Goal: Use online tool/utility: Use online tool/utility

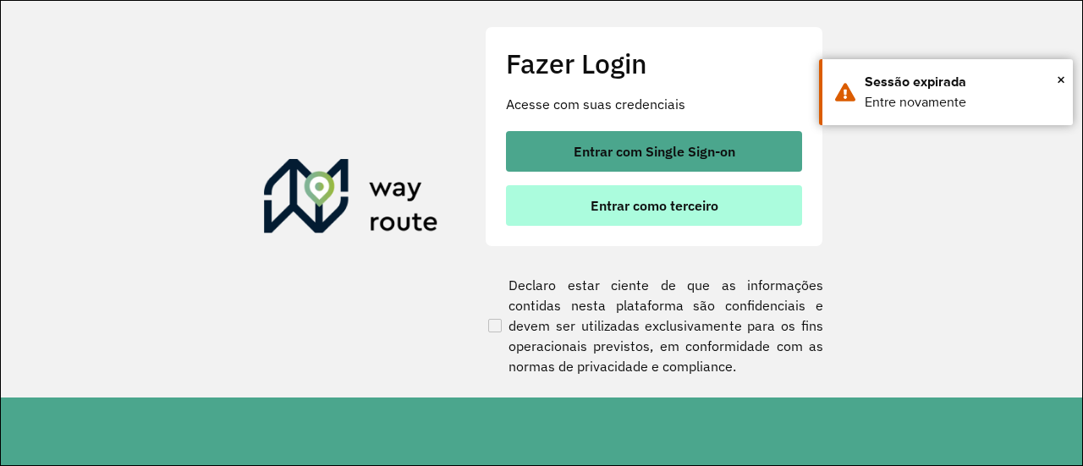
click at [685, 201] on span "Entrar como terceiro" at bounding box center [654, 206] width 128 height 14
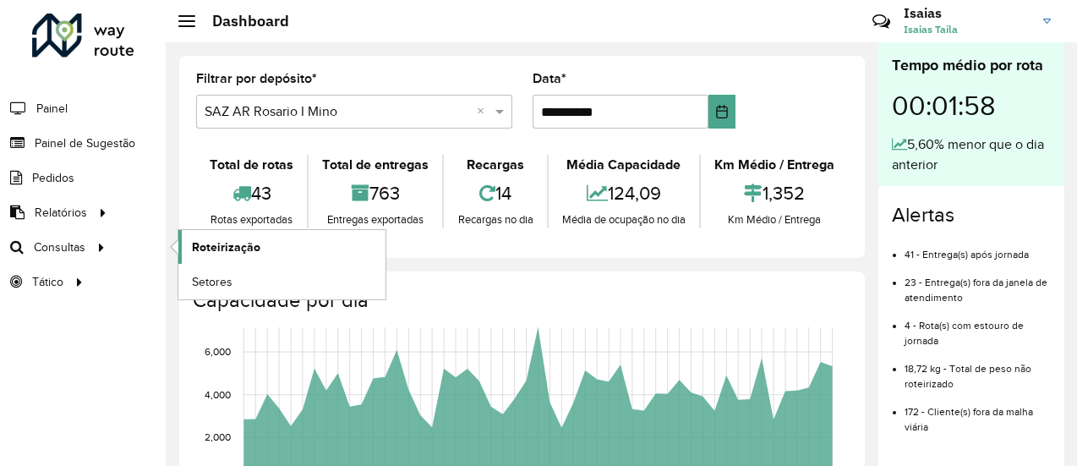
click at [230, 250] on span "Roteirização" at bounding box center [226, 247] width 69 height 18
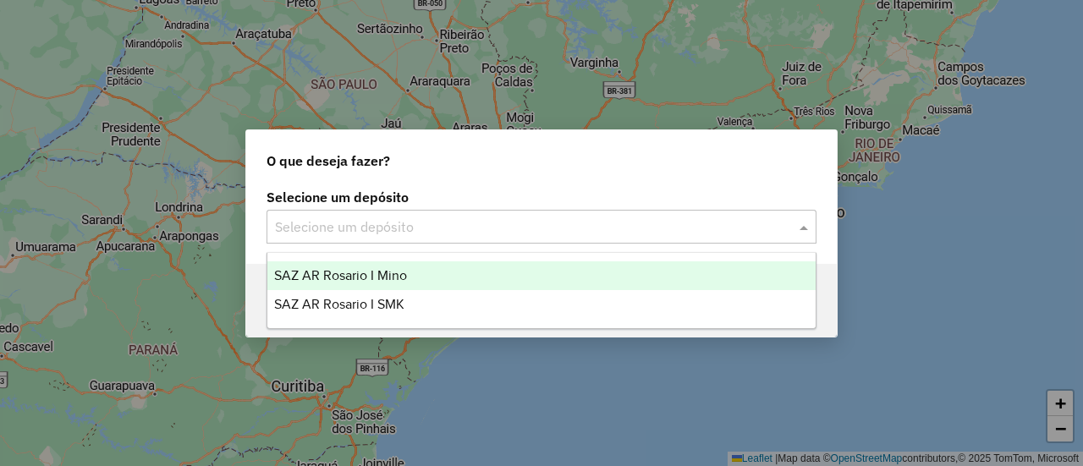
click at [802, 227] on span at bounding box center [805, 227] width 21 height 20
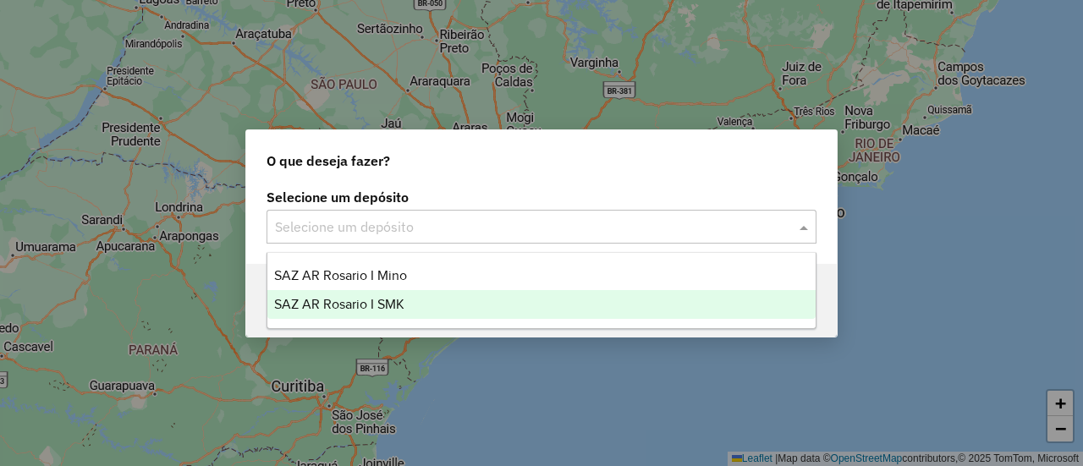
click at [363, 299] on span "SAZ AR Rosario I SMK" at bounding box center [339, 304] width 130 height 14
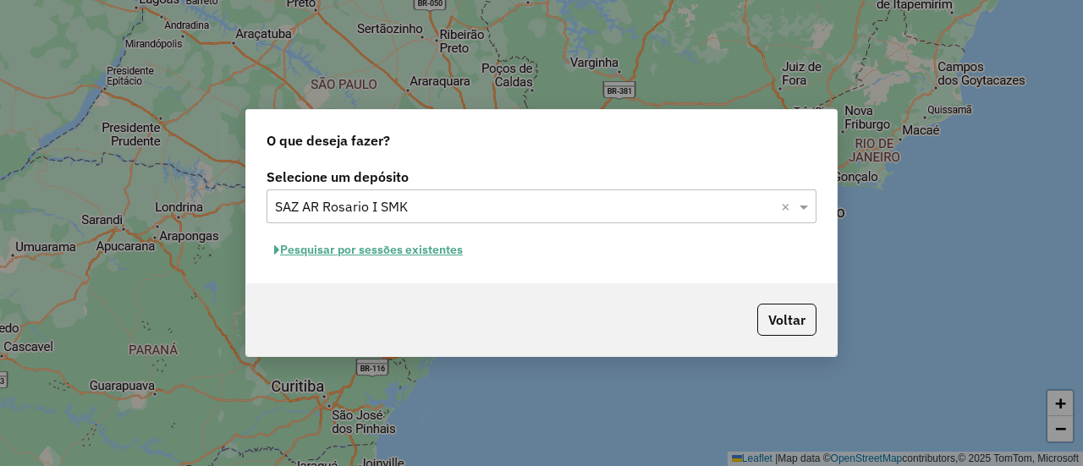
click at [410, 246] on button "Pesquisar por sessões existentes" at bounding box center [368, 250] width 204 height 26
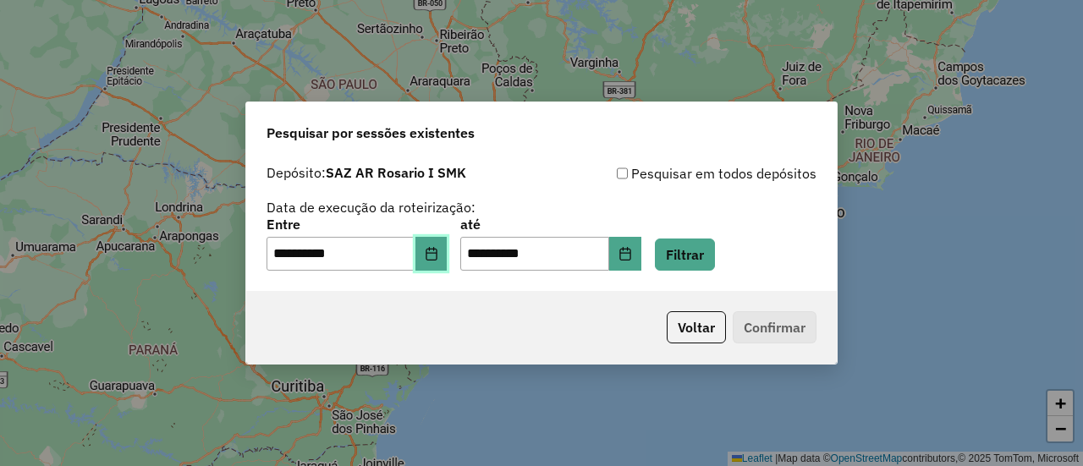
click at [438, 254] on icon "Choose Date" at bounding box center [432, 254] width 14 height 14
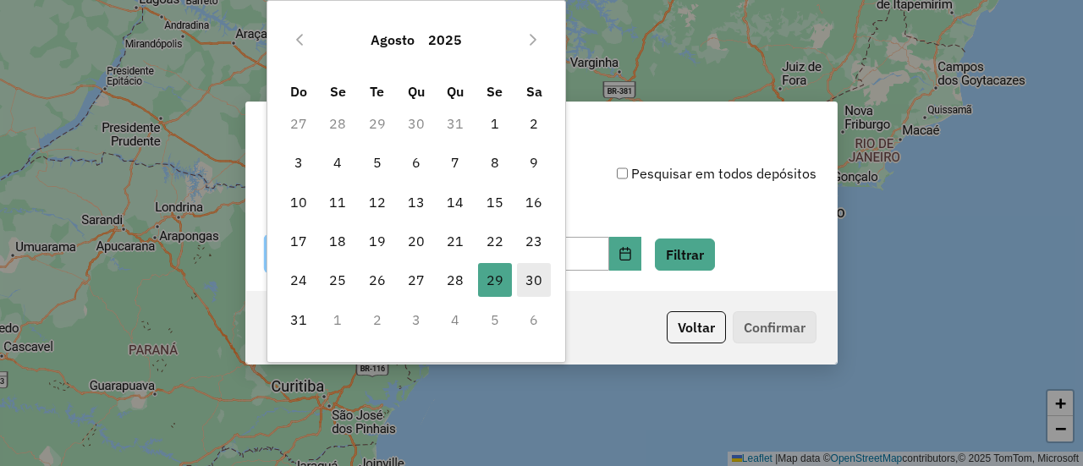
click at [534, 276] on span "30" at bounding box center [534, 280] width 34 height 34
type input "**********"
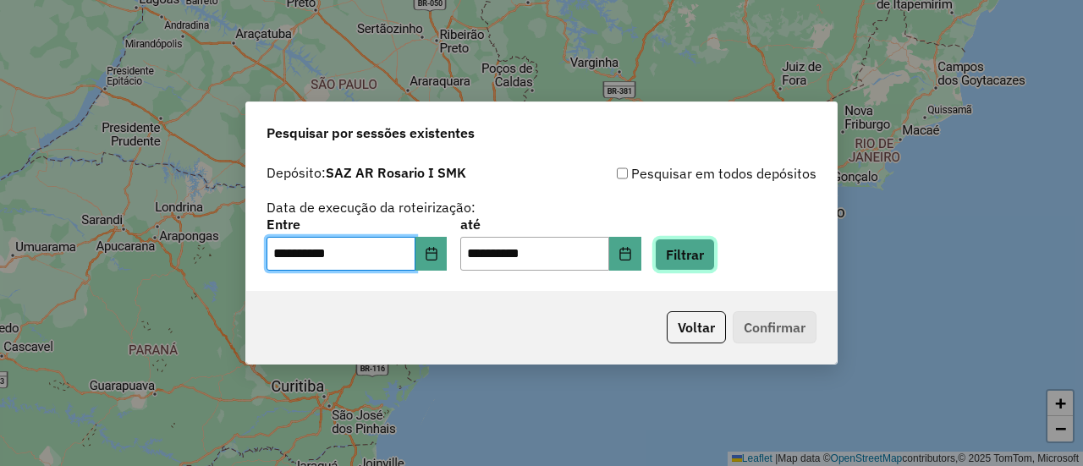
click at [707, 257] on button "Filtrar" at bounding box center [685, 254] width 60 height 32
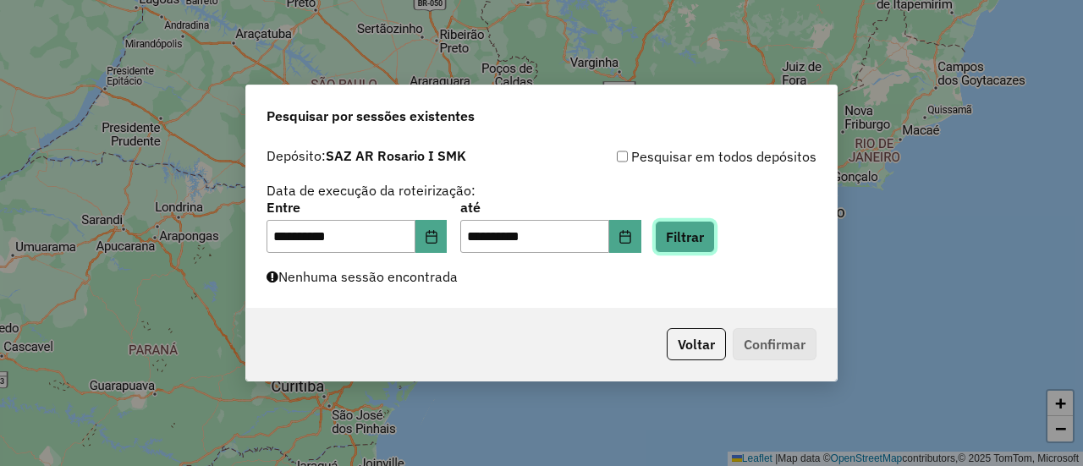
click at [710, 236] on button "Filtrar" at bounding box center [685, 237] width 60 height 32
click at [700, 244] on button "Filtrar" at bounding box center [685, 237] width 60 height 32
click at [701, 244] on button "Filtrar" at bounding box center [685, 237] width 60 height 32
click at [715, 238] on button "Filtrar" at bounding box center [685, 237] width 60 height 32
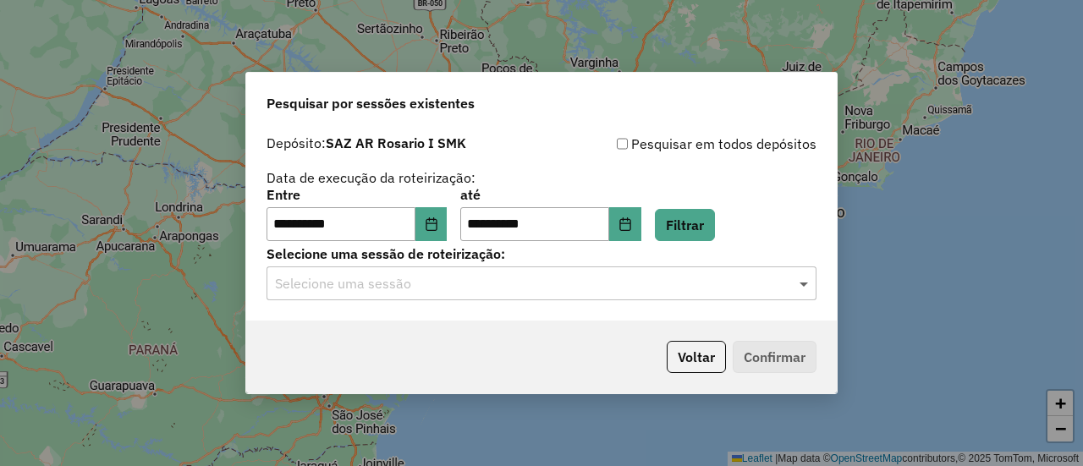
click at [806, 282] on span at bounding box center [805, 283] width 21 height 20
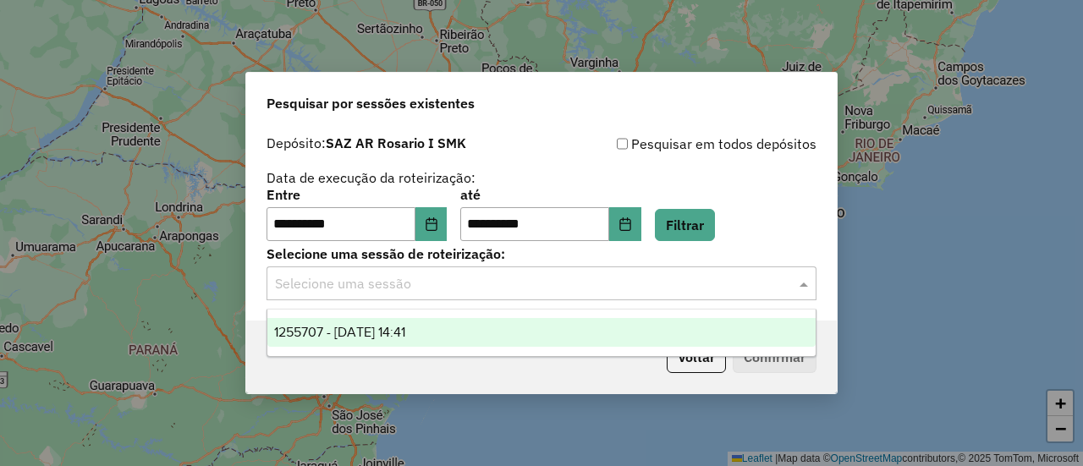
click at [405, 331] on span "1255707 - 30/08/2025 14:41" at bounding box center [339, 332] width 131 height 14
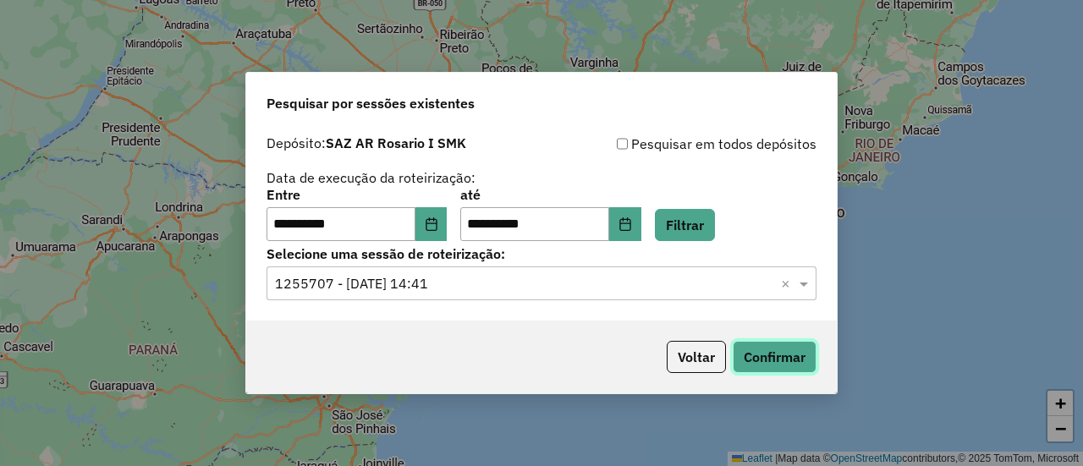
click at [775, 356] on button "Confirmar" at bounding box center [774, 357] width 84 height 32
click at [436, 219] on icon "Choose Date" at bounding box center [430, 224] width 11 height 14
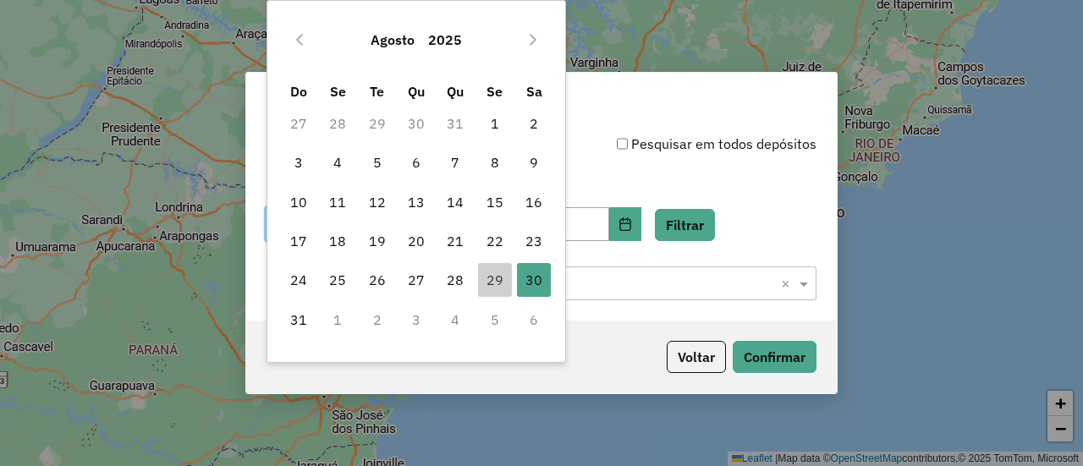
click at [336, 321] on td "1" at bounding box center [337, 319] width 39 height 39
click at [530, 36] on icon "Next Month" at bounding box center [533, 40] width 14 height 14
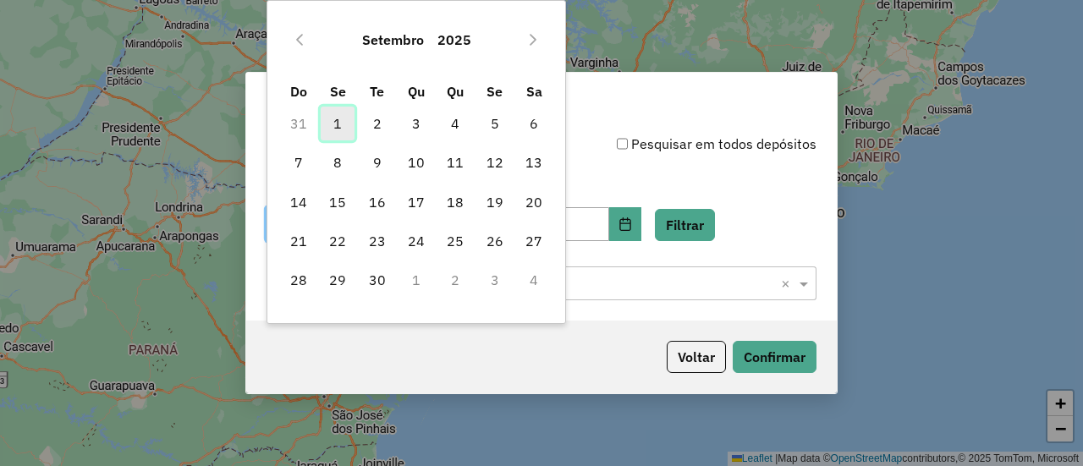
click at [340, 122] on span "1" at bounding box center [338, 124] width 34 height 34
type input "**********"
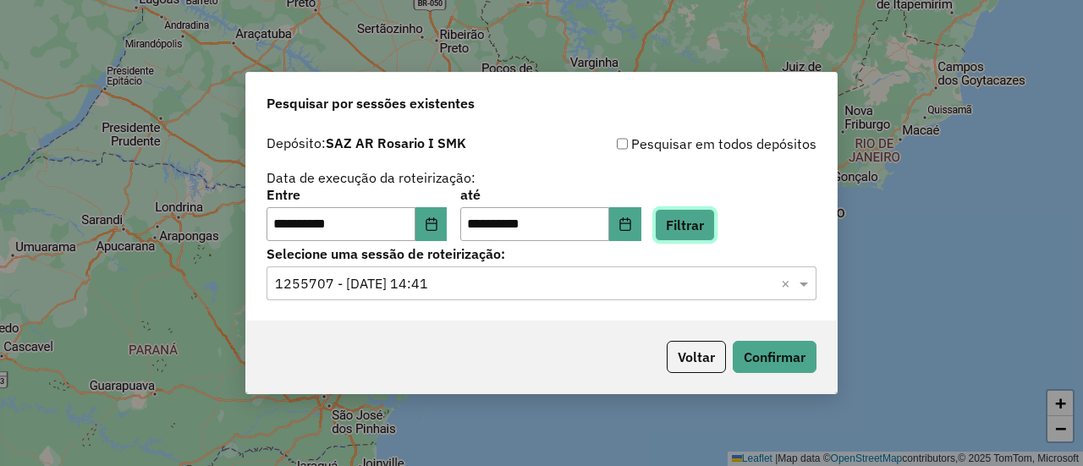
click at [704, 228] on button "Filtrar" at bounding box center [685, 225] width 60 height 32
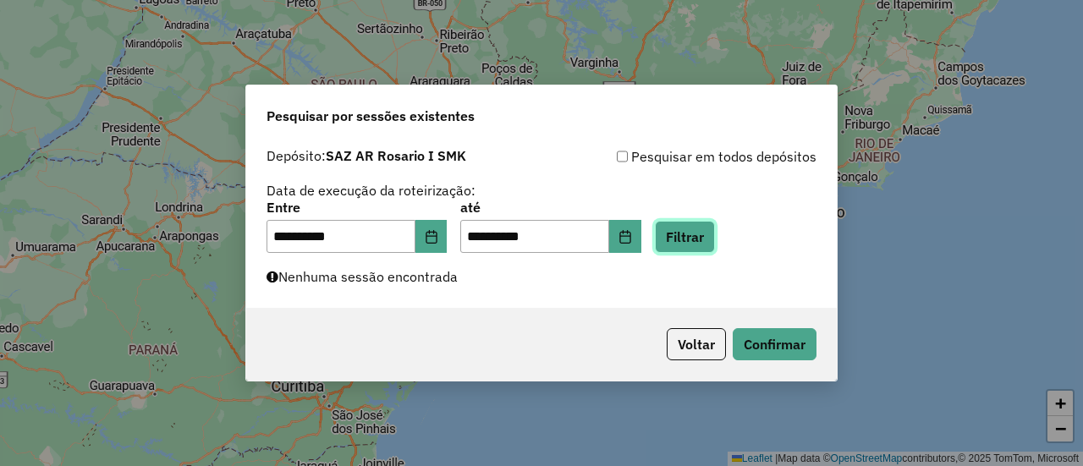
click at [709, 234] on button "Filtrar" at bounding box center [685, 237] width 60 height 32
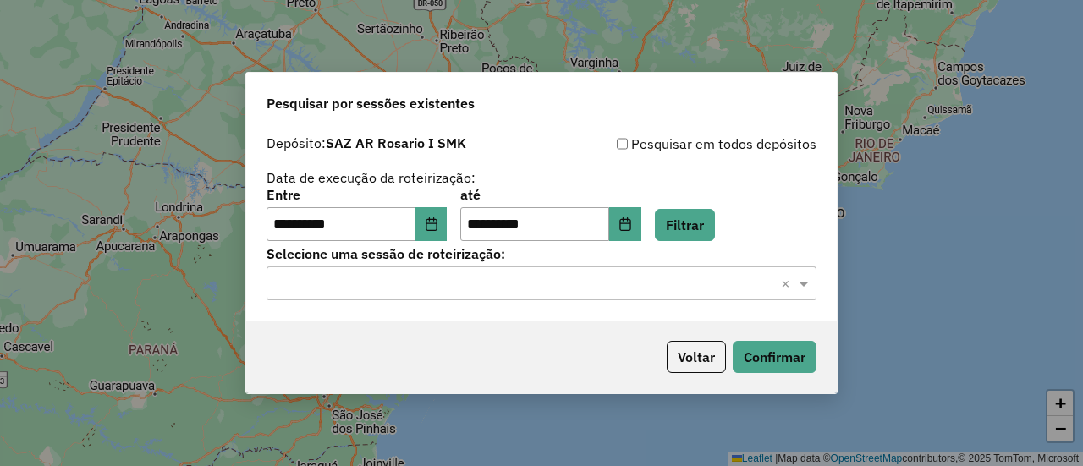
click at [541, 282] on input "text" at bounding box center [524, 284] width 499 height 20
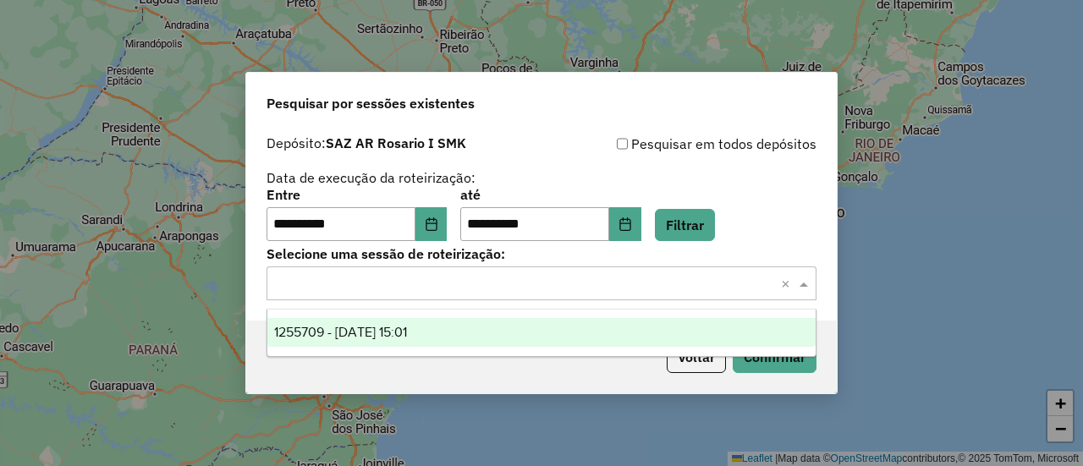
click at [407, 335] on span "1255709 - 01/09/2025 15:01" at bounding box center [340, 332] width 133 height 14
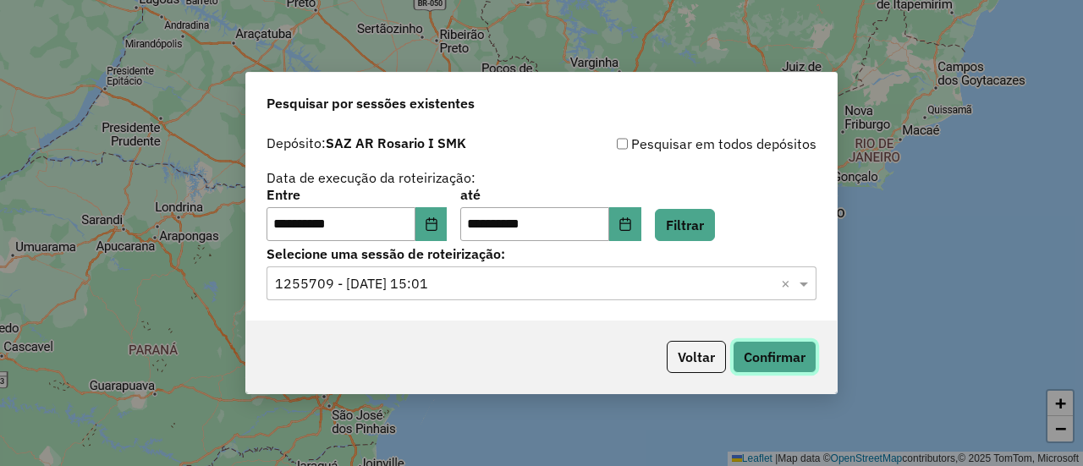
click at [783, 350] on button "Confirmar" at bounding box center [774, 357] width 84 height 32
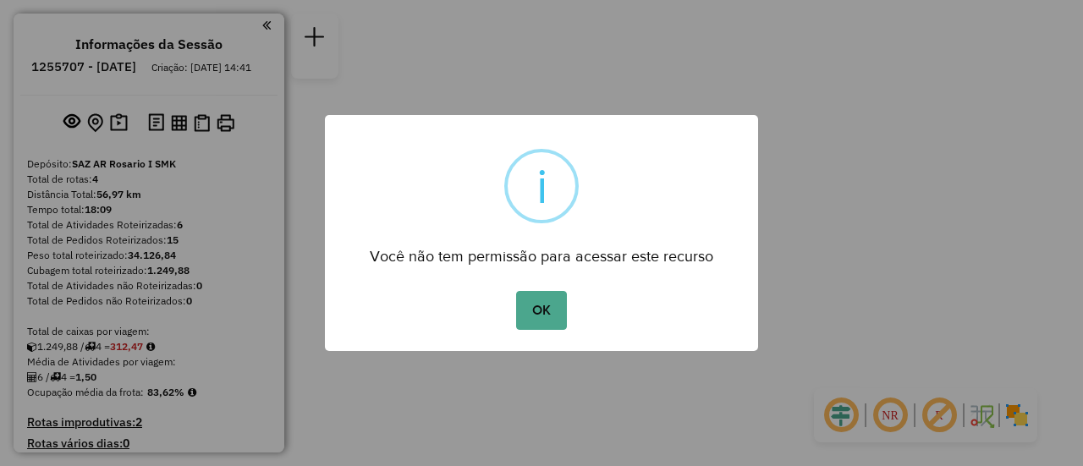
click at [553, 317] on button "OK" at bounding box center [541, 310] width 50 height 39
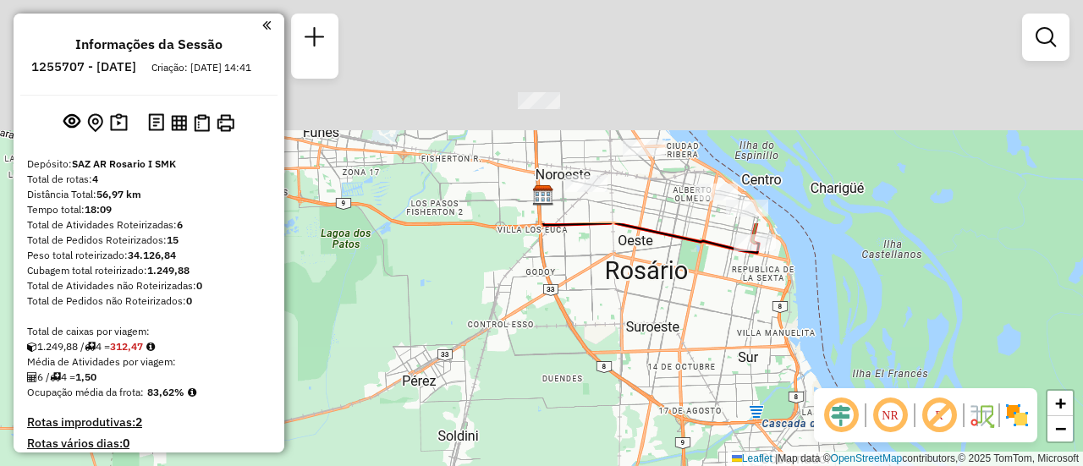
drag, startPoint x: 541, startPoint y: 184, endPoint x: 583, endPoint y: 420, distance: 240.4
click at [578, 453] on div "Janela de atendimento Grade de atendimento Capacidade Transportadoras Veículos …" at bounding box center [541, 233] width 1083 height 466
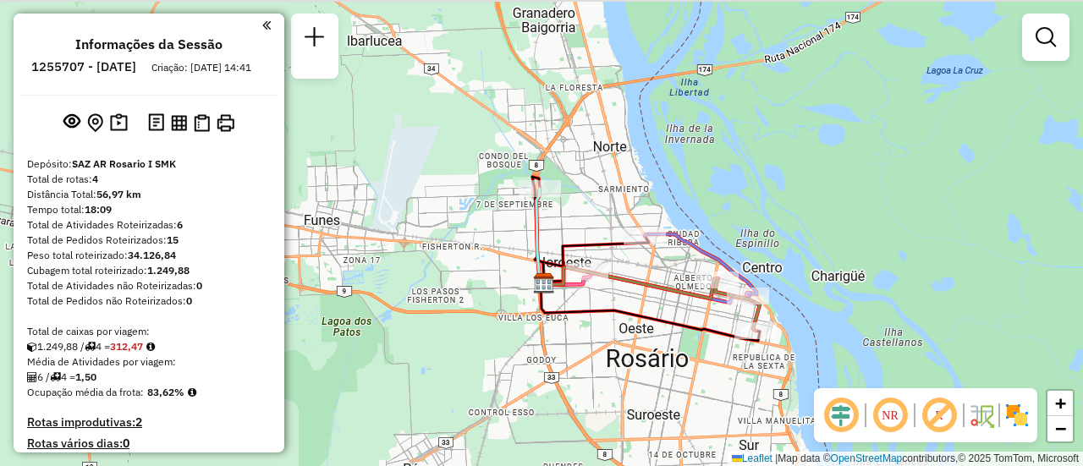
drag, startPoint x: 633, startPoint y: 312, endPoint x: 633, endPoint y: 400, distance: 88.0
click at [633, 400] on div "Janela de atendimento Grade de atendimento Capacidade Transportadoras Veículos …" at bounding box center [541, 233] width 1083 height 466
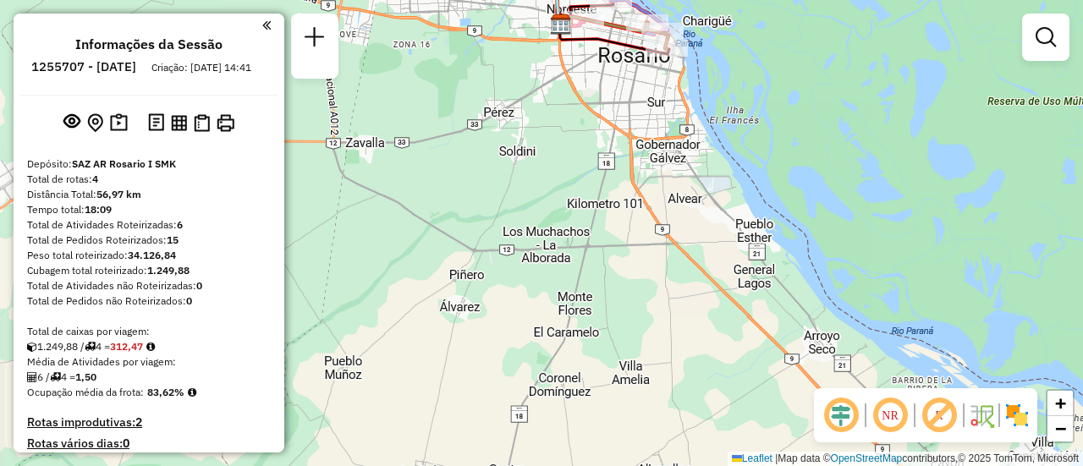
drag, startPoint x: 556, startPoint y: 397, endPoint x: 541, endPoint y: 100, distance: 298.1
click at [541, 100] on div "Janela de atendimento Grade de atendimento Capacidade Transportadoras Veículos …" at bounding box center [541, 233] width 1083 height 466
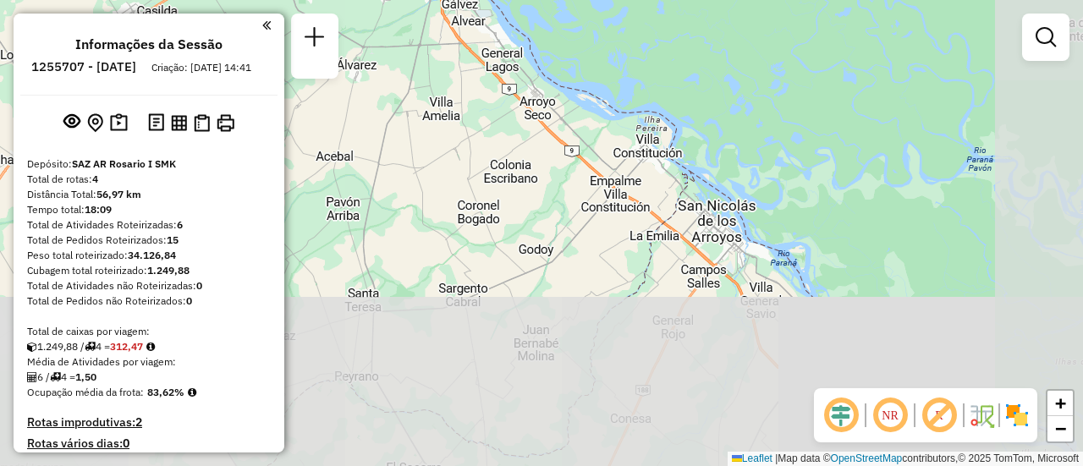
drag, startPoint x: 508, startPoint y: 342, endPoint x: 401, endPoint y: 9, distance: 349.3
click at [388, 111] on div "Janela de atendimento Grade de atendimento Capacidade Transportadoras Veículos …" at bounding box center [541, 233] width 1083 height 466
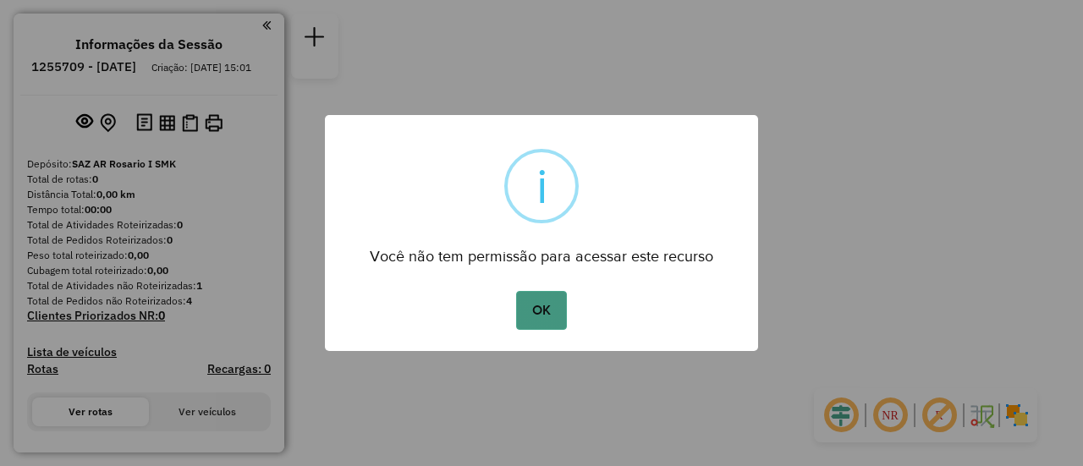
click at [539, 303] on button "OK" at bounding box center [541, 310] width 50 height 39
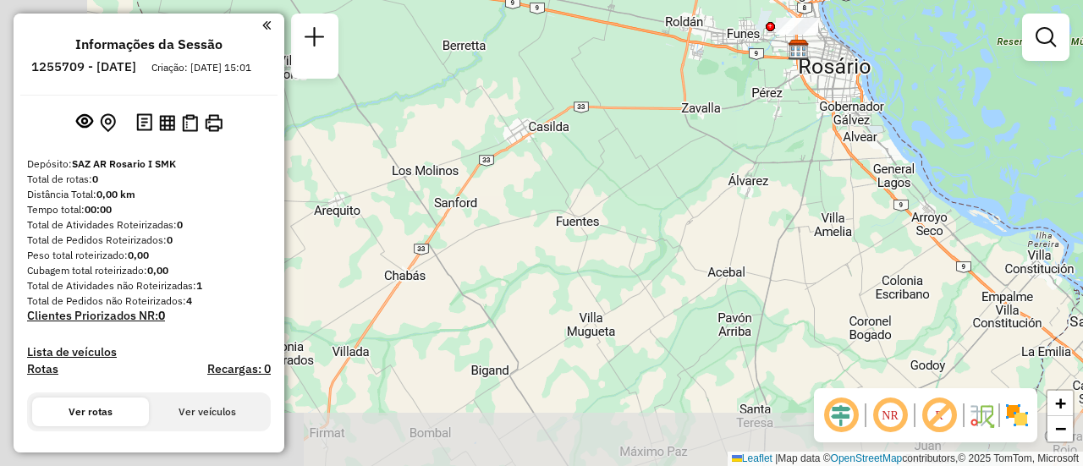
drag, startPoint x: 559, startPoint y: 305, endPoint x: 725, endPoint y: 145, distance: 230.3
click at [815, 126] on div "Janela de atendimento Grade de atendimento Capacidade Transportadoras Veículos …" at bounding box center [541, 233] width 1083 height 466
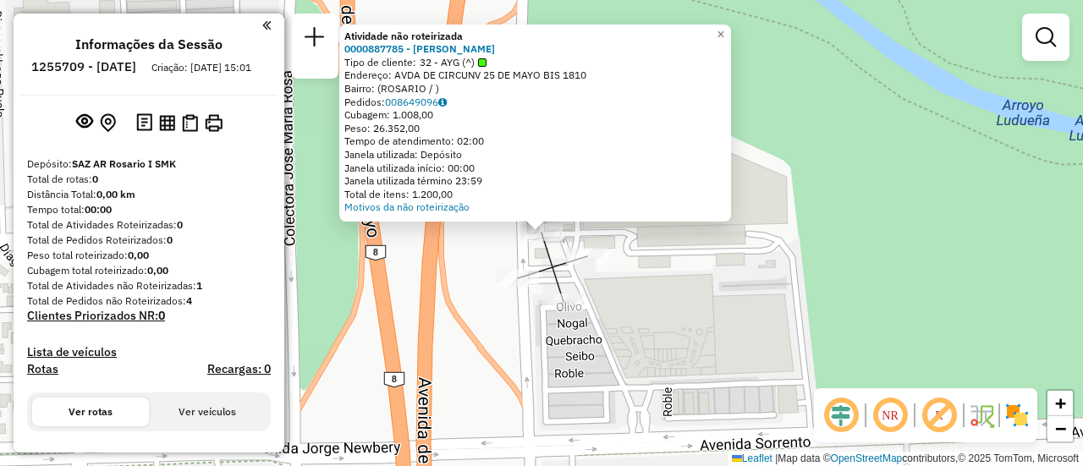
click at [650, 291] on div "Atividade não roteirizada 0000887785 - [PERSON_NAME] Tipo de cliente: 32 - AYG …" at bounding box center [541, 233] width 1083 height 466
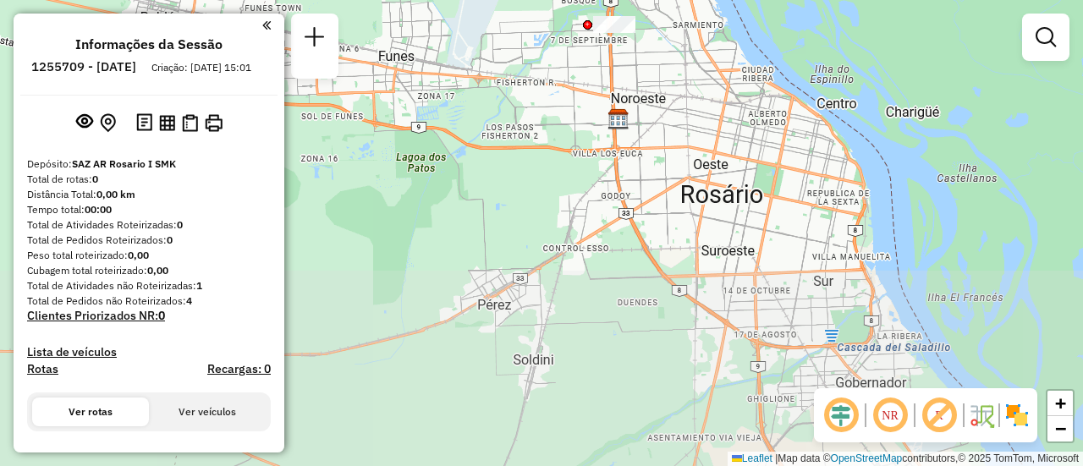
drag, startPoint x: 713, startPoint y: 307, endPoint x: 681, endPoint y: 41, distance: 267.5
click at [681, 41] on div "Janela de atendimento Grade de atendimento Capacidade Transportadoras Veículos …" at bounding box center [541, 233] width 1083 height 466
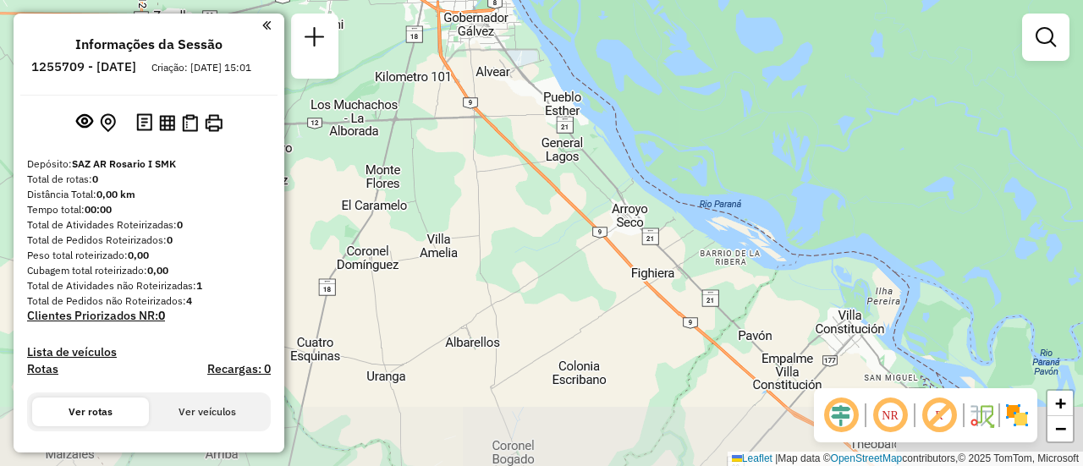
drag, startPoint x: 636, startPoint y: 288, endPoint x: 361, endPoint y: 12, distance: 389.9
click at [361, 12] on div "Janela de atendimento Grade de atendimento Capacidade Transportadoras Veículos …" at bounding box center [541, 233] width 1083 height 466
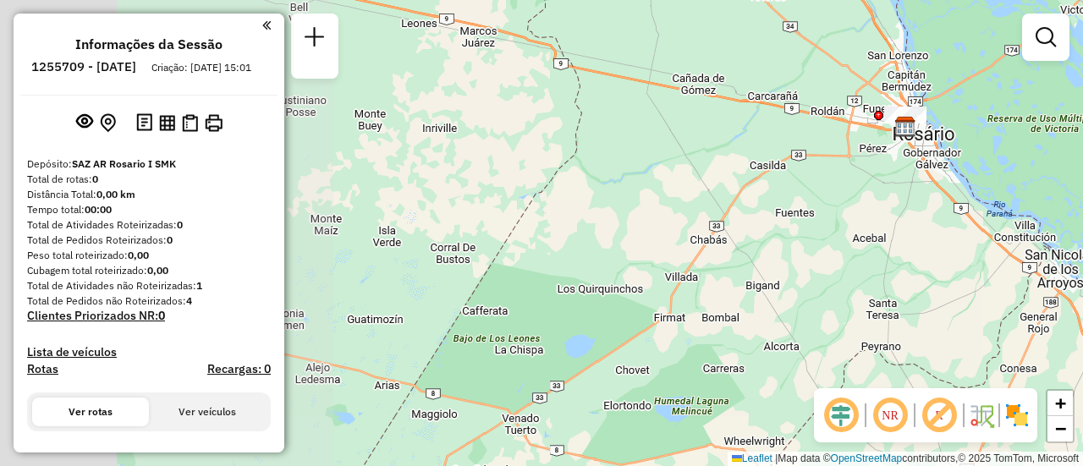
drag, startPoint x: 514, startPoint y: 281, endPoint x: 922, endPoint y: 265, distance: 408.0
click at [922, 265] on div "Janela de atendimento Grade de atendimento Capacidade Transportadoras Veículos …" at bounding box center [541, 233] width 1083 height 466
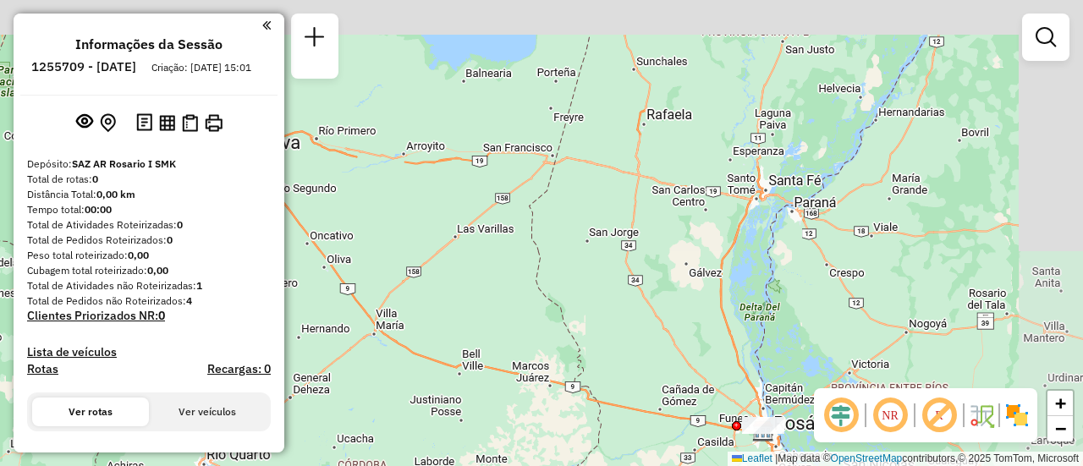
drag, startPoint x: 709, startPoint y: 141, endPoint x: 598, endPoint y: 386, distance: 268.4
click at [598, 386] on div "Janela de atendimento Grade de atendimento Capacidade Transportadoras Veículos …" at bounding box center [541, 233] width 1083 height 466
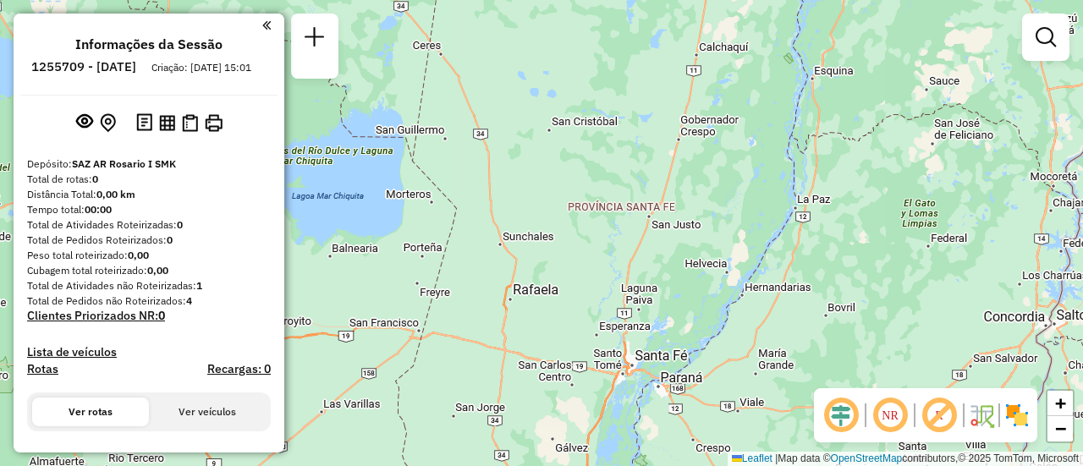
drag, startPoint x: 668, startPoint y: 231, endPoint x: 550, endPoint y: 374, distance: 185.6
click at [550, 374] on div "Janela de atendimento Grade de atendimento Capacidade Transportadoras Veículos …" at bounding box center [541, 233] width 1083 height 466
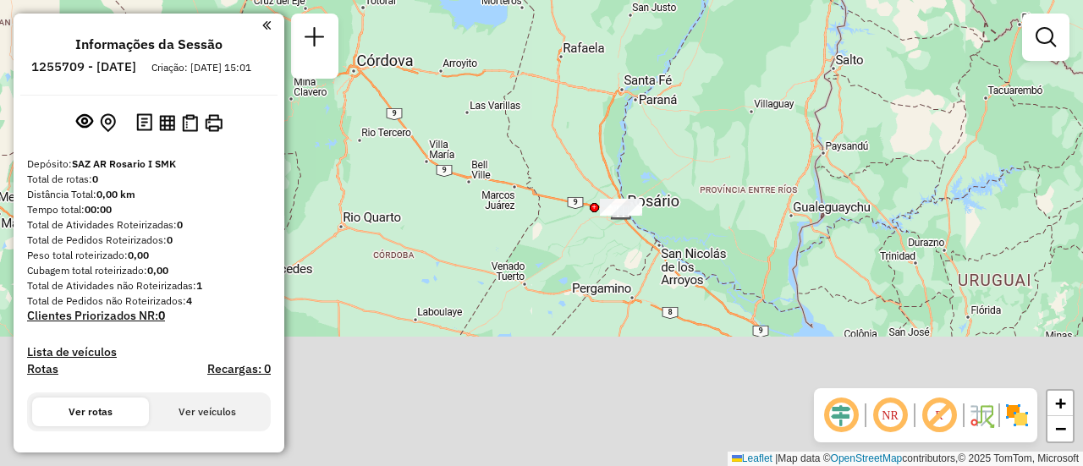
drag, startPoint x: 734, startPoint y: 159, endPoint x: 737, endPoint y: 69, distance: 90.6
click at [737, 69] on div "Janela de atendimento Grade de atendimento Capacidade Transportadoras Veículos …" at bounding box center [541, 233] width 1083 height 466
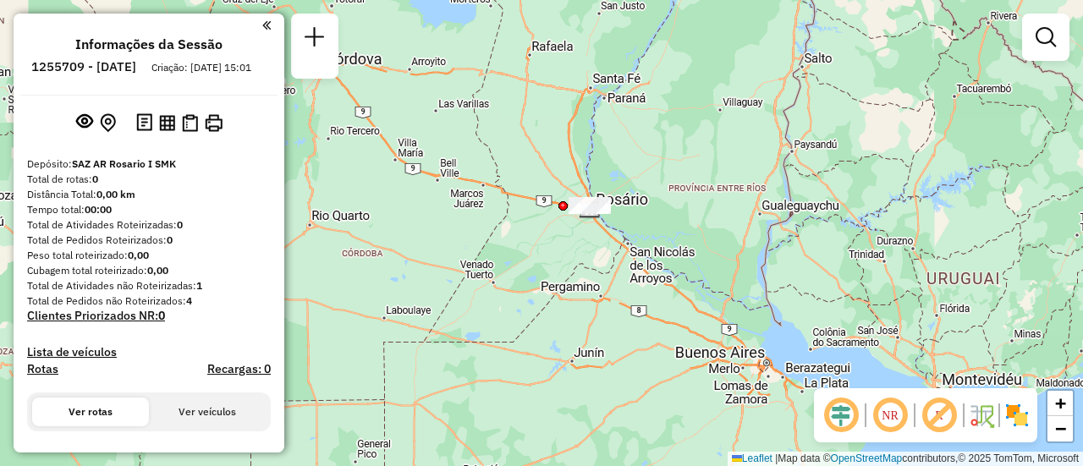
drag, startPoint x: 761, startPoint y: 246, endPoint x: 728, endPoint y: 299, distance: 62.7
click at [728, 299] on div "Janela de atendimento Grade de atendimento Capacidade Transportadoras Veículos …" at bounding box center [541, 233] width 1083 height 466
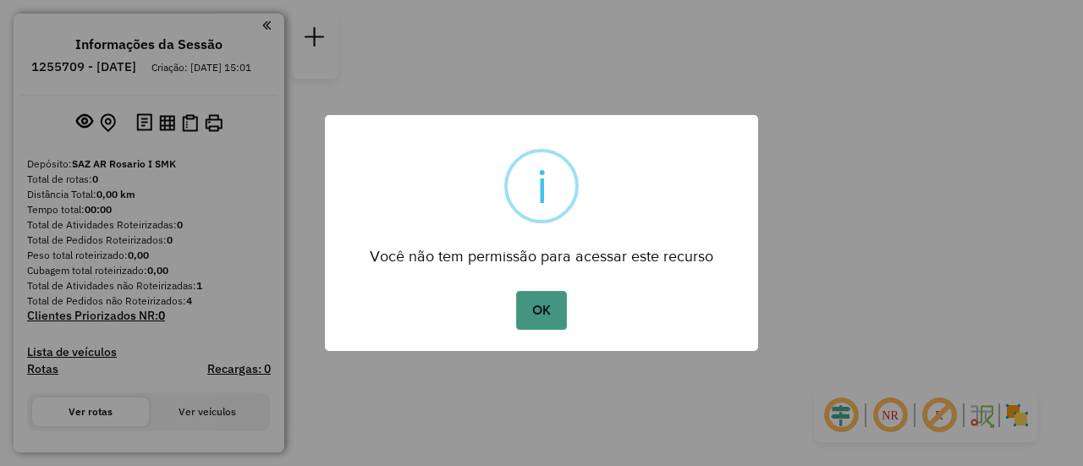
click at [556, 308] on button "OK" at bounding box center [541, 310] width 50 height 39
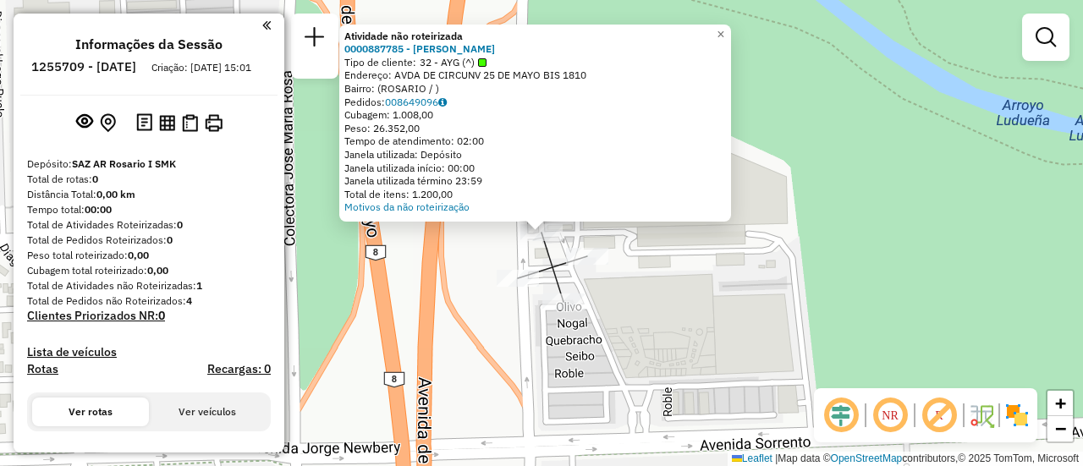
click at [465, 258] on div "Atividade não roteirizada 0000887785 - LUCIO DI SANTO Tipo de cliente: 32 - AYG…" at bounding box center [541, 233] width 1083 height 466
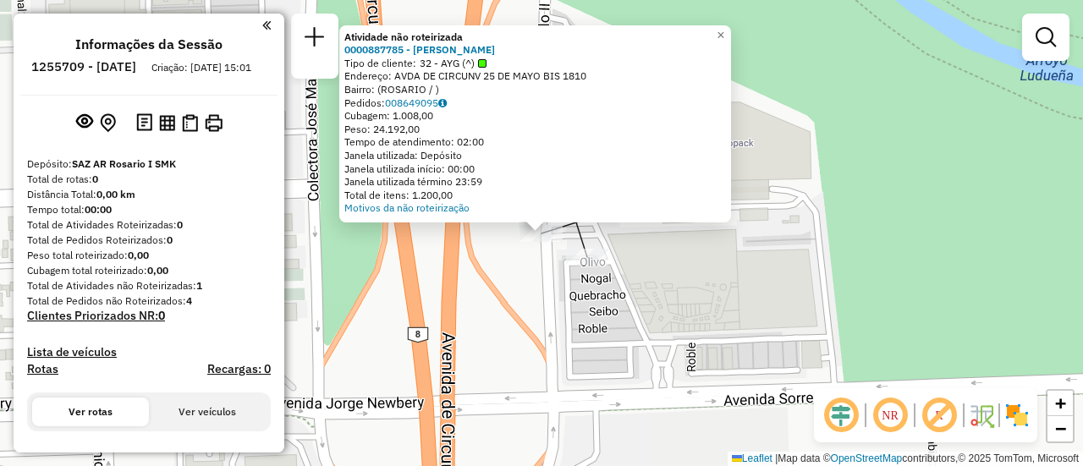
click at [503, 284] on div "Atividade não roteirizada 0000887785 - LUCIO DI SANTO Tipo de cliente: 32 - AYG…" at bounding box center [541, 233] width 1083 height 466
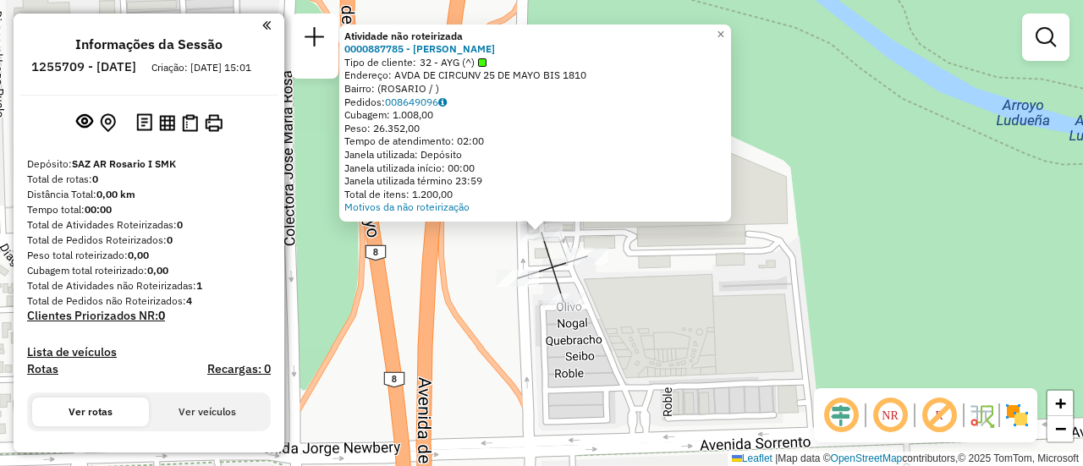
click at [460, 271] on div "Atividade não roteirizada 0000887785 - LUCIO DI SANTO Tipo de cliente: 32 - AYG…" at bounding box center [541, 233] width 1083 height 466
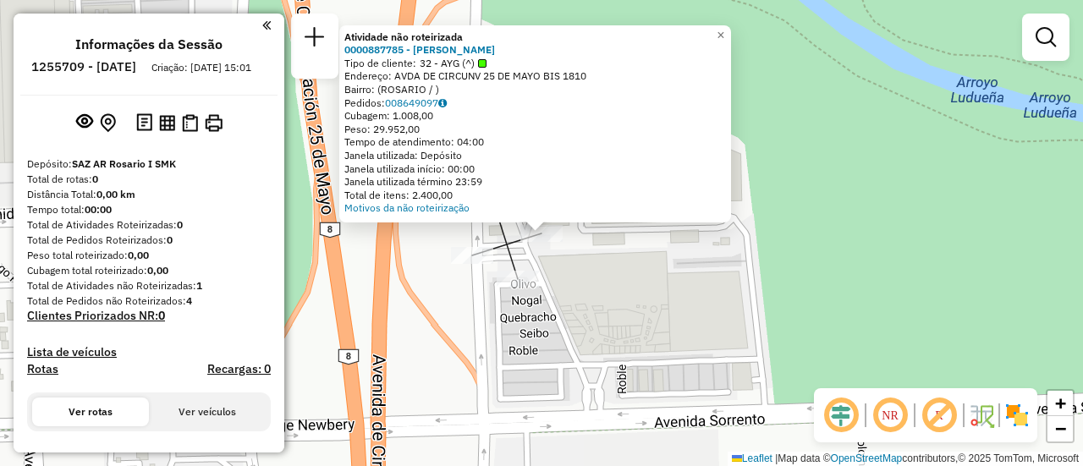
click at [447, 324] on div "Atividade não roteirizada 0000887785 - LUCIO DI SANTO Tipo de cliente: 32 - AYG…" at bounding box center [541, 233] width 1083 height 466
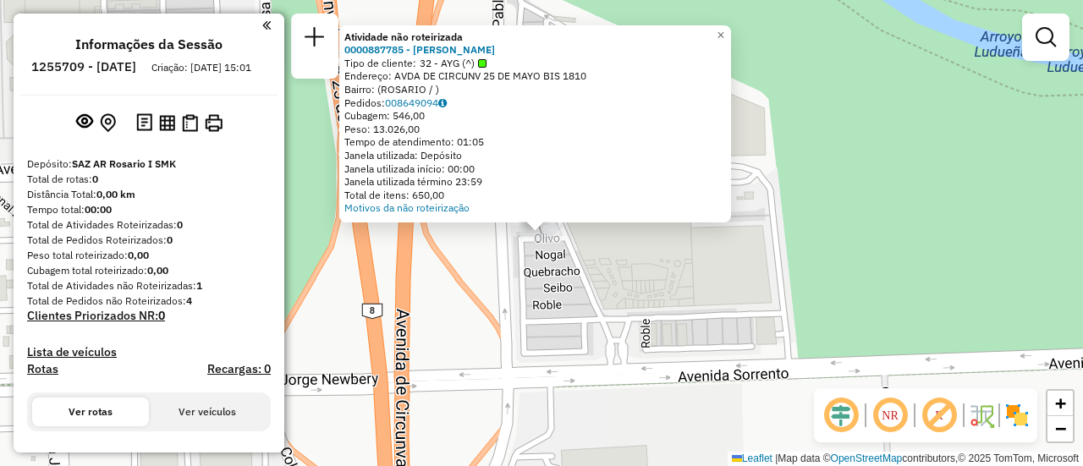
drag, startPoint x: 453, startPoint y: 325, endPoint x: 530, endPoint y: 324, distance: 77.0
click at [454, 325] on div "Atividade não roteirizada 0000887785 - LUCIO DI SANTO Tipo de cliente: 32 - AYG…" at bounding box center [541, 233] width 1083 height 466
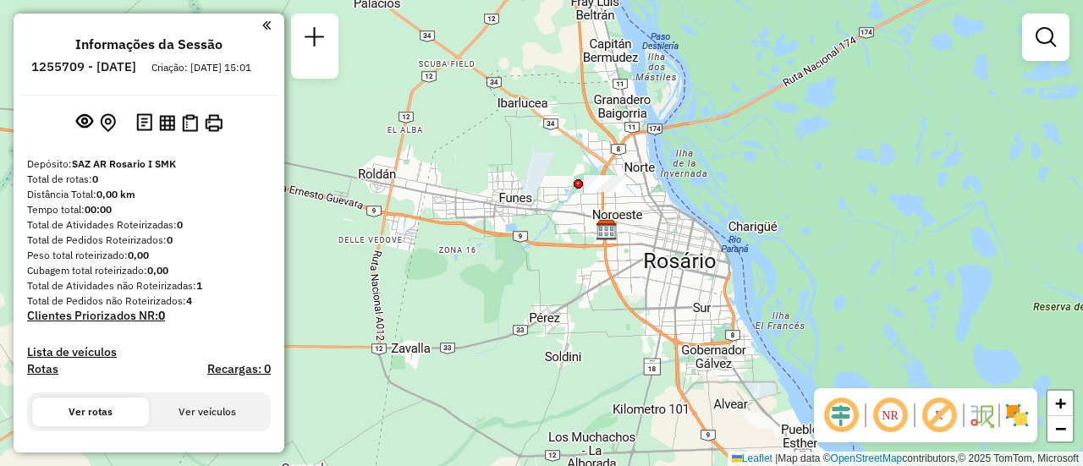
drag, startPoint x: 655, startPoint y: 319, endPoint x: 655, endPoint y: 213, distance: 105.7
click at [655, 213] on div "Janela de atendimento Grade de atendimento Capacidade Transportadoras Veículos …" at bounding box center [541, 233] width 1083 height 466
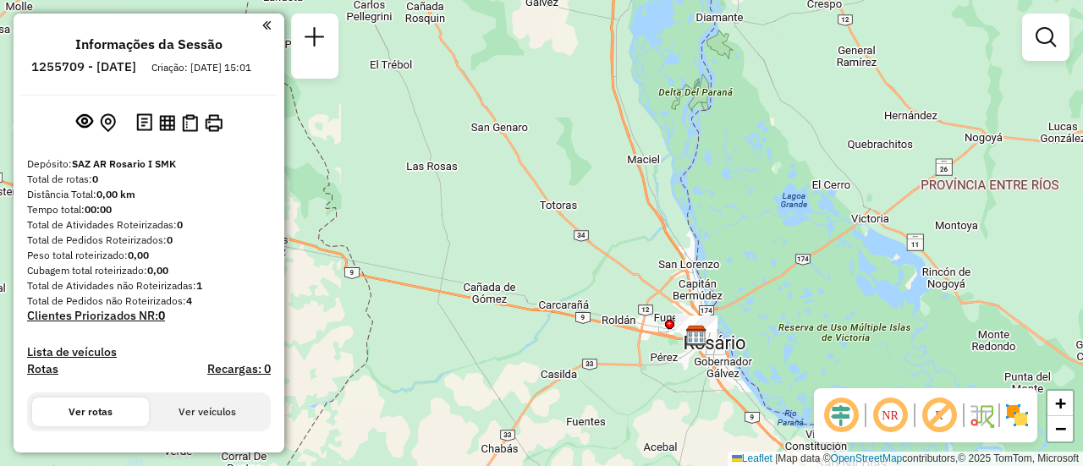
drag, startPoint x: 665, startPoint y: 298, endPoint x: 676, endPoint y: 238, distance: 60.2
click at [717, 410] on div "Janela de atendimento Grade de atendimento Capacidade Transportadoras Veículos …" at bounding box center [541, 233] width 1083 height 466
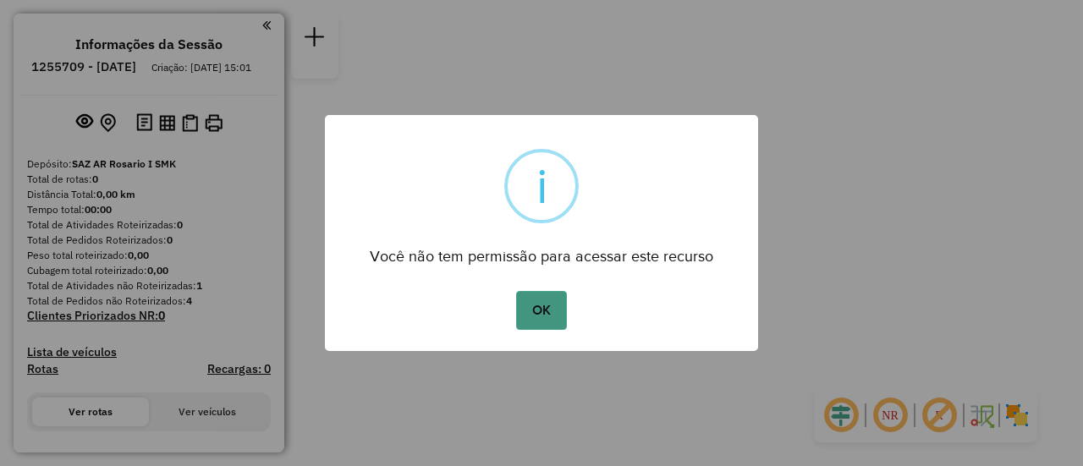
click at [545, 315] on button "OK" at bounding box center [541, 310] width 50 height 39
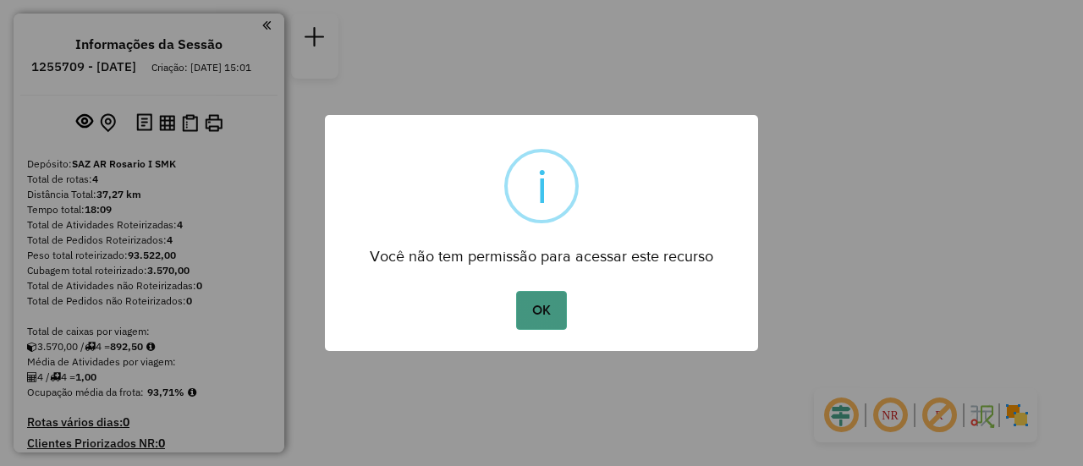
click at [541, 312] on button "OK" at bounding box center [541, 310] width 50 height 39
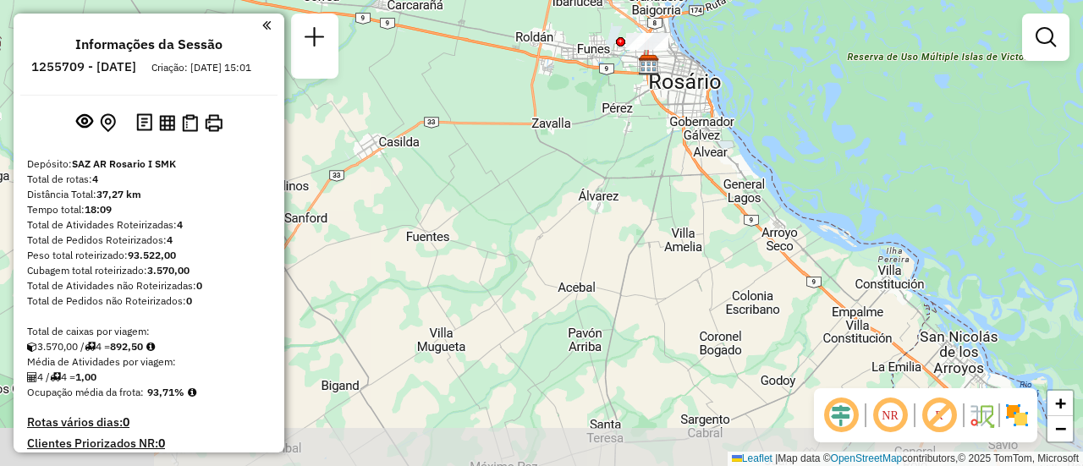
drag, startPoint x: 538, startPoint y: 279, endPoint x: 623, endPoint y: 144, distance: 160.0
click at [623, 144] on div "Janela de atendimento Grade de atendimento Capacidade Transportadoras Veículos …" at bounding box center [541, 233] width 1083 height 466
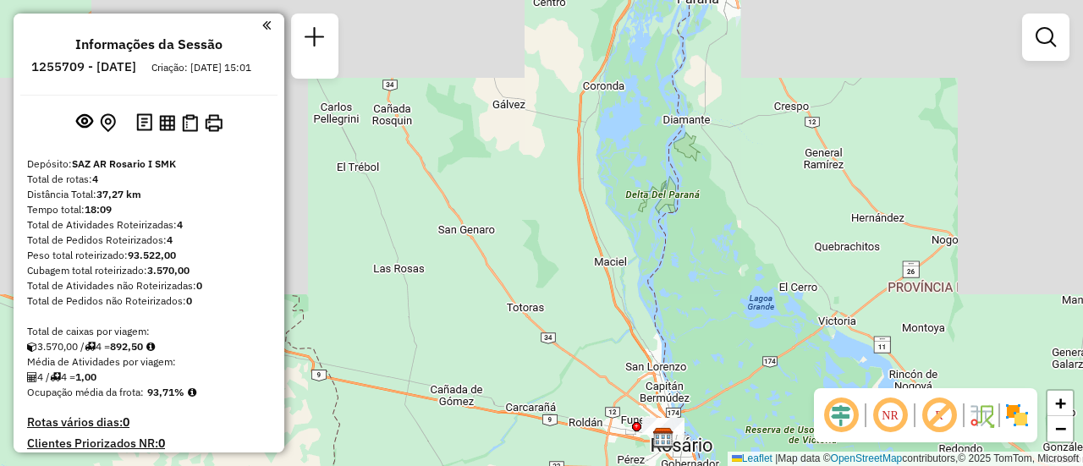
drag, startPoint x: 647, startPoint y: 249, endPoint x: 691, endPoint y: 491, distance: 245.8
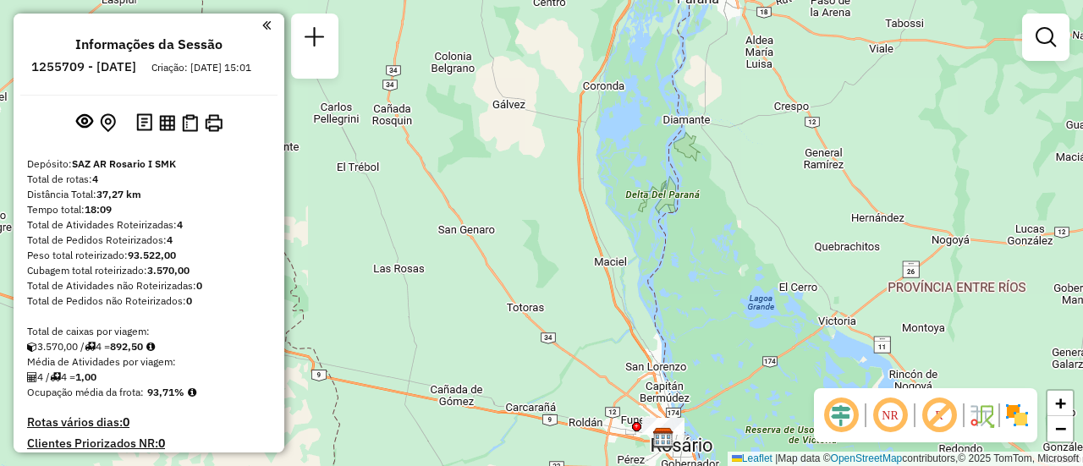
click at [691, 465] on html "Aguarde... Pop-up bloqueado! Seu navegador bloqueou automáticamente a abertura …" at bounding box center [541, 233] width 1083 height 466
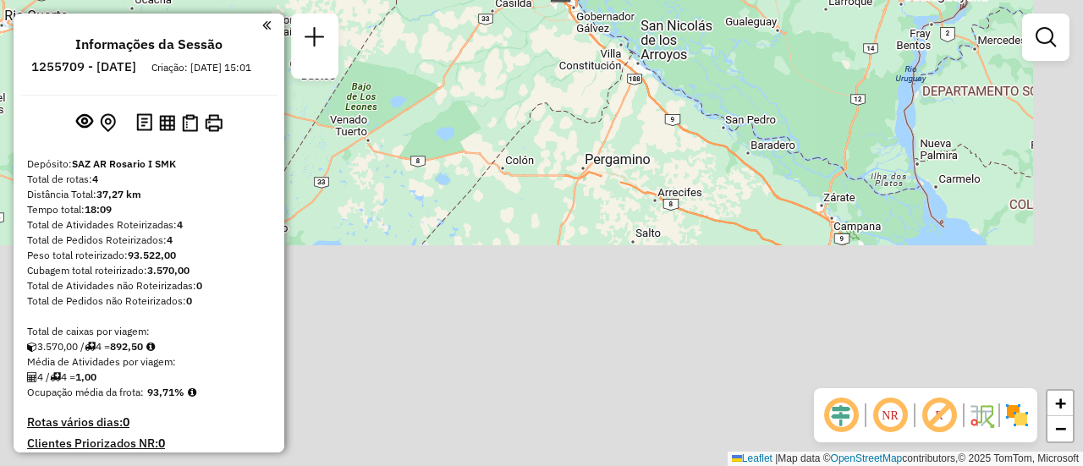
drag, startPoint x: 724, startPoint y: 222, endPoint x: 639, endPoint y: -73, distance: 307.3
click at [639, 0] on html "Aguarde... Pop-up bloqueado! Seu navegador bloqueou automáticamente a abertura …" at bounding box center [541, 233] width 1083 height 466
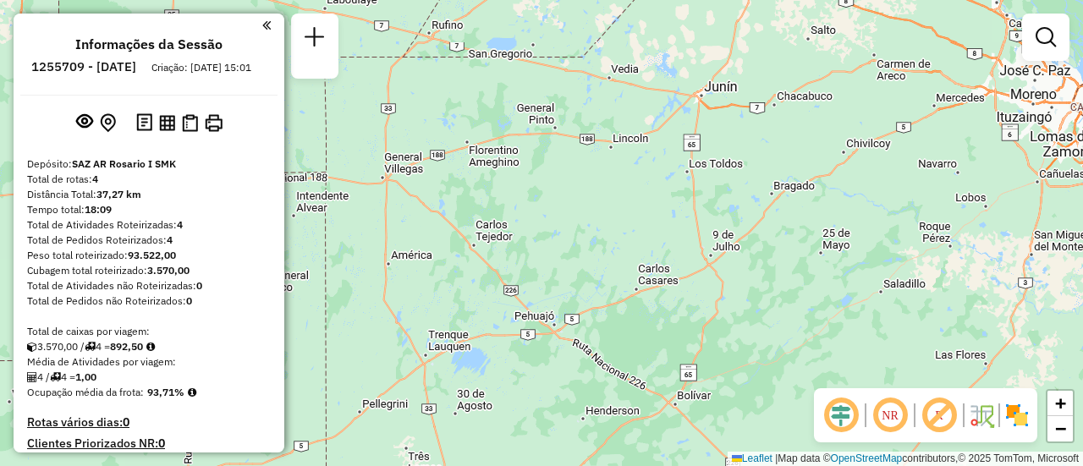
drag, startPoint x: 676, startPoint y: 170, endPoint x: 851, endPoint y: -33, distance: 268.0
click at [851, 0] on html "Aguarde... Pop-up bloqueado! Seu navegador bloqueou automáticamente a abertura …" at bounding box center [541, 233] width 1083 height 466
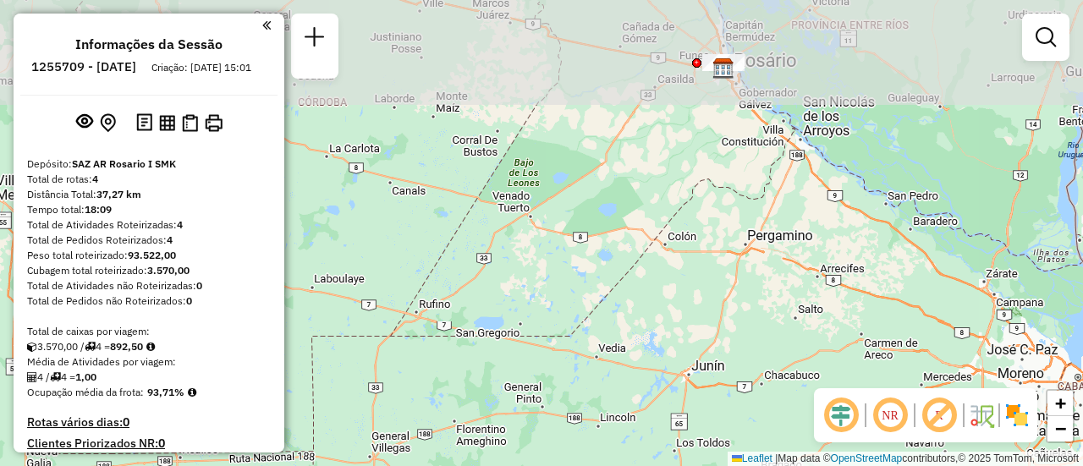
drag, startPoint x: 578, startPoint y: 57, endPoint x: 567, endPoint y: 346, distance: 289.4
click at [567, 346] on div "Janela de atendimento Grade de atendimento Capacidade Transportadoras Veículos …" at bounding box center [541, 233] width 1083 height 466
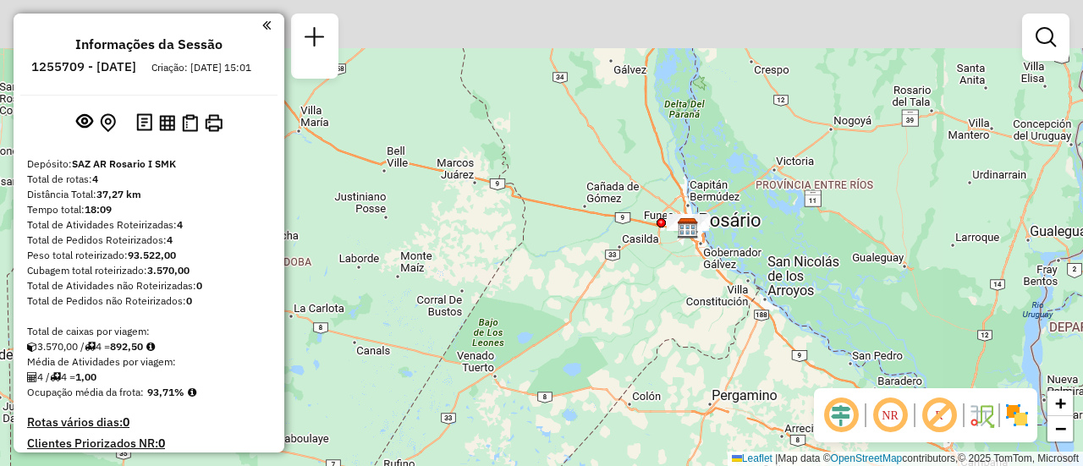
drag, startPoint x: 667, startPoint y: 157, endPoint x: 632, endPoint y: 317, distance: 163.7
click at [632, 317] on div "Janela de atendimento Grade de atendimento Capacidade Transportadoras Veículos …" at bounding box center [541, 233] width 1083 height 466
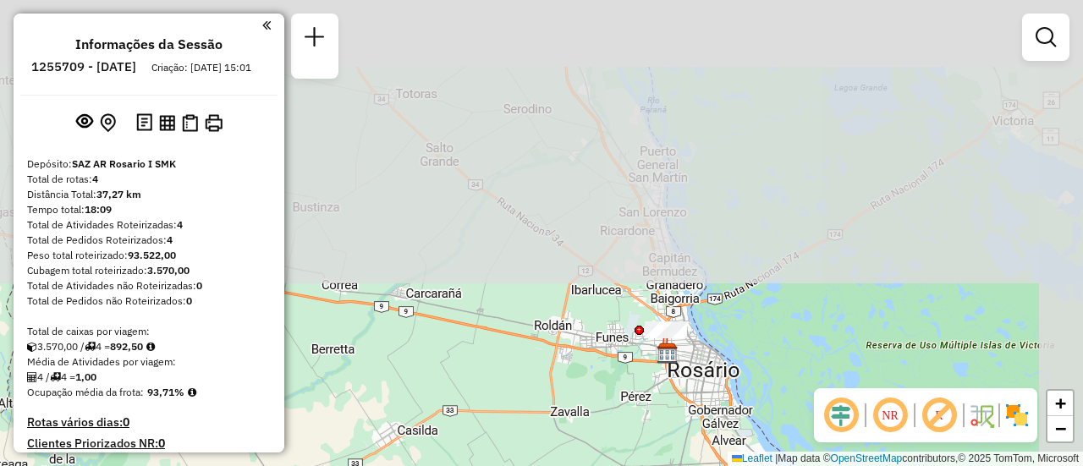
drag, startPoint x: 703, startPoint y: 145, endPoint x: 550, endPoint y: 444, distance: 336.3
click at [551, 465] on html "Aguarde... Pop-up bloqueado! Seu navegador bloqueou automáticamente a abertura …" at bounding box center [541, 233] width 1083 height 466
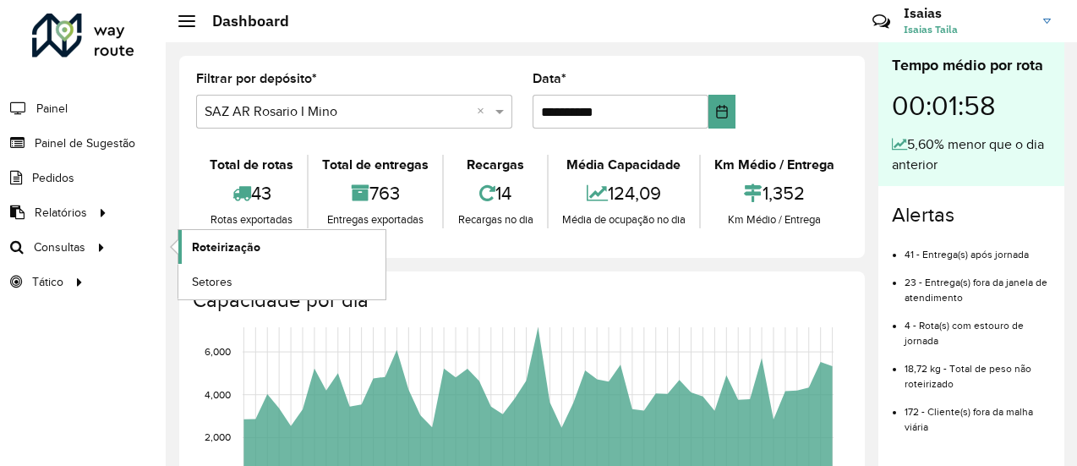
click at [207, 248] on span "Roteirização" at bounding box center [226, 247] width 69 height 18
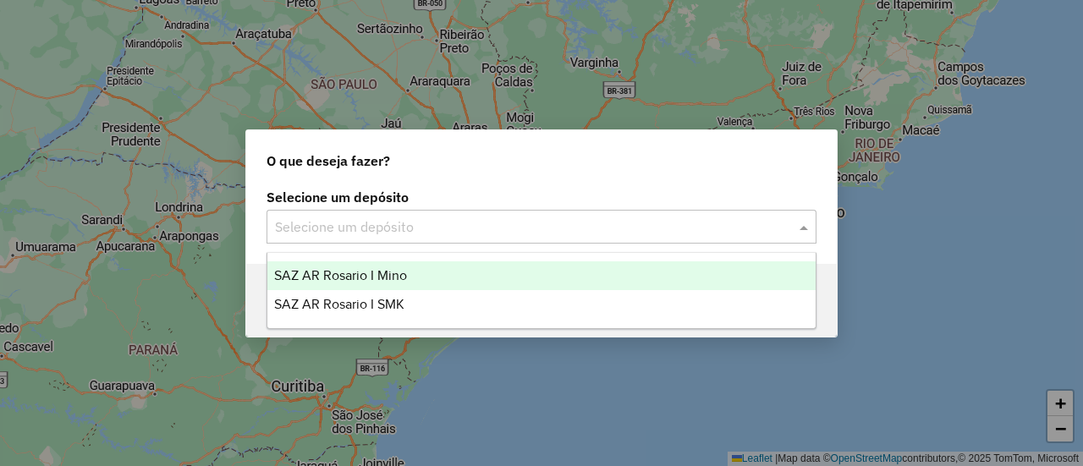
click at [806, 229] on span at bounding box center [805, 227] width 21 height 20
click at [378, 273] on span "SAZ AR Rosario I Mino" at bounding box center [340, 275] width 133 height 14
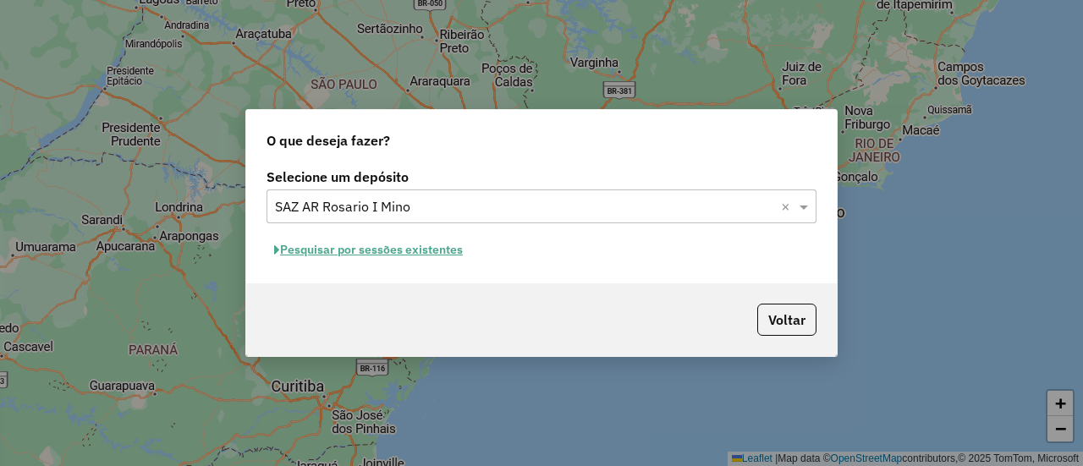
click at [450, 252] on button "Pesquisar por sessões existentes" at bounding box center [368, 250] width 204 height 26
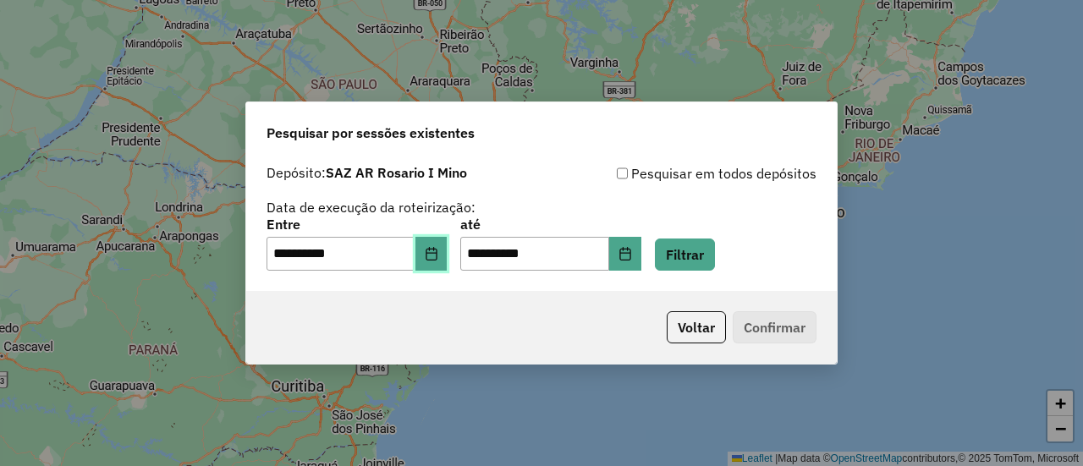
click at [436, 253] on icon "Choose Date" at bounding box center [430, 254] width 11 height 14
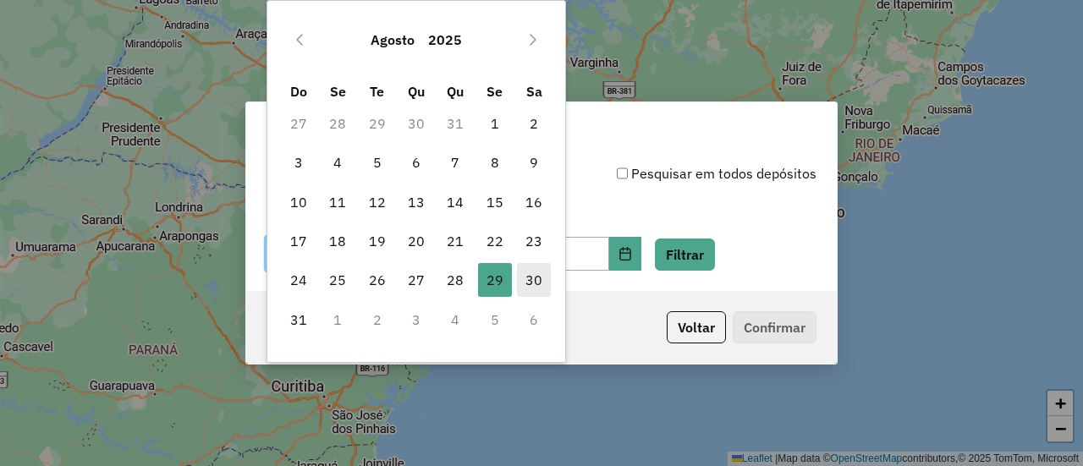
click at [529, 286] on span "30" at bounding box center [534, 280] width 34 height 34
type input "**********"
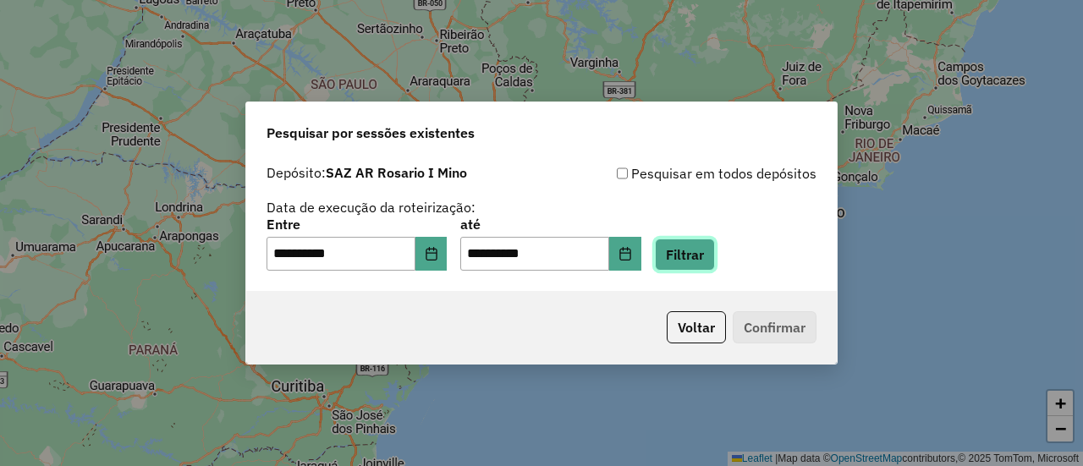
click at [715, 255] on button "Filtrar" at bounding box center [685, 254] width 60 height 32
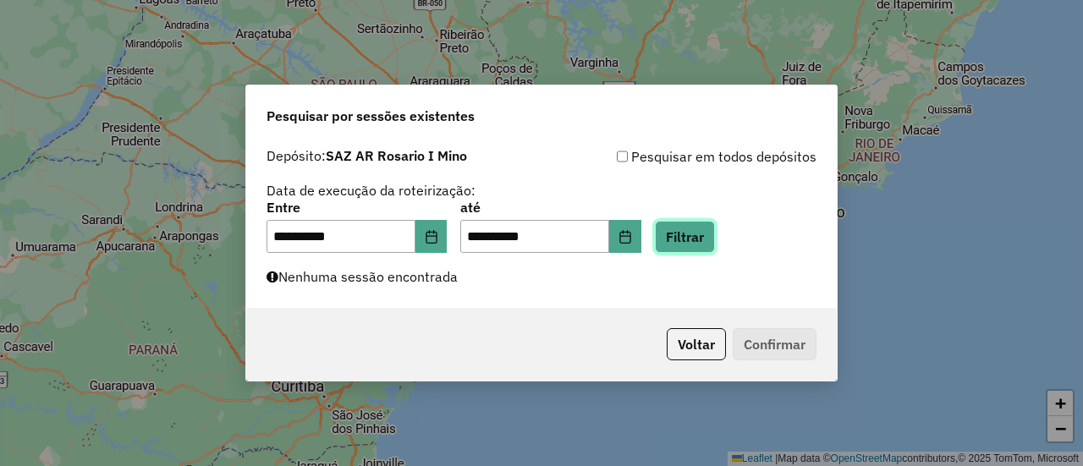
click at [715, 238] on button "Filtrar" at bounding box center [685, 237] width 60 height 32
click at [712, 237] on button "Filtrar" at bounding box center [685, 237] width 60 height 32
click at [706, 234] on button "Filtrar" at bounding box center [685, 237] width 60 height 32
click at [707, 238] on button "Filtrar" at bounding box center [685, 237] width 60 height 32
click at [707, 236] on button "Filtrar" at bounding box center [685, 237] width 60 height 32
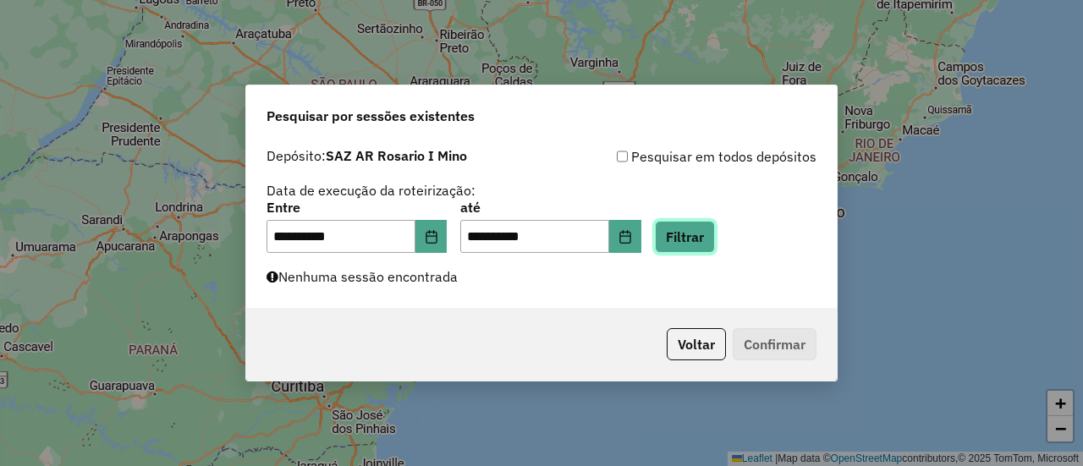
click at [707, 236] on button "Filtrar" at bounding box center [685, 237] width 60 height 32
click at [714, 227] on button "Filtrar" at bounding box center [685, 237] width 60 height 32
click at [709, 238] on button "Filtrar" at bounding box center [685, 237] width 60 height 32
click at [715, 243] on button "Filtrar" at bounding box center [685, 237] width 60 height 32
click at [707, 239] on button "Filtrar" at bounding box center [685, 237] width 60 height 32
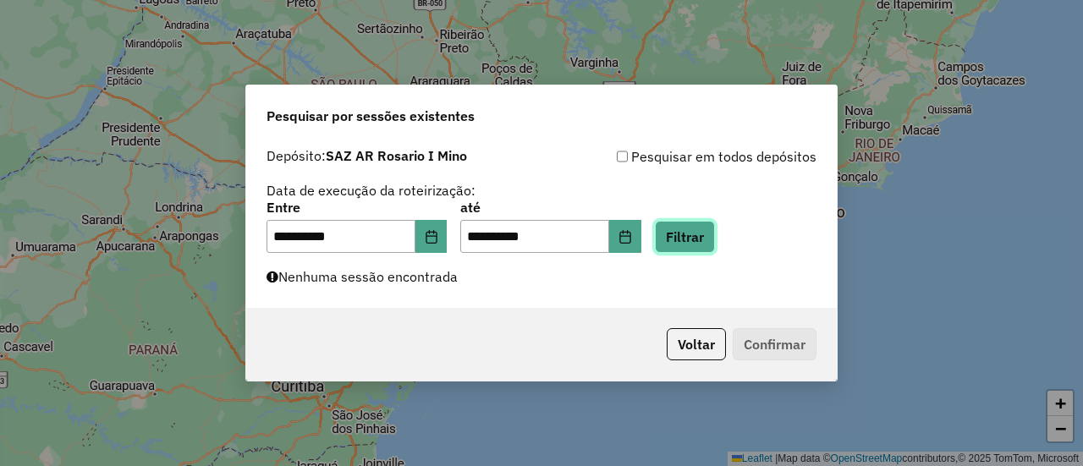
click at [707, 239] on button "Filtrar" at bounding box center [685, 237] width 60 height 32
click at [703, 241] on button "Filtrar" at bounding box center [685, 237] width 60 height 32
click at [710, 238] on button "Filtrar" at bounding box center [685, 237] width 60 height 32
click at [710, 237] on button "Filtrar" at bounding box center [685, 237] width 60 height 32
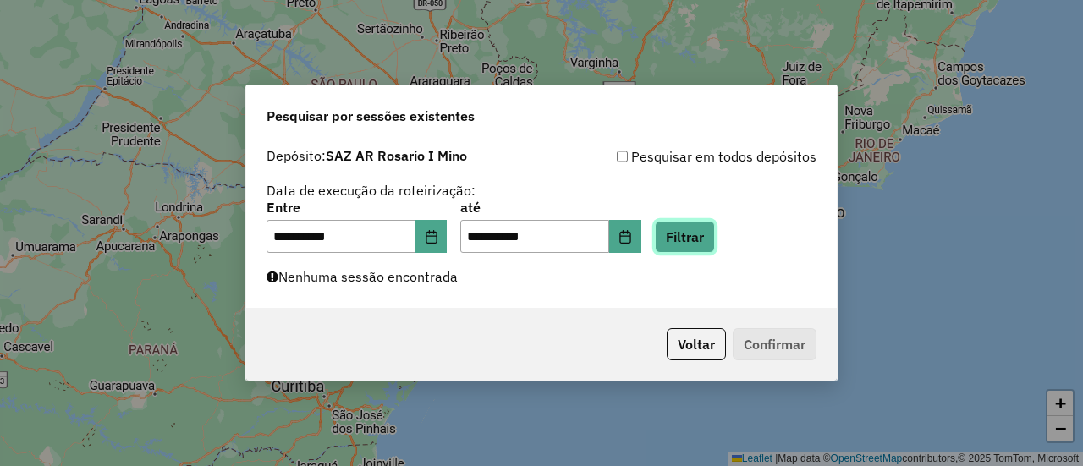
click at [715, 237] on button "Filtrar" at bounding box center [685, 237] width 60 height 32
click at [711, 238] on button "Filtrar" at bounding box center [685, 237] width 60 height 32
click at [711, 235] on button "Filtrar" at bounding box center [685, 237] width 60 height 32
click at [705, 237] on button "Filtrar" at bounding box center [685, 237] width 60 height 32
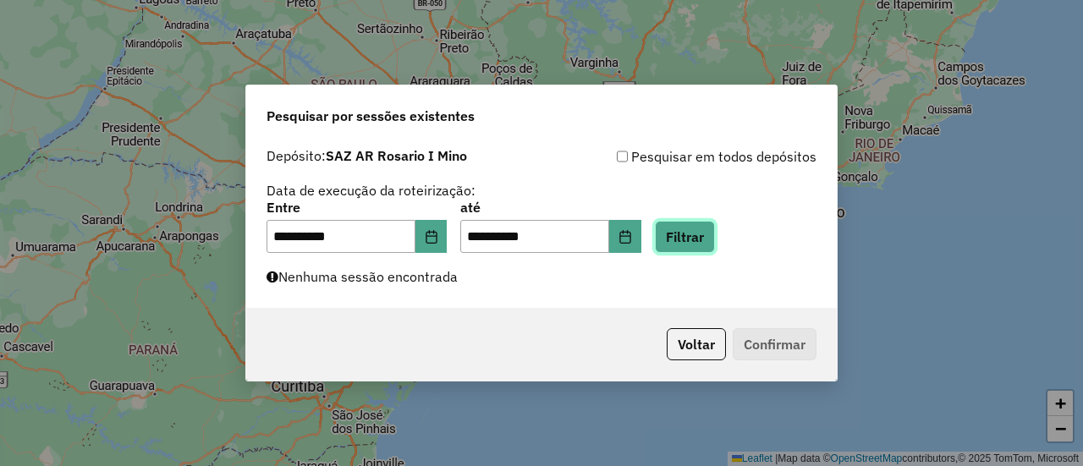
click at [705, 237] on button "Filtrar" at bounding box center [685, 237] width 60 height 32
click at [707, 237] on button "Filtrar" at bounding box center [685, 237] width 60 height 32
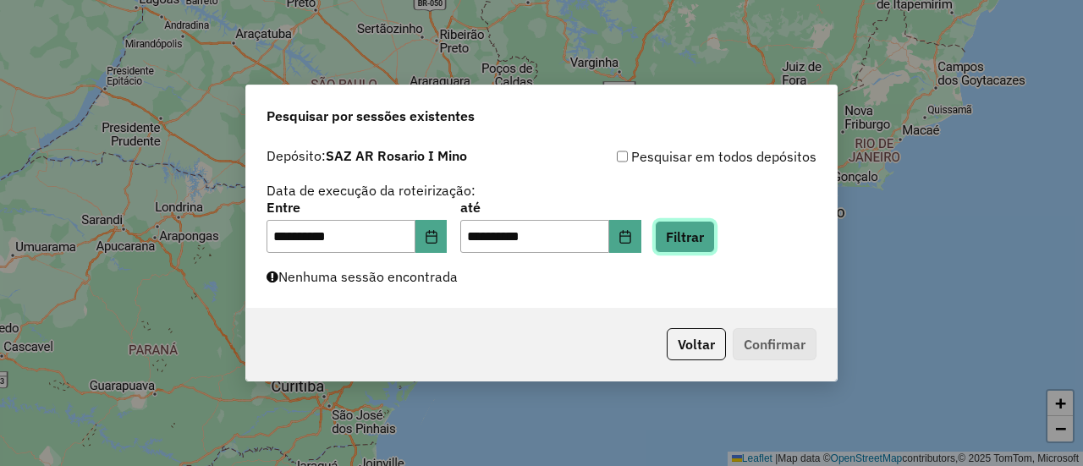
click at [707, 237] on button "Filtrar" at bounding box center [685, 237] width 60 height 32
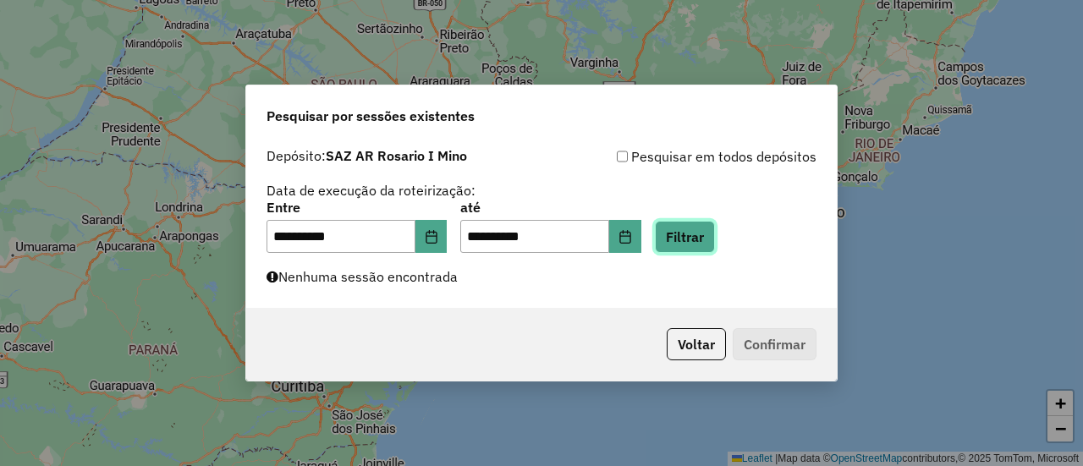
click at [707, 237] on button "Filtrar" at bounding box center [685, 237] width 60 height 32
click at [710, 233] on button "Filtrar" at bounding box center [685, 237] width 60 height 32
click at [710, 227] on button "Filtrar" at bounding box center [685, 237] width 60 height 32
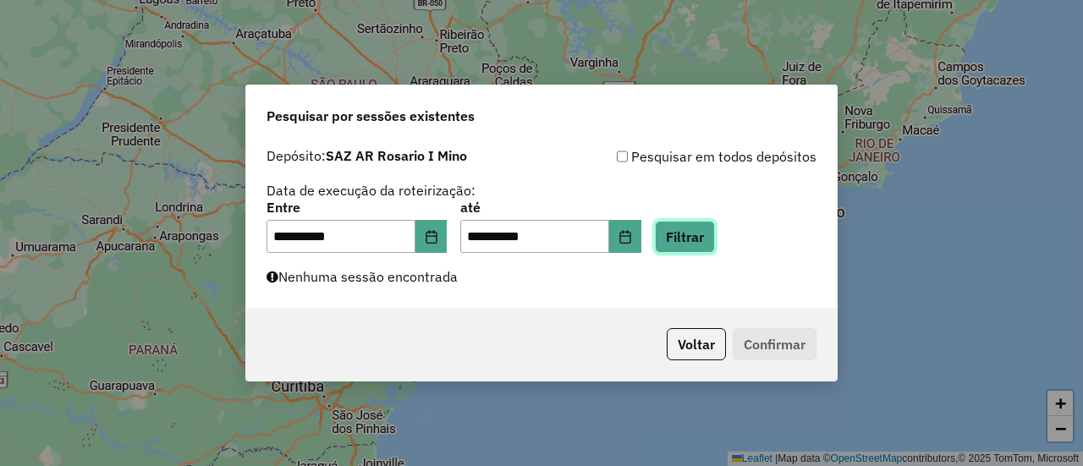
click at [715, 236] on button "Filtrar" at bounding box center [685, 237] width 60 height 32
click at [698, 239] on button "Filtrar" at bounding box center [685, 237] width 60 height 32
click at [710, 239] on button "Filtrar" at bounding box center [685, 237] width 60 height 32
click at [715, 240] on button "Filtrar" at bounding box center [685, 237] width 60 height 32
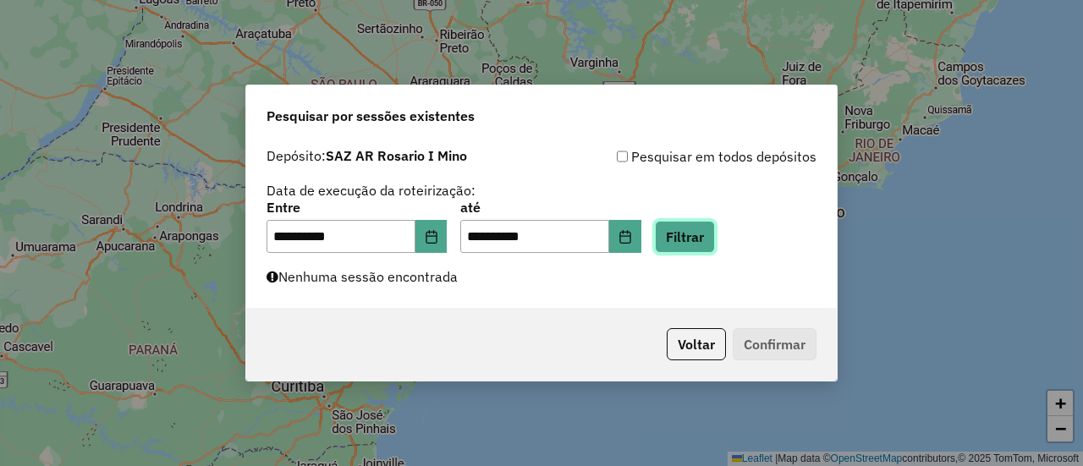
click at [710, 238] on button "Filtrar" at bounding box center [685, 237] width 60 height 32
click at [708, 241] on button "Filtrar" at bounding box center [685, 237] width 60 height 32
click at [709, 244] on button "Filtrar" at bounding box center [685, 237] width 60 height 32
click at [714, 240] on button "Filtrar" at bounding box center [685, 237] width 60 height 32
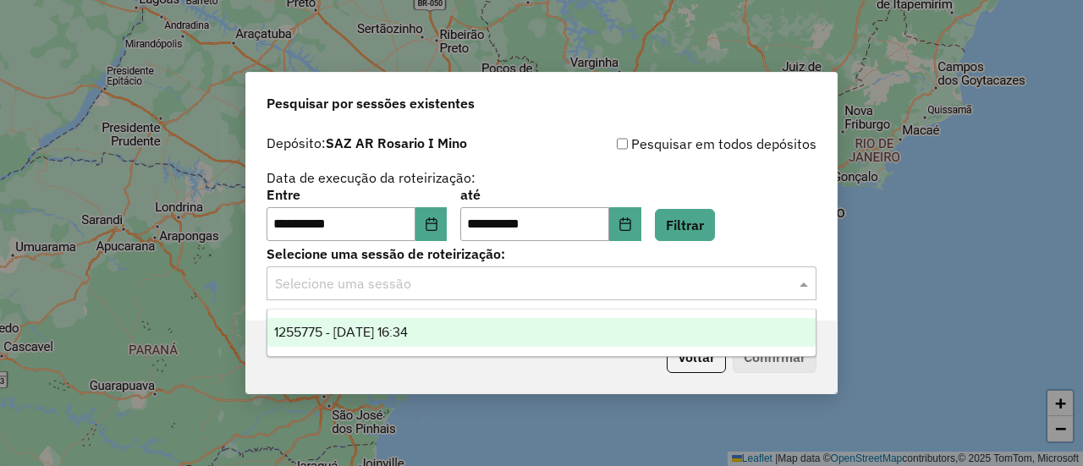
click at [804, 284] on span at bounding box center [805, 283] width 21 height 20
click at [408, 330] on span "1255775 - 30/08/2025 16:34" at bounding box center [341, 332] width 134 height 14
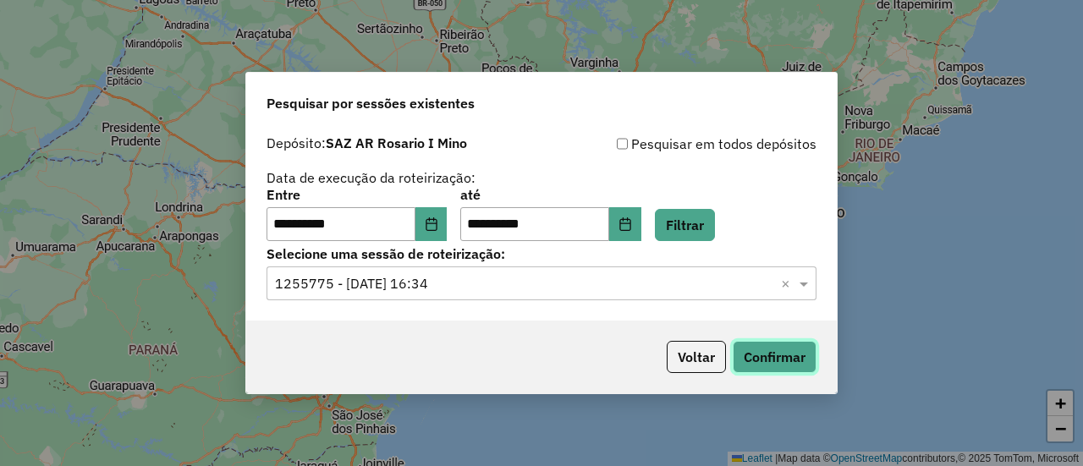
click at [766, 361] on button "Confirmar" at bounding box center [774, 357] width 84 height 32
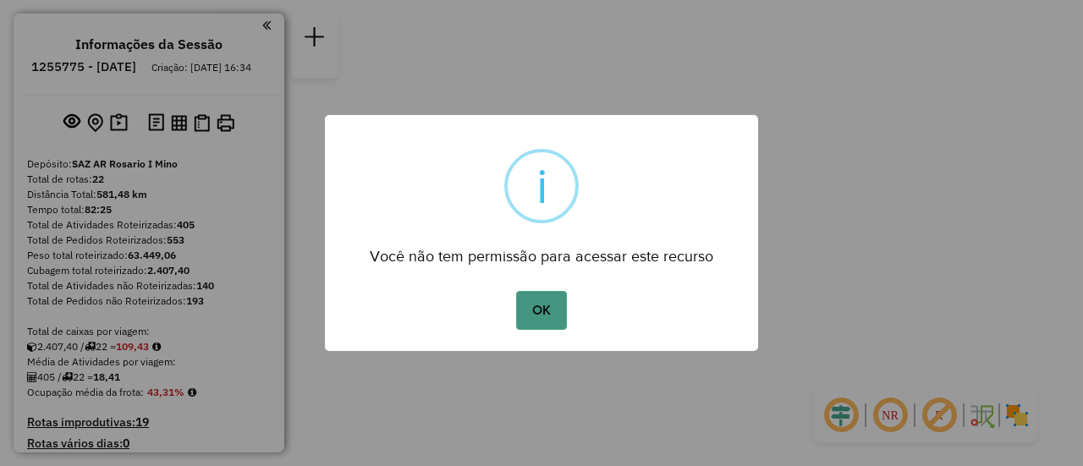
click at [537, 315] on button "OK" at bounding box center [541, 310] width 50 height 39
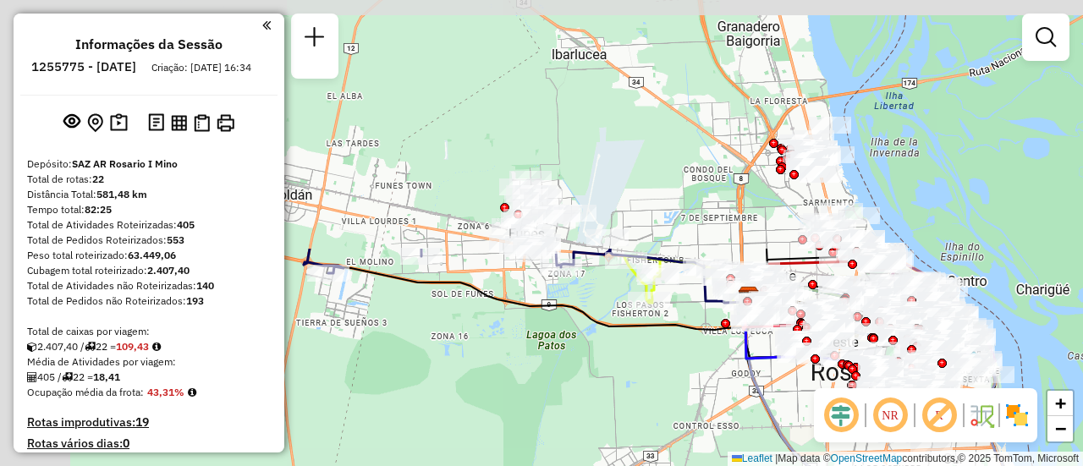
drag, startPoint x: 483, startPoint y: 136, endPoint x: 644, endPoint y: 425, distance: 330.9
click at [643, 431] on div "Janela de atendimento Grade de atendimento Capacidade Transportadoras Veículos …" at bounding box center [541, 233] width 1083 height 466
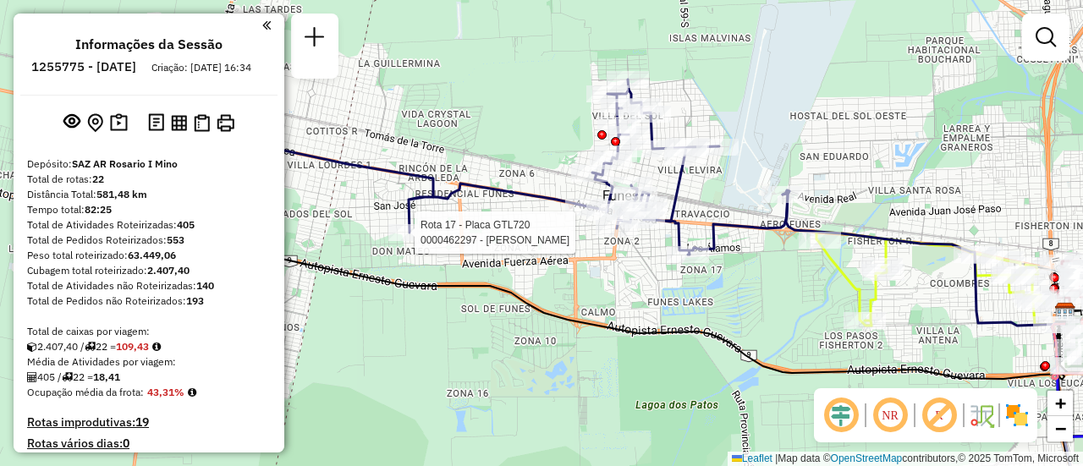
select select "**********"
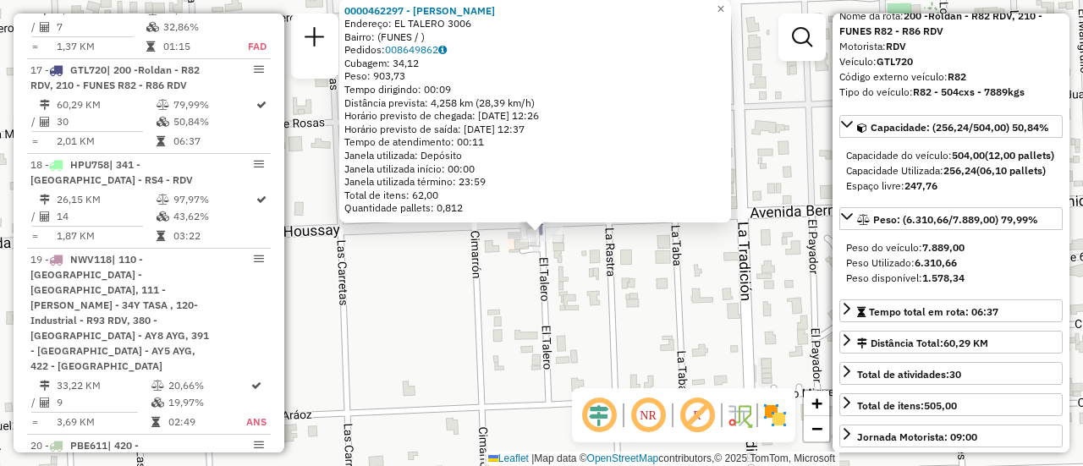
scroll to position [169, 0]
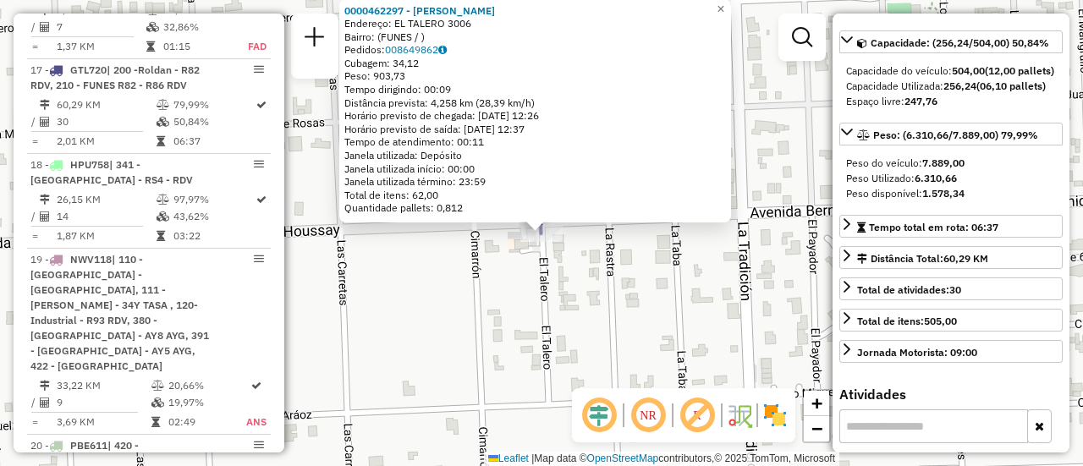
click at [613, 319] on div "0000462297 - Mateo Juan Cruz Avila Endereço: EL TALERO 3006 Bairro: (FUNES / ) …" at bounding box center [541, 233] width 1083 height 466
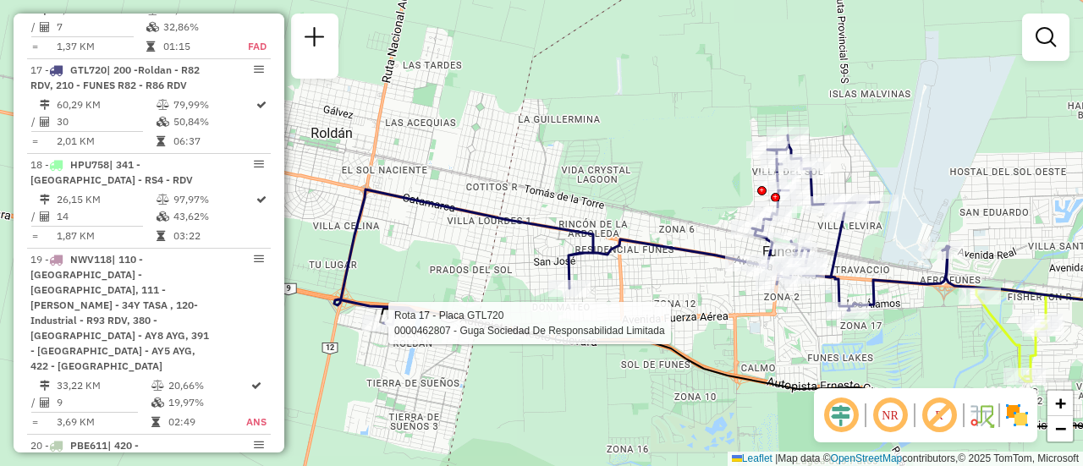
select select "**********"
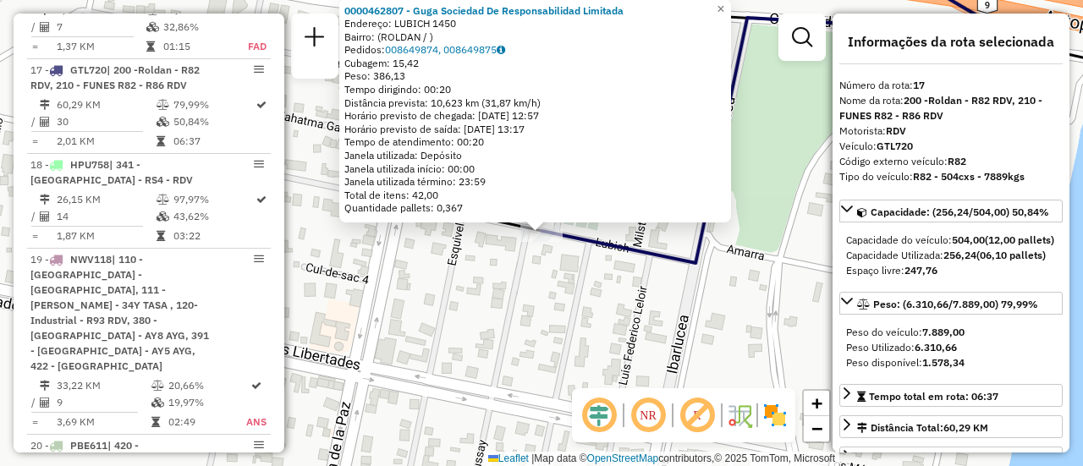
click at [529, 301] on div "0000462807 - Guga Sociedad De Responsabilidad Limitada Endereço: LUBICH 1450 Ba…" at bounding box center [541, 233] width 1083 height 466
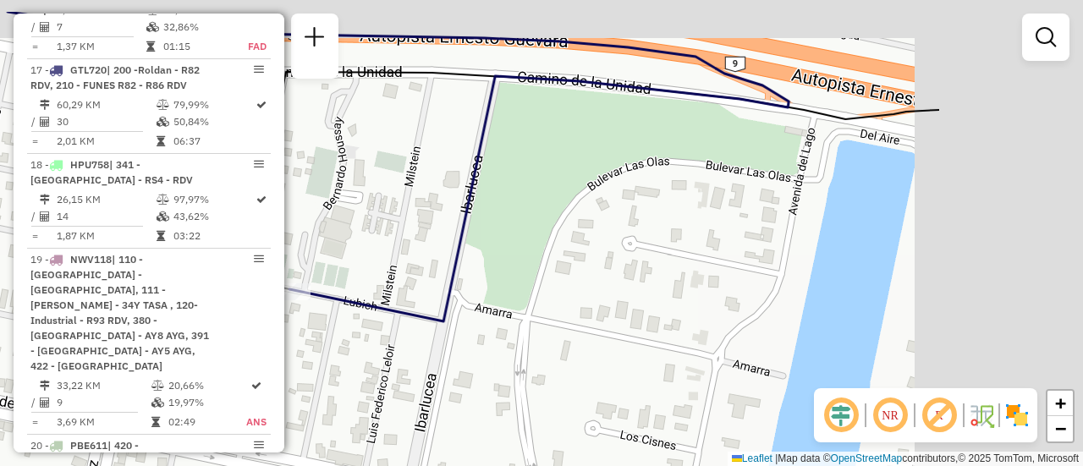
drag, startPoint x: 798, startPoint y: 225, endPoint x: 528, endPoint y: 290, distance: 278.4
click at [528, 290] on div "Janela de atendimento Grade de atendimento Capacidade Transportadoras Veículos …" at bounding box center [541, 233] width 1083 height 466
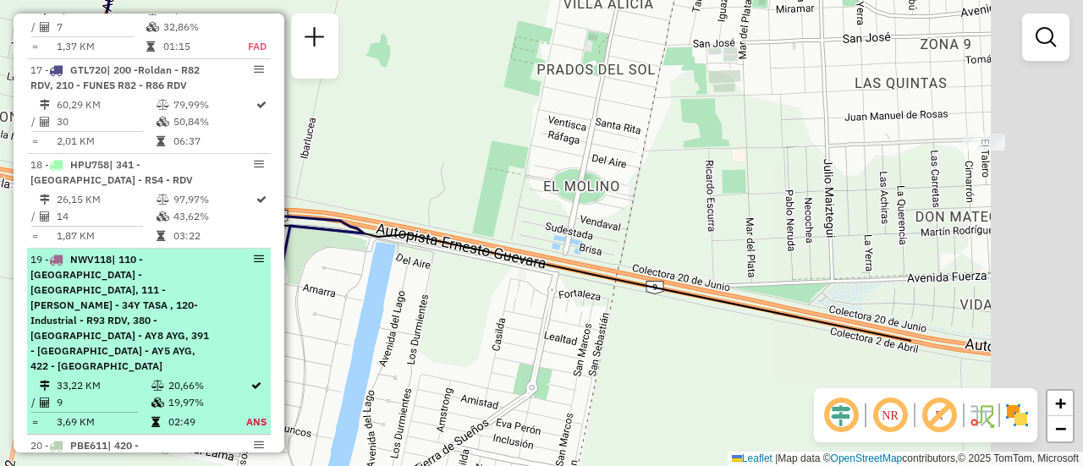
drag, startPoint x: 629, startPoint y: 294, endPoint x: 217, endPoint y: 232, distance: 416.6
click at [193, 240] on hb-router-mapa "Informações da Sessão 1255775 - 30/08/2025 Criação: 29/08/2025 16:34 Depósito: …" at bounding box center [541, 233] width 1083 height 466
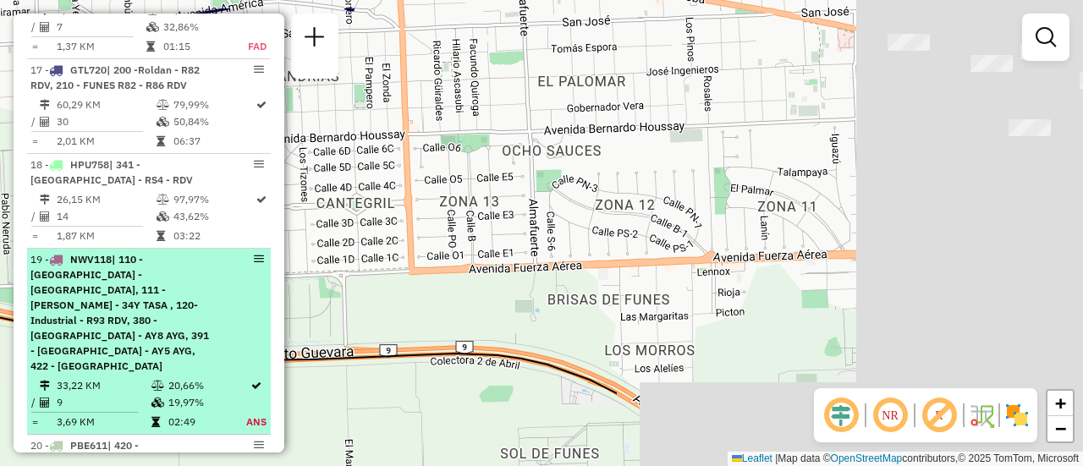
drag, startPoint x: 739, startPoint y: 237, endPoint x: 249, endPoint y: 270, distance: 490.8
click at [165, 289] on hb-router-mapa "Informações da Sessão 1255775 - 30/08/2025 Criação: 29/08/2025 16:34 Depósito: …" at bounding box center [541, 233] width 1083 height 466
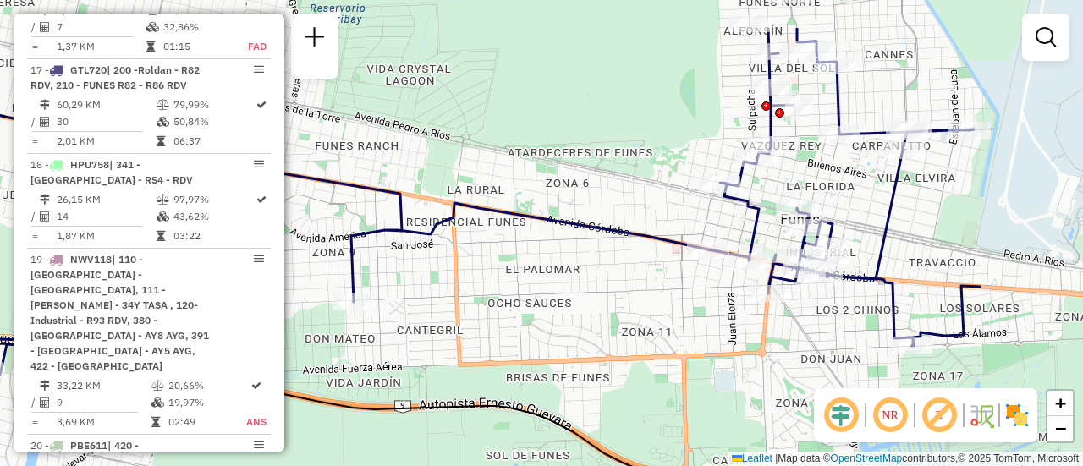
drag, startPoint x: 886, startPoint y: 278, endPoint x: 693, endPoint y: 340, distance: 203.3
click at [693, 340] on div "Janela de atendimento Grade de atendimento Capacidade Transportadoras Veículos …" at bounding box center [541, 233] width 1083 height 466
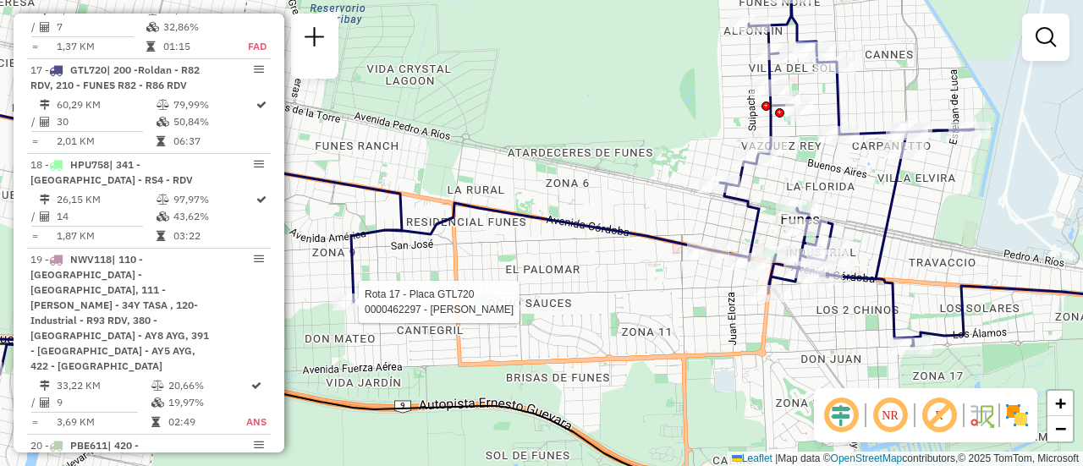
select select "**********"
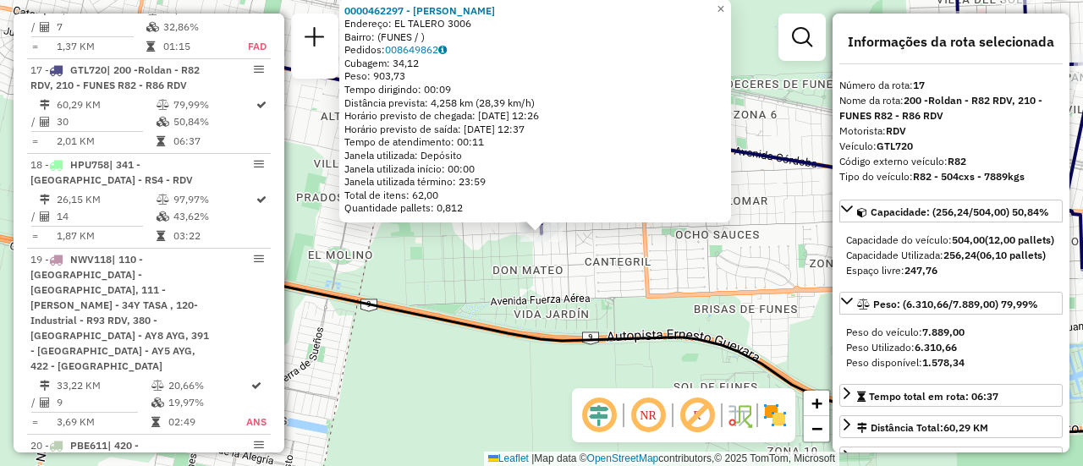
click at [613, 288] on div "0000462297 - Mateo Juan Cruz Avila Endereço: EL TALERO 3006 Bairro: (FUNES / ) …" at bounding box center [541, 233] width 1083 height 466
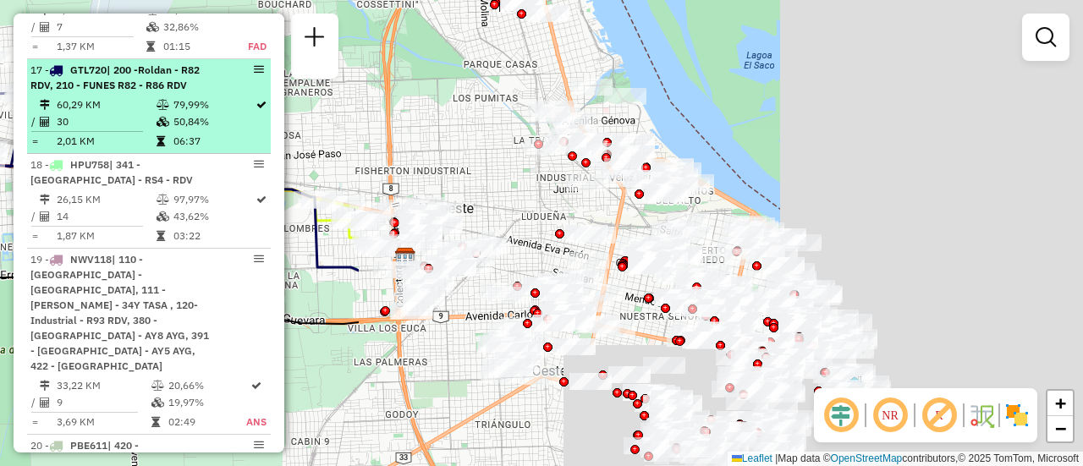
drag, startPoint x: 996, startPoint y: 140, endPoint x: 164, endPoint y: 63, distance: 835.8
click at [164, 63] on hb-router-mapa "Informações da Sessão 1255775 - 30/08/2025 Criação: 29/08/2025 16:34 Depósito: …" at bounding box center [541, 233] width 1083 height 466
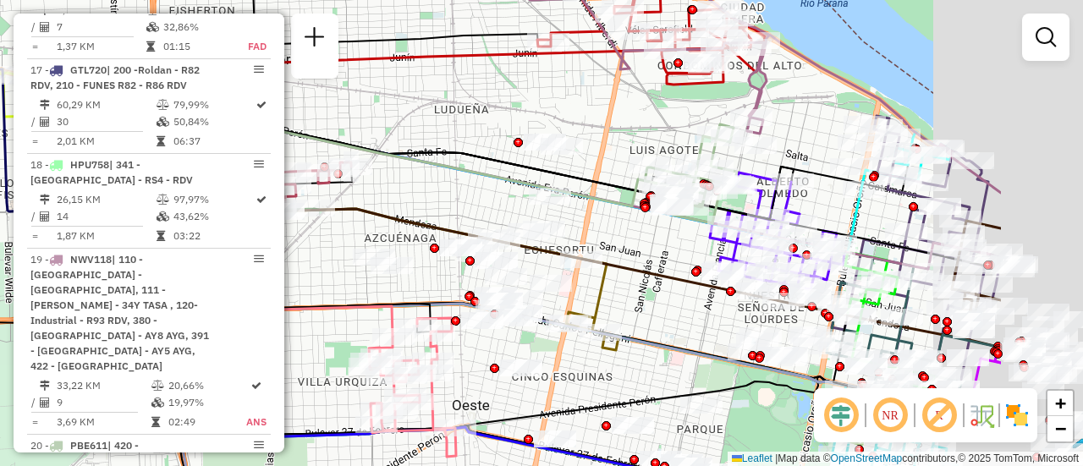
drag, startPoint x: 813, startPoint y: 86, endPoint x: 556, endPoint y: 149, distance: 264.6
click at [556, 149] on div "Janela de atendimento Grade de atendimento Capacidade Transportadoras Veículos …" at bounding box center [541, 233] width 1083 height 466
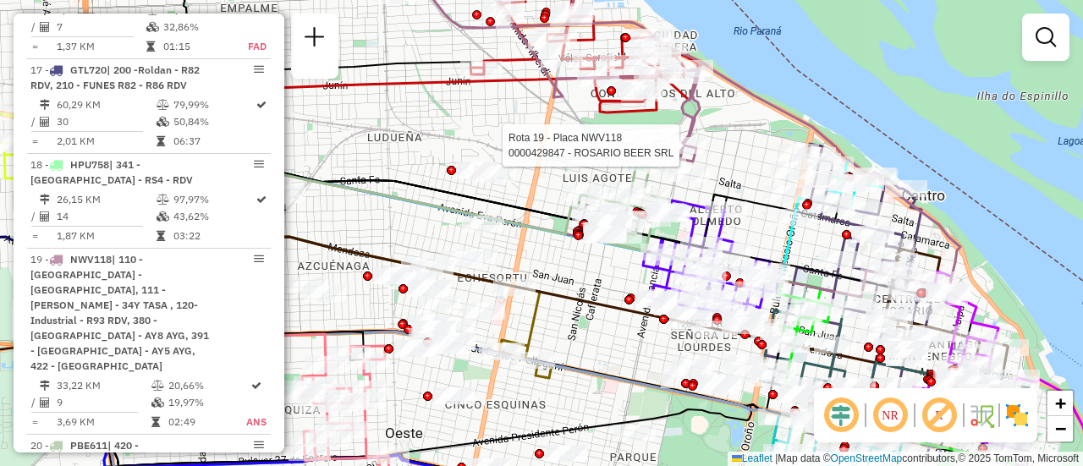
select select "**********"
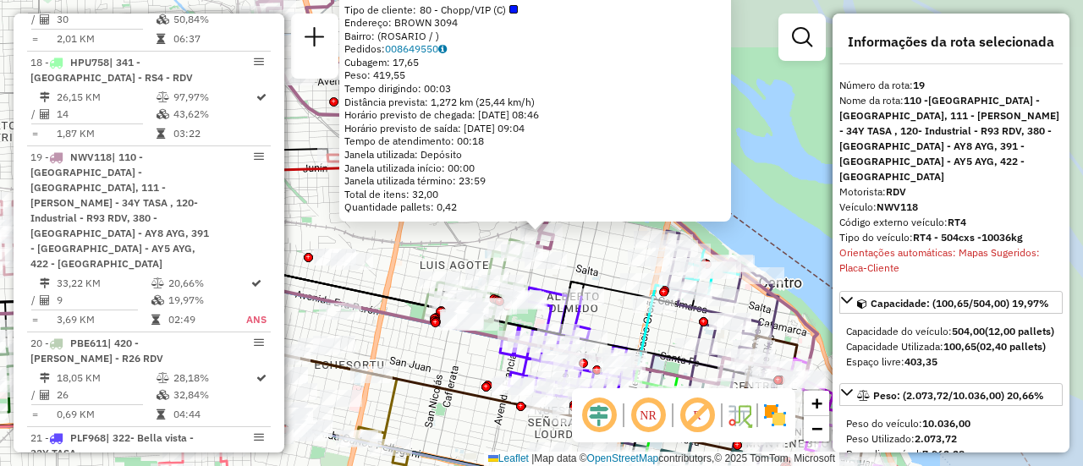
scroll to position [2490, 0]
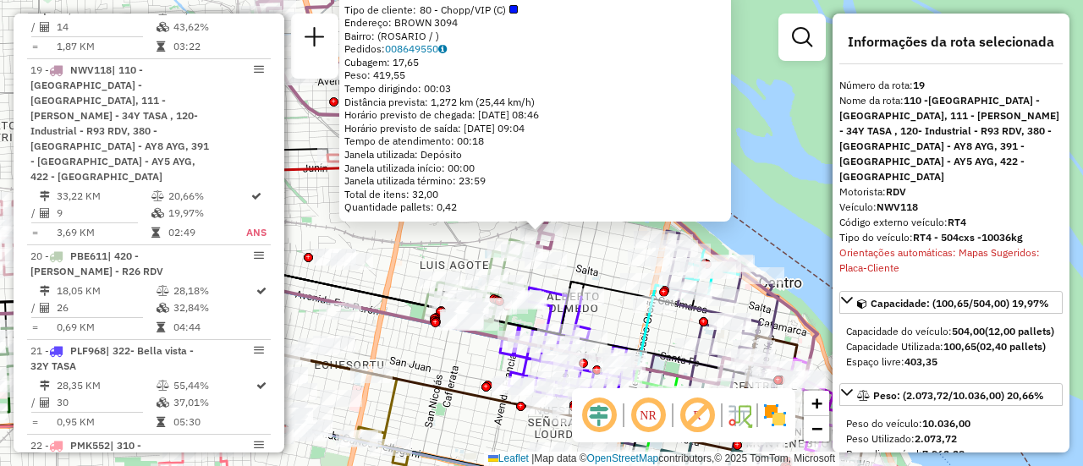
click at [439, 354] on div "0000429847 - ROSARIO BEER SRL Tipo de cliente: 80 - Chopp/VIP (C) Endereço: BRO…" at bounding box center [541, 233] width 1083 height 466
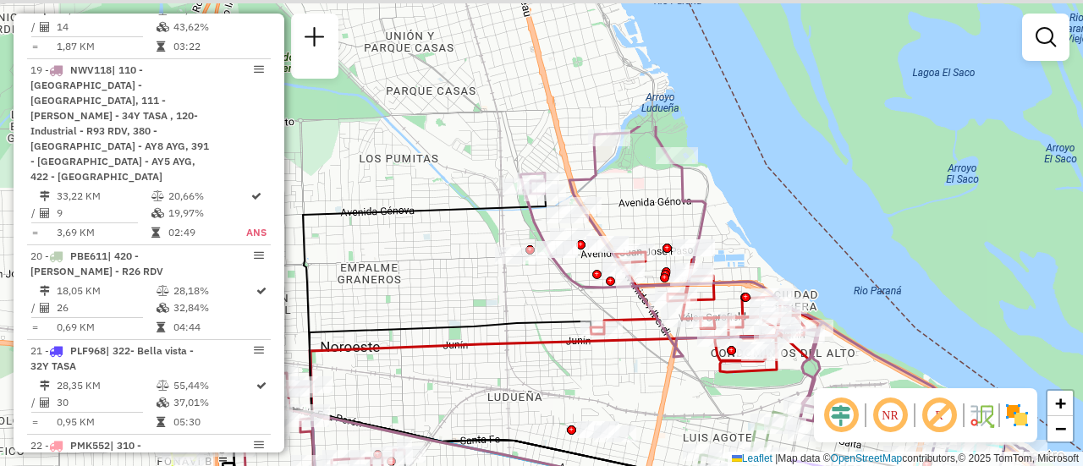
drag, startPoint x: 384, startPoint y: 224, endPoint x: 647, endPoint y: 397, distance: 314.6
click at [647, 397] on div "Janela de atendimento Grade de atendimento Capacidade Transportadoras Veículos …" at bounding box center [541, 233] width 1083 height 466
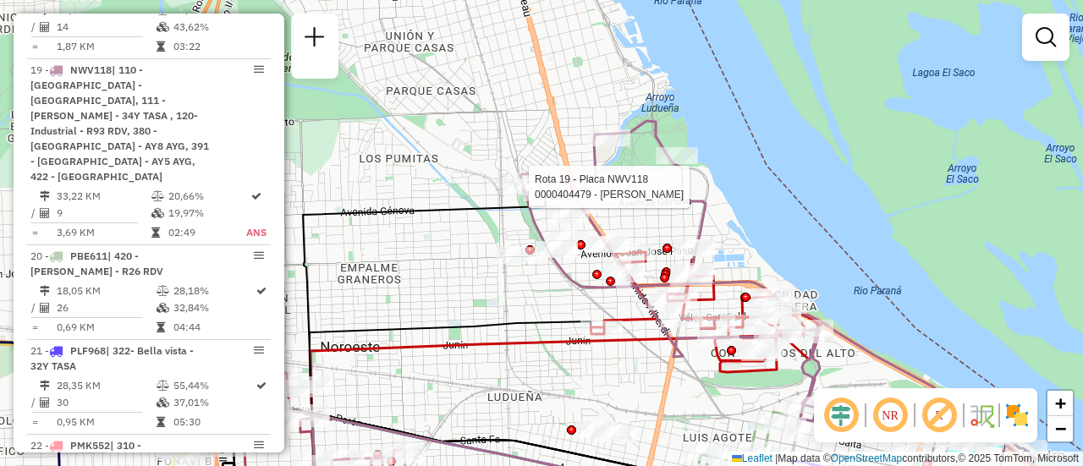
select select "**********"
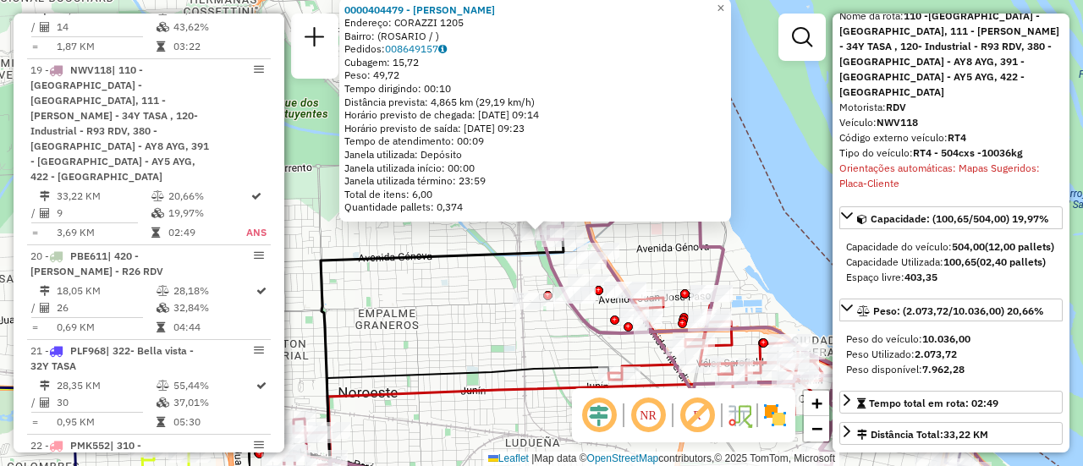
scroll to position [169, 0]
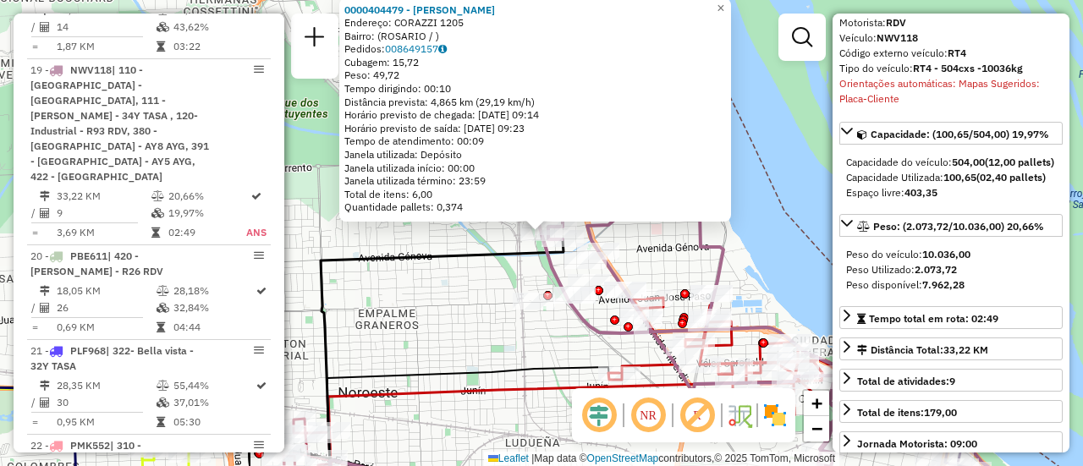
click at [485, 345] on div "0000404479 - GOMEZ IRMA RAMONA Endereço: CORAZZI 1205 Bairro: (ROSARIO / ) Pedi…" at bounding box center [541, 233] width 1083 height 466
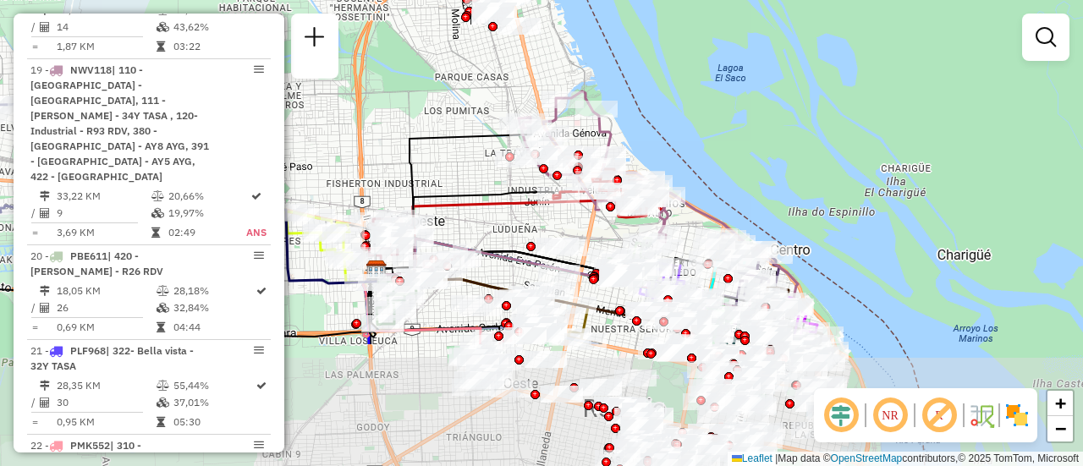
drag, startPoint x: 606, startPoint y: 397, endPoint x: 581, endPoint y: 229, distance: 170.1
click at [581, 229] on div "Janela de atendimento Grade de atendimento Capacidade Transportadoras Veículos …" at bounding box center [541, 233] width 1083 height 466
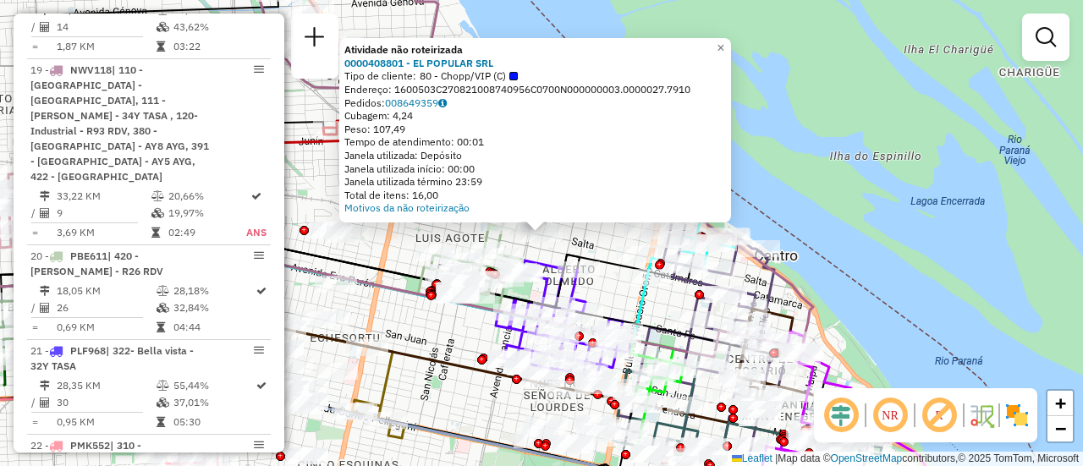
click at [461, 344] on div "Atividade não roteirizada 0000408801 - EL POPULAR SRL Tipo de cliente: 80 - Cho…" at bounding box center [541, 233] width 1083 height 466
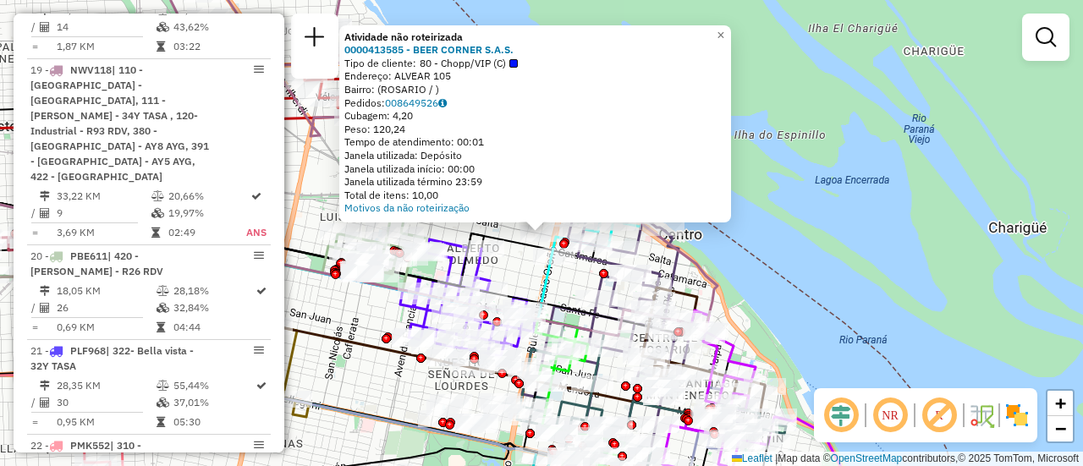
click at [567, 289] on div "Atividade não roteirizada 0000413585 - BEER CORNER S.A.S. Tipo de cliente: 80 -…" at bounding box center [541, 233] width 1083 height 466
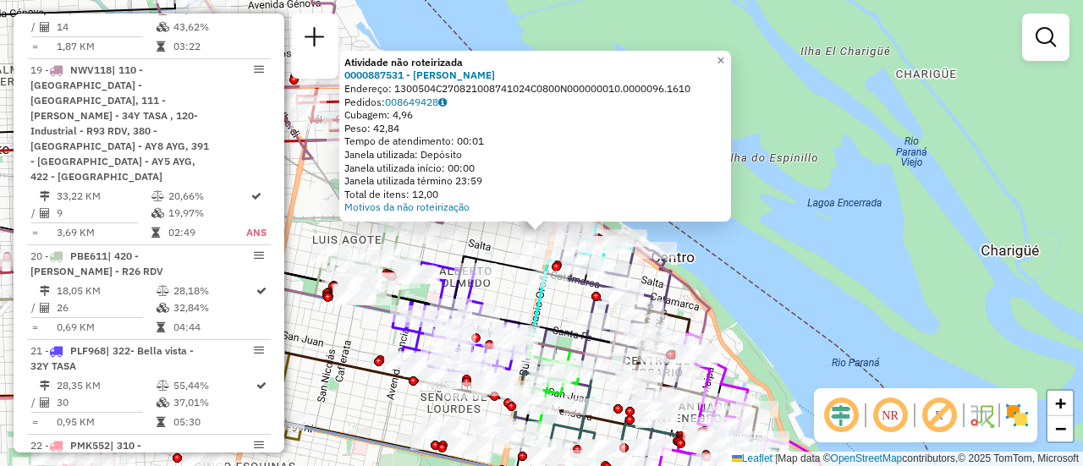
click at [500, 247] on div "Atividade não roteirizada 0000887531 - SALIM JORGE Endereço: 1300504C2708210087…" at bounding box center [541, 233] width 1083 height 466
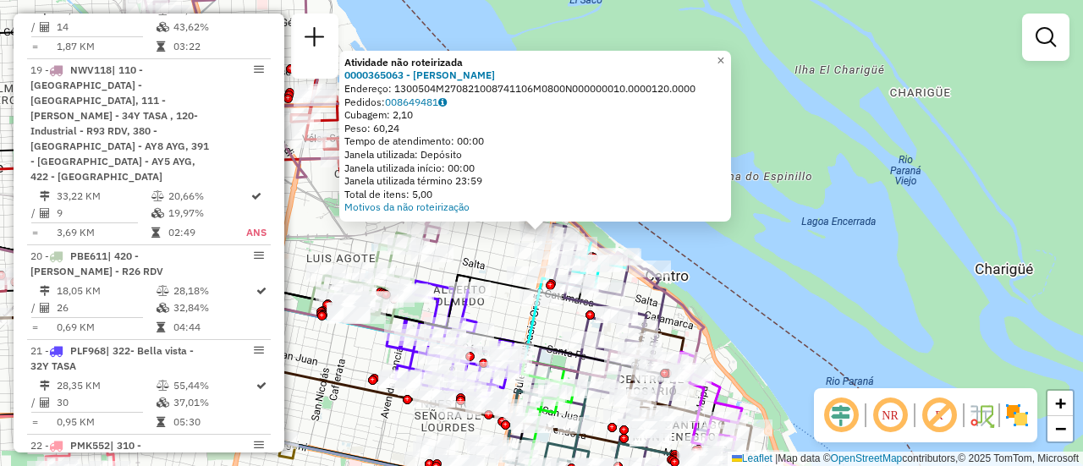
click at [485, 256] on div "Atividade não roteirizada 0000365063 - LI JIAN Endereço: 1300504M27082100874110…" at bounding box center [541, 233] width 1083 height 466
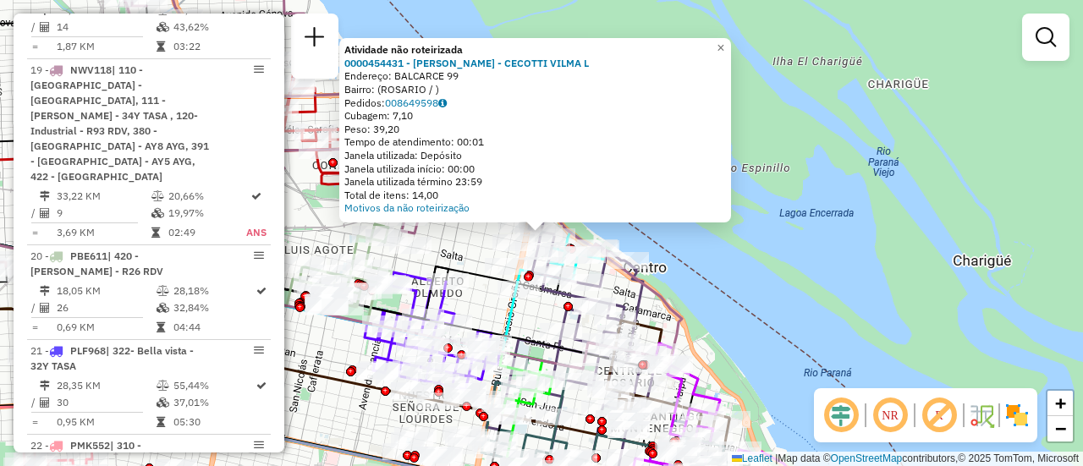
click at [472, 249] on div "Atividade não roteirizada 0000454431 - RODRIGUEZ CECOT - CECOTTI VILMA L Endere…" at bounding box center [541, 233] width 1083 height 466
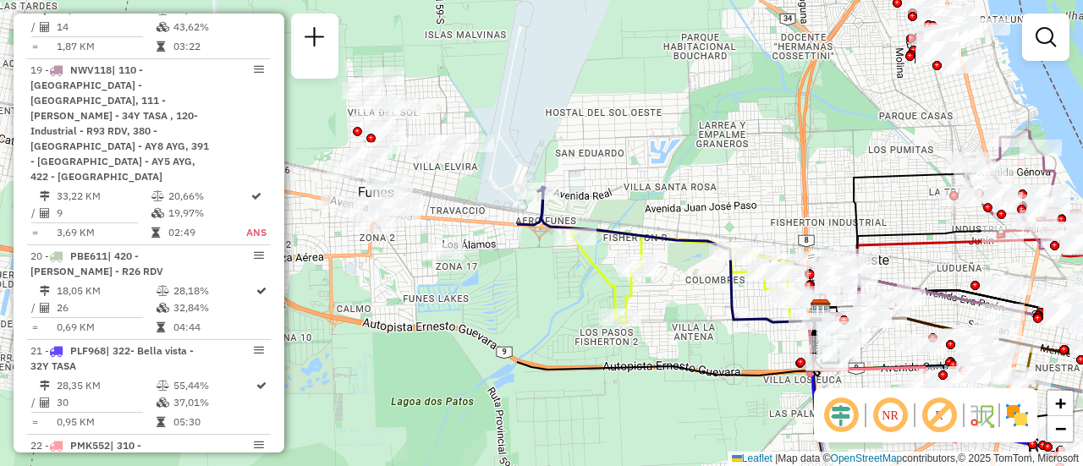
drag, startPoint x: 457, startPoint y: 367, endPoint x: 1082, endPoint y: 373, distance: 625.0
click at [1082, 365] on div at bounding box center [1080, 359] width 9 height 9
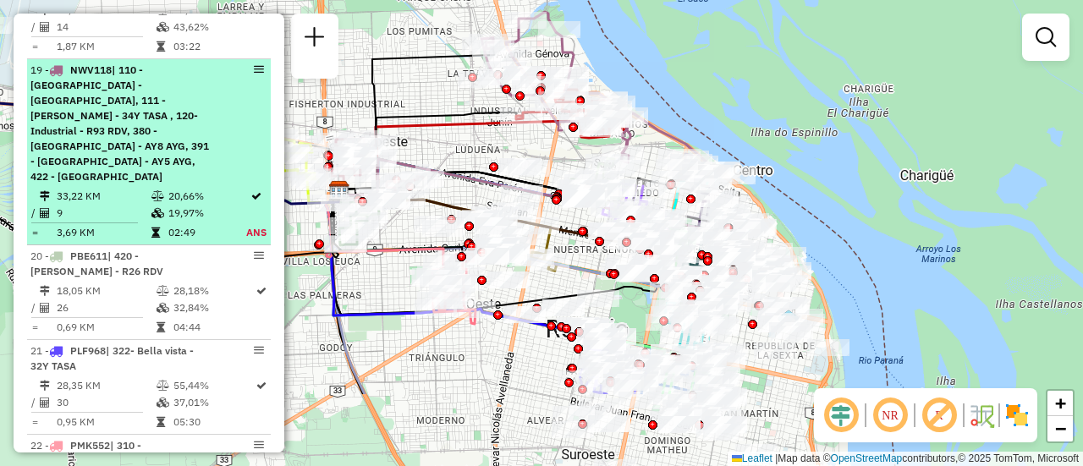
drag, startPoint x: 767, startPoint y: 178, endPoint x: 76, endPoint y: 29, distance: 706.8
click at [93, 33] on hb-router-mapa "Informações da Sessão 1255775 - 30/08/2025 Criação: 29/08/2025 16:34 Depósito: …" at bounding box center [541, 233] width 1083 height 466
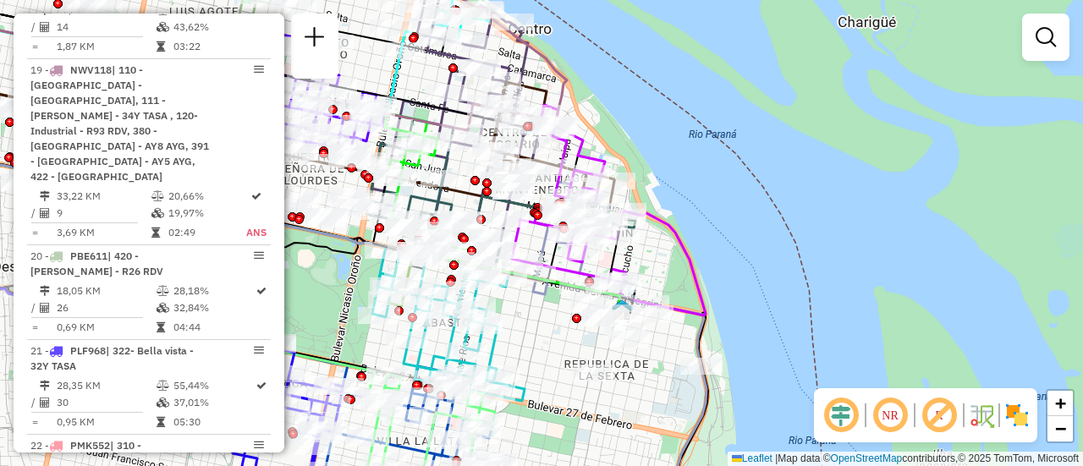
drag, startPoint x: 452, startPoint y: 195, endPoint x: 534, endPoint y: 206, distance: 82.8
click at [534, 206] on icon at bounding box center [500, 189] width 269 height 140
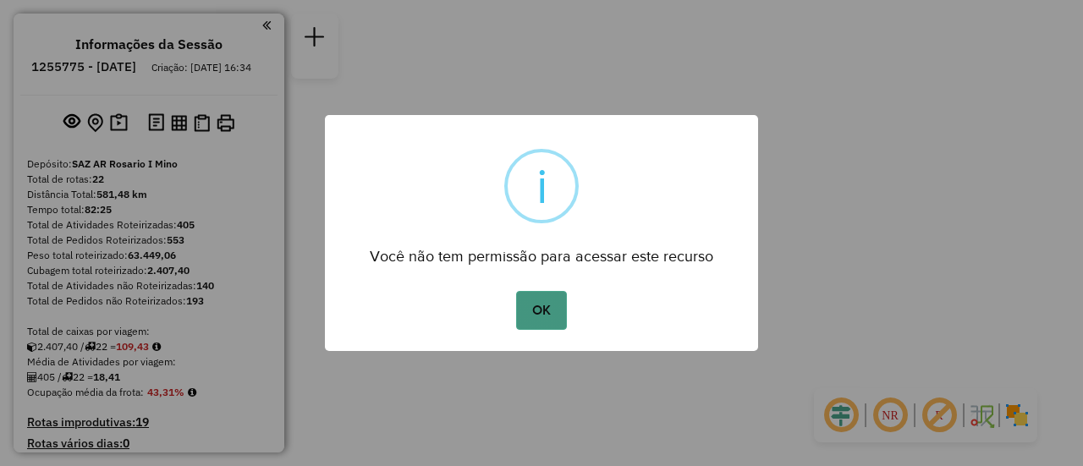
click at [546, 310] on button "OK" at bounding box center [541, 310] width 50 height 39
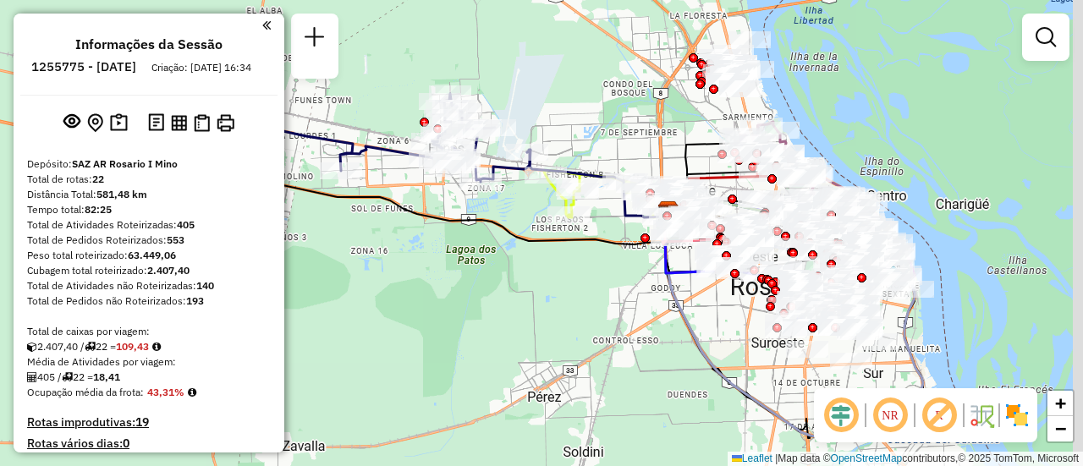
drag, startPoint x: 557, startPoint y: 139, endPoint x: 511, endPoint y: 215, distance: 89.2
click at [511, 215] on div "Janela de atendimento Grade de atendimento Capacidade Transportadoras Veículos …" at bounding box center [541, 233] width 1083 height 466
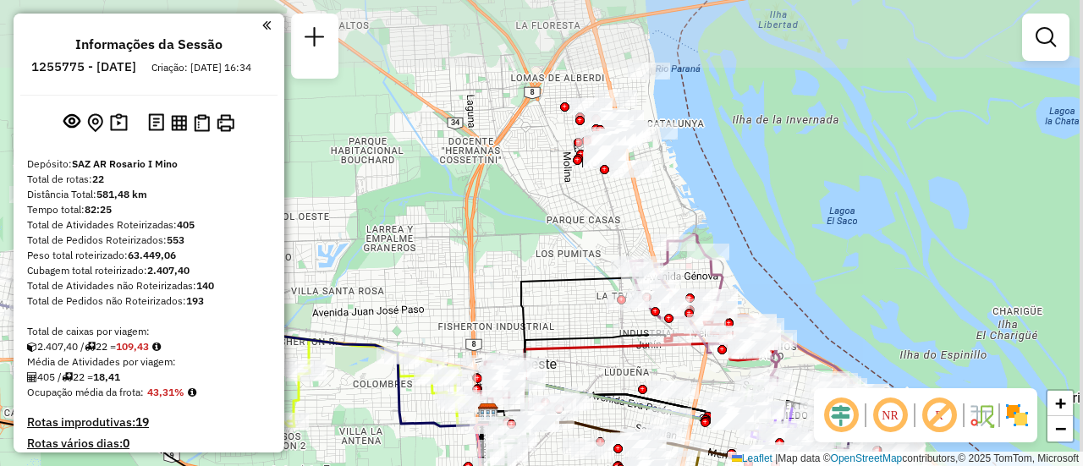
drag, startPoint x: 617, startPoint y: 95, endPoint x: 293, endPoint y: 296, distance: 381.4
click at [253, 315] on hb-router-mapa "Informações da Sessão 1255775 - 30/08/2025 Criação: 29/08/2025 16:34 Depósito: …" at bounding box center [541, 233] width 1083 height 466
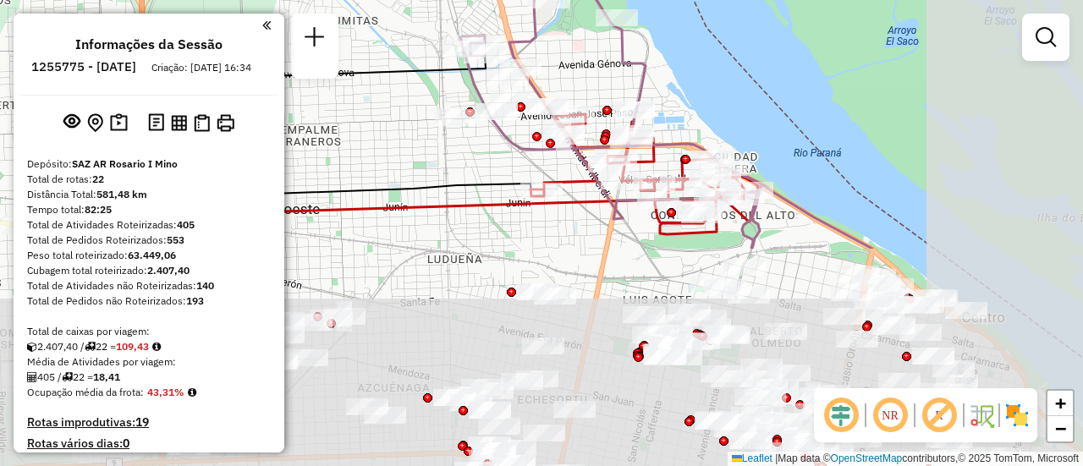
drag, startPoint x: 599, startPoint y: 266, endPoint x: 358, endPoint y: -17, distance: 371.3
click at [358, 0] on html "Aguarde... Pop-up bloqueado! Seu navegador bloqueou automáticamente a abertura …" at bounding box center [541, 233] width 1083 height 466
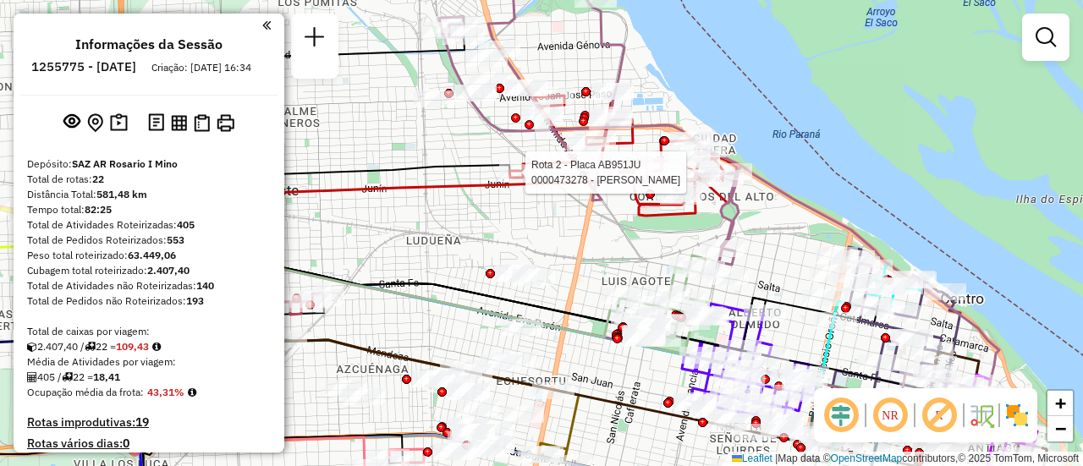
select select "**********"
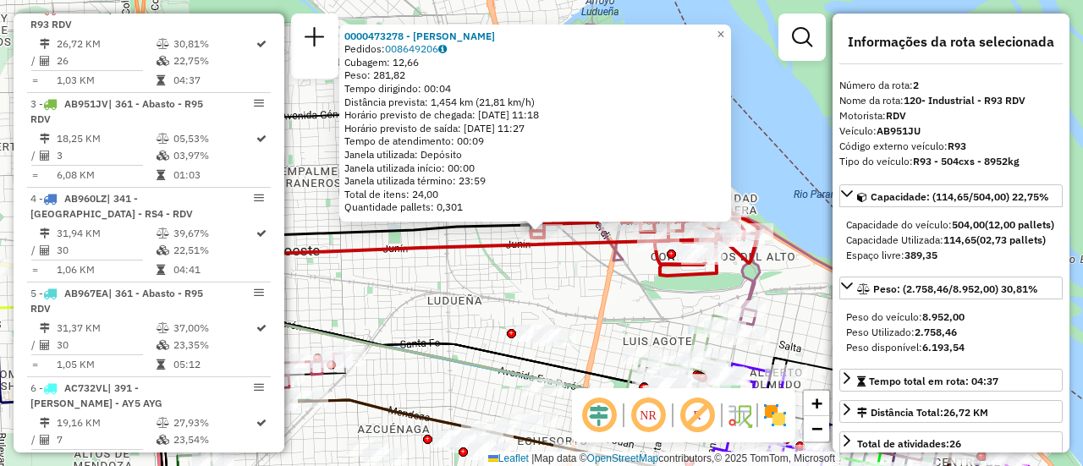
scroll to position [169, 0]
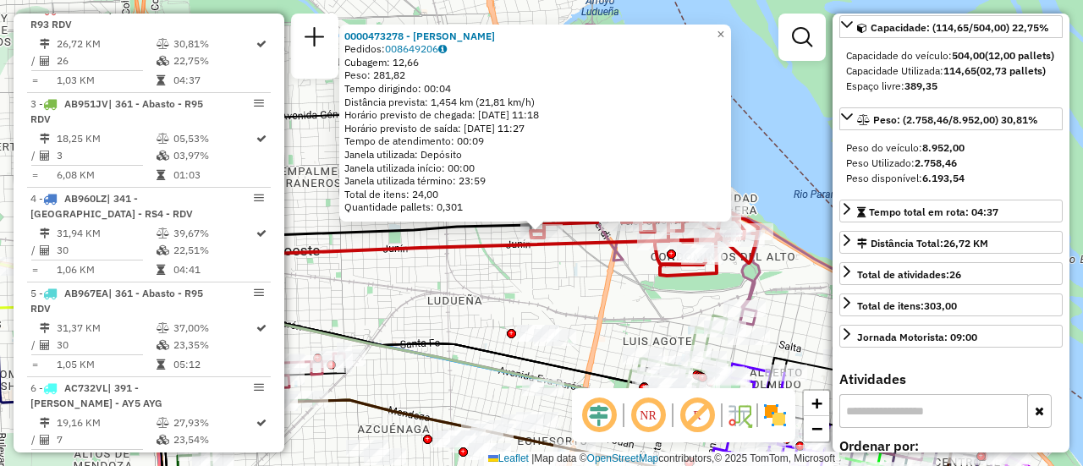
click at [554, 293] on div "0000473278 - LEDESMA ANTONELLA MILAGROS Pedidos: 008649206 Cubagem: 12,66 Peso:…" at bounding box center [541, 233] width 1083 height 466
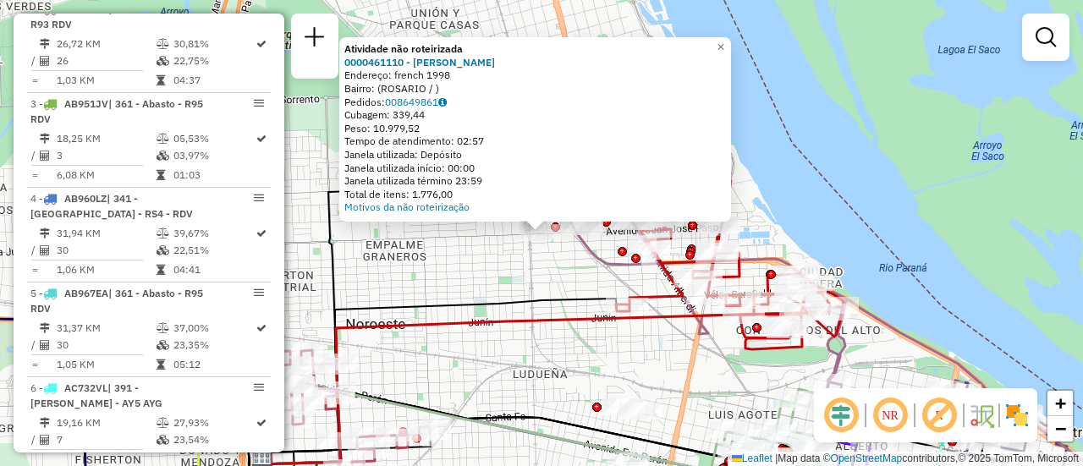
click at [501, 278] on div "Atividade não roteirizada 0000461110 - [PERSON_NAME] - RDV Endereço: french 199…" at bounding box center [541, 233] width 1083 height 466
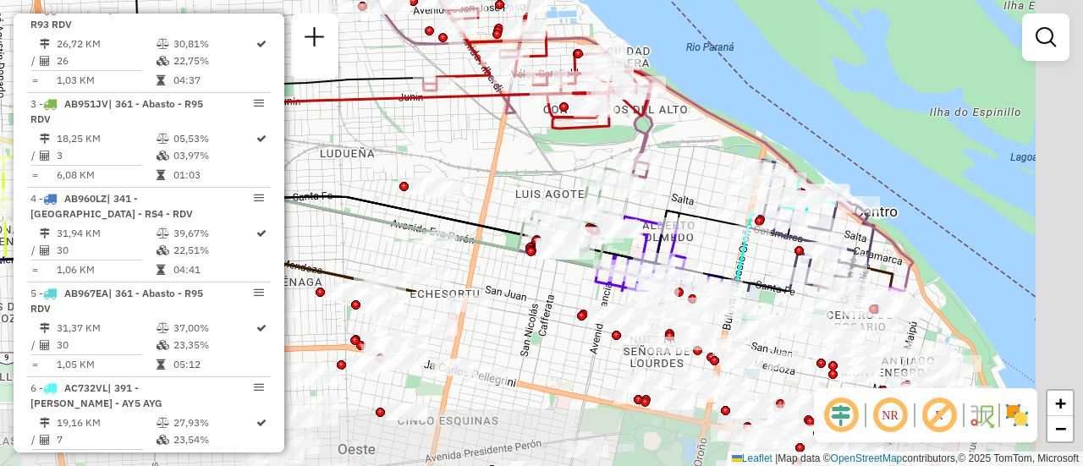
drag, startPoint x: 687, startPoint y: 379, endPoint x: 411, endPoint y: 113, distance: 382.8
click at [426, 123] on div "Janela de atendimento Grade de atendimento Capacidade Transportadoras Veículos …" at bounding box center [541, 233] width 1083 height 466
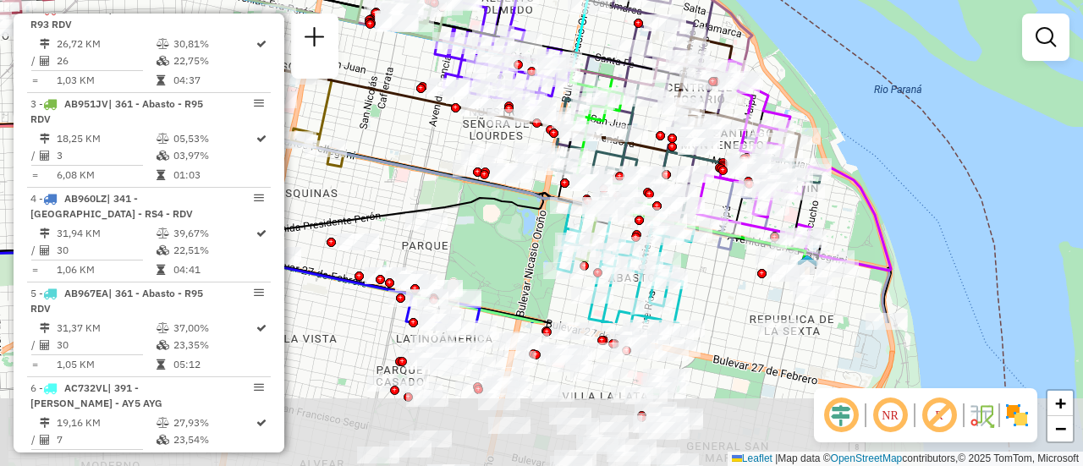
drag, startPoint x: 683, startPoint y: 231, endPoint x: 551, endPoint y: -8, distance: 273.3
click at [551, 0] on html "Aguarde... Pop-up bloqueado! Seu navegador bloqueou automáticamente a abertura …" at bounding box center [541, 233] width 1083 height 466
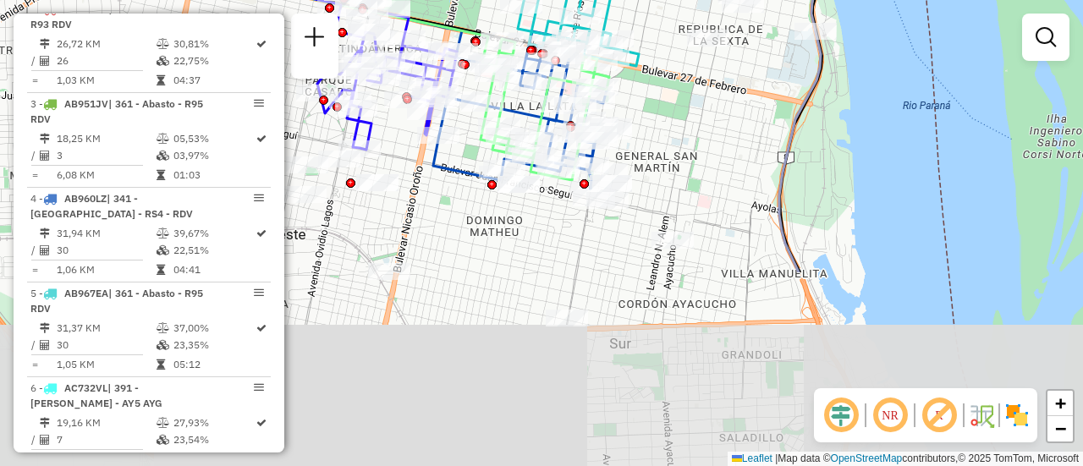
drag, startPoint x: 713, startPoint y: 356, endPoint x: 683, endPoint y: 111, distance: 247.0
click at [683, 111] on div "Rota 6 - Placa AC732VL 0000159536 - LA GUAYRA S. Janela de atendimento Grade de…" at bounding box center [541, 233] width 1083 height 466
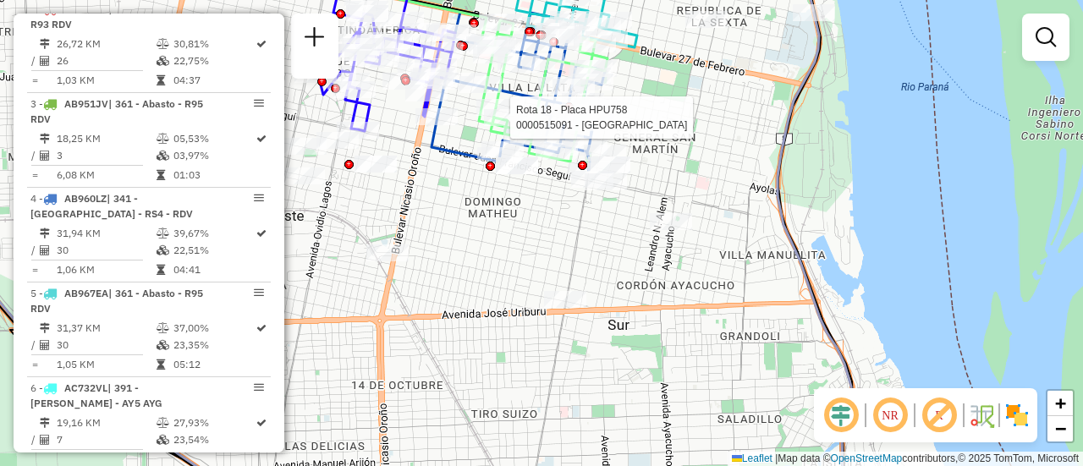
select select "**********"
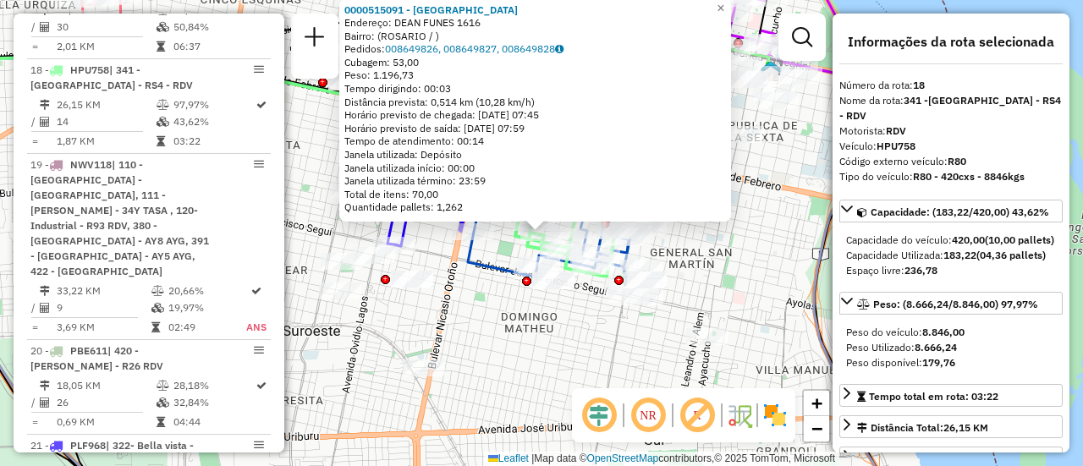
scroll to position [85, 0]
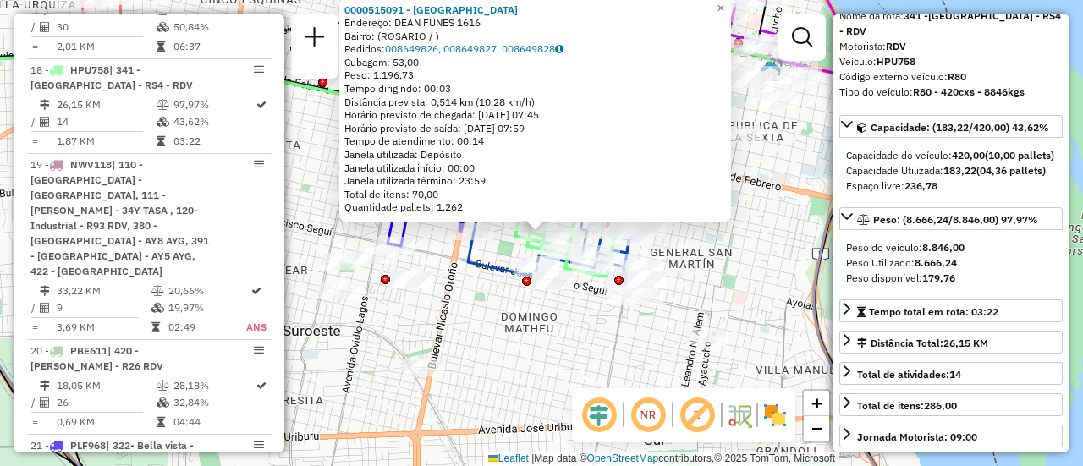
click at [568, 358] on div "0000515091 - GUAN XIANGNAN Endereço: DEAN FUNES 1616 Bairro: (ROSARIO / ) Pedid…" at bounding box center [541, 233] width 1083 height 466
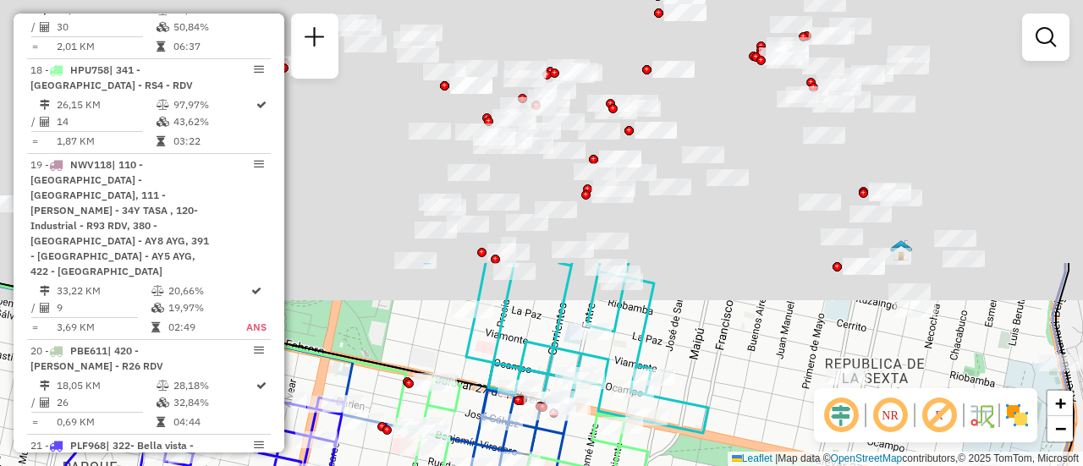
drag, startPoint x: 670, startPoint y: 72, endPoint x: 720, endPoint y: 366, distance: 298.5
click at [715, 380] on div "Janela de atendimento Grade de atendimento Capacidade Transportadoras Veículos …" at bounding box center [541, 233] width 1083 height 466
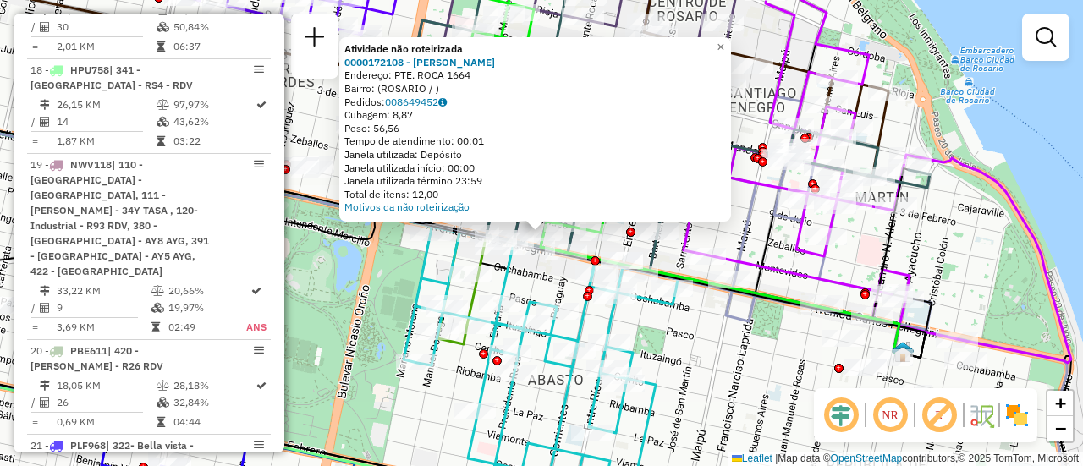
click at [733, 238] on icon at bounding box center [830, 212] width 202 height 233
select select "**********"
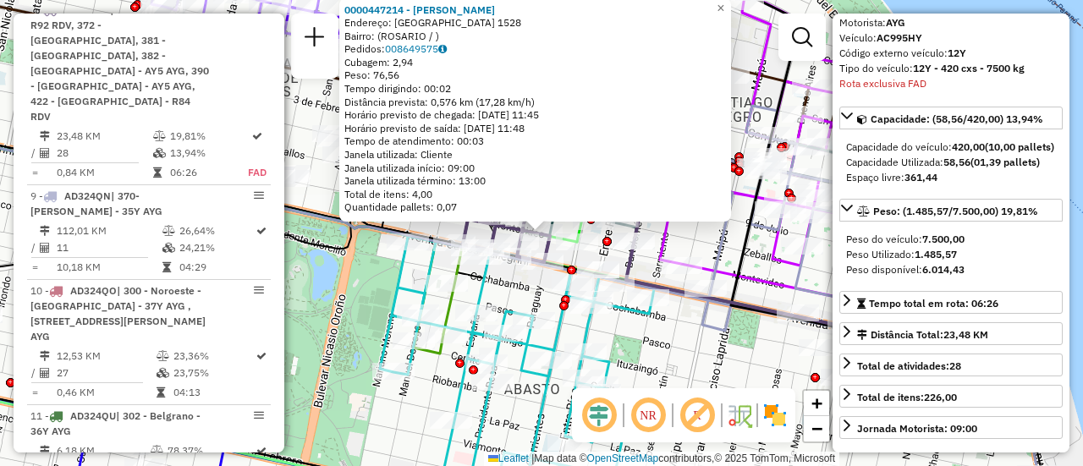
scroll to position [254, 0]
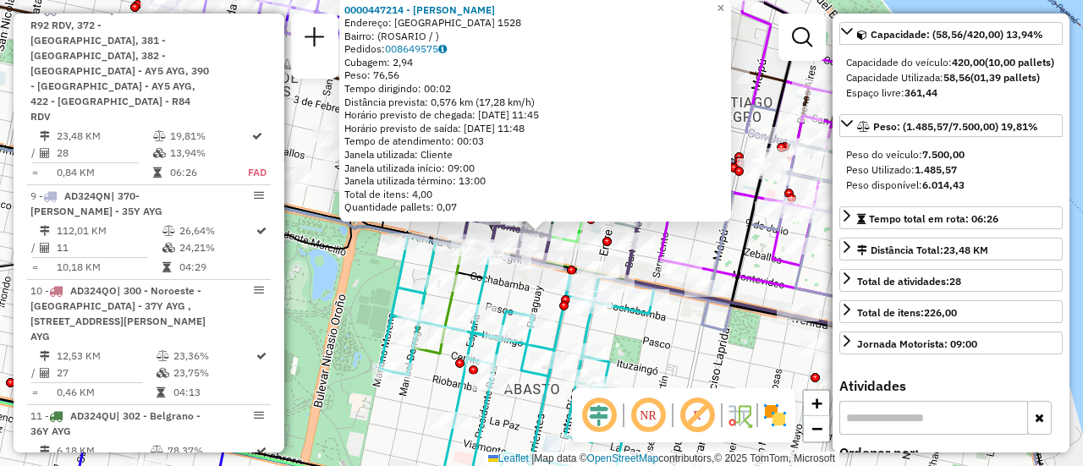
click at [672, 348] on div "0000447214 - Lentino Cristina Naomi Endereço: MONTEVIDEO 1528 Bairro: (ROSARIO …" at bounding box center [541, 233] width 1083 height 466
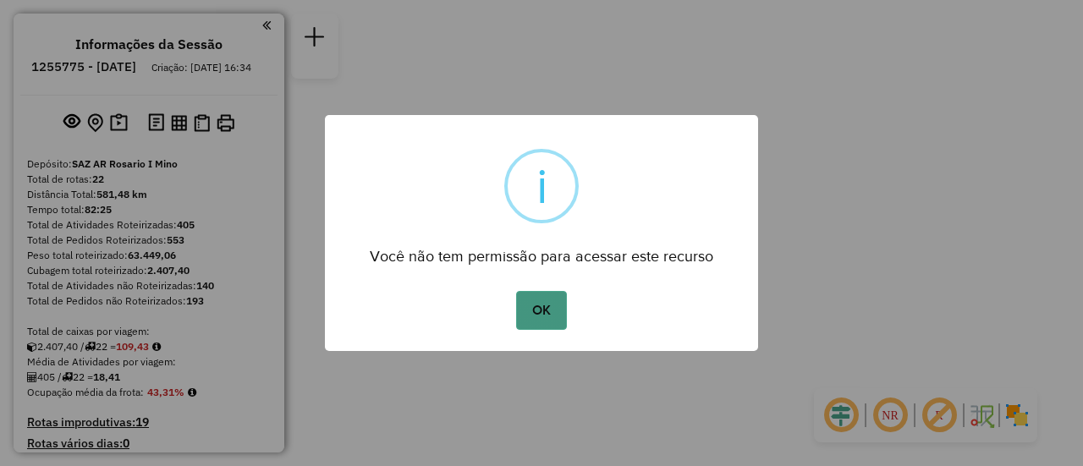
click at [540, 307] on button "OK" at bounding box center [541, 310] width 50 height 39
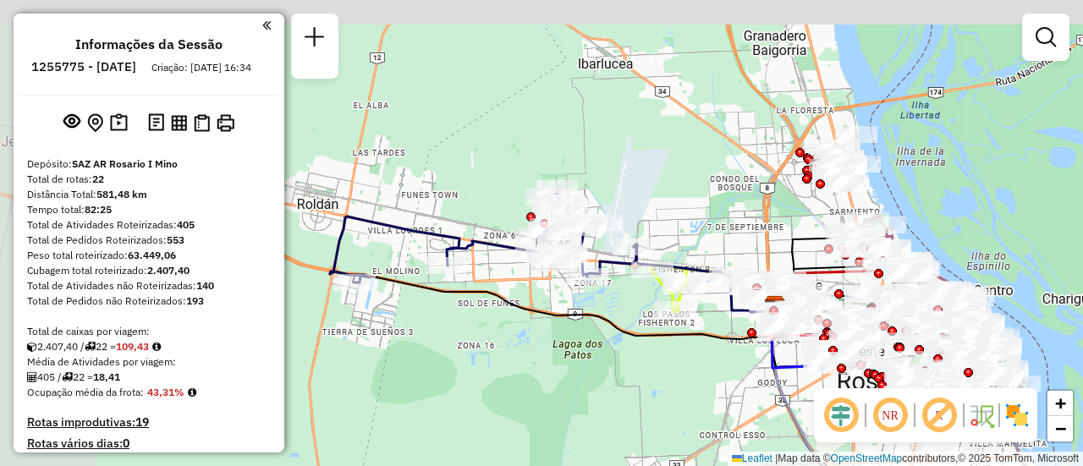
drag, startPoint x: 431, startPoint y: 200, endPoint x: 681, endPoint y: 397, distance: 318.4
click at [677, 405] on div "Janela de atendimento Grade de atendimento Capacidade Transportadoras Veículos …" at bounding box center [541, 233] width 1083 height 466
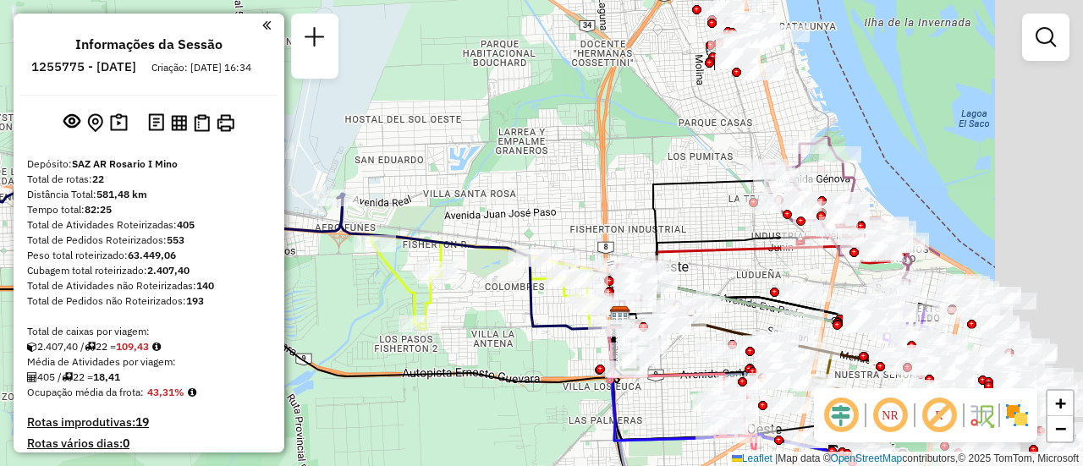
drag, startPoint x: 805, startPoint y: 80, endPoint x: 374, endPoint y: 255, distance: 465.5
click at [359, 255] on div "Janela de atendimento Grade de atendimento Capacidade Transportadoras Veículos …" at bounding box center [541, 233] width 1083 height 466
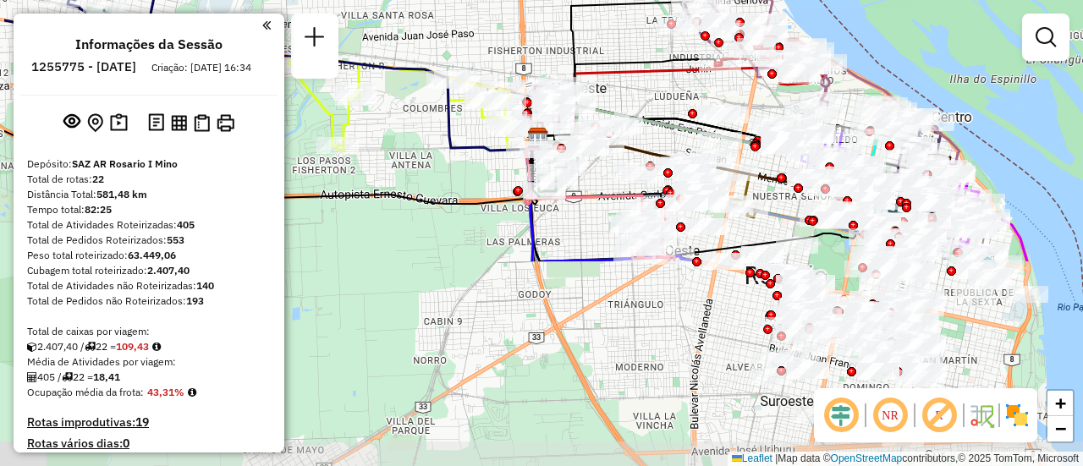
drag, startPoint x: 800, startPoint y: 255, endPoint x: 913, endPoint y: 3, distance: 275.6
click at [913, 3] on div "Janela de atendimento Grade de atendimento Capacidade Transportadoras Veículos …" at bounding box center [541, 233] width 1083 height 466
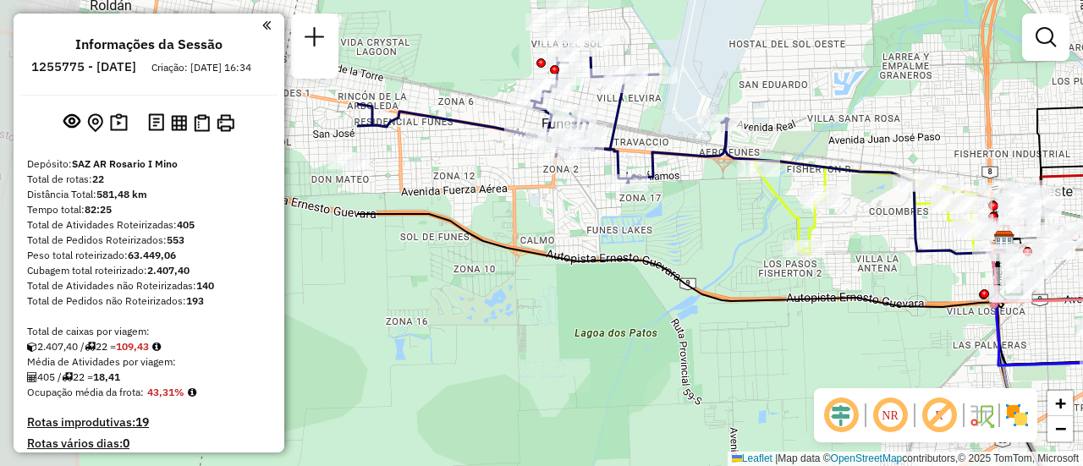
drag, startPoint x: 497, startPoint y: 212, endPoint x: 916, endPoint y: 294, distance: 426.6
click at [961, 307] on icon at bounding box center [680, 260] width 646 height 93
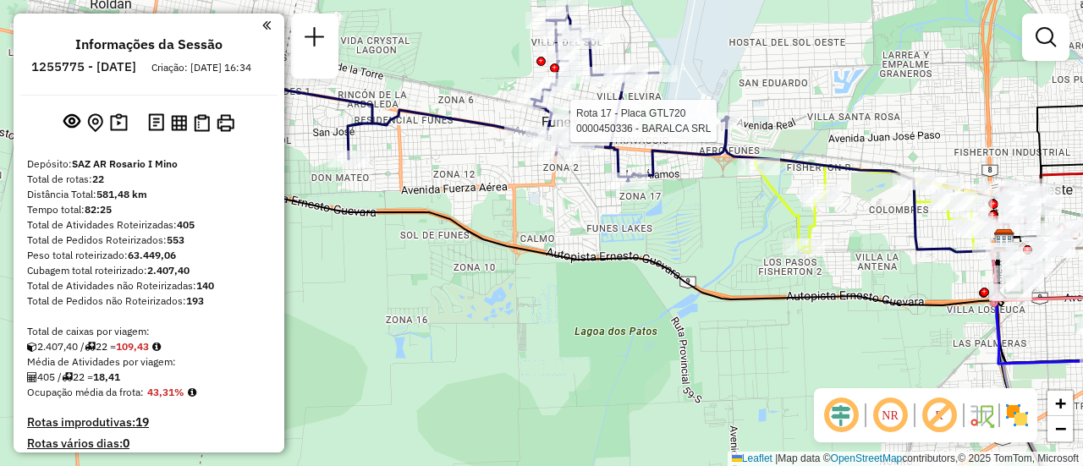
select select "**********"
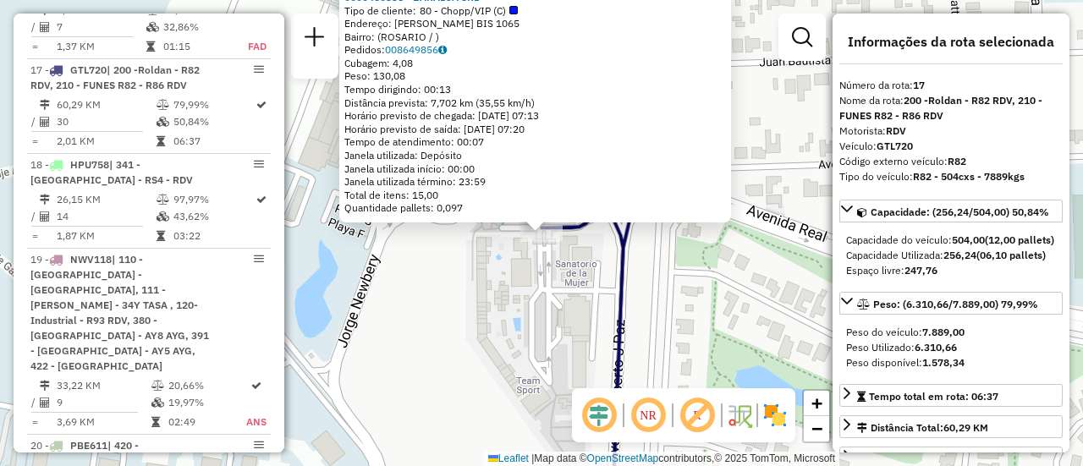
scroll to position [169, 0]
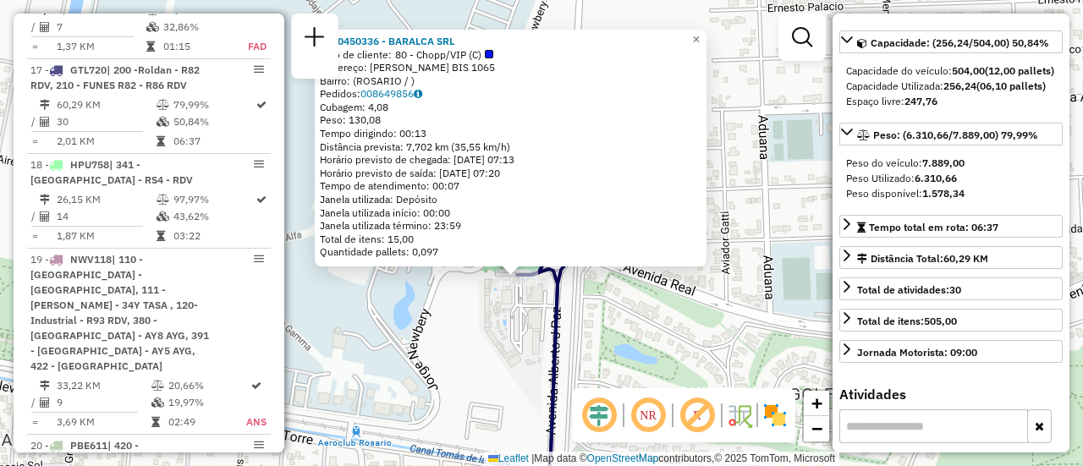
click at [443, 334] on div "0000450336 - BARALCA SRL Tipo de cliente: 80 - Chopp/VIP (C) Endereço: [PERSON_…" at bounding box center [541, 233] width 1083 height 466
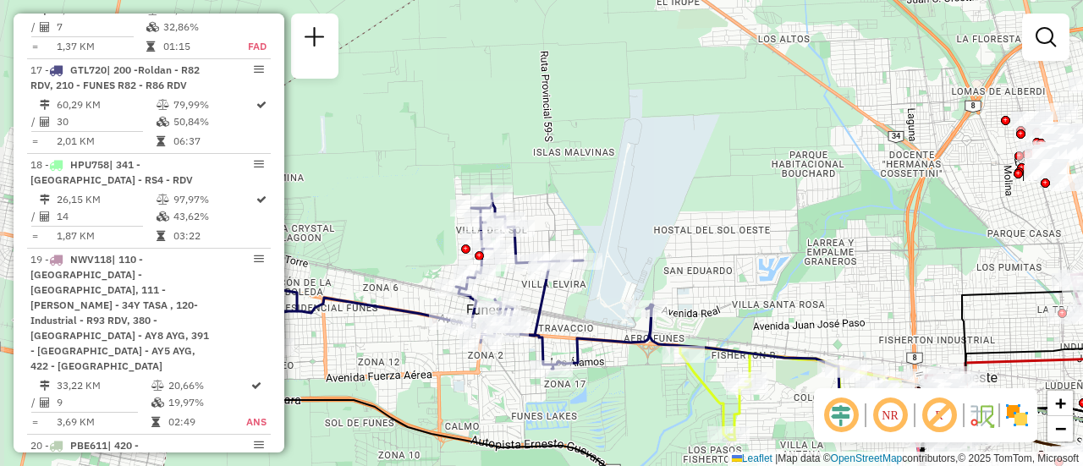
drag, startPoint x: 516, startPoint y: 274, endPoint x: 650, endPoint y: 242, distance: 138.3
click at [650, 242] on div "Janela de atendimento Grade de atendimento Capacidade Transportadoras Veículos …" at bounding box center [541, 233] width 1083 height 466
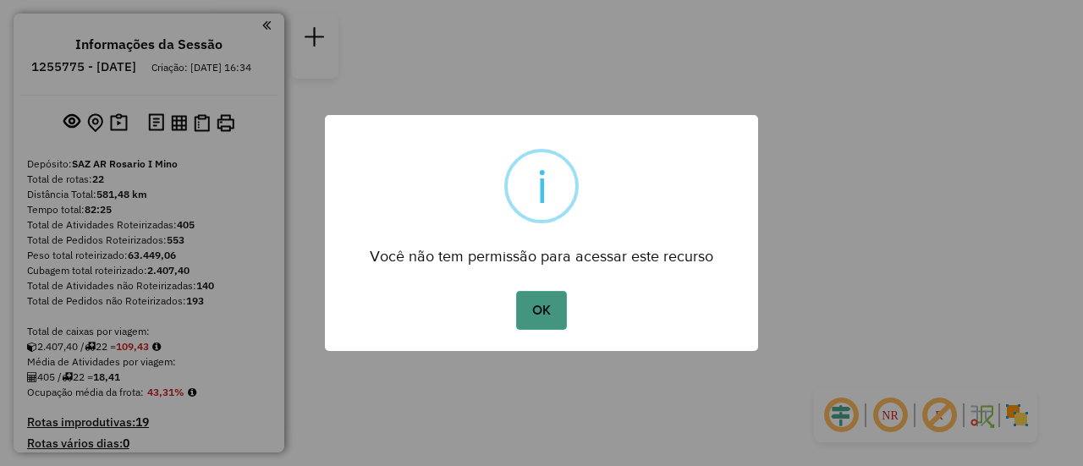
click at [539, 313] on button "OK" at bounding box center [541, 310] width 50 height 39
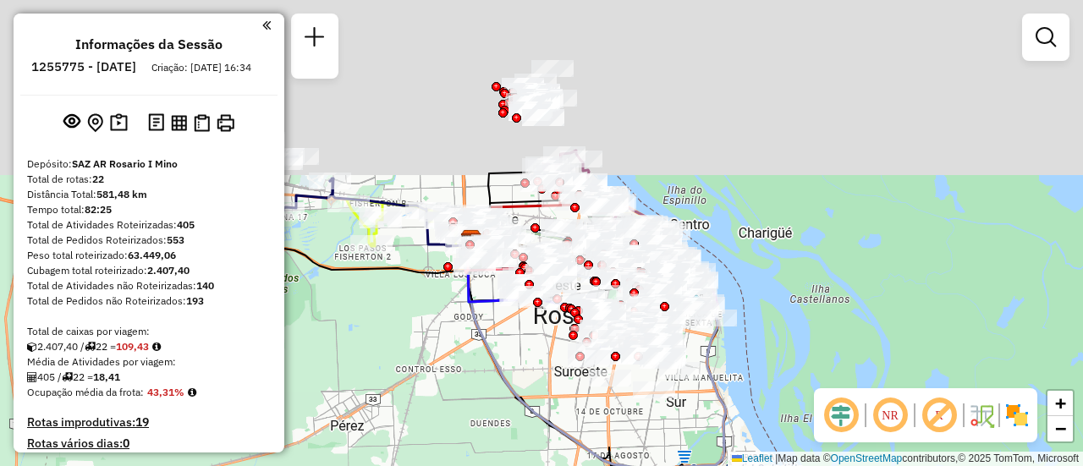
drag, startPoint x: 549, startPoint y: 282, endPoint x: 488, endPoint y: 414, distance: 145.3
click at [478, 429] on div "Janela de atendimento Grade de atendimento Capacidade Transportadoras Veículos …" at bounding box center [541, 233] width 1083 height 466
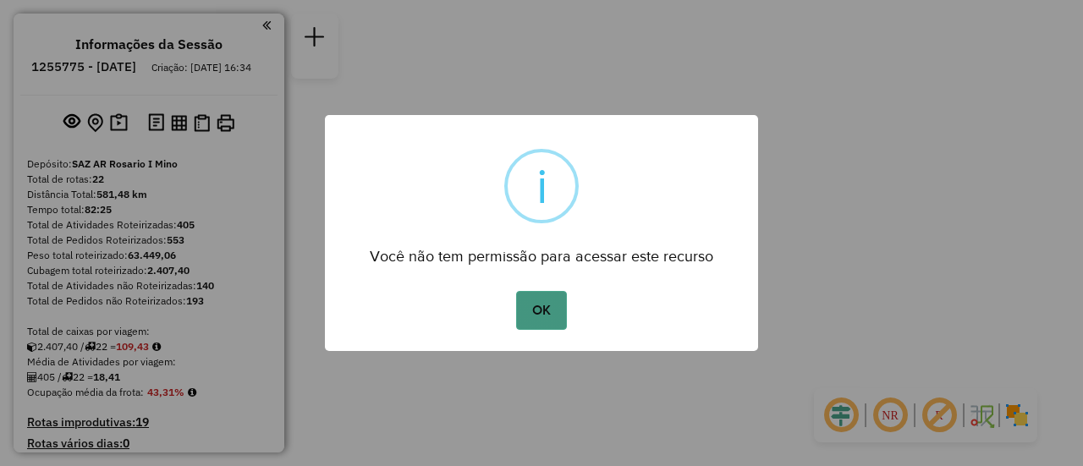
click at [542, 301] on button "OK" at bounding box center [541, 310] width 50 height 39
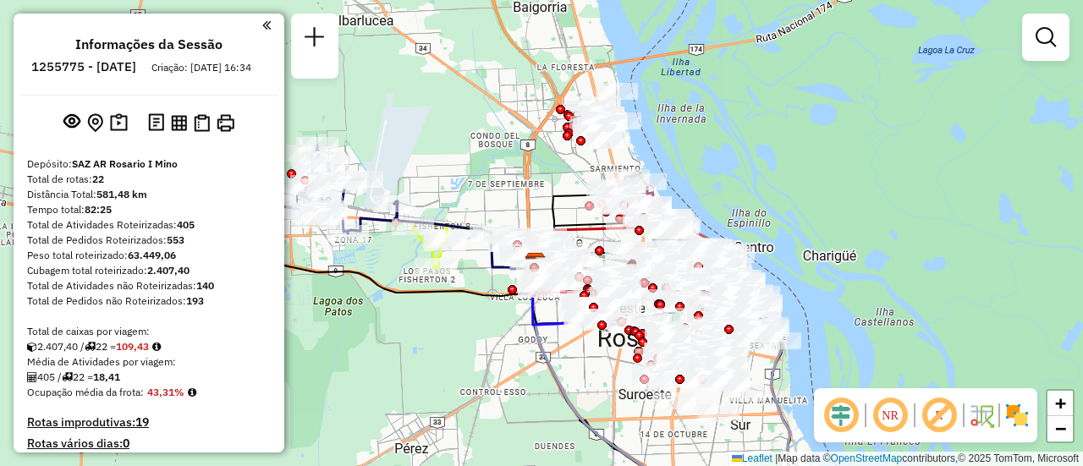
drag, startPoint x: 480, startPoint y: 356, endPoint x: 469, endPoint y: 408, distance: 53.8
click at [469, 408] on div "Janela de atendimento Grade de atendimento Capacidade Transportadoras Veículos …" at bounding box center [541, 233] width 1083 height 466
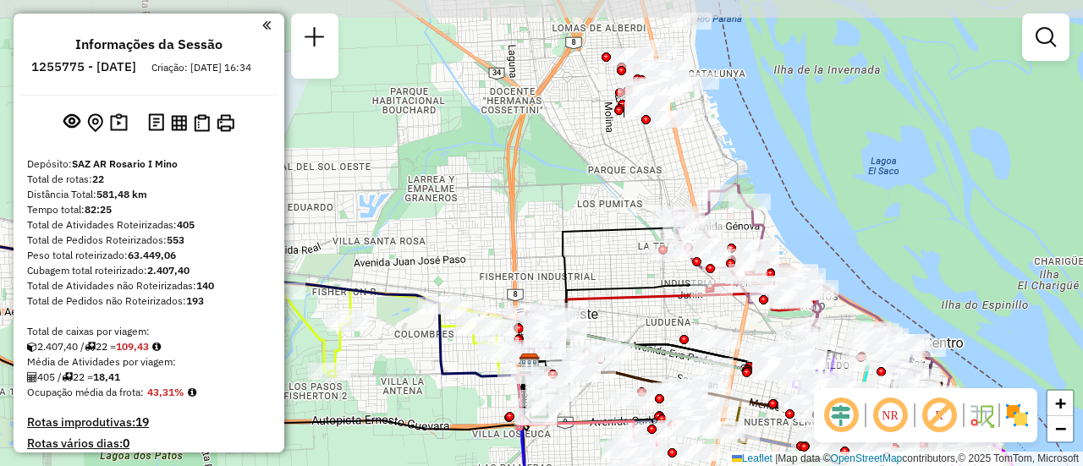
drag, startPoint x: 676, startPoint y: 156, endPoint x: 622, endPoint y: 310, distance: 164.0
click at [617, 329] on div "Rota 10 - Placa AD324QO 0000427667 - FELIX CARABAJAL Janela de atendimento Grad…" at bounding box center [541, 233] width 1083 height 466
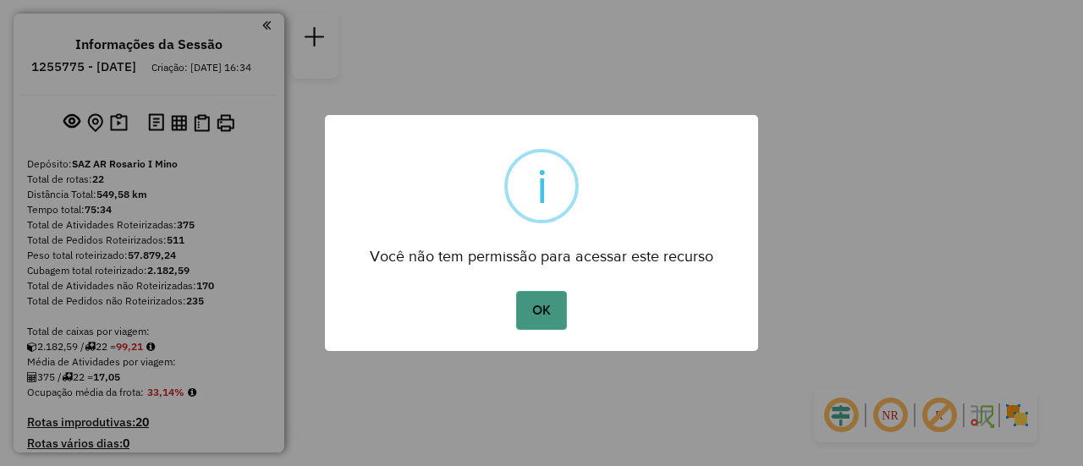
click at [549, 303] on button "OK" at bounding box center [541, 310] width 50 height 39
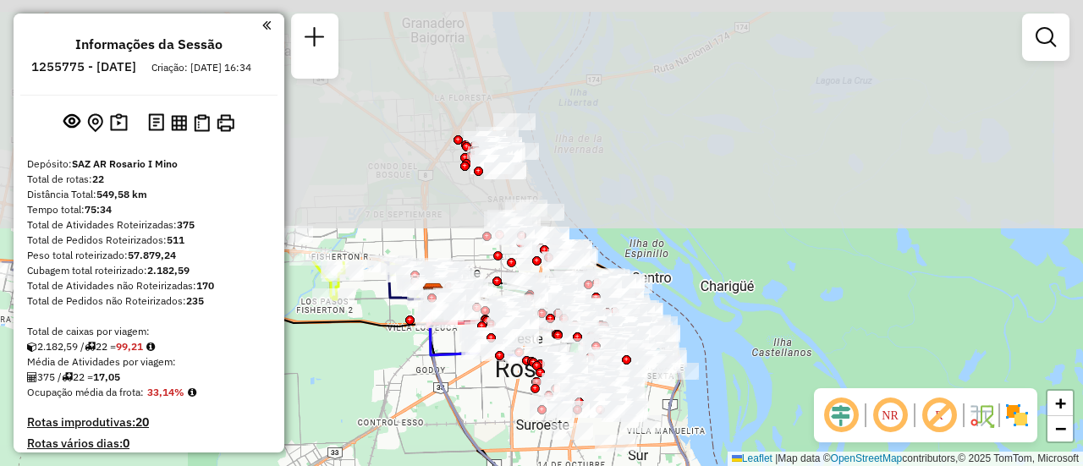
drag, startPoint x: 438, startPoint y: 272, endPoint x: 441, endPoint y: 439, distance: 166.6
click at [441, 439] on div "Janela de atendimento Grade de atendimento Capacidade Transportadoras Veículos …" at bounding box center [541, 233] width 1083 height 466
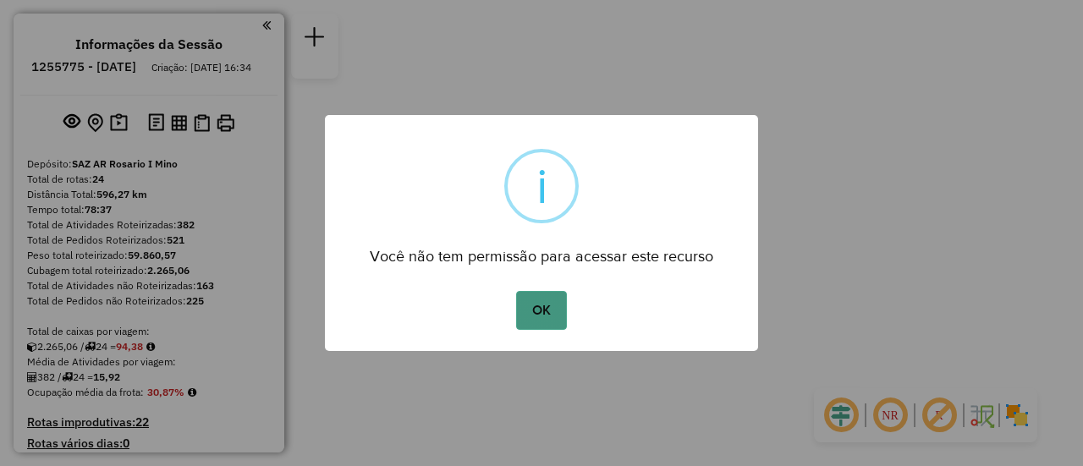
click at [544, 315] on button "OK" at bounding box center [541, 310] width 50 height 39
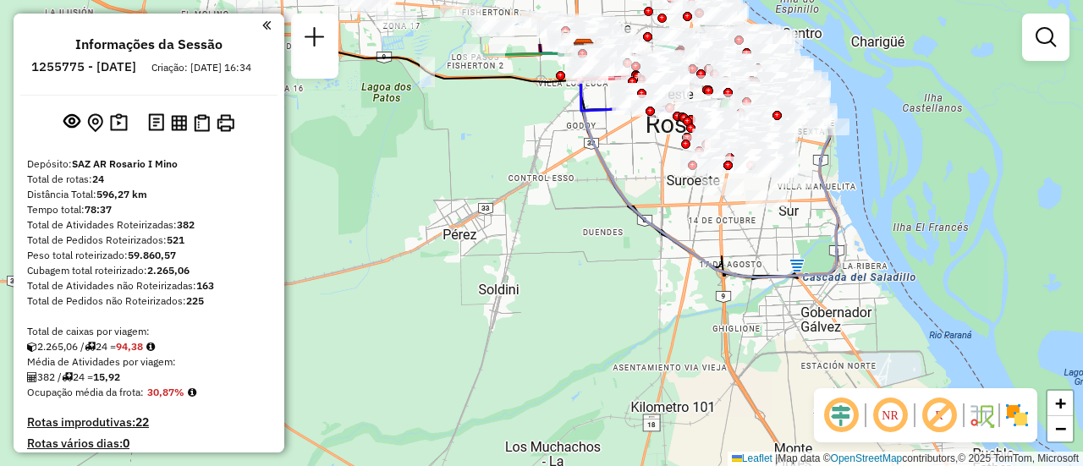
drag, startPoint x: 414, startPoint y: 65, endPoint x: 453, endPoint y: 413, distance: 349.9
click at [443, 424] on div "Janela de atendimento Grade de atendimento Capacidade Transportadoras Veículos …" at bounding box center [541, 233] width 1083 height 466
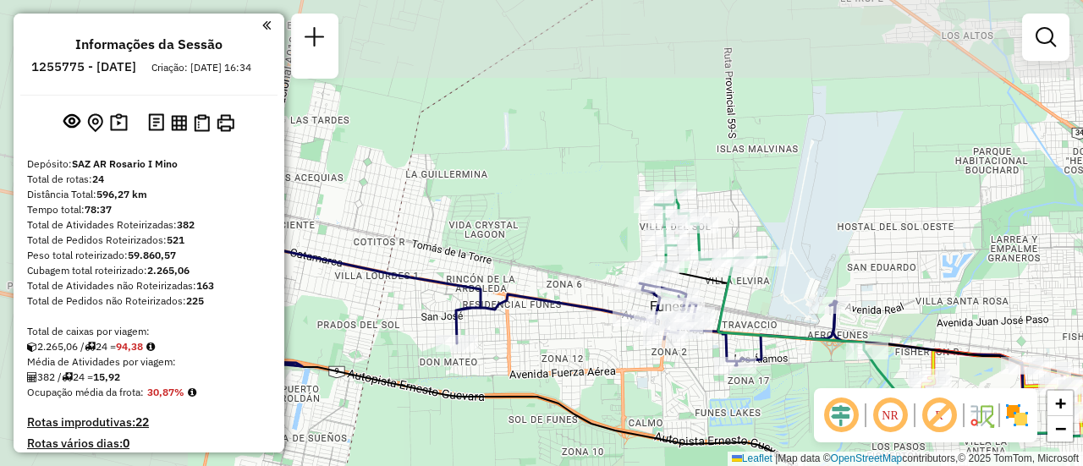
drag, startPoint x: 716, startPoint y: 118, endPoint x: 1049, endPoint y: 275, distance: 367.4
click at [1049, 275] on div "Janela de atendimento Grade de atendimento Capacidade Transportadoras Veículos …" at bounding box center [541, 233] width 1083 height 466
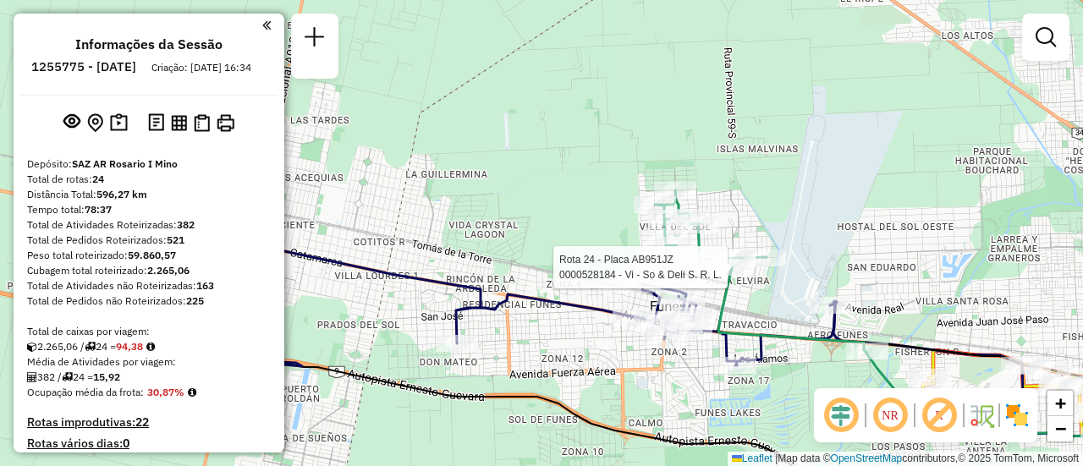
select select "**********"
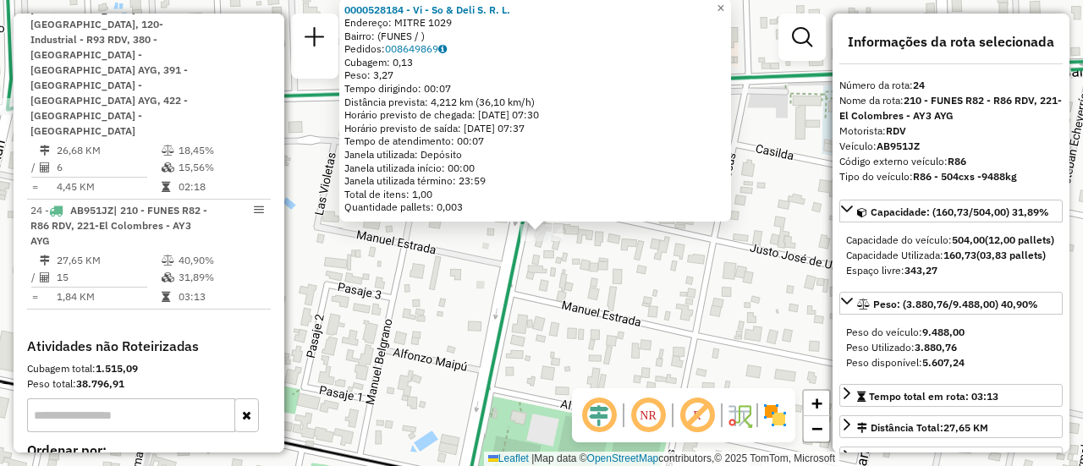
scroll to position [85, 0]
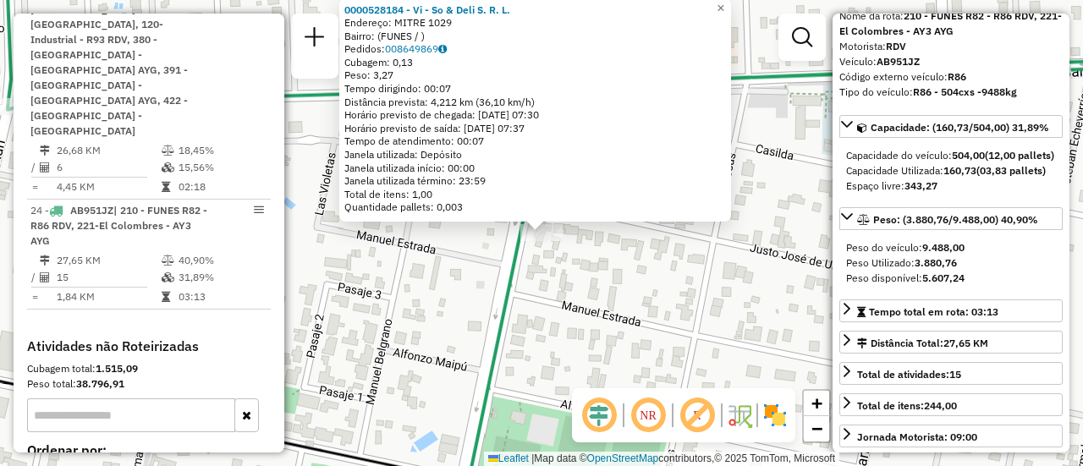
click at [669, 303] on div "0000528184 - Vi - So & Deli S. R. L. Endereço: MITRE 1029 Bairro: (FUNES / ) Pe…" at bounding box center [541, 233] width 1083 height 466
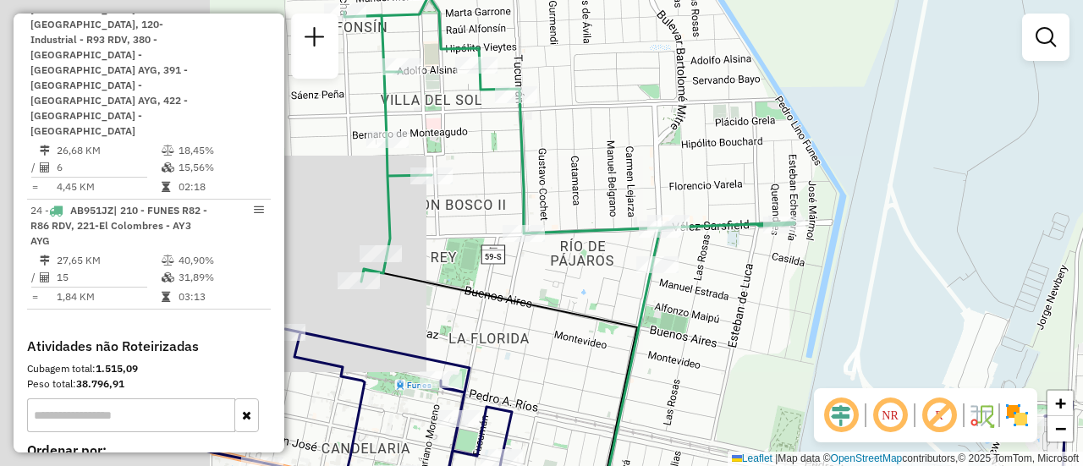
drag, startPoint x: 354, startPoint y: 251, endPoint x: 986, endPoint y: 303, distance: 633.9
click at [942, 305] on div "Janela de atendimento Grade de atendimento Capacidade Transportadoras Veículos …" at bounding box center [541, 233] width 1083 height 466
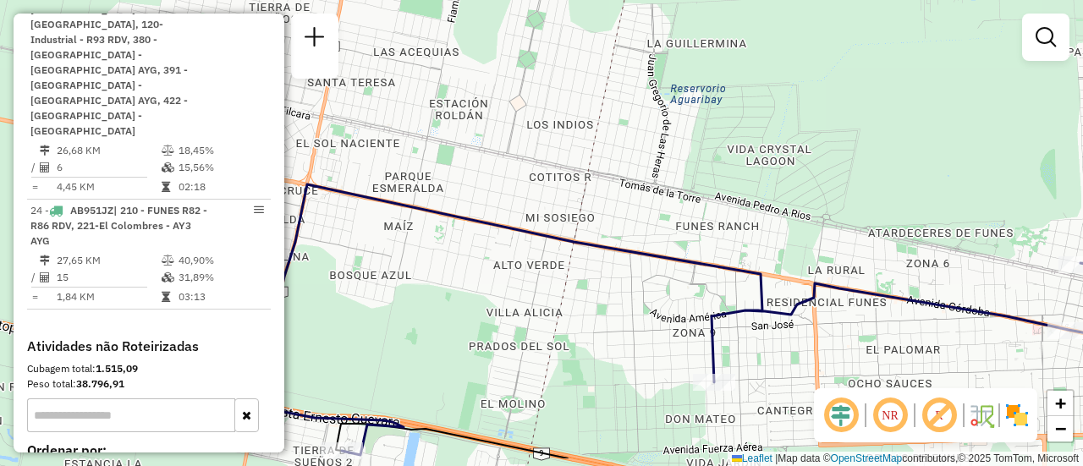
drag, startPoint x: 614, startPoint y: 330, endPoint x: 993, endPoint y: 276, distance: 382.7
click at [993, 276] on div "Janela de atendimento Grade de atendimento Capacidade Transportadoras Veículos …" at bounding box center [541, 233] width 1083 height 466
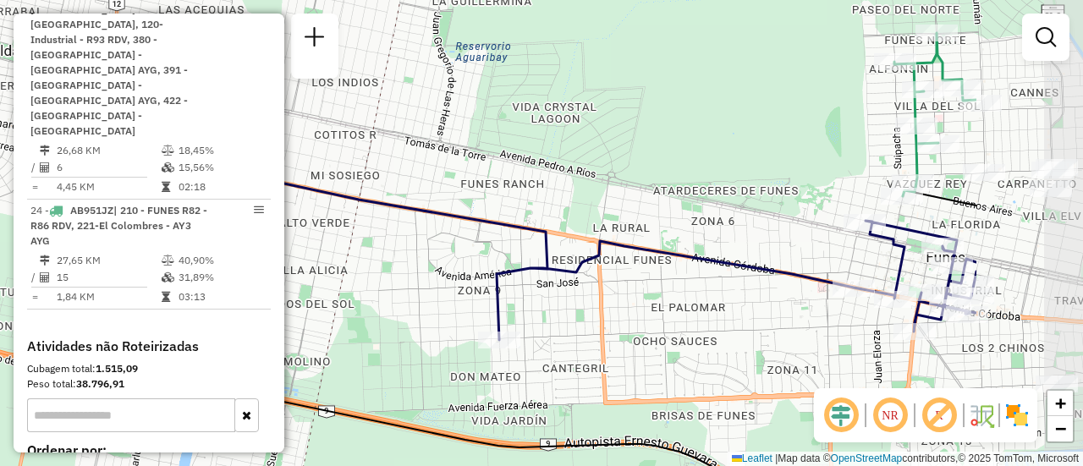
drag, startPoint x: 485, startPoint y: 234, endPoint x: 271, endPoint y: 192, distance: 218.9
click at [271, 192] on hb-router-mapa "Informações da Sessão 1255775 - [DATE] Criação: [DATE] 16:34 Depósito: SAZ AR R…" at bounding box center [541, 233] width 1083 height 466
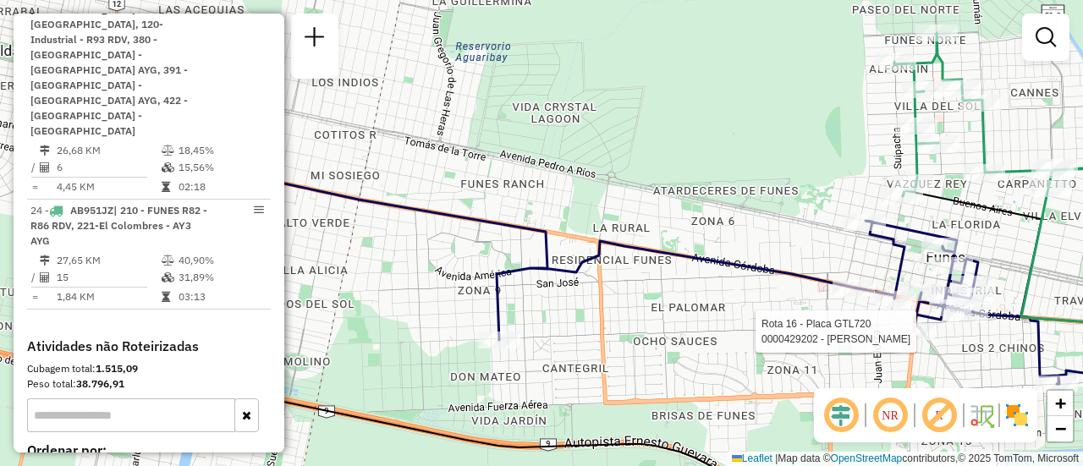
select select "**********"
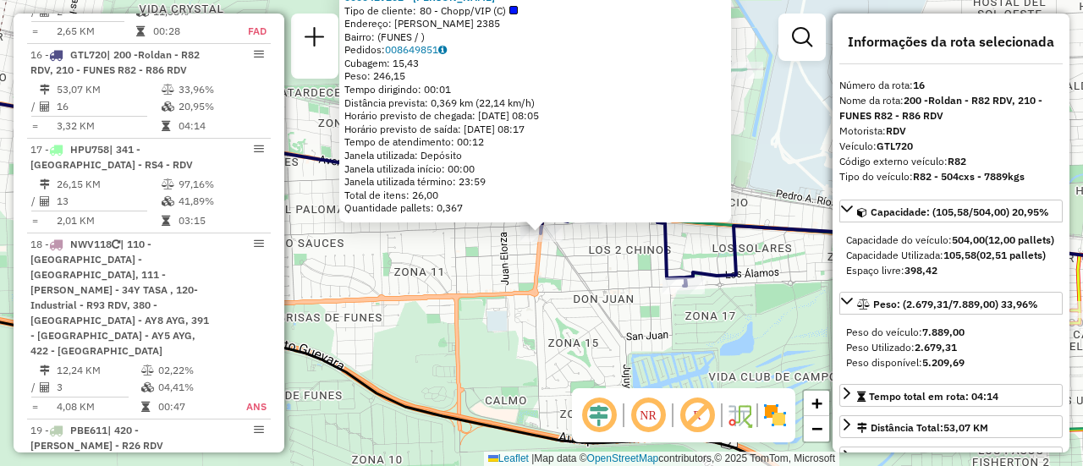
scroll to position [169, 0]
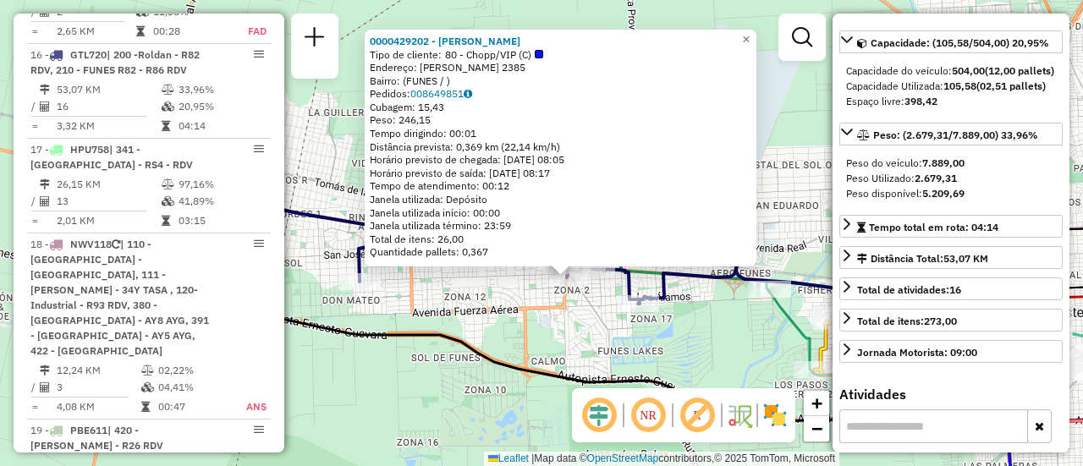
click at [723, 320] on div "0000429202 - [PERSON_NAME] Tipo de cliente: 80 - Chopp/VIP (C) Endereço: HIPOLI…" at bounding box center [541, 233] width 1083 height 466
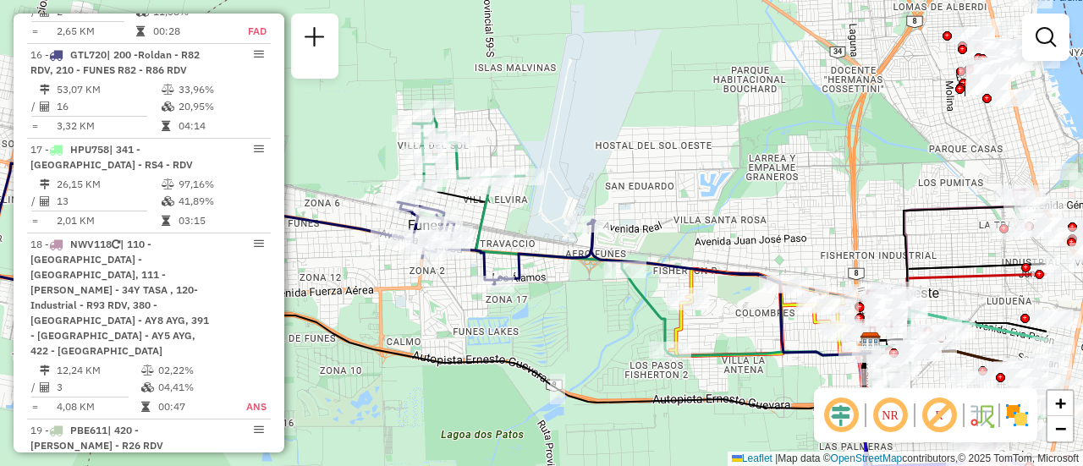
drag, startPoint x: 929, startPoint y: 244, endPoint x: 784, endPoint y: 224, distance: 145.9
click at [784, 224] on div "Janela de atendimento Grade de atendimento Capacidade Transportadoras Veículos …" at bounding box center [541, 233] width 1083 height 466
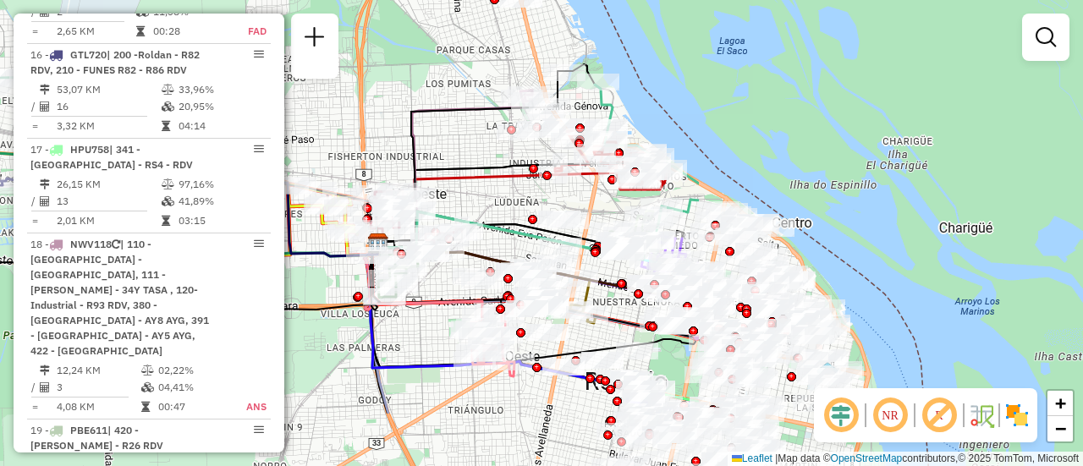
drag, startPoint x: 799, startPoint y: 206, endPoint x: 307, endPoint y: 107, distance: 502.1
click at [307, 107] on div "Janela de atendimento Grade de atendimento Capacidade Transportadoras Veículos …" at bounding box center [541, 233] width 1083 height 466
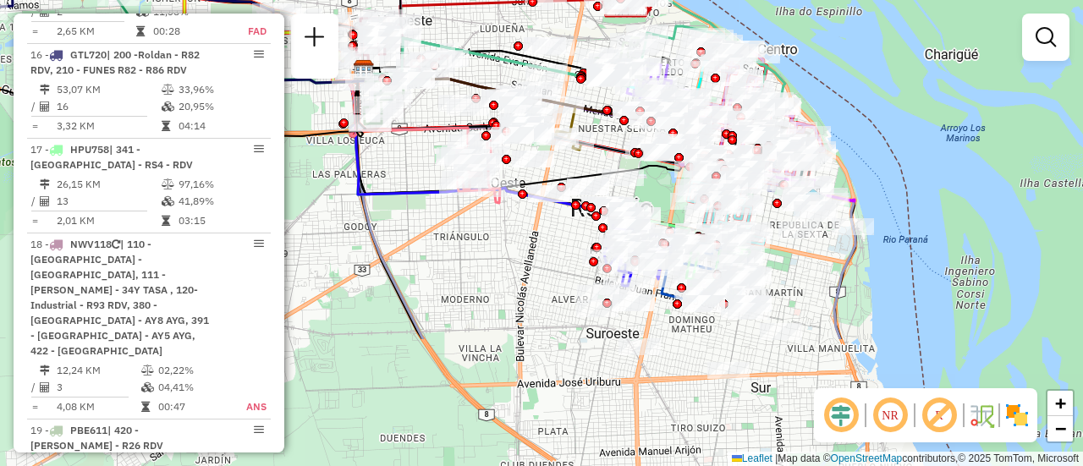
drag, startPoint x: 620, startPoint y: 321, endPoint x: 606, endPoint y: 147, distance: 174.0
click at [606, 147] on icon at bounding box center [553, 118] width 395 height 111
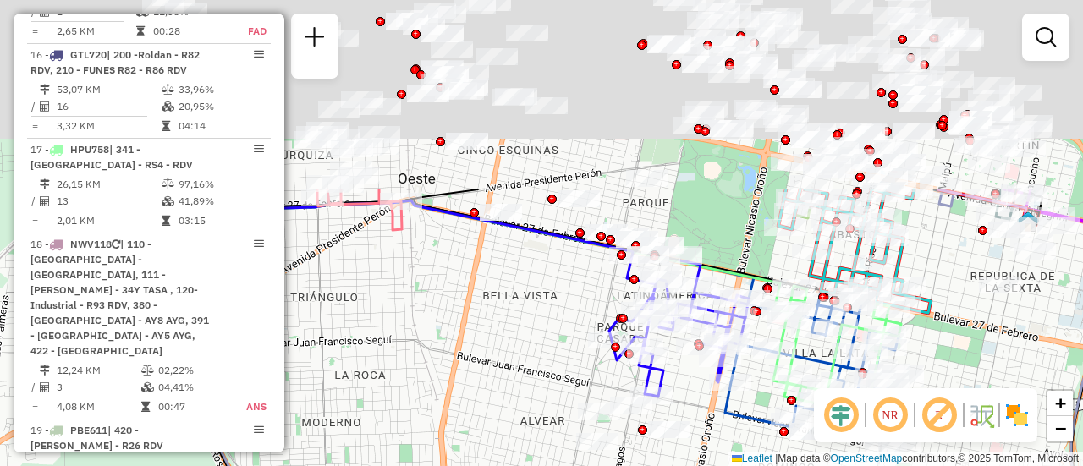
drag, startPoint x: 454, startPoint y: 156, endPoint x: 460, endPoint y: 345, distance: 189.5
click at [431, 397] on div "Janela de atendimento Grade de atendimento Capacidade Transportadoras Veículos …" at bounding box center [541, 233] width 1083 height 466
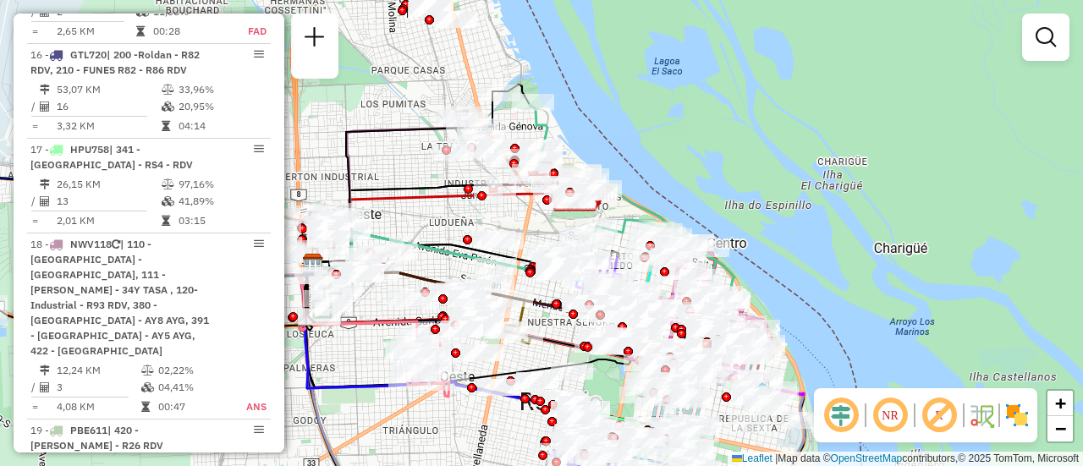
drag, startPoint x: 482, startPoint y: 71, endPoint x: 474, endPoint y: 201, distance: 130.5
click at [474, 201] on icon at bounding box center [455, 230] width 286 height 76
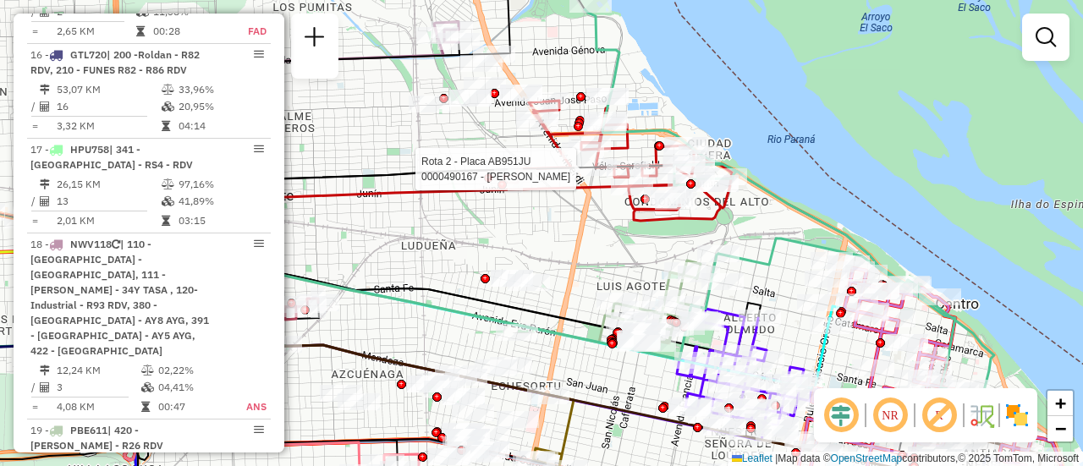
select select "**********"
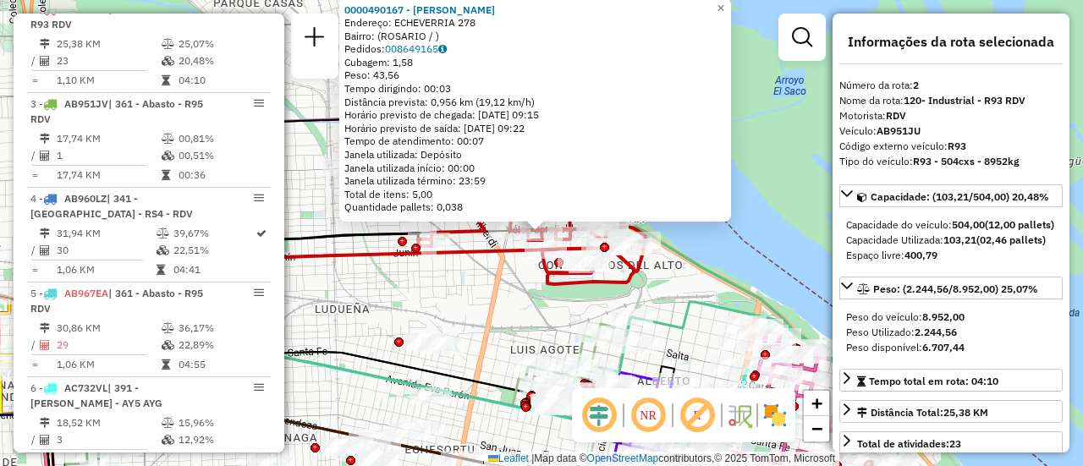
scroll to position [85, 0]
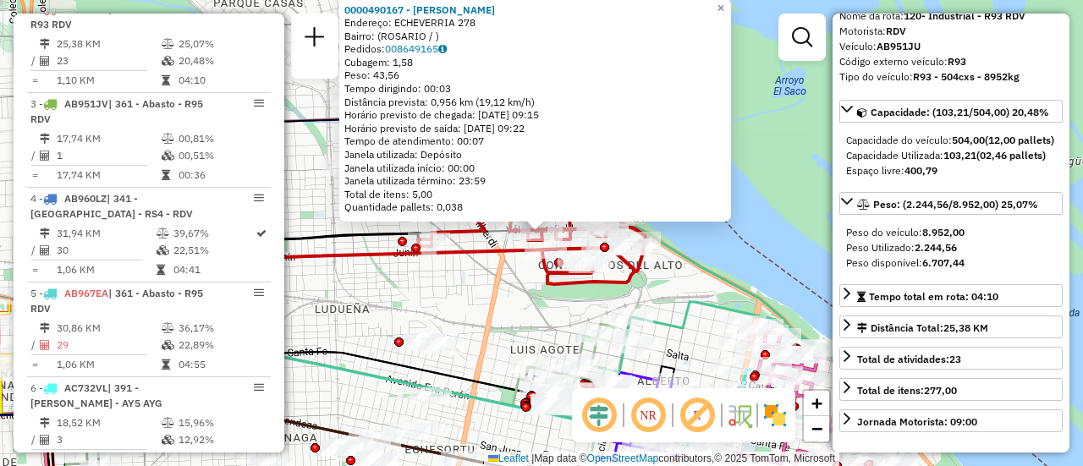
click at [452, 307] on div "0000490167 - [PERSON_NAME]: ECHEVERRIA 278 Bairro: ([GEOGRAPHIC_DATA] / ) Pedid…" at bounding box center [541, 233] width 1083 height 466
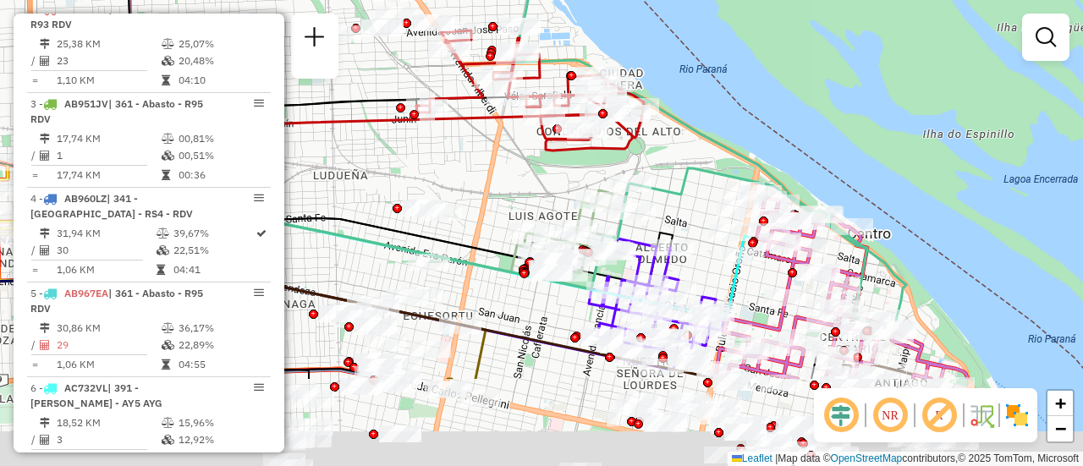
drag, startPoint x: 683, startPoint y: 333, endPoint x: 681, endPoint y: 200, distance: 133.6
click at [681, 200] on icon at bounding box center [700, 135] width 409 height 392
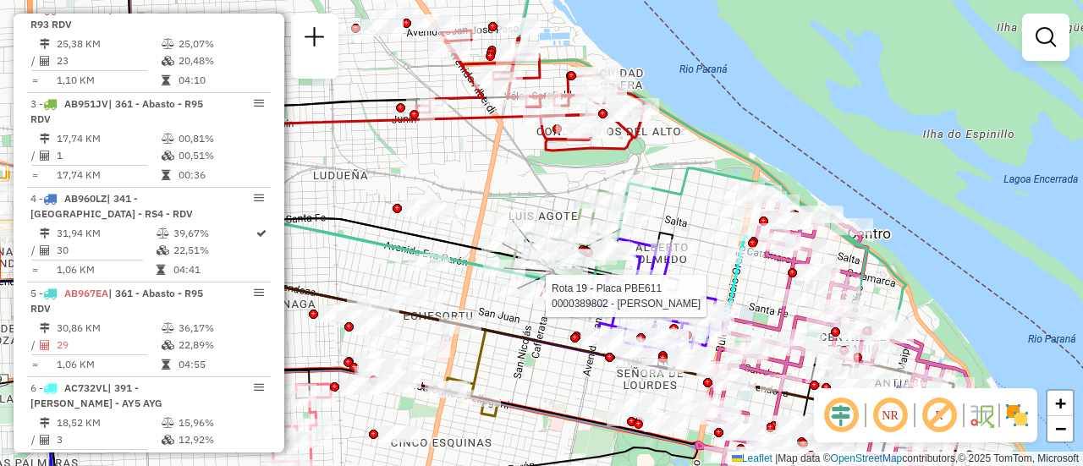
select select "**********"
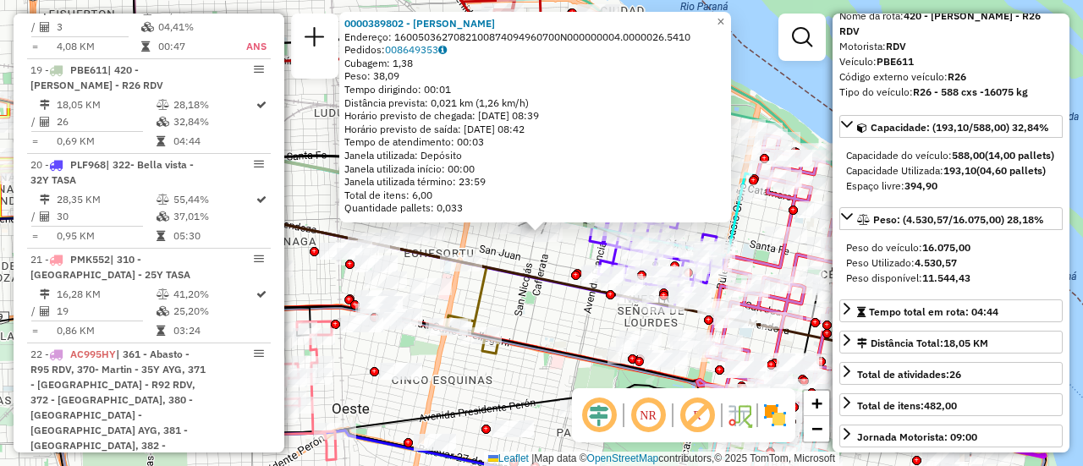
click at [550, 325] on div "0000389802 - LAVENIA [PERSON_NAME]: 1600503627082100874094960700N000000004.0000…" at bounding box center [541, 233] width 1083 height 466
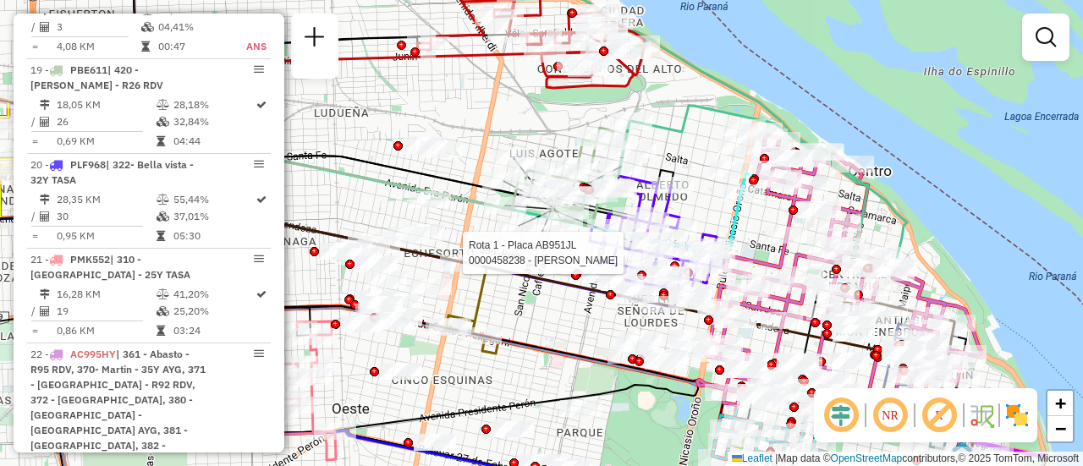
select select "**********"
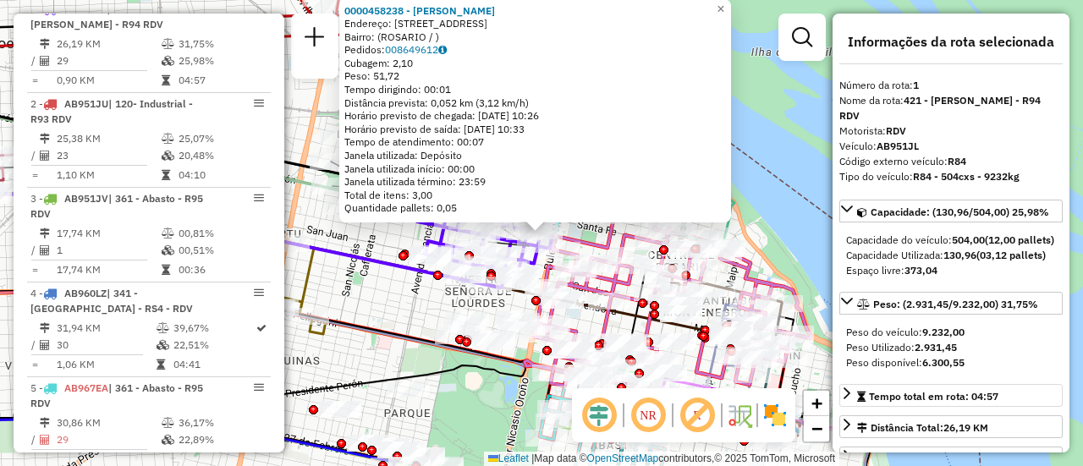
scroll to position [169, 0]
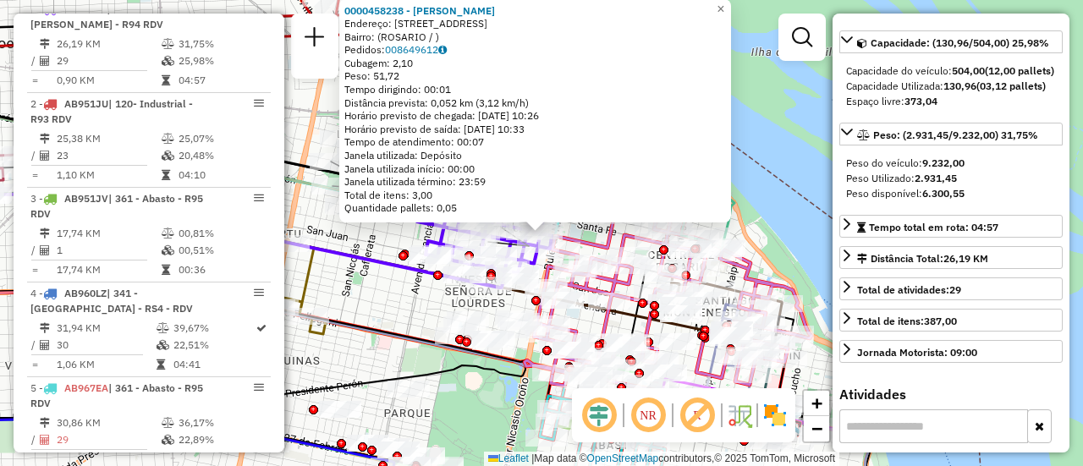
click at [381, 304] on div "0000458238 - OMCLA S.A.S. - [PERSON_NAME]: [STREET_ADDRESS] Pedidos: 008649612 …" at bounding box center [541, 233] width 1083 height 466
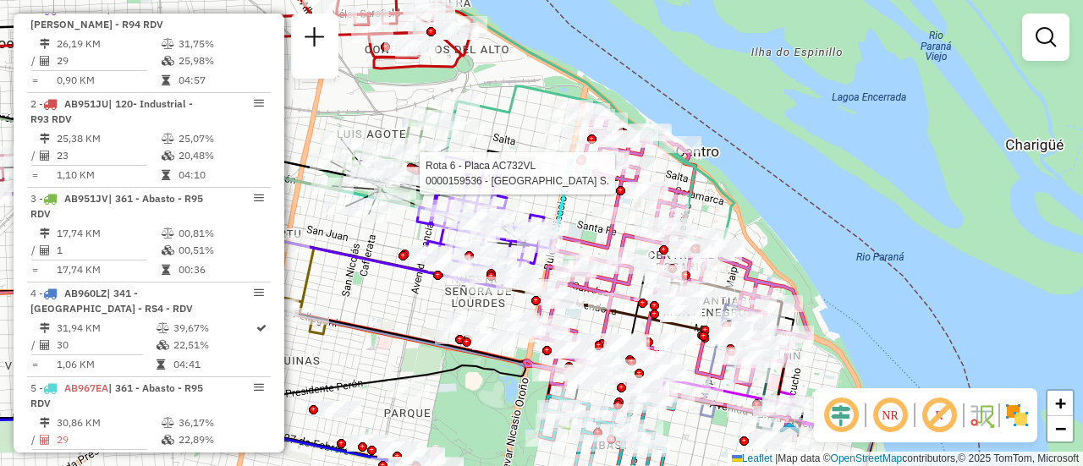
select select "**********"
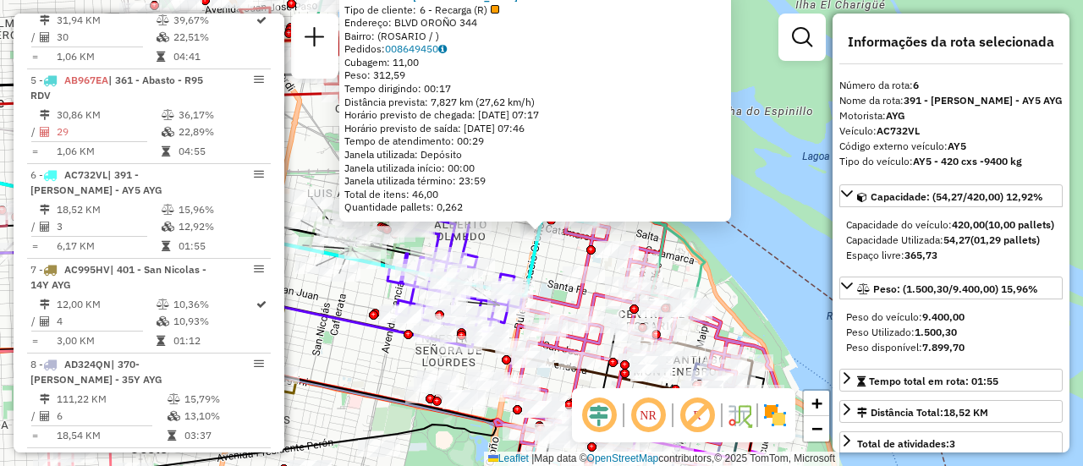
scroll to position [1076, 0]
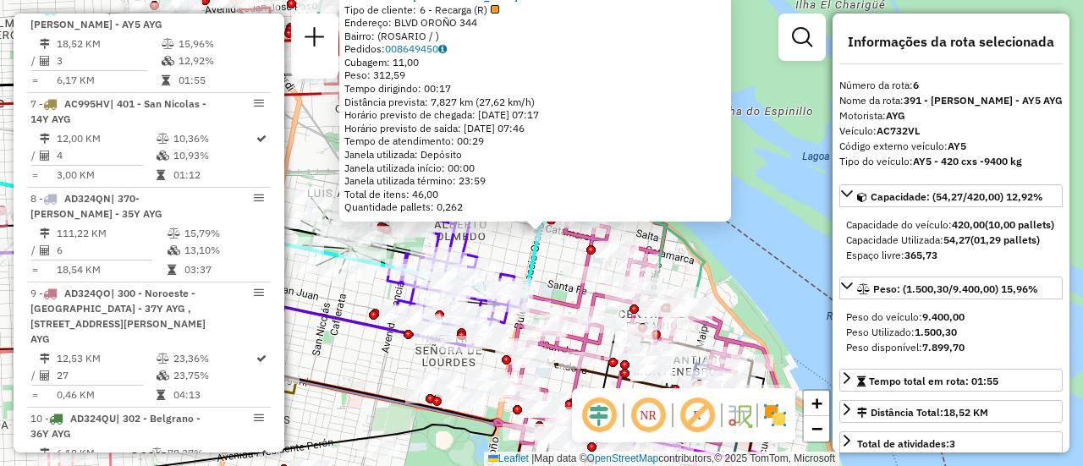
click at [319, 341] on div "0000159536 - [GEOGRAPHIC_DATA] S. Tipo de cliente: 6 - Recarga (R) Endereço: BL…" at bounding box center [541, 233] width 1083 height 466
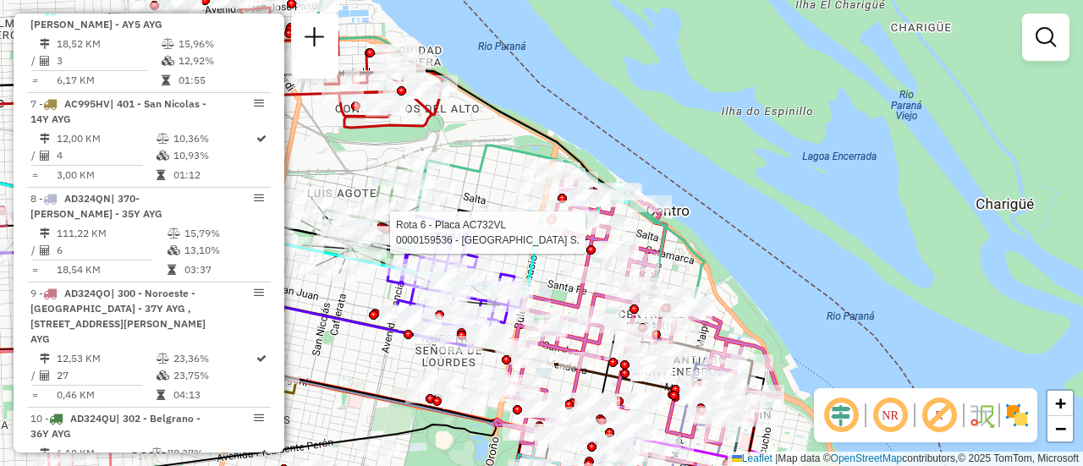
select select "**********"
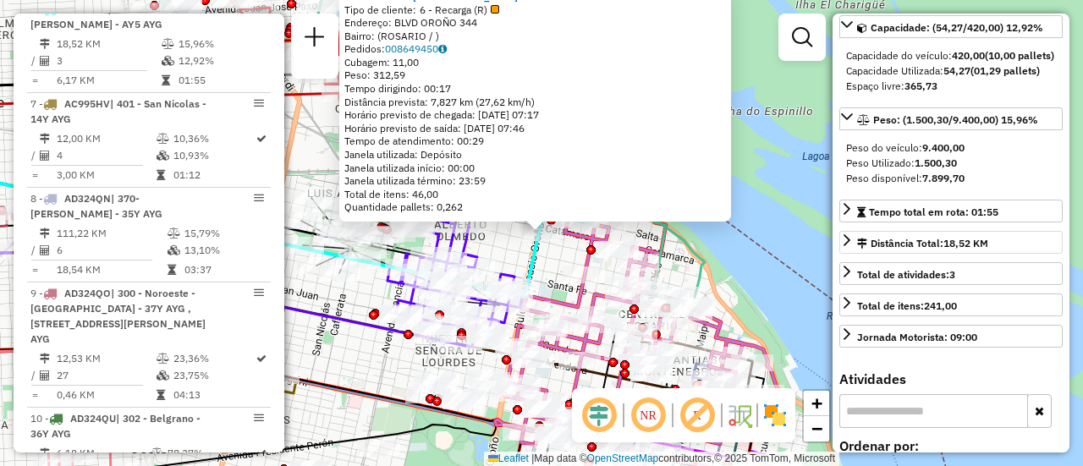
scroll to position [85, 0]
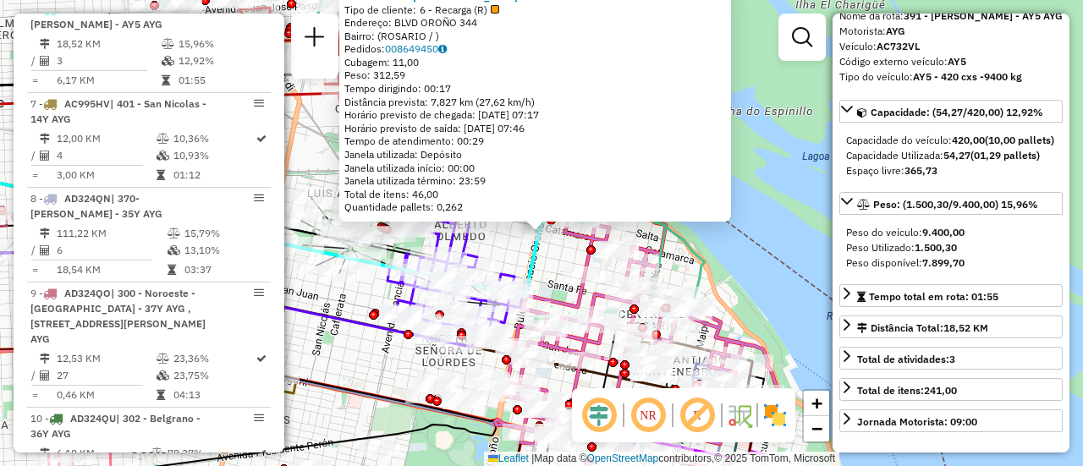
click at [333, 343] on div "0000159536 - [GEOGRAPHIC_DATA] S. Tipo de cliente: 6 - Recarga (R) Endereço: BL…" at bounding box center [541, 233] width 1083 height 466
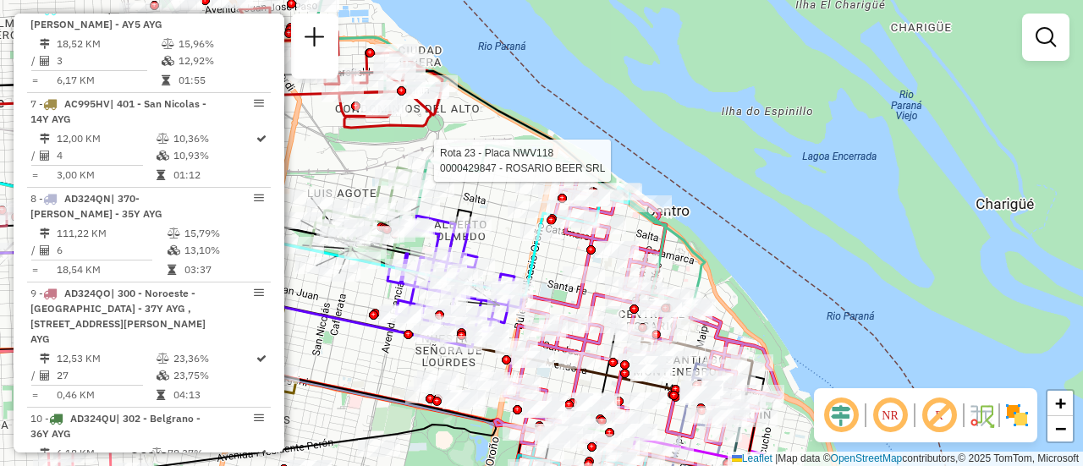
select select "**********"
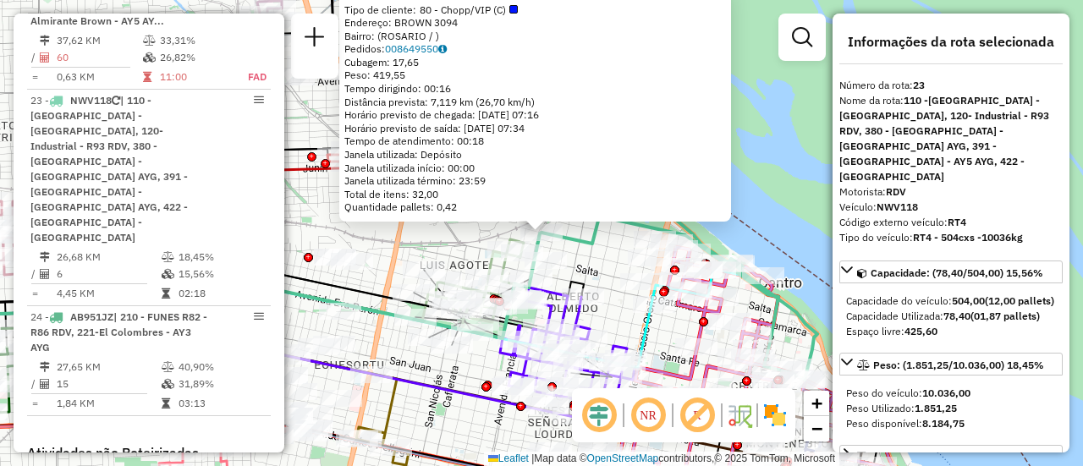
scroll to position [169, 0]
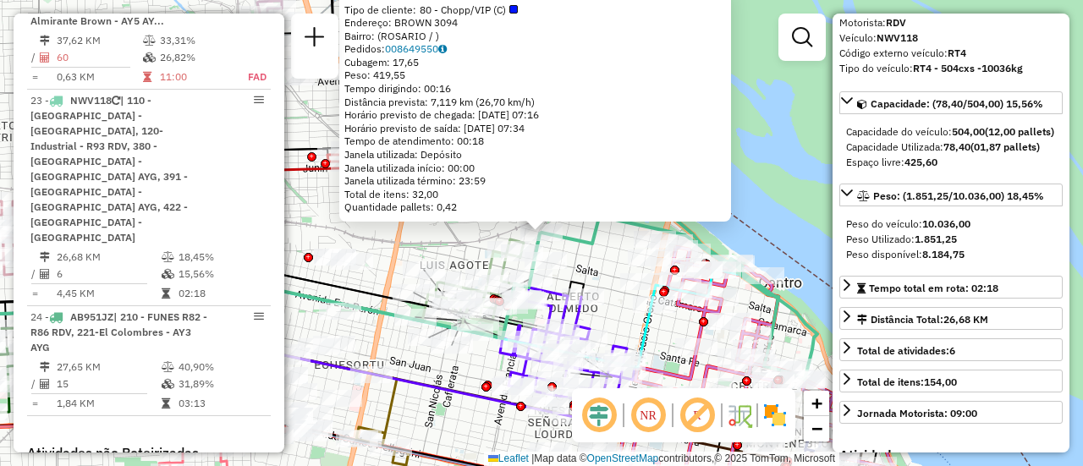
click at [449, 371] on div "0000429847 - ROSARIO BEER SRL Tipo de cliente: 80 - Chopp/VIP (C) Endereço: BRO…" at bounding box center [541, 233] width 1083 height 466
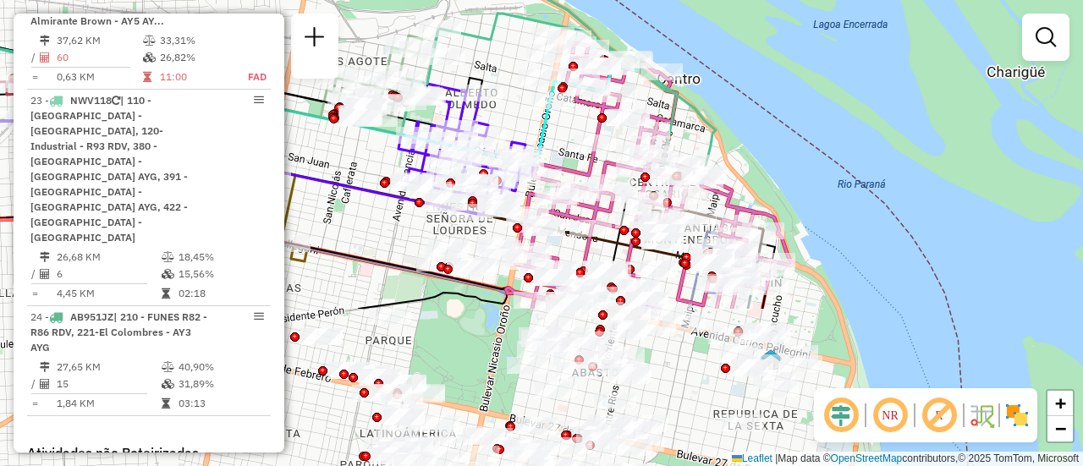
drag, startPoint x: 617, startPoint y: 326, endPoint x: 515, endPoint y: 122, distance: 227.7
click at [515, 122] on div "Janela de atendimento Grade de atendimento Capacidade Transportadoras Veículos …" at bounding box center [541, 233] width 1083 height 466
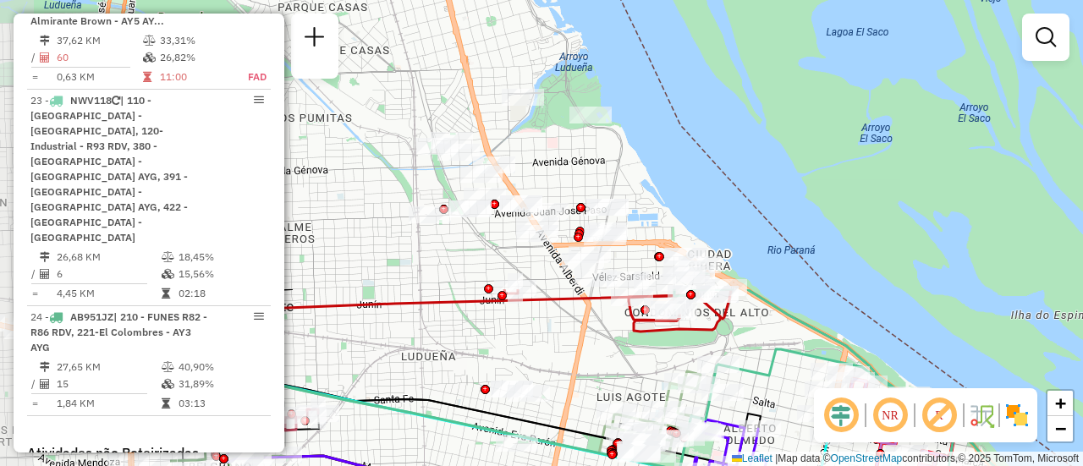
drag, startPoint x: 482, startPoint y: 62, endPoint x: 724, endPoint y: 377, distance: 397.5
click at [762, 397] on div "Janela de atendimento Grade de atendimento Capacidade Transportadoras Veículos …" at bounding box center [541, 233] width 1083 height 466
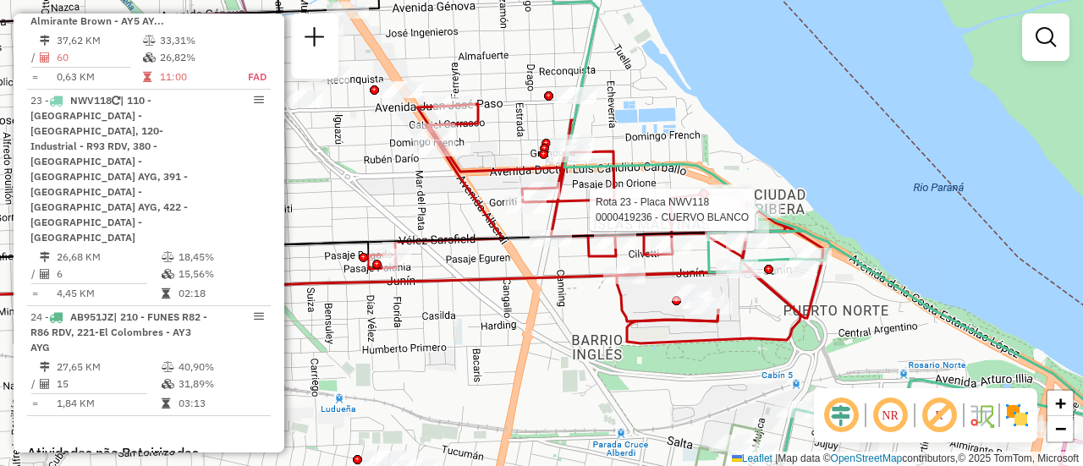
select select "**********"
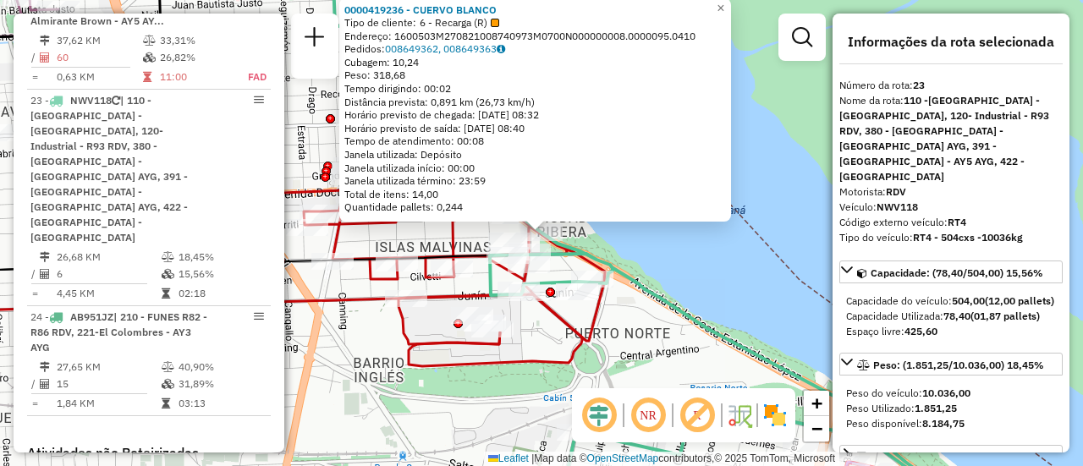
scroll to position [85, 0]
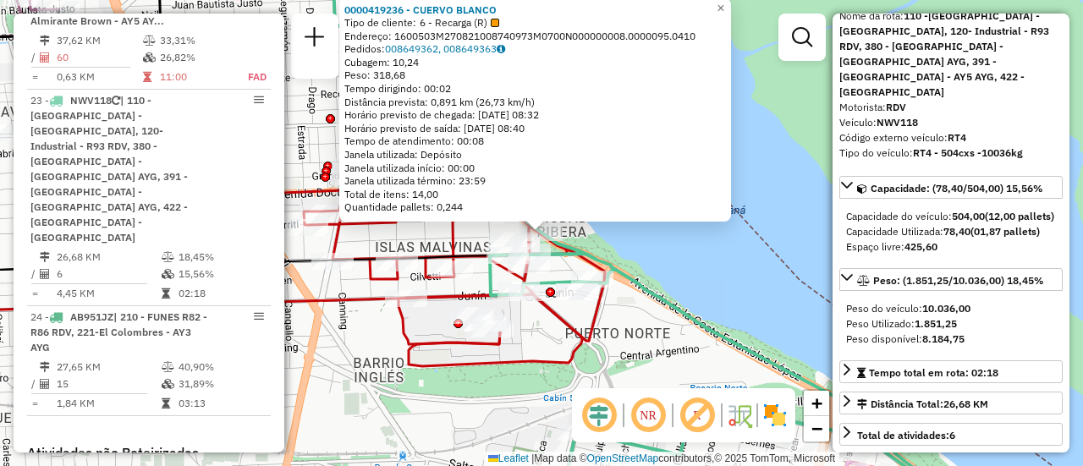
click at [626, 319] on div "0000419236 - CUERVO BLANCO Tipo de cliente: 6 - Recarga (R) Endereço: 1600503M2…" at bounding box center [541, 233] width 1083 height 466
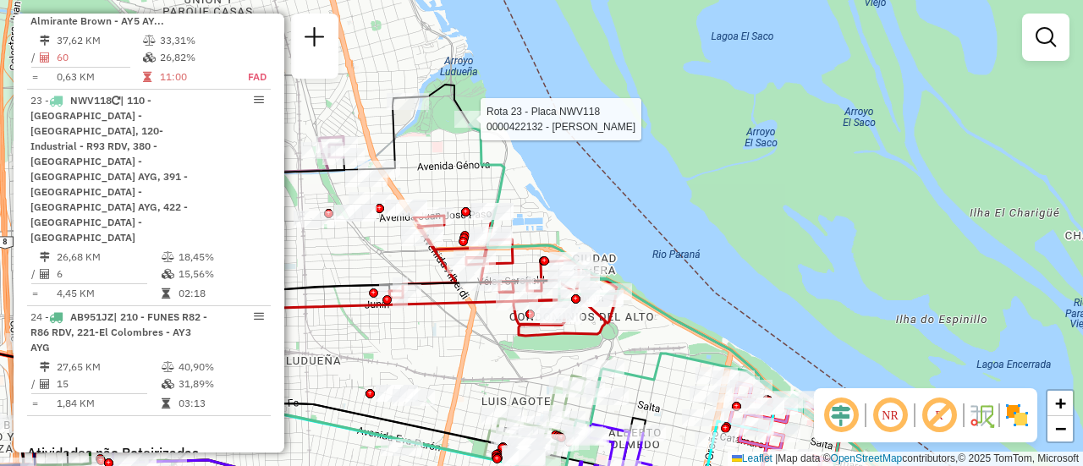
select select "**********"
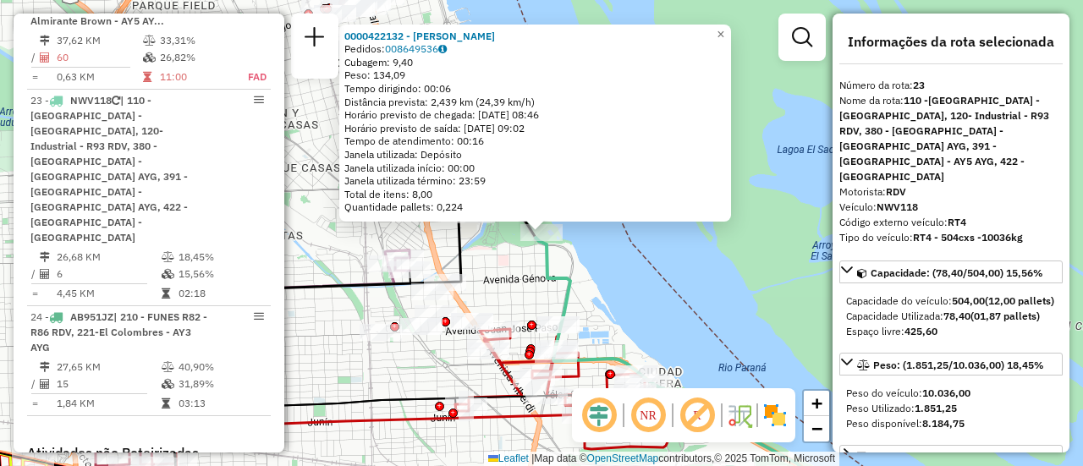
click at [622, 296] on div "0000422132 - MELLANO CARLOS ALBERTO Pedidos: 008649536 Cubagem: 9,40 Peso: 134,…" at bounding box center [541, 233] width 1083 height 466
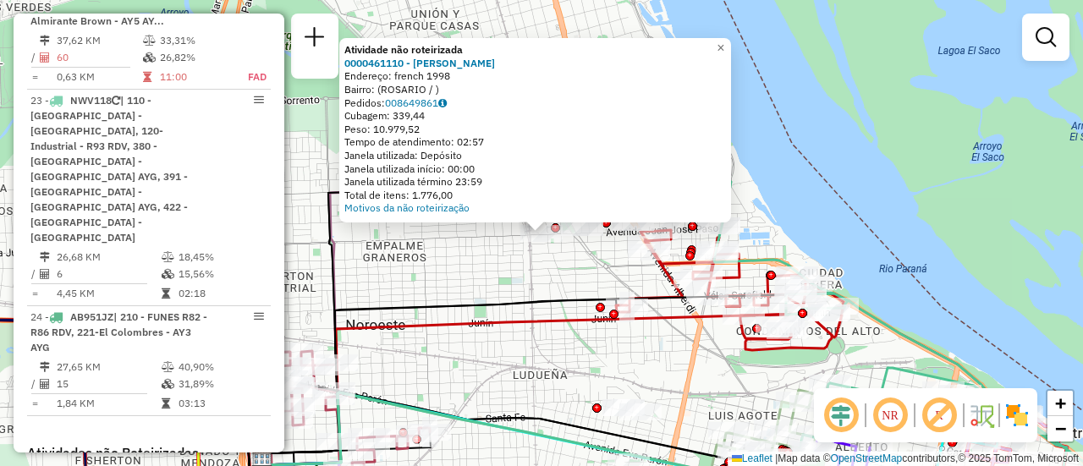
click at [481, 277] on div "Atividade não roteirizada 0000461110 - Gonzales Emanuel - RDV Endereço: french …" at bounding box center [541, 233] width 1083 height 466
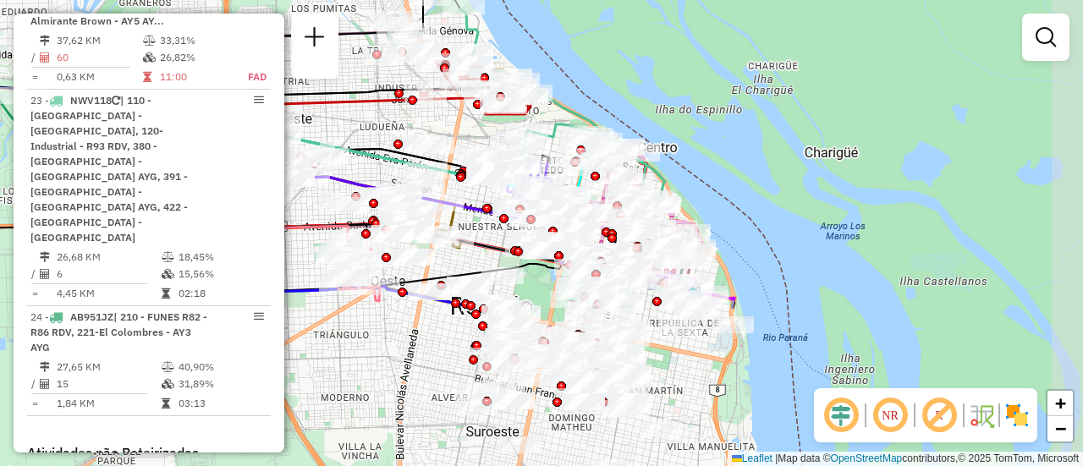
drag, startPoint x: 615, startPoint y: 326, endPoint x: 450, endPoint y: 122, distance: 262.2
click at [450, 122] on div "Janela de atendimento Grade de atendimento Capacidade Transportadoras Veículos …" at bounding box center [541, 233] width 1083 height 466
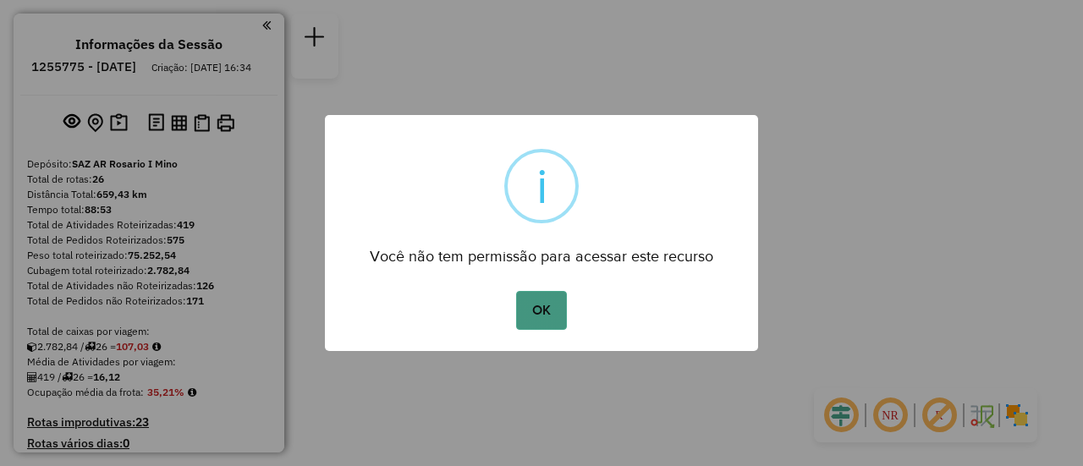
click at [542, 304] on button "OK" at bounding box center [541, 310] width 50 height 39
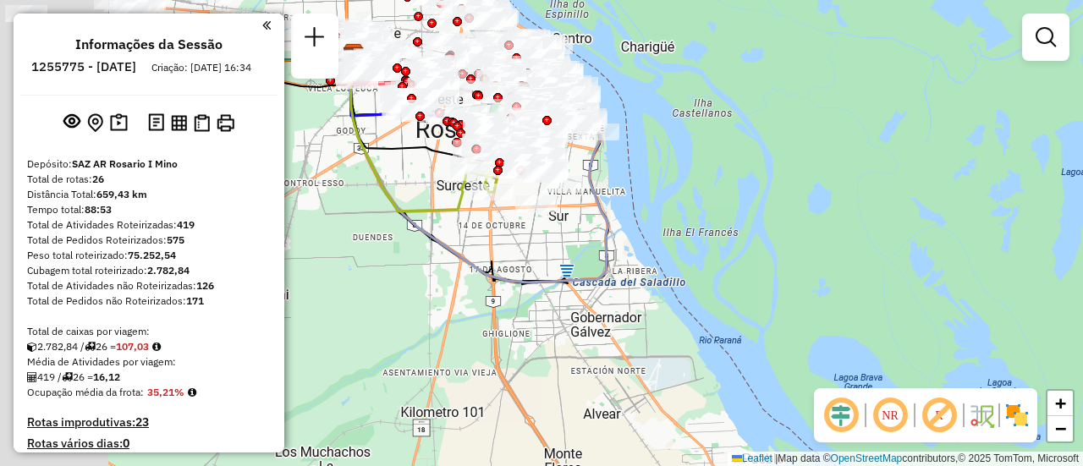
drag, startPoint x: 518, startPoint y: 189, endPoint x: 898, endPoint y: 373, distance: 421.8
click at [922, 383] on div "Janela de atendimento Grade de atendimento Capacidade Transportadoras Veículos …" at bounding box center [541, 233] width 1083 height 466
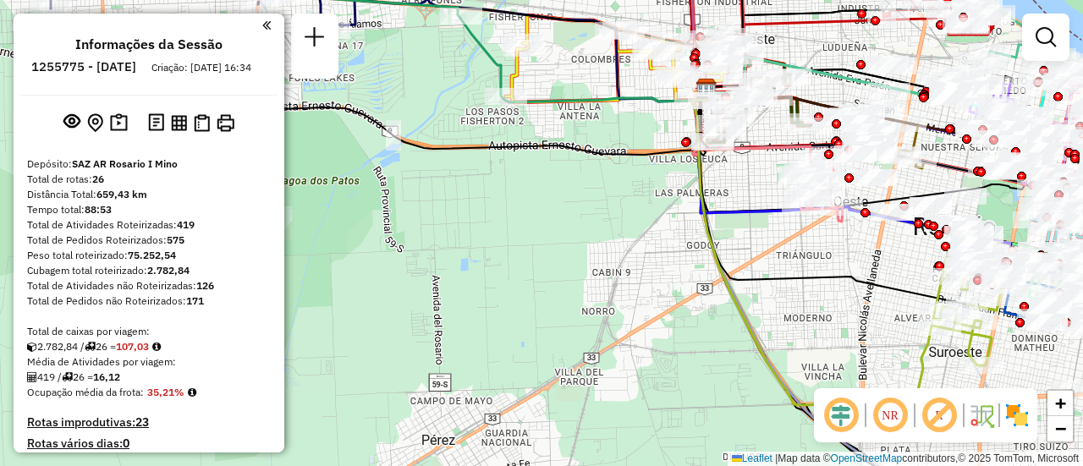
drag, startPoint x: 576, startPoint y: 309, endPoint x: 777, endPoint y: 380, distance: 213.5
click at [802, 395] on div "Janela de atendimento Grade de atendimento Capacidade Transportadoras Veículos …" at bounding box center [541, 233] width 1083 height 466
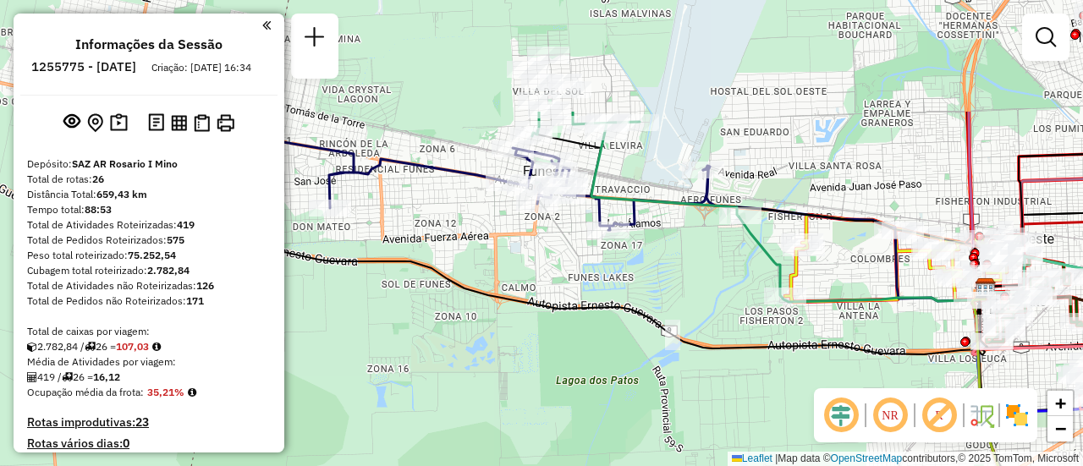
drag, startPoint x: 552, startPoint y: 150, endPoint x: 735, endPoint y: 304, distance: 239.4
click at [735, 304] on div "Janela de atendimento Grade de atendimento Capacidade Transportadoras Veículos …" at bounding box center [541, 233] width 1083 height 466
click at [709, 259] on div "Janela de atendimento Grade de atendimento Capacidade Transportadoras Veículos …" at bounding box center [541, 233] width 1083 height 466
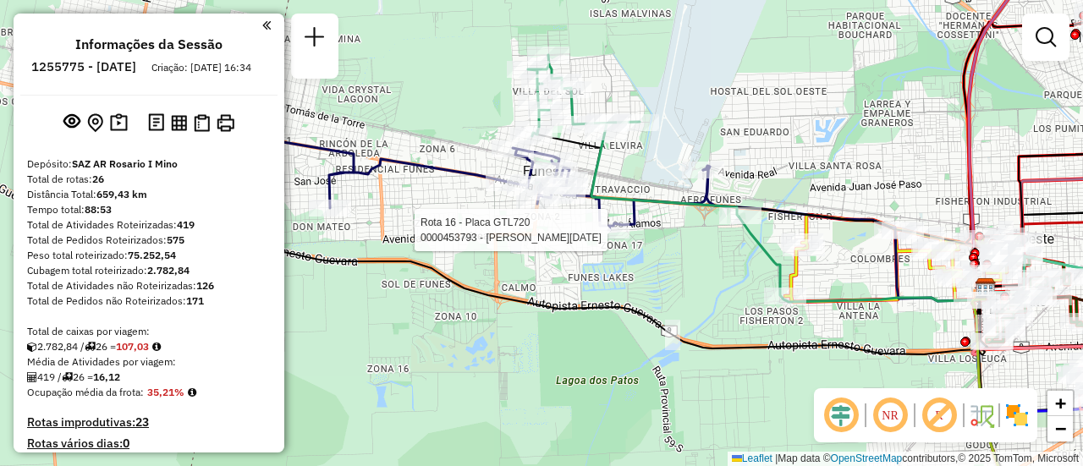
select select "**********"
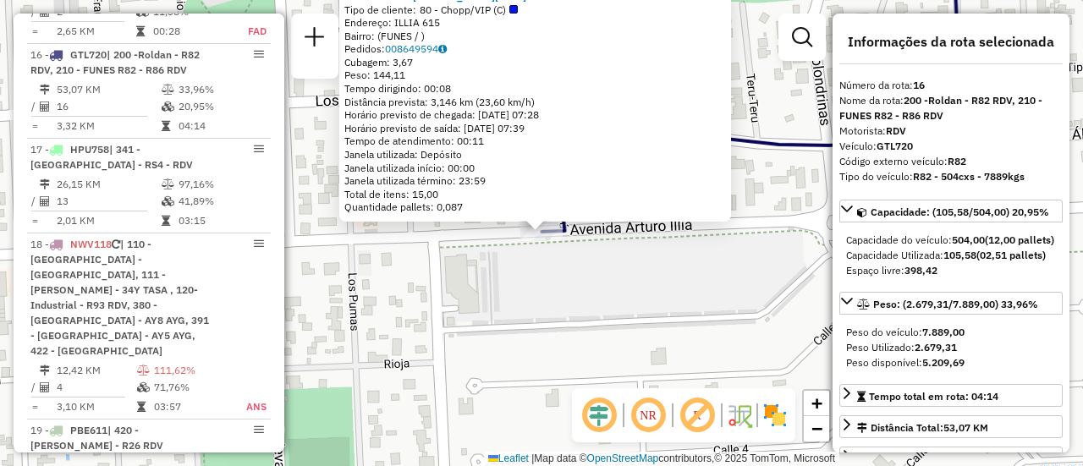
scroll to position [85, 0]
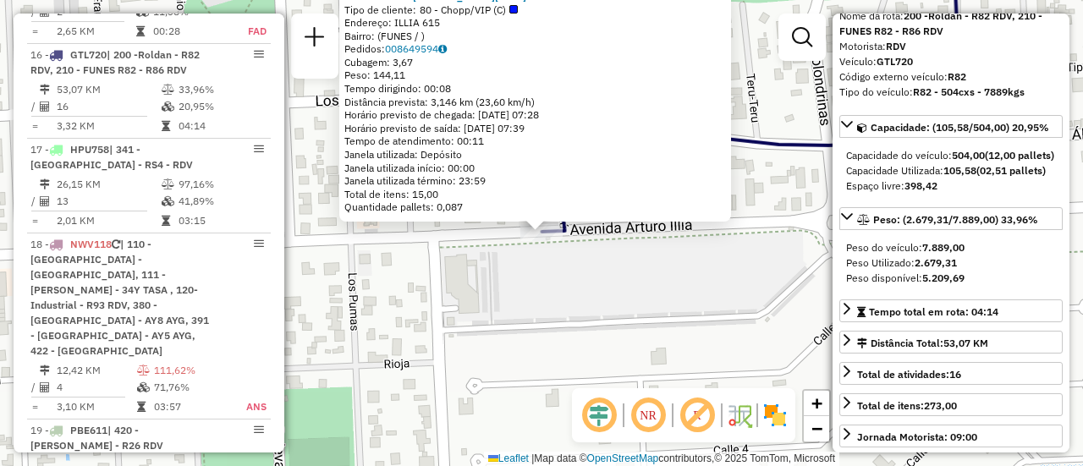
click at [681, 299] on div "0000453793 - CELLINI DANISA LUCIA Tipo de cliente: 80 - Chopp/VIP (C) Endereço:…" at bounding box center [541, 233] width 1083 height 466
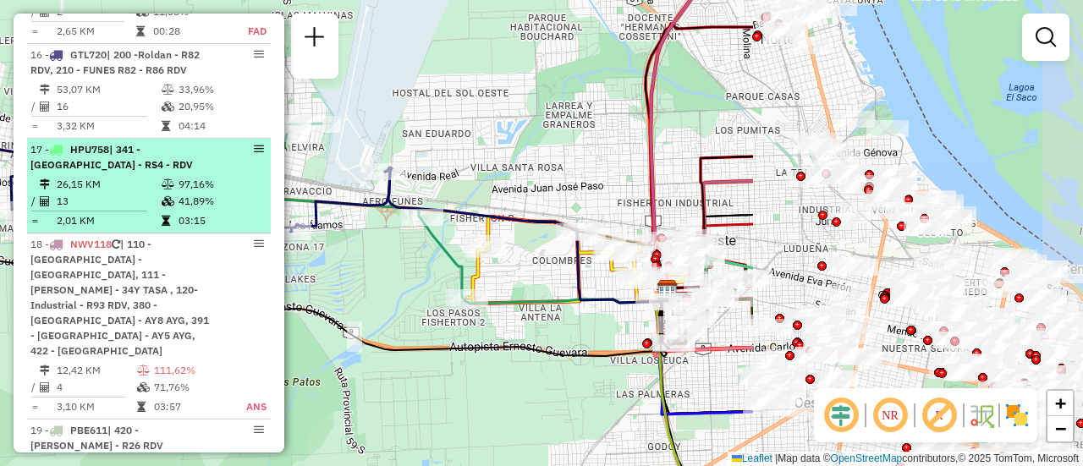
drag, startPoint x: 758, startPoint y: 134, endPoint x: 240, endPoint y: 162, distance: 518.3
click at [246, 169] on hb-router-mapa "Informações da Sessão 1255775 - 30/08/2025 Criação: 29/08/2025 16:34 Depósito: …" at bounding box center [541, 233] width 1083 height 466
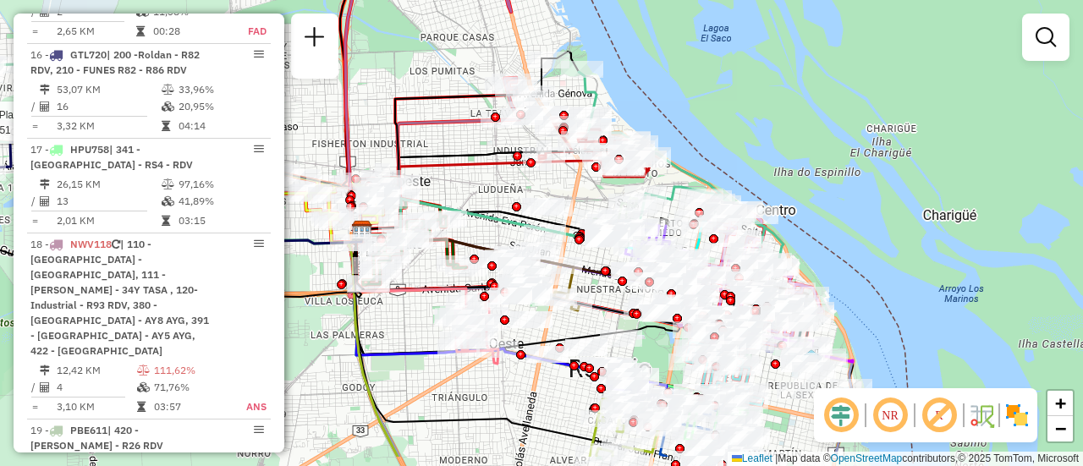
drag, startPoint x: 695, startPoint y: 219, endPoint x: 463, endPoint y: 163, distance: 239.2
click at [463, 163] on icon at bounding box center [553, 190] width 384 height 81
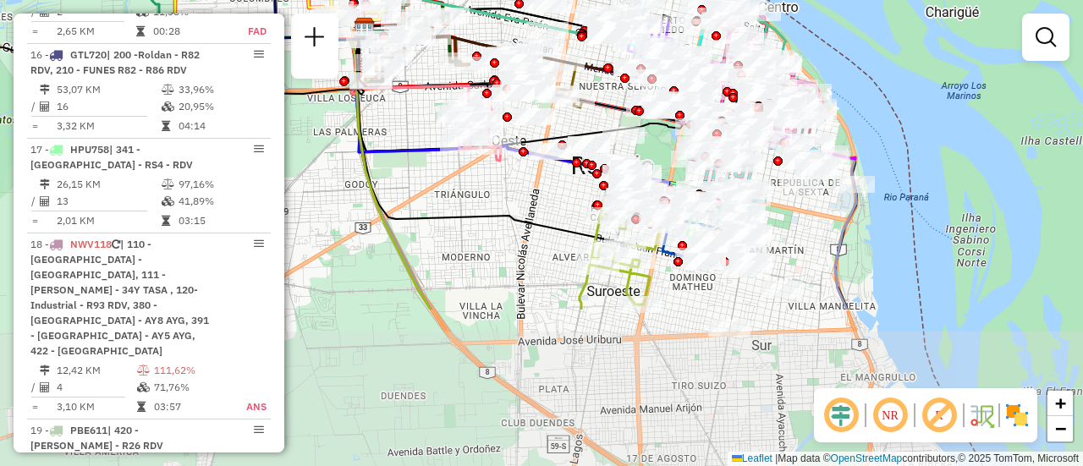
drag, startPoint x: 798, startPoint y: 429, endPoint x: 798, endPoint y: 231, distance: 197.9
click at [804, 225] on div "Rota 16 - Placa GTL720 0000414051 - PANIFICADORA LA NUEVA SUIZA S.R.L. Janela d…" at bounding box center [541, 233] width 1083 height 466
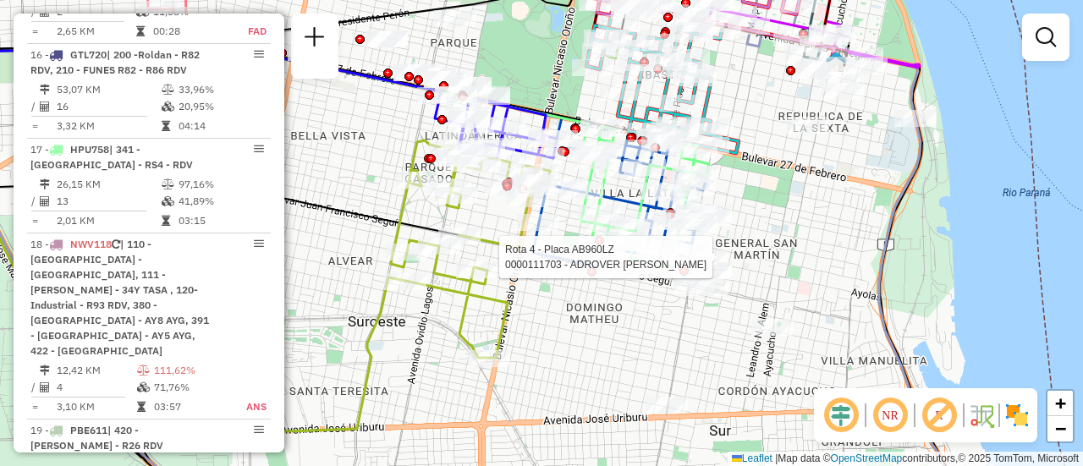
select select "**********"
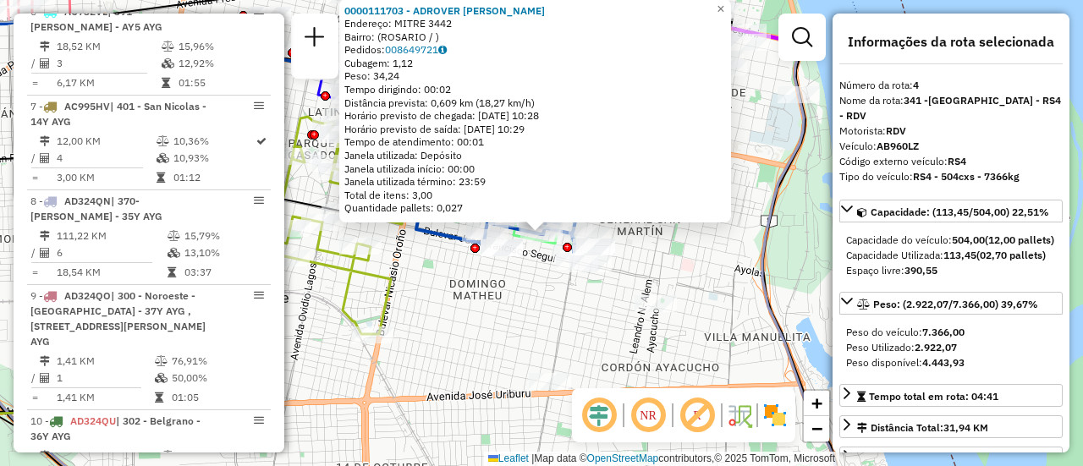
scroll to position [886, 0]
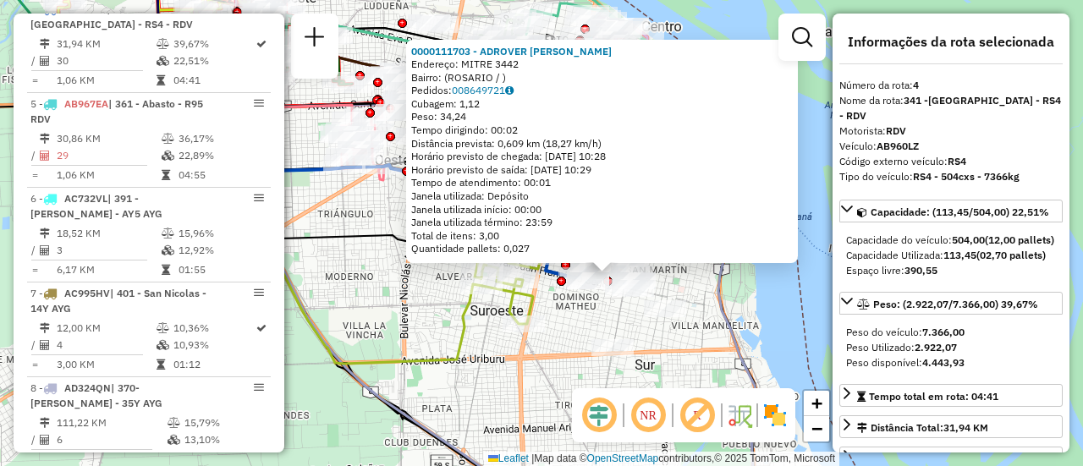
click at [407, 297] on div "0000111703 - ADROVER ELSA Endereço: MITRE 3442 Bairro: (ROSARIO / ) Pedidos: 00…" at bounding box center [541, 233] width 1083 height 466
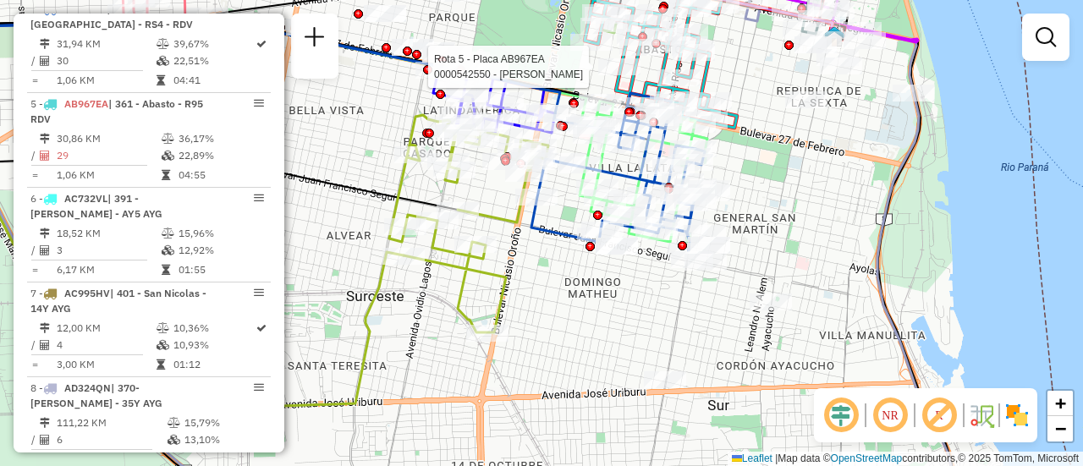
select select "**********"
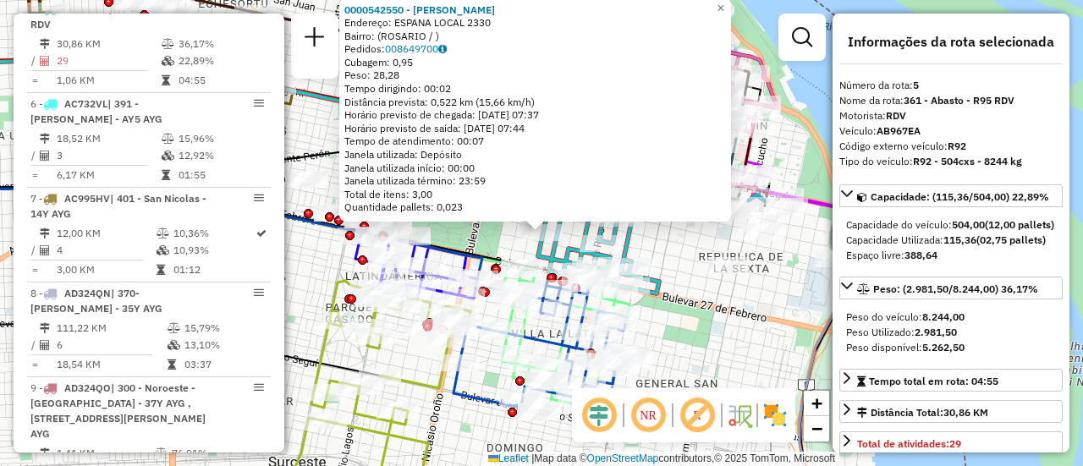
scroll to position [169, 0]
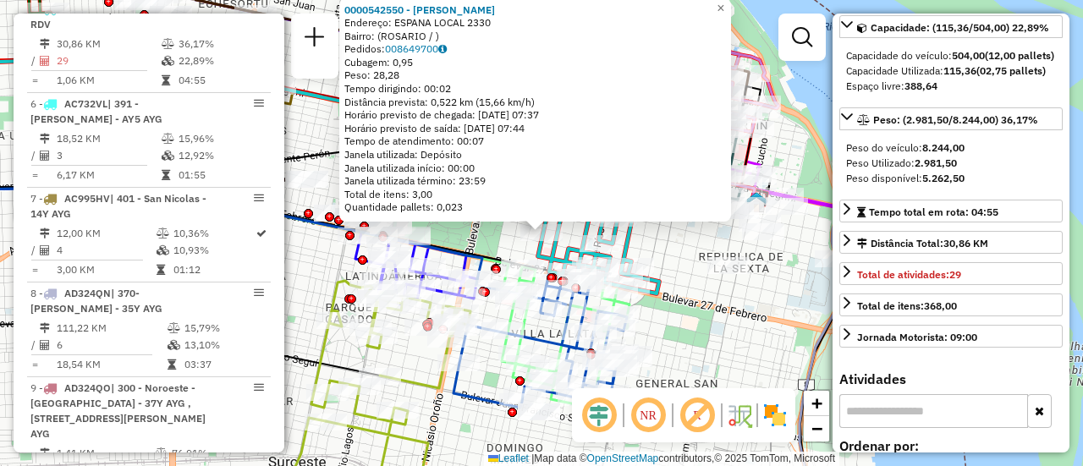
click at [734, 359] on div "0000542550 - Sciangula Paula Andrea Endereço: ESPANA LOCAL 2330 Bairro: (ROSARI…" at bounding box center [541, 233] width 1083 height 466
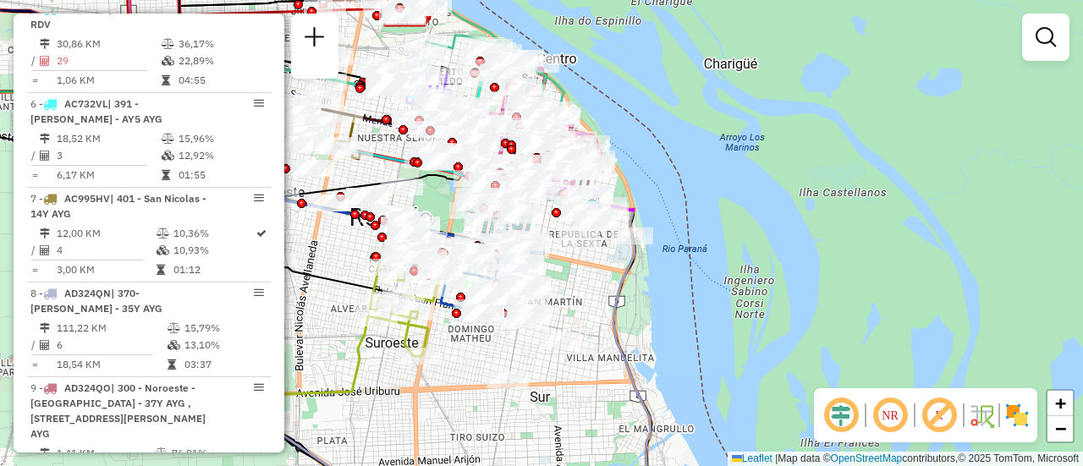
click at [474, 364] on div "Janela de atendimento Grade de atendimento Capacidade Transportadoras Veículos …" at bounding box center [541, 233] width 1083 height 466
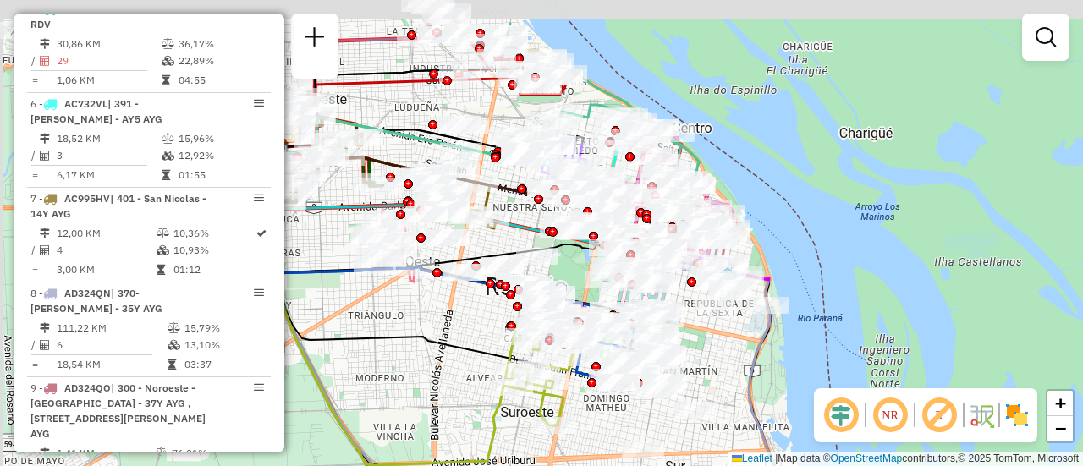
drag, startPoint x: 327, startPoint y: 252, endPoint x: 463, endPoint y: 321, distance: 152.1
click at [463, 321] on div "Janela de atendimento Grade de atendimento Capacidade Transportadoras Veículos …" at bounding box center [541, 233] width 1083 height 466
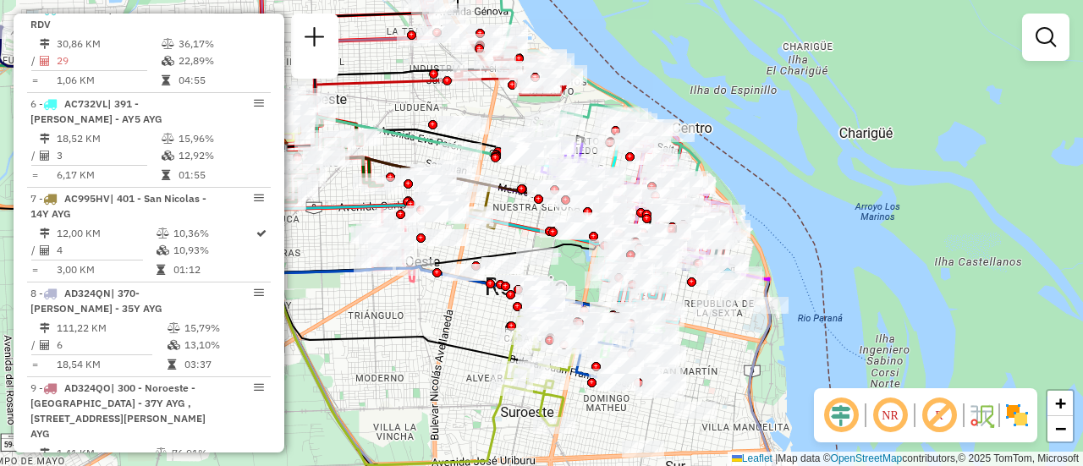
click at [424, 326] on icon at bounding box center [404, 252] width 269 height 223
select select "**********"
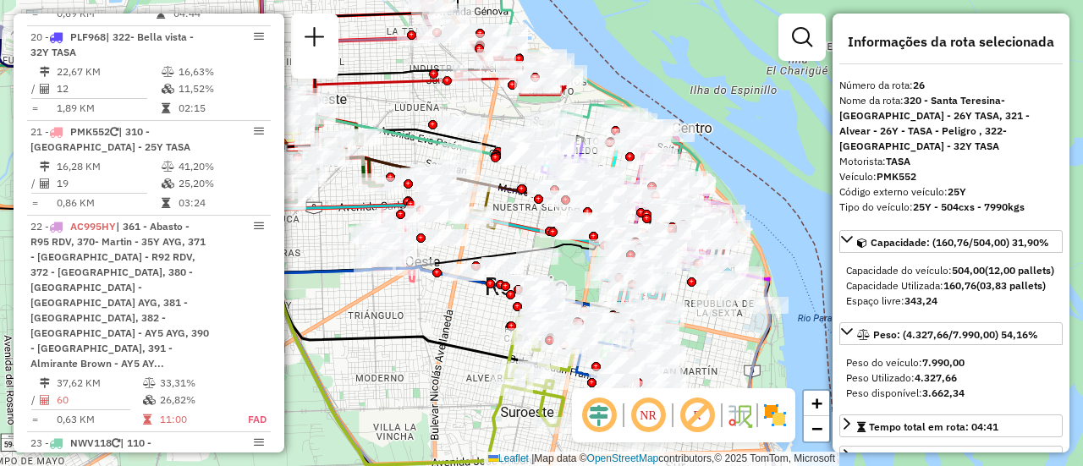
scroll to position [3302, 0]
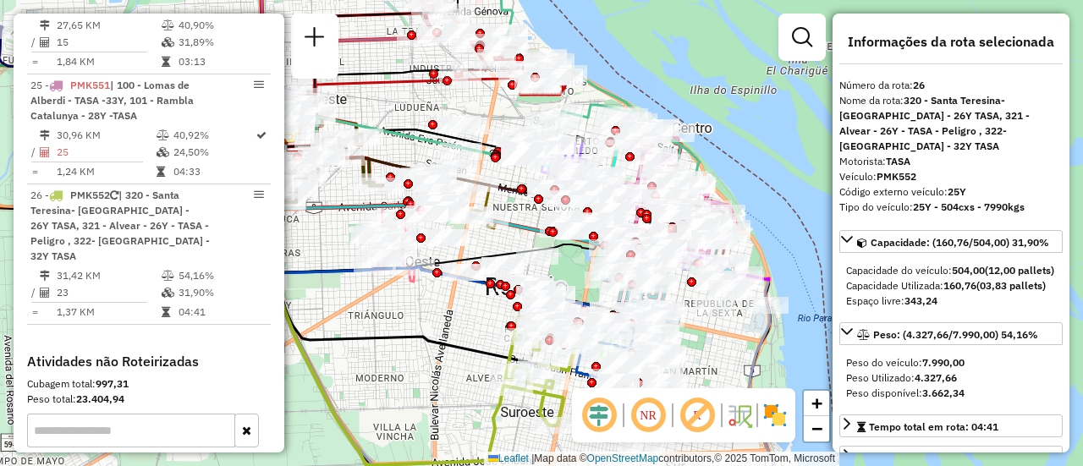
click at [431, 316] on div "Janela de atendimento Grade de atendimento Capacidade Transportadoras Veículos …" at bounding box center [541, 233] width 1083 height 466
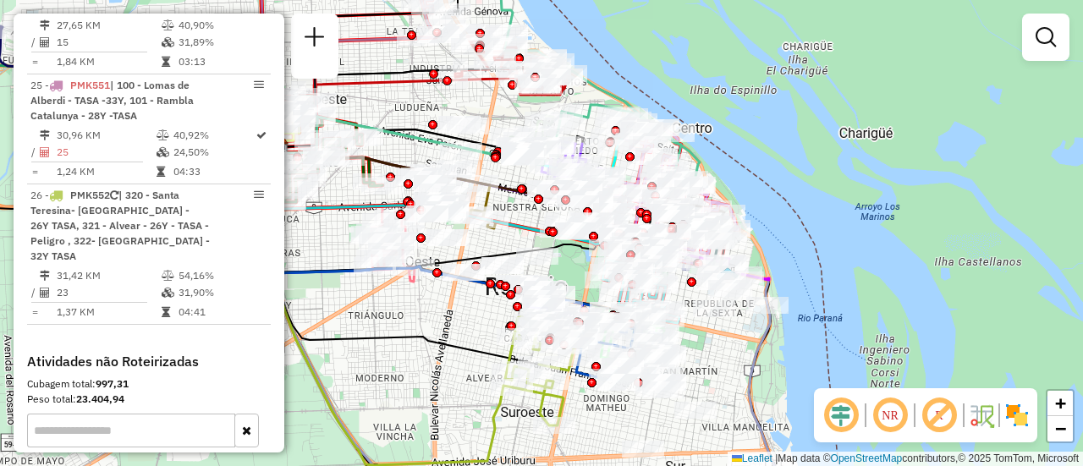
click at [431, 316] on div "Janela de atendimento Grade de atendimento Capacidade Transportadoras Veículos …" at bounding box center [541, 233] width 1083 height 466
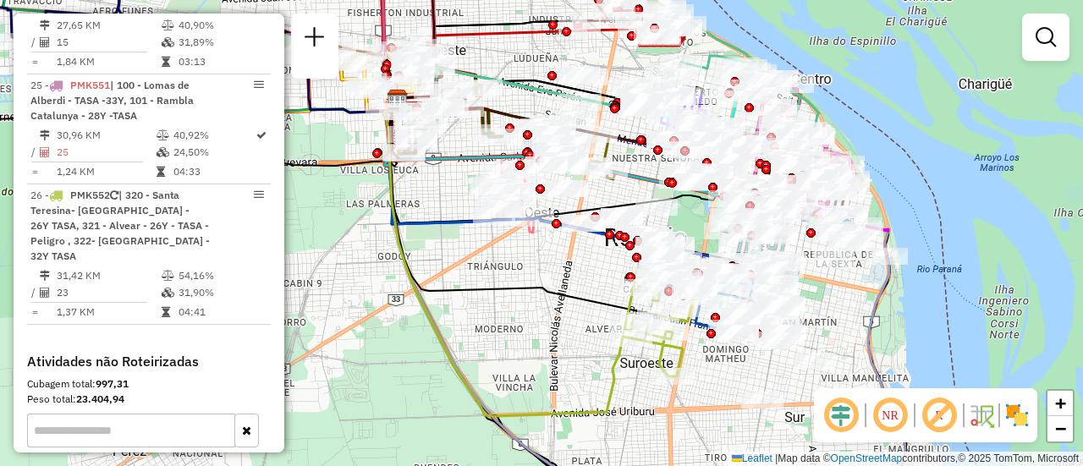
click at [545, 274] on div "Janela de atendimento Grade de atendimento Capacidade Transportadoras Veículos …" at bounding box center [541, 233] width 1083 height 466
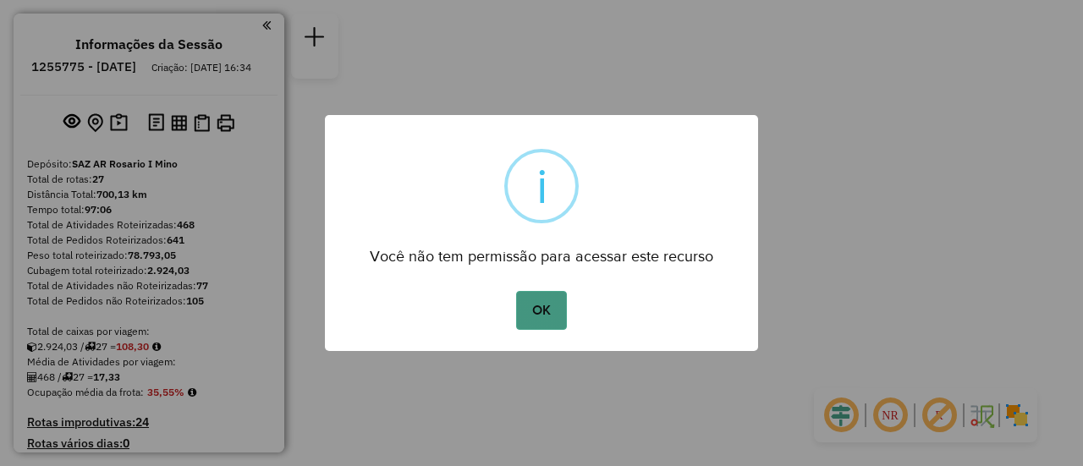
click at [552, 314] on button "OK" at bounding box center [541, 310] width 50 height 39
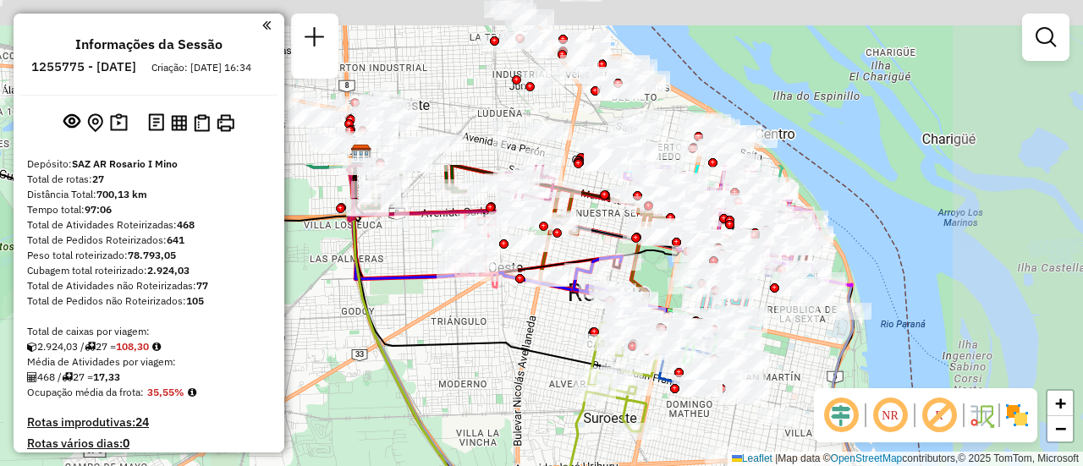
drag, startPoint x: 519, startPoint y: 136, endPoint x: 366, endPoint y: 347, distance: 260.3
click at [366, 347] on div "Janela de atendimento Grade de atendimento Capacidade Transportadoras Veículos …" at bounding box center [541, 233] width 1083 height 466
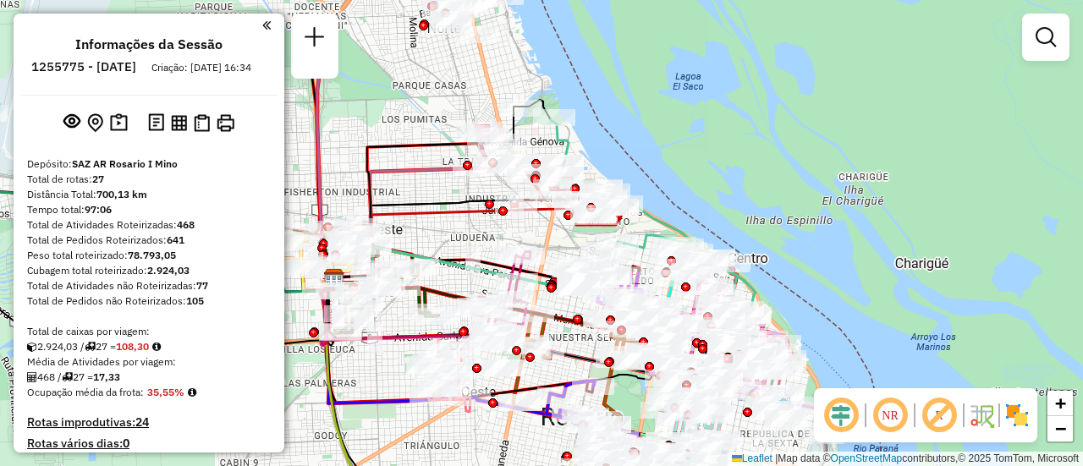
drag, startPoint x: 573, startPoint y: 246, endPoint x: 561, endPoint y: 323, distance: 77.9
click at [561, 323] on icon at bounding box center [556, 321] width 446 height 85
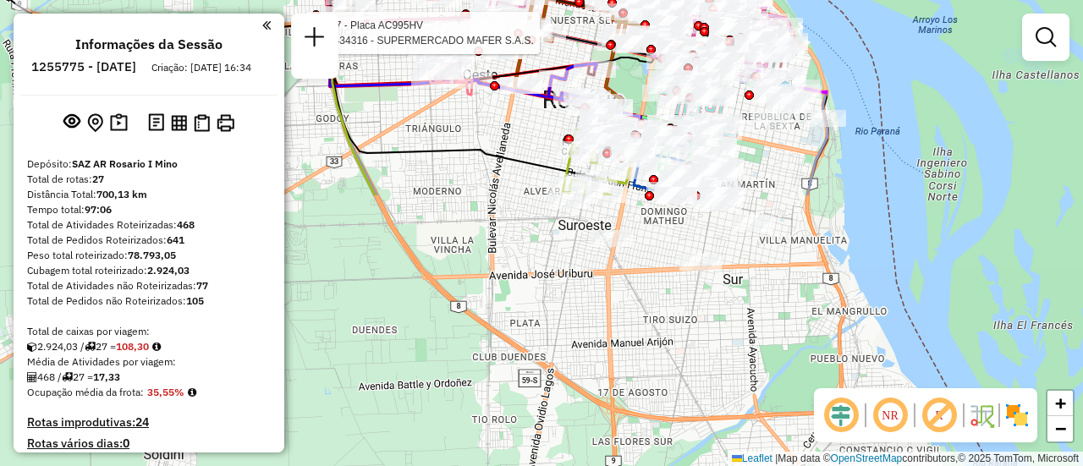
drag, startPoint x: 850, startPoint y: 280, endPoint x: 846, endPoint y: -12, distance: 291.8
click at [846, 0] on html "Aguarde... Pop-up bloqueado! Seu navegador bloqueou automáticamente a abertura …" at bounding box center [541, 233] width 1083 height 466
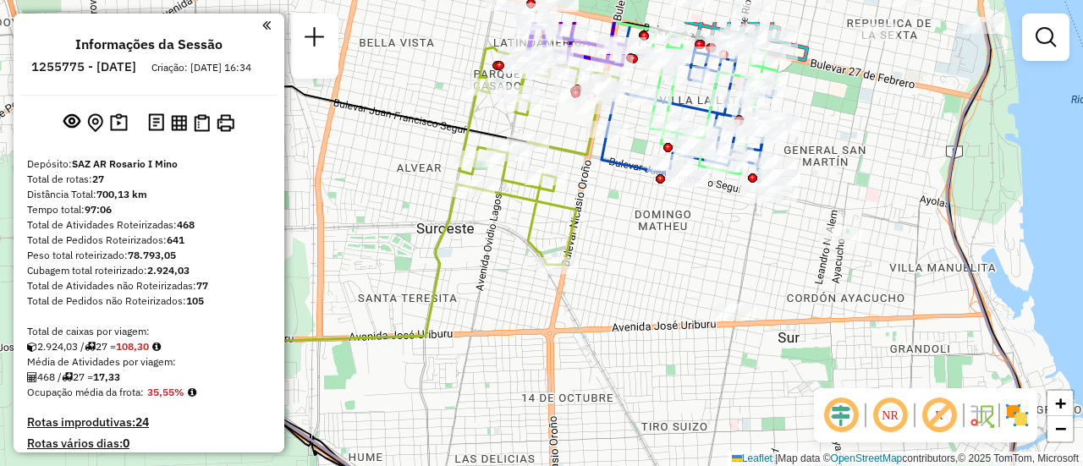
drag, startPoint x: 691, startPoint y: 191, endPoint x: 689, endPoint y: 275, distance: 83.7
click at [687, 277] on div "Rota 7 - Placa AC995HV 0000434316 - SUPERMERCADO MAFER S.A.S. Janela de atendim…" at bounding box center [541, 233] width 1083 height 466
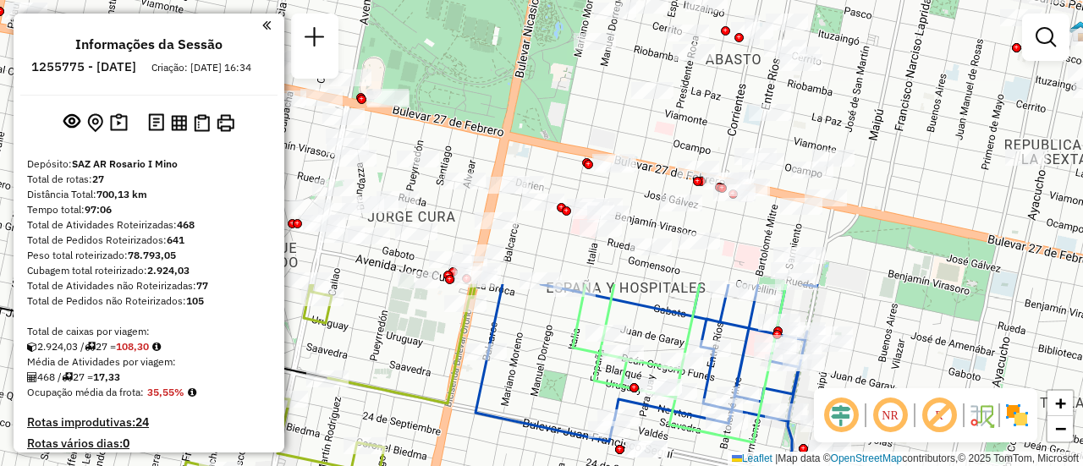
drag, startPoint x: 933, startPoint y: 79, endPoint x: 896, endPoint y: 409, distance: 332.7
click at [896, 409] on hb-router-mapa "Informações da Sessão 1255775 - 30/08/2025 Criação: 29/08/2025 16:34 Depósito: …" at bounding box center [541, 233] width 1083 height 466
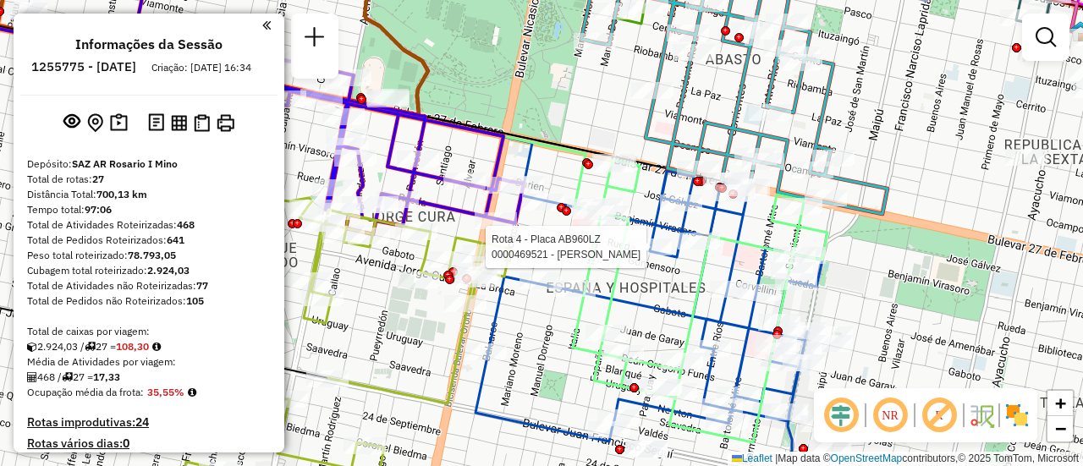
select select "**********"
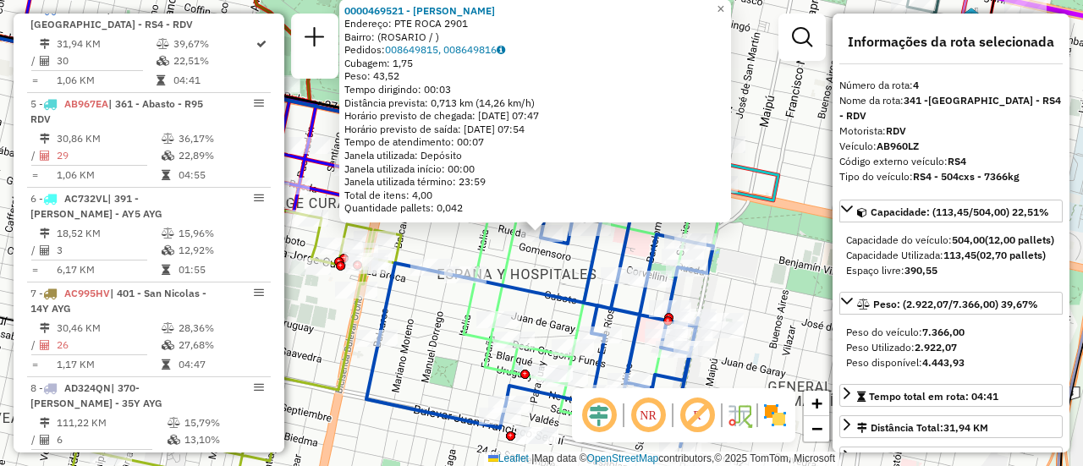
scroll to position [169, 0]
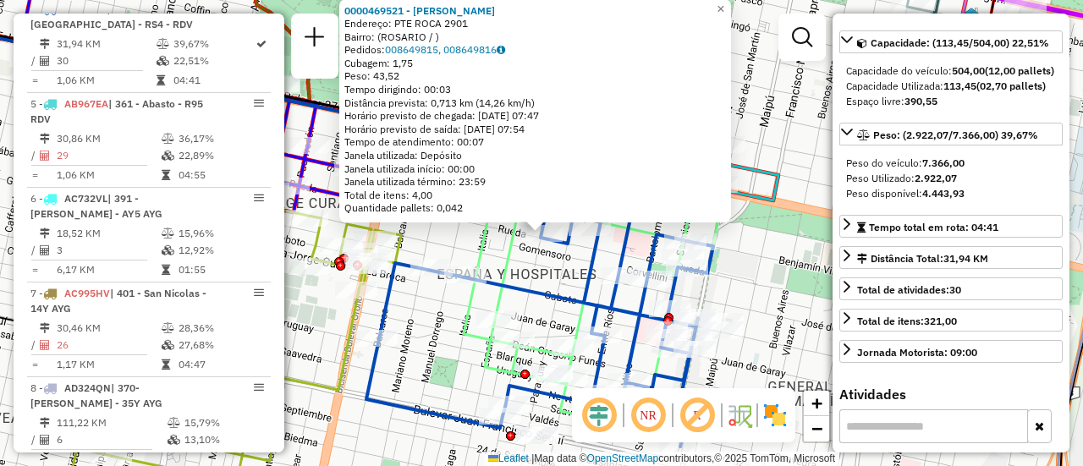
click at [451, 337] on div "0000469521 - VILCHE ALCIDES Endereço: PTE ROCA 2901 Bairro: (ROSARIO / ) Pedido…" at bounding box center [541, 233] width 1083 height 466
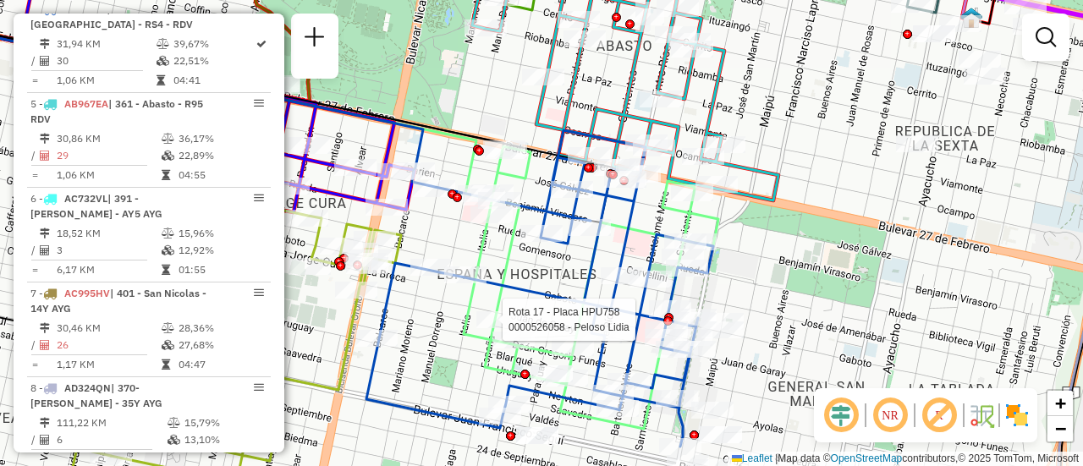
select select "**********"
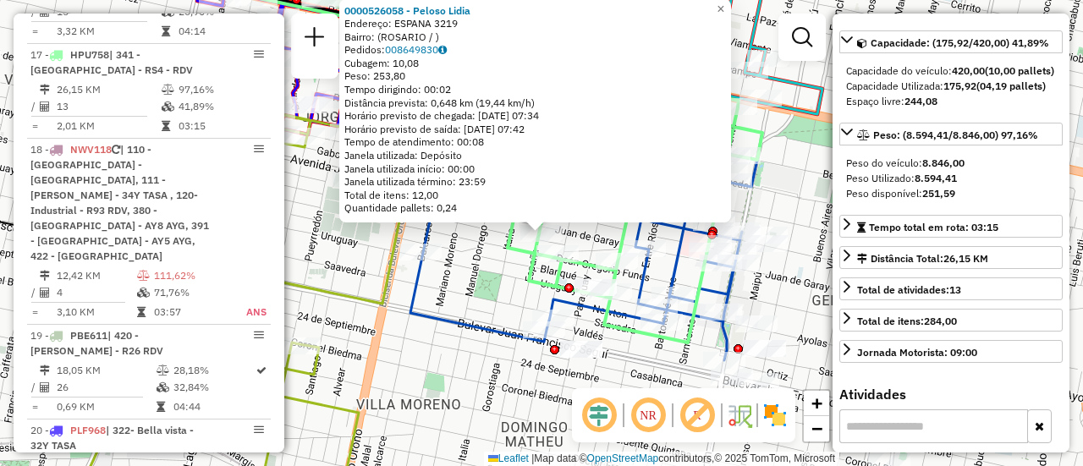
click at [463, 361] on div "0000526058 - Peloso Lidia Endereço: ESPANA 3219 Bairro: (ROSARIO / ) Pedidos: 0…" at bounding box center [541, 233] width 1083 height 466
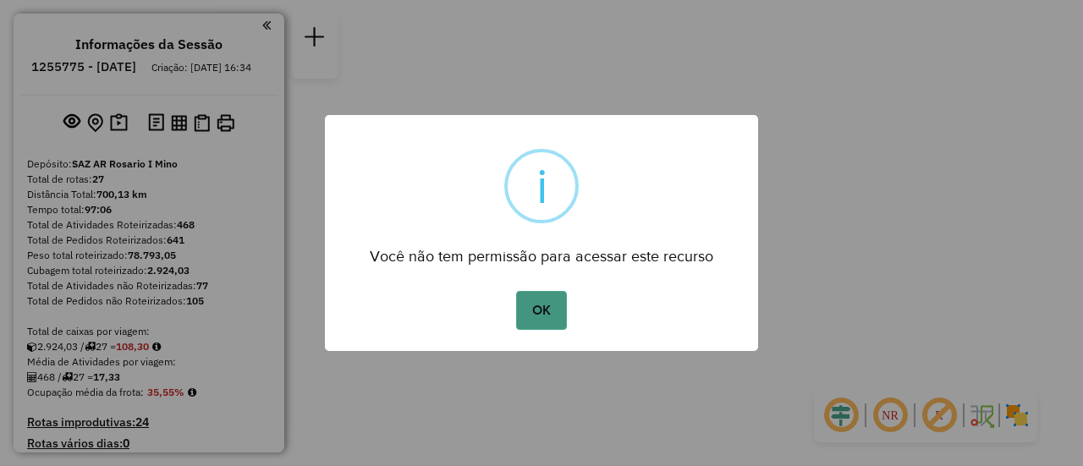
click at [540, 306] on button "OK" at bounding box center [541, 310] width 50 height 39
click at [538, 309] on button "OK" at bounding box center [541, 310] width 50 height 39
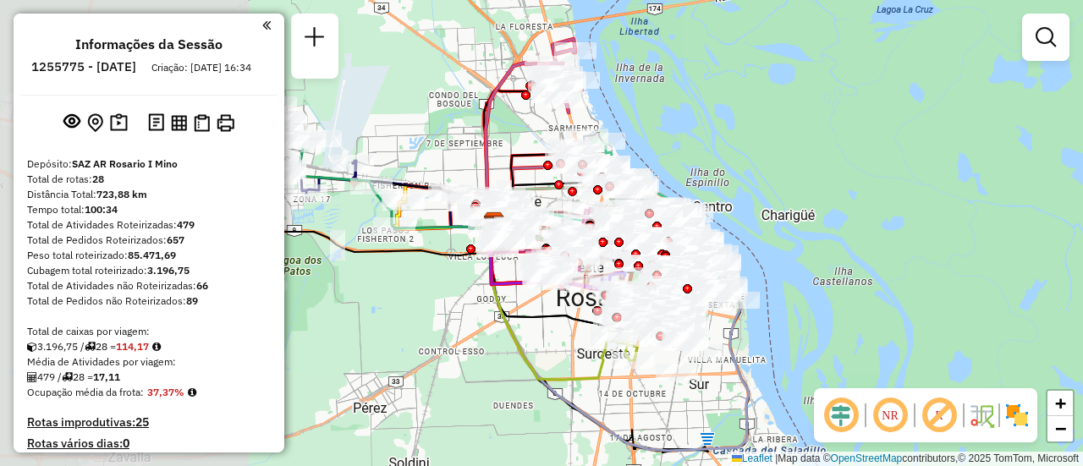
drag, startPoint x: 500, startPoint y: 128, endPoint x: 731, endPoint y: 167, distance: 234.1
click at [731, 167] on div "Janela de atendimento Grade de atendimento Capacidade Transportadoras Veículos …" at bounding box center [541, 233] width 1083 height 466
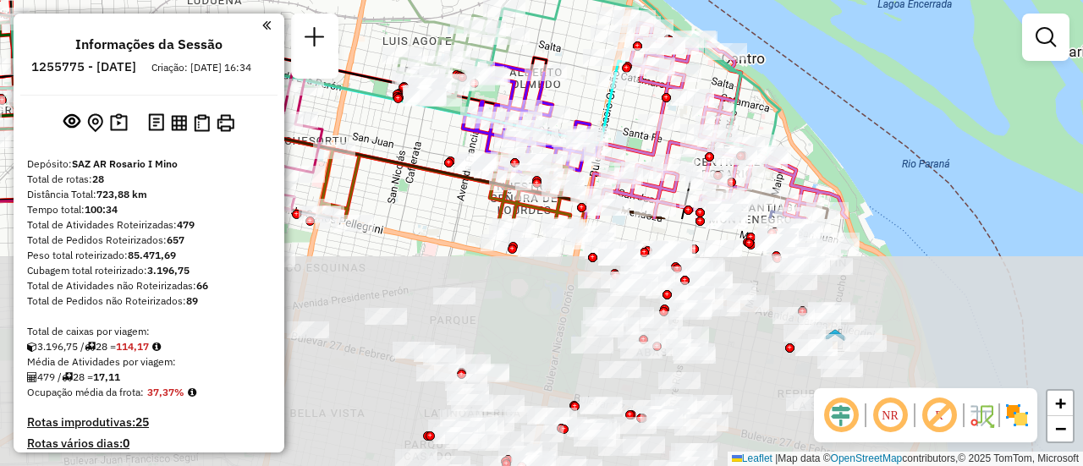
drag, startPoint x: 720, startPoint y: 244, endPoint x: 642, endPoint y: -76, distance: 329.8
click at [642, 0] on html "Aguarde... Pop-up bloqueado! Seu navegador bloqueou automáticamente a abertura …" at bounding box center [541, 233] width 1083 height 466
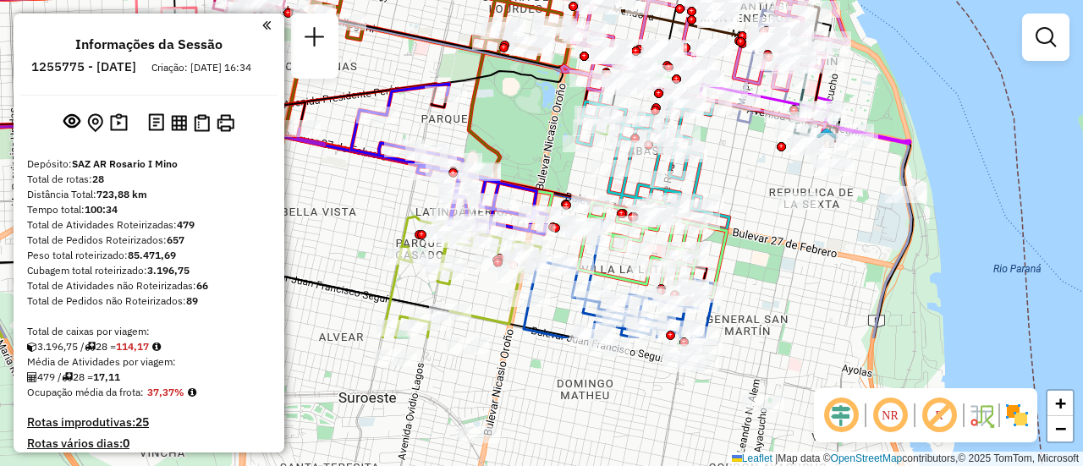
drag, startPoint x: 763, startPoint y: 351, endPoint x: 750, endPoint y: 87, distance: 264.2
click at [741, 73] on div "Janela de atendimento Grade de atendimento Capacidade Transportadoras Veículos …" at bounding box center [541, 233] width 1083 height 466
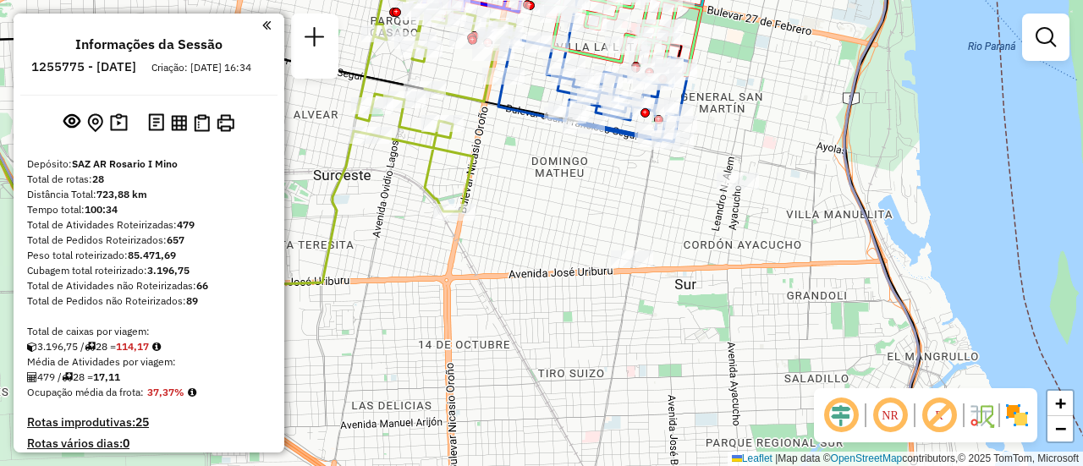
drag, startPoint x: 788, startPoint y: 251, endPoint x: 776, endPoint y: 146, distance: 105.6
click at [776, 146] on div "Janela de atendimento Grade de atendimento Capacidade Transportadoras Veículos …" at bounding box center [541, 233] width 1083 height 466
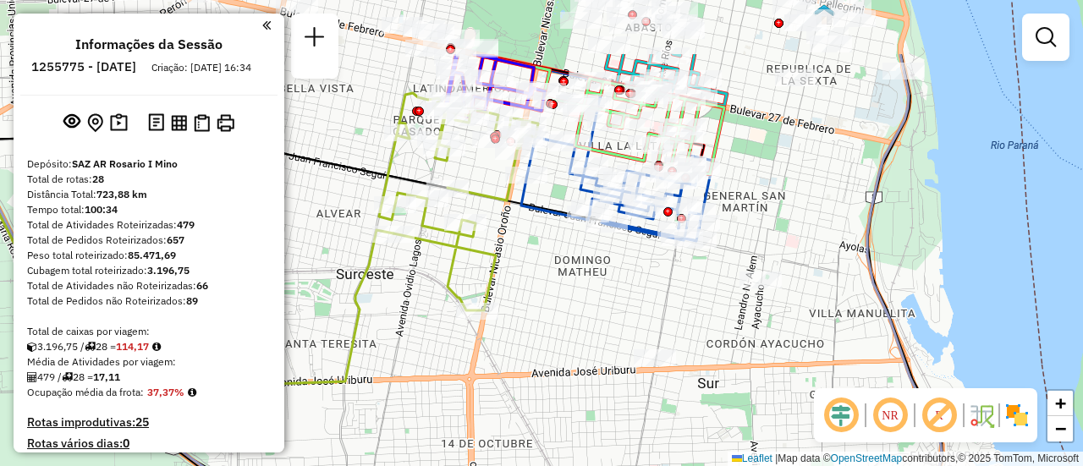
drag, startPoint x: 754, startPoint y: 98, endPoint x: 777, endPoint y: 199, distance: 103.2
click at [777, 199] on div "Janela de atendimento Grade de atendimento Capacidade Transportadoras Veículos …" at bounding box center [541, 233] width 1083 height 466
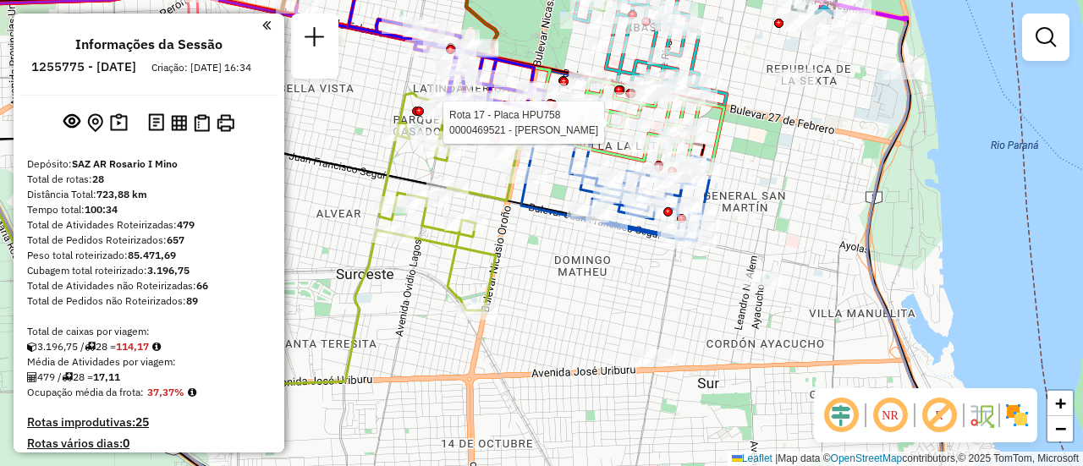
select select "**********"
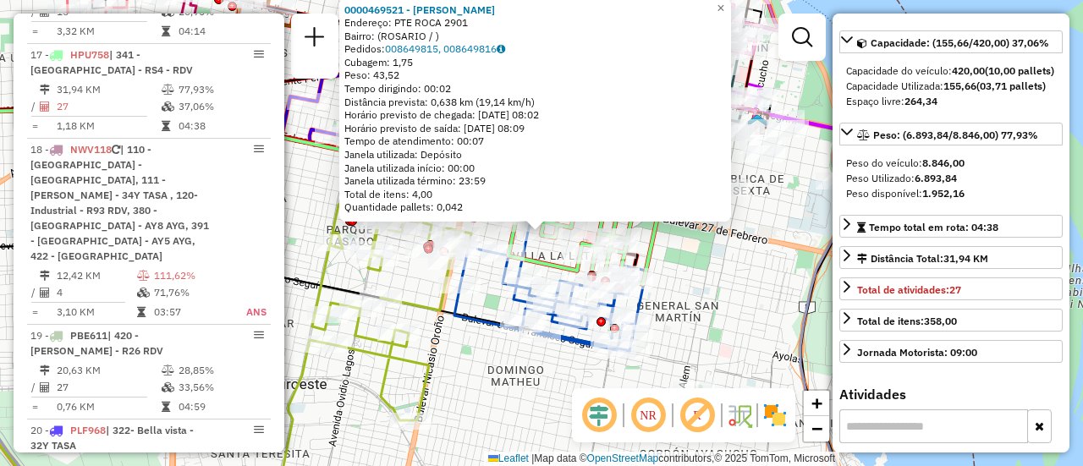
scroll to position [85, 0]
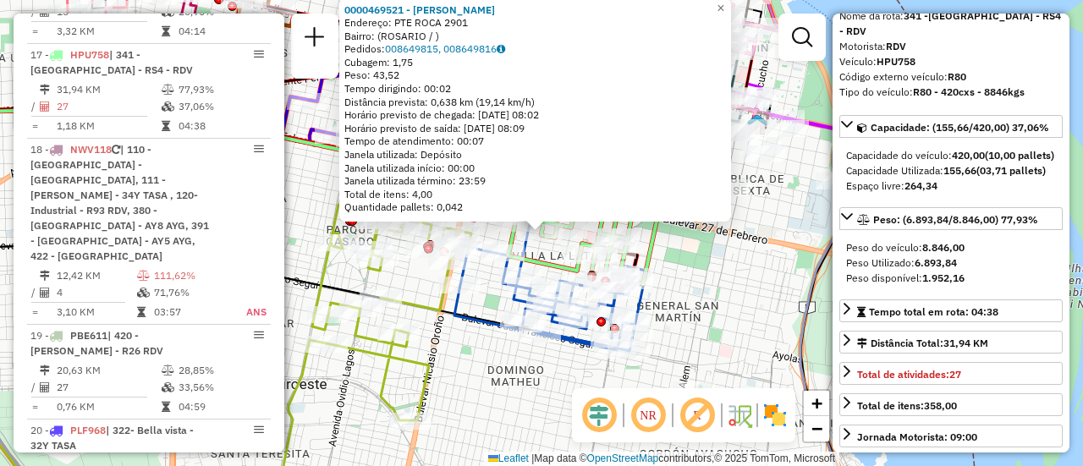
click at [732, 292] on div "0000469521 - VILCHE ALCIDES Endereço: PTE ROCA 2901 Bairro: (ROSARIO / ) Pedido…" at bounding box center [541, 233] width 1083 height 466
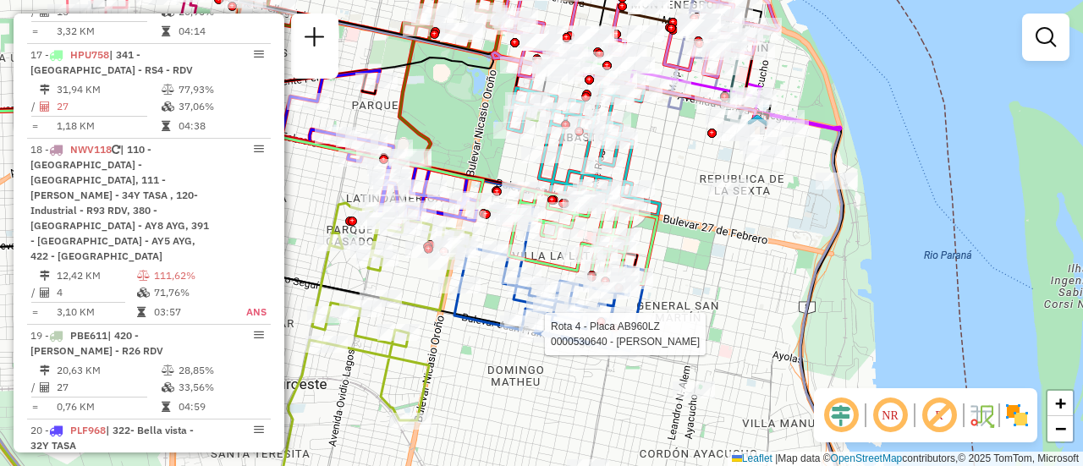
select select "**********"
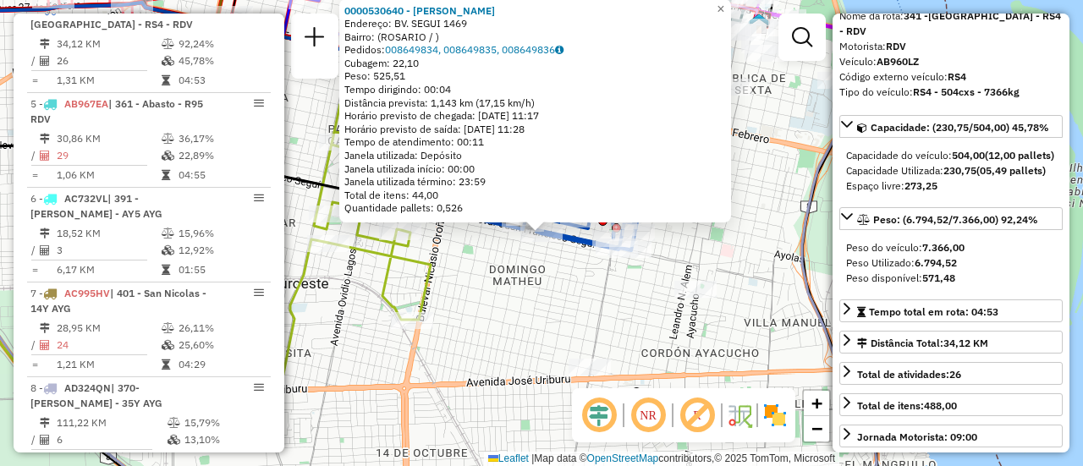
click at [740, 277] on div "0000530640 - Yang Qiwei Endereço: BV. SEGUI 1469 Bairro: (ROSARIO / ) Pedidos: …" at bounding box center [541, 233] width 1083 height 466
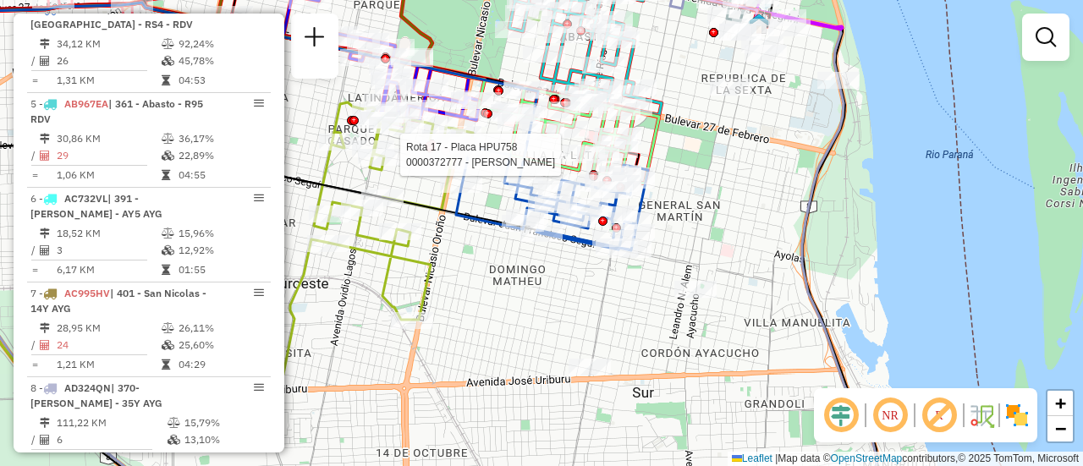
select select "**********"
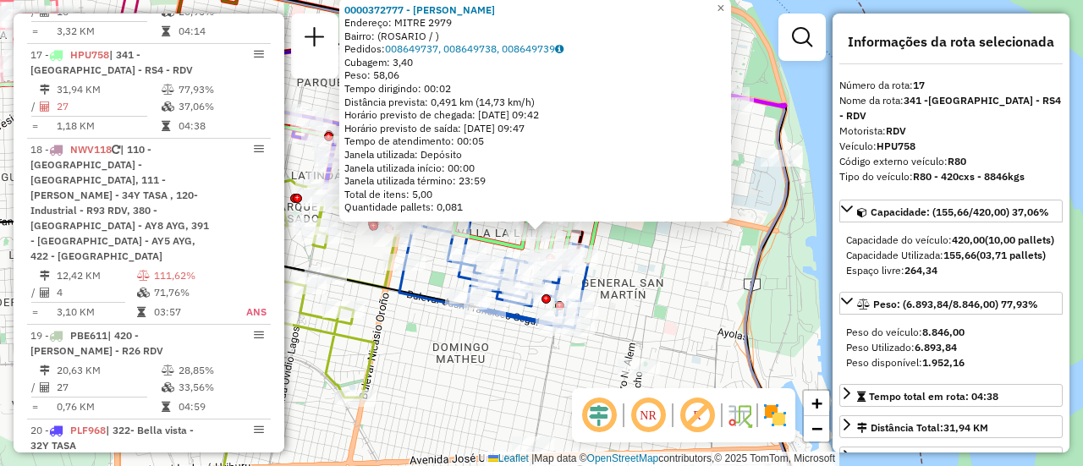
scroll to position [169, 0]
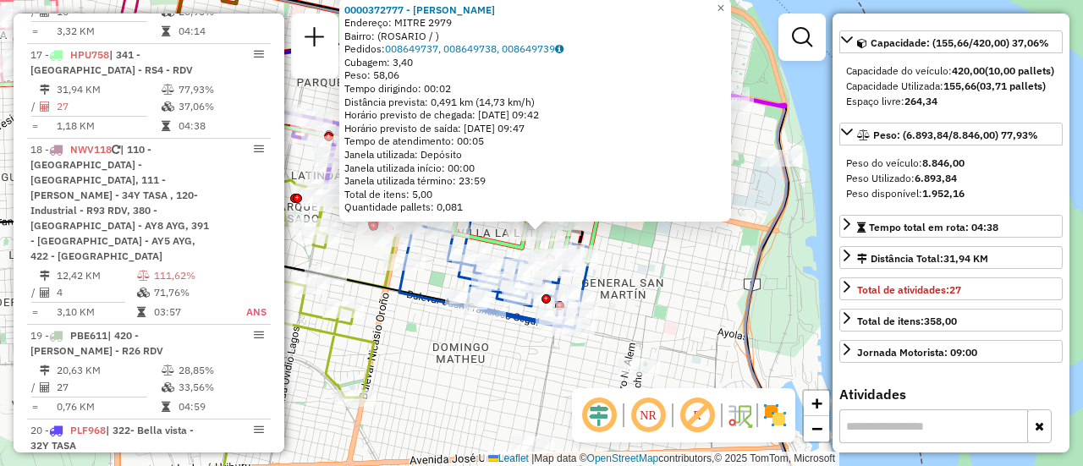
click at [680, 266] on div "0000372777 - RIZZO MARIO ALBERTO Endereço: MITRE 2979 Bairro: (ROSARIO / ) Pedi…" at bounding box center [541, 233] width 1083 height 466
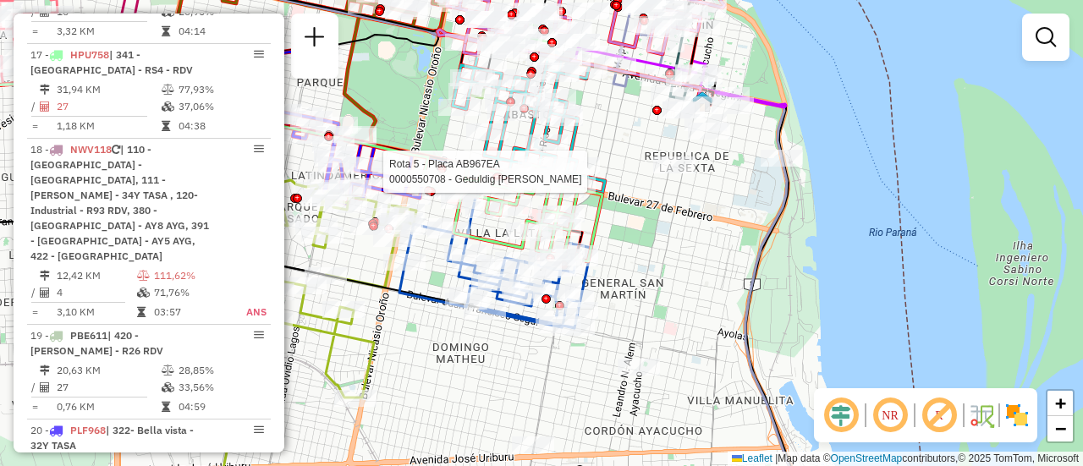
select select "**********"
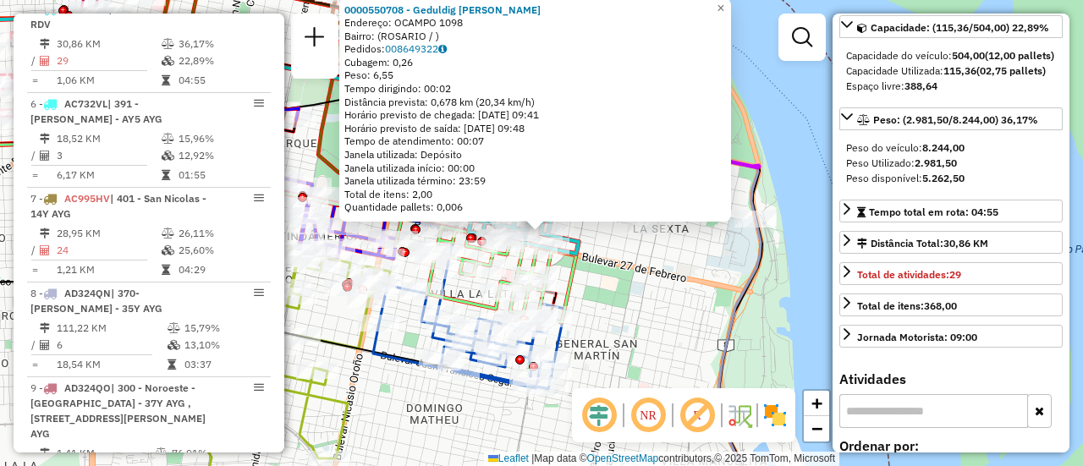
click at [650, 326] on div "0000550708 - Geduldig Marisa Adela Endereço: OCAMPO 1098 Bairro: (ROSARIO / ) P…" at bounding box center [541, 233] width 1083 height 466
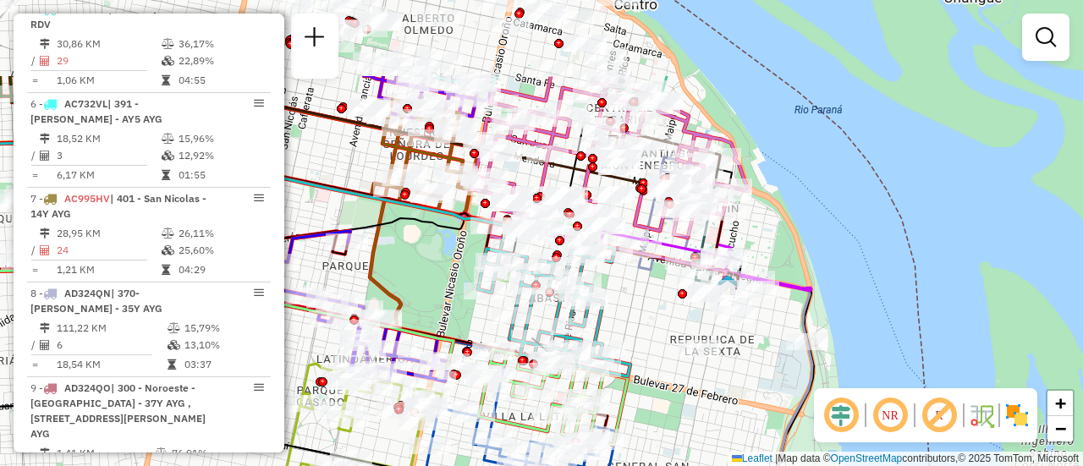
drag, startPoint x: 589, startPoint y: 201, endPoint x: 641, endPoint y: 326, distance: 134.6
click at [641, 325] on div "Janela de atendimento Grade de atendimento Capacidade Transportadoras Veículos …" at bounding box center [541, 233] width 1083 height 466
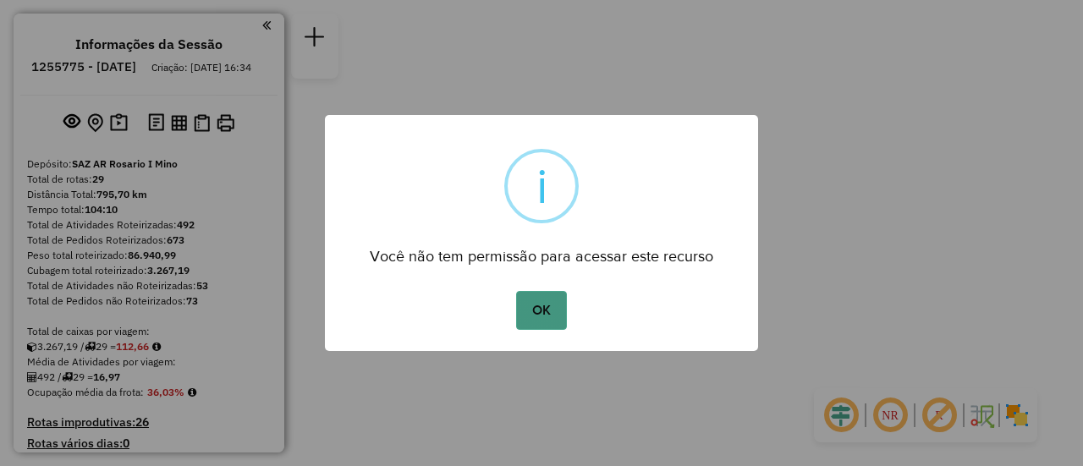
click at [542, 311] on button "OK" at bounding box center [541, 310] width 50 height 39
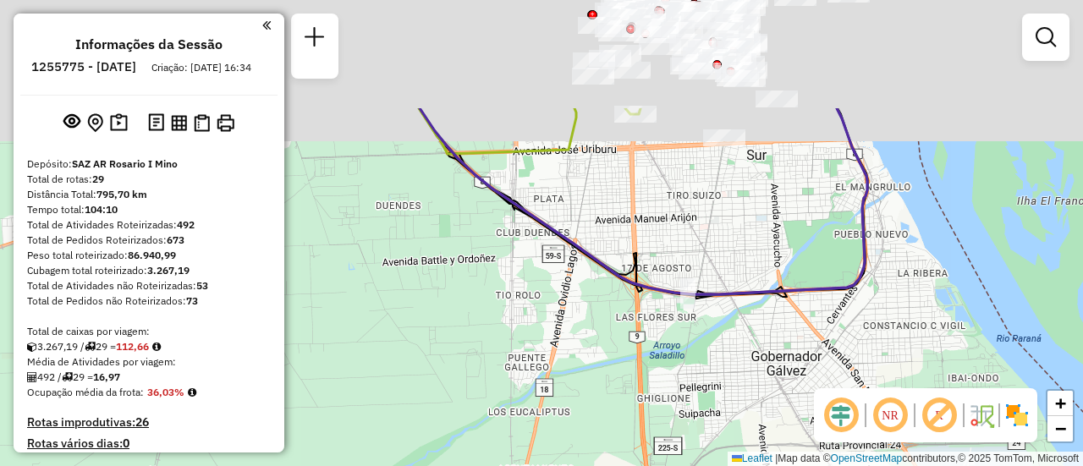
drag, startPoint x: 533, startPoint y: 129, endPoint x: 483, endPoint y: 400, distance: 275.2
click at [471, 403] on div "Janela de atendimento Grade de atendimento Capacidade Transportadoras Veículos …" at bounding box center [541, 233] width 1083 height 466
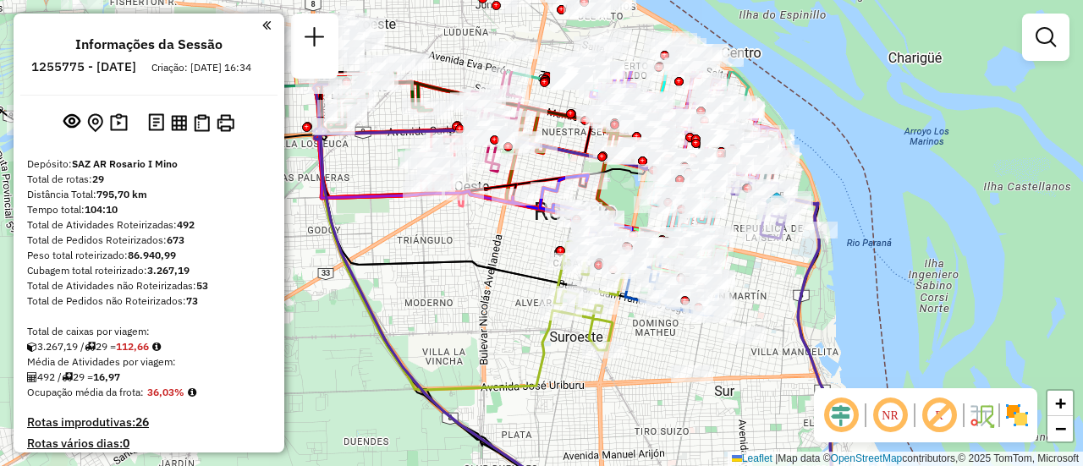
drag, startPoint x: 672, startPoint y: 230, endPoint x: 629, endPoint y: 422, distance: 196.8
click at [629, 422] on div "Janela de atendimento Grade de atendimento Capacidade Transportadoras Veículos …" at bounding box center [541, 233] width 1083 height 466
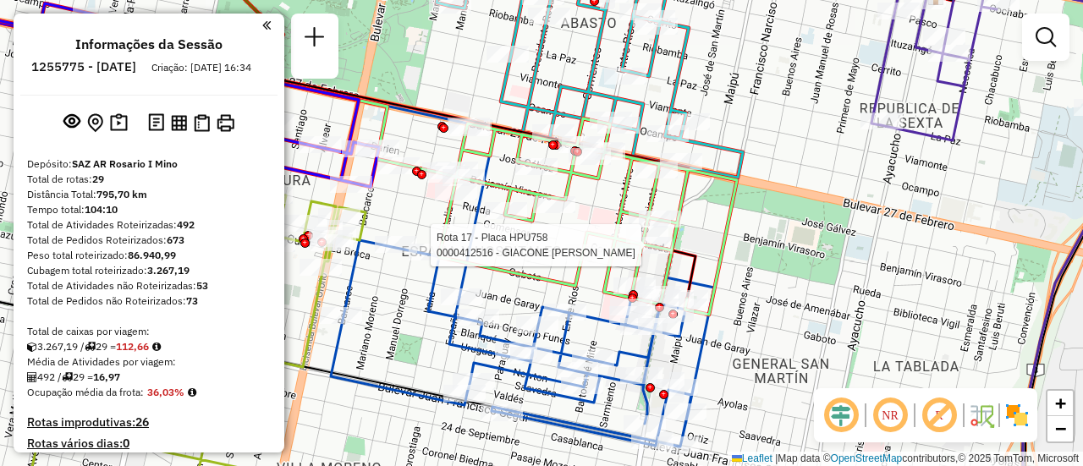
select select "**********"
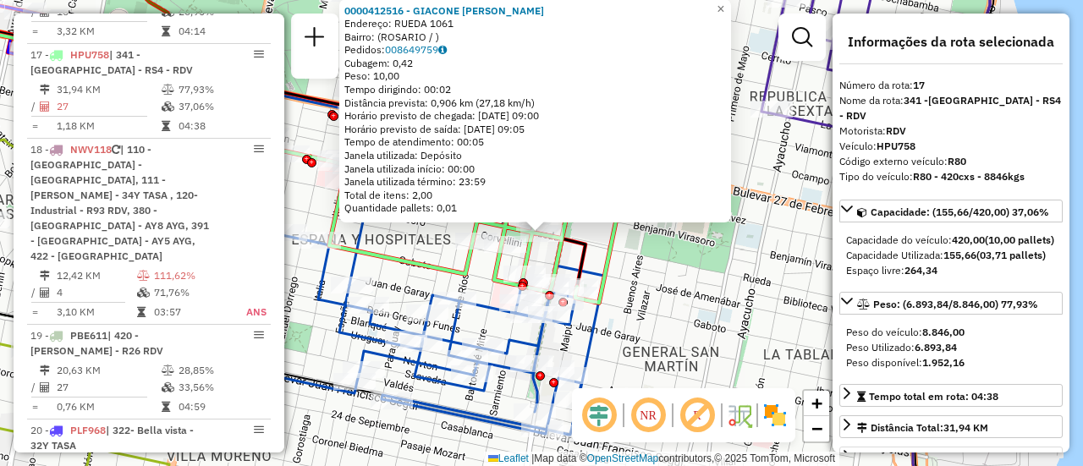
scroll to position [169, 0]
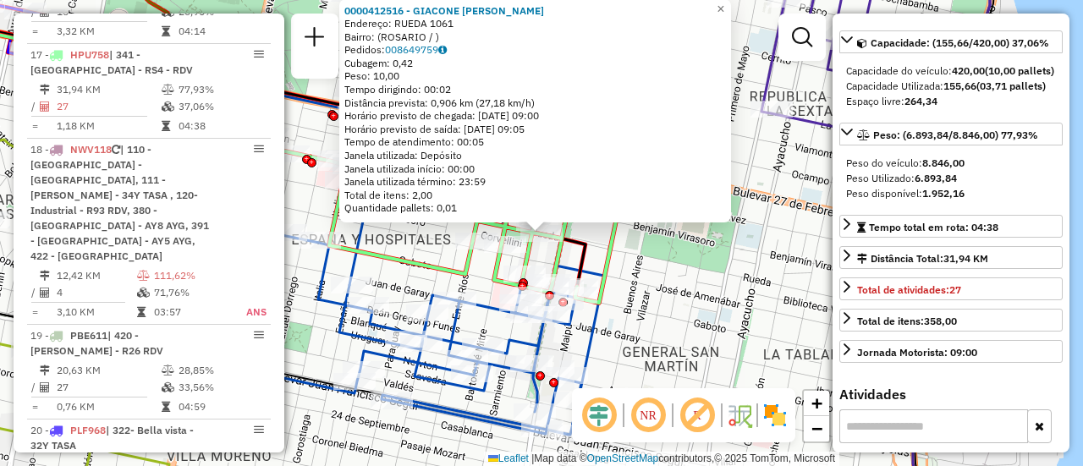
click at [673, 284] on div "0000412516 - GIACONE [PERSON_NAME] Endereço: RUEDA 1061 Bairro: ([GEOGRAPHIC_DA…" at bounding box center [541, 233] width 1083 height 466
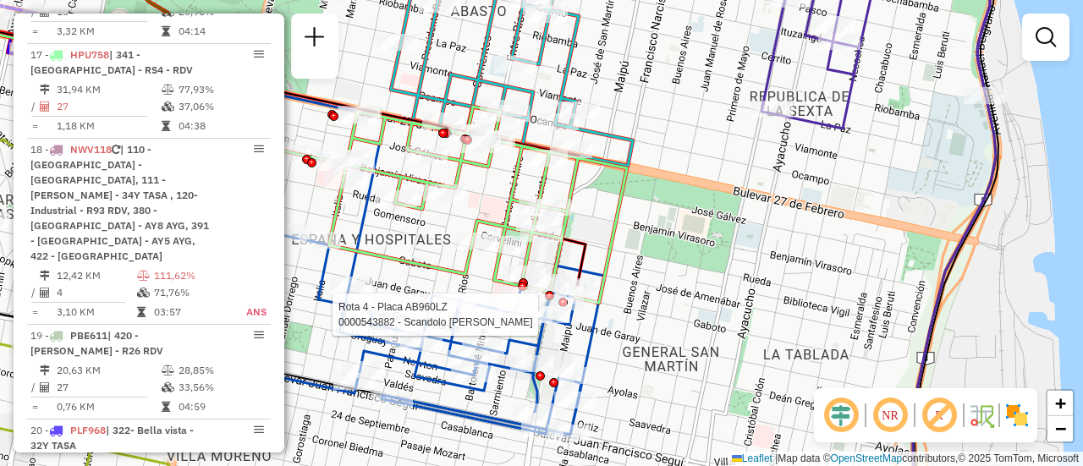
select select "**********"
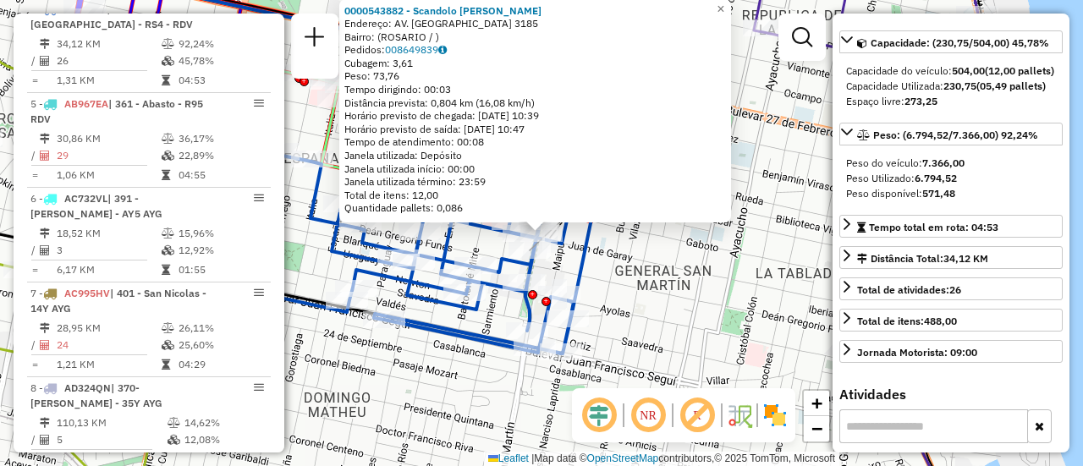
click at [639, 295] on div "0000543882 - [PERSON_NAME]: AV. SAN MARTIN 3185 Bairro: ([GEOGRAPHIC_DATA] / ) …" at bounding box center [541, 233] width 1083 height 466
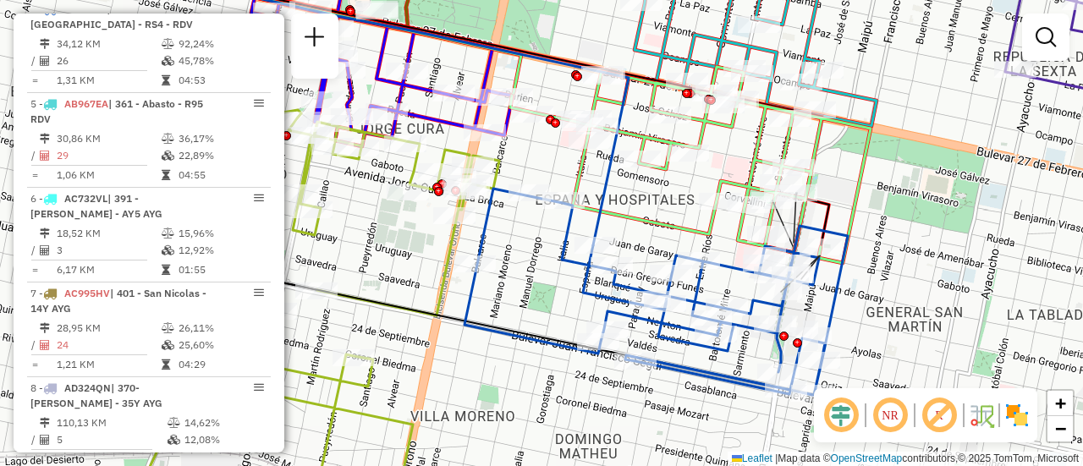
drag, startPoint x: 631, startPoint y: 211, endPoint x: 918, endPoint y: 253, distance: 290.5
click at [918, 253] on div "Janela de atendimento Grade de atendimento Capacidade Transportadoras Veículos …" at bounding box center [541, 233] width 1083 height 466
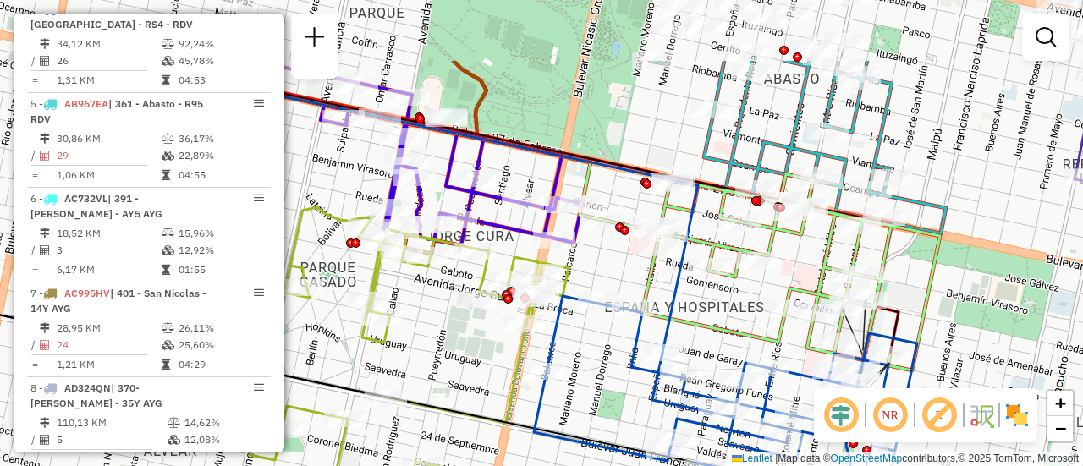
drag, startPoint x: 546, startPoint y: 252, endPoint x: 579, endPoint y: 359, distance: 112.4
click at [579, 359] on div "Janela de atendimento Grade de atendimento Capacidade Transportadoras Veículos …" at bounding box center [541, 233] width 1083 height 466
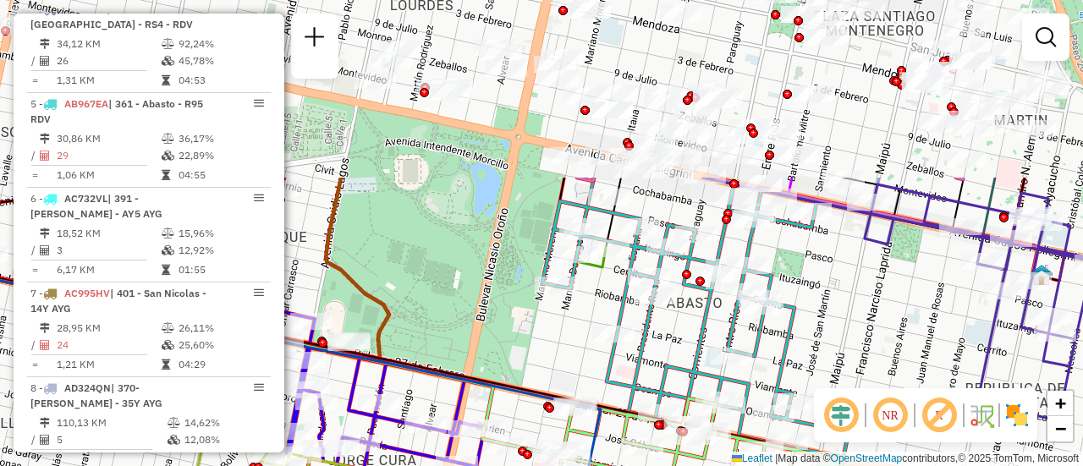
drag, startPoint x: 639, startPoint y: 129, endPoint x: 552, endPoint y: 342, distance: 230.2
click at [542, 359] on div "Janela de atendimento Grade de atendimento Capacidade Transportadoras Veículos …" at bounding box center [541, 233] width 1083 height 466
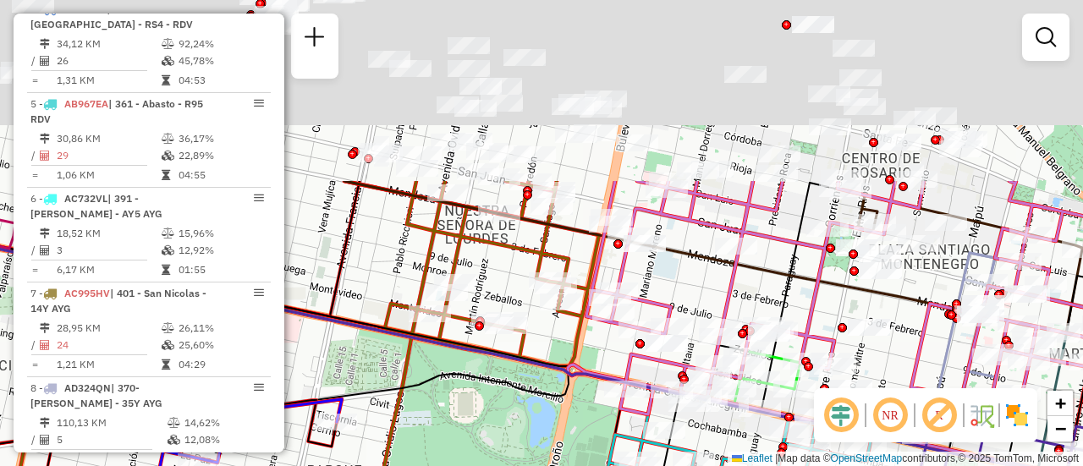
drag, startPoint x: 483, startPoint y: 283, endPoint x: 593, endPoint y: 408, distance: 166.6
click at [584, 465] on html "Aguarde... Pop-up bloqueado! Seu navegador bloqueou automáticamente a abertura …" at bounding box center [541, 233] width 1083 height 466
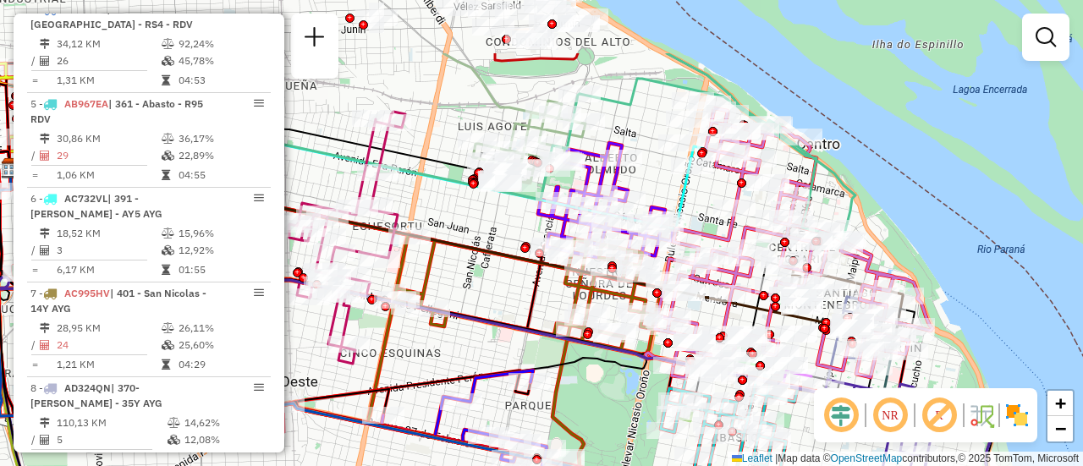
drag, startPoint x: 468, startPoint y: 132, endPoint x: 470, endPoint y: 261, distance: 129.4
click at [467, 281] on div "Janela de atendimento Grade de atendimento Capacidade Transportadoras Veículos …" at bounding box center [541, 233] width 1083 height 466
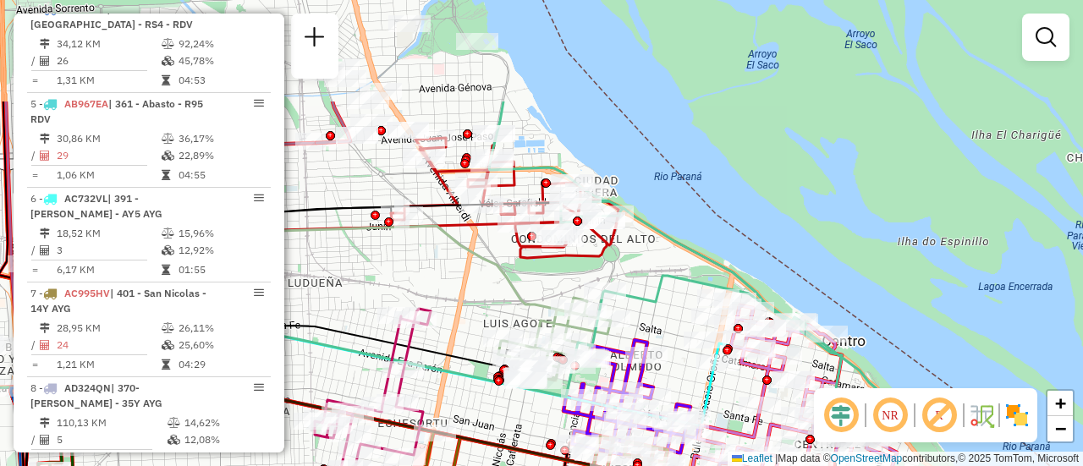
drag, startPoint x: 604, startPoint y: 117, endPoint x: 633, endPoint y: 265, distance: 150.9
click at [633, 265] on div "Janela de atendimento Grade de atendimento Capacidade Transportadoras Veículos …" at bounding box center [541, 233] width 1083 height 466
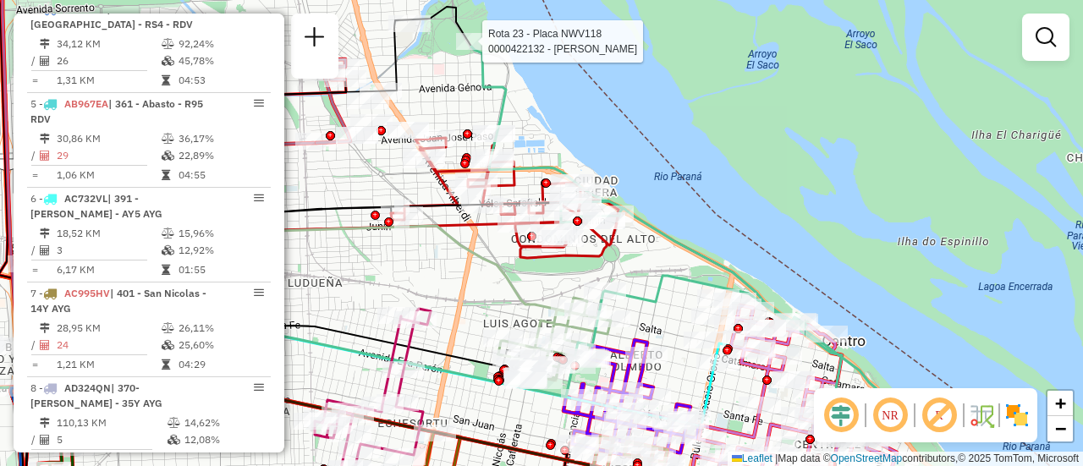
select select "**********"
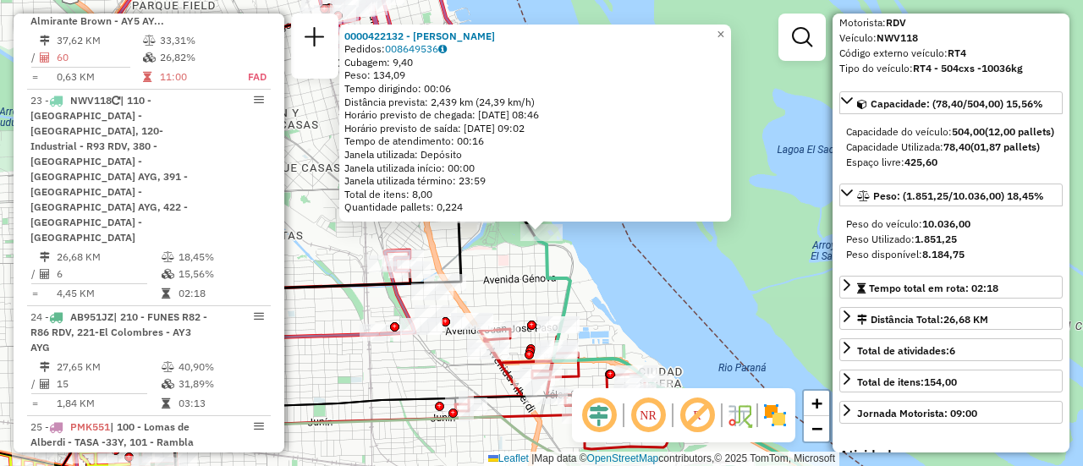
click at [636, 310] on div "0000422132 - MELLANO CARLOS ALBERTO Pedidos: 008649536 Cubagem: 9,40 Peso: 134,…" at bounding box center [541, 233] width 1083 height 466
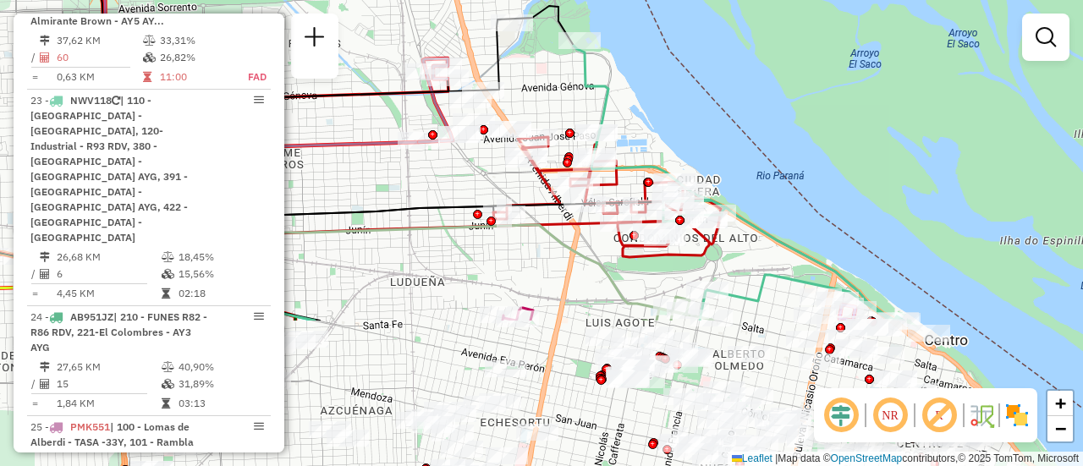
drag, startPoint x: 560, startPoint y: 298, endPoint x: 598, endPoint y: 106, distance: 195.7
click at [598, 106] on icon at bounding box center [738, 183] width 330 height 275
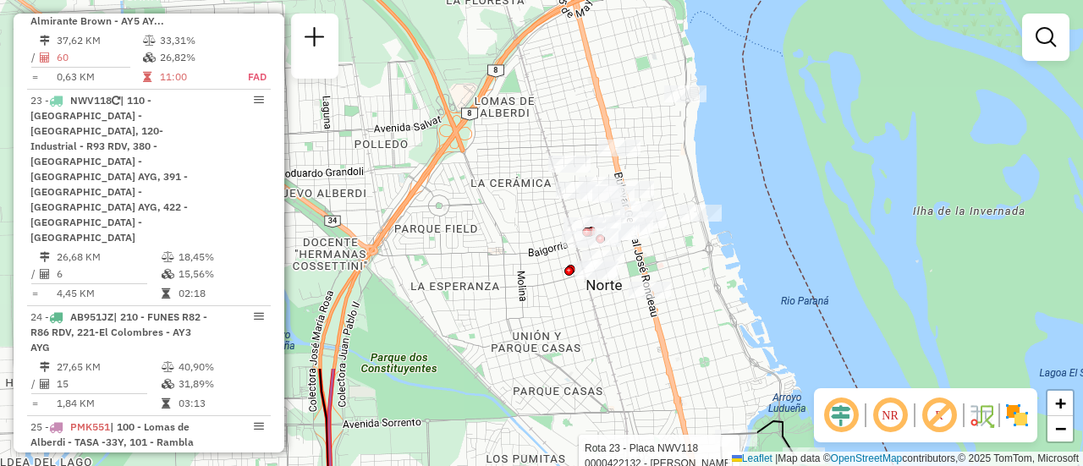
drag, startPoint x: 538, startPoint y: 90, endPoint x: 721, endPoint y: 298, distance: 276.2
click at [762, 463] on div "Rota 23 - Placa NWV118 0000422132 - MELLANO CARLOS ALBERTO Janela de atendiment…" at bounding box center [541, 233] width 1083 height 466
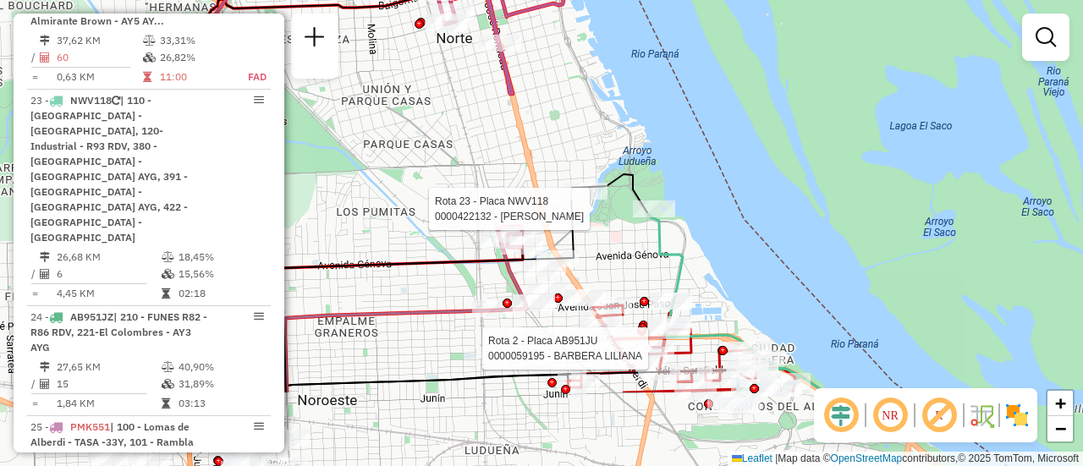
drag, startPoint x: 699, startPoint y: 301, endPoint x: 513, endPoint y: 21, distance: 336.1
click at [510, 30] on div "Rota 23 - Placa NWV118 0000422132 - MELLANO CARLOS ALBERTO Rota 2 - Placa AB951…" at bounding box center [541, 233] width 1083 height 466
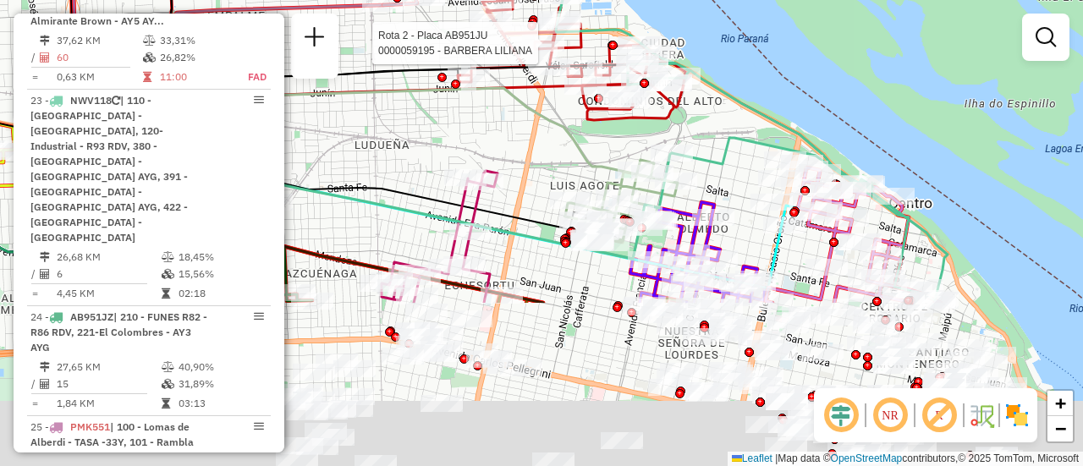
drag, startPoint x: 782, startPoint y: 338, endPoint x: 644, endPoint y: -2, distance: 366.9
click at [644, 0] on html "Aguarde... Pop-up bloqueado! Seu navegador bloqueou automáticamente a abertura …" at bounding box center [541, 233] width 1083 height 466
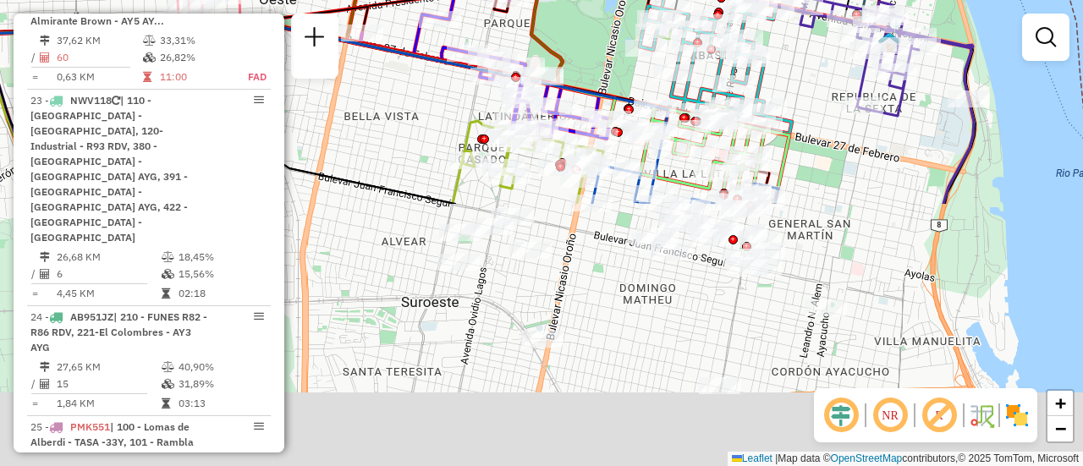
drag, startPoint x: 600, startPoint y: 340, endPoint x: 569, endPoint y: 19, distance: 322.0
click at [558, 21] on div "Rota 23 - Placa NWV118 0000422132 - MELLANO CARLOS ALBERTO Rota 2 - Placa AB951…" at bounding box center [541, 233] width 1083 height 466
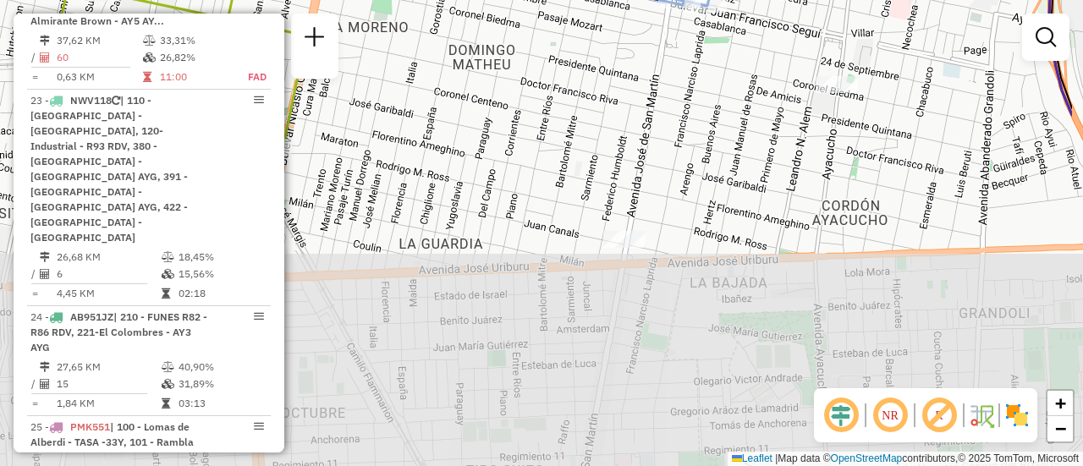
drag, startPoint x: 745, startPoint y: 411, endPoint x: 638, endPoint y: 97, distance: 331.6
click at [627, 89] on div "Rota 23 - Placa NWV118 0000422132 - MELLANO CARLOS ALBERTO Rota 2 - Placa AB951…" at bounding box center [541, 233] width 1083 height 466
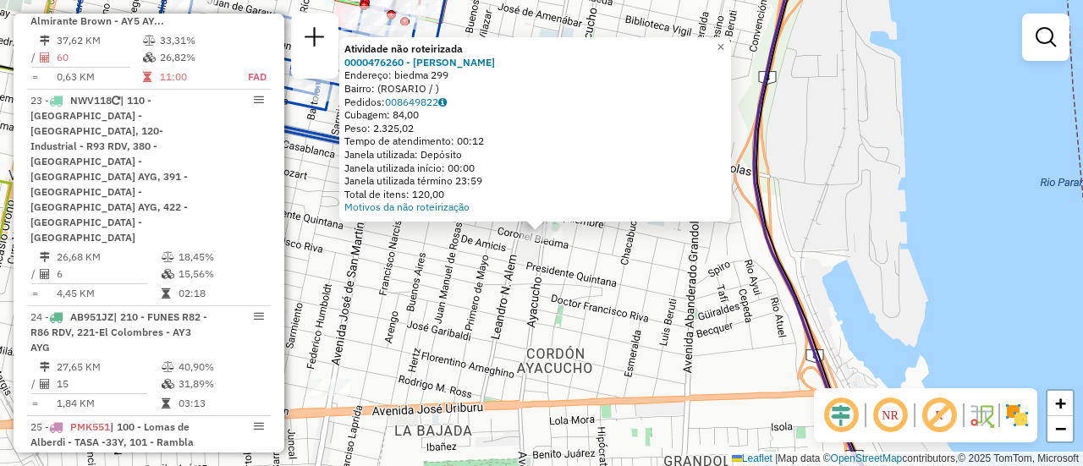
click at [597, 279] on div "Atividade não roteirizada 0000476260 - GAMARRA CLAUDIO ERNESTO Endereço: biedma…" at bounding box center [541, 233] width 1083 height 466
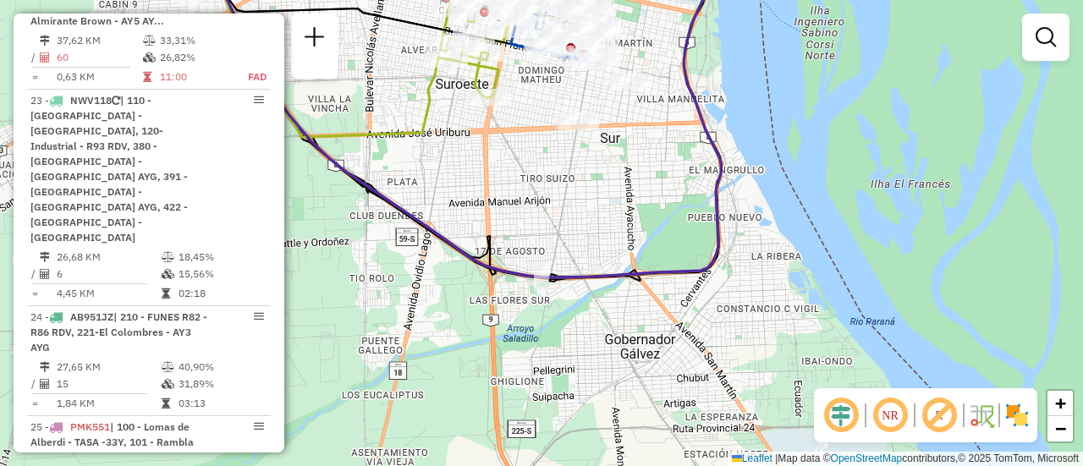
drag, startPoint x: 476, startPoint y: 321, endPoint x: 628, endPoint y: 206, distance: 190.1
click at [628, 206] on div "Janela de atendimento Grade de atendimento Capacidade Transportadoras Veículos …" at bounding box center [541, 233] width 1083 height 466
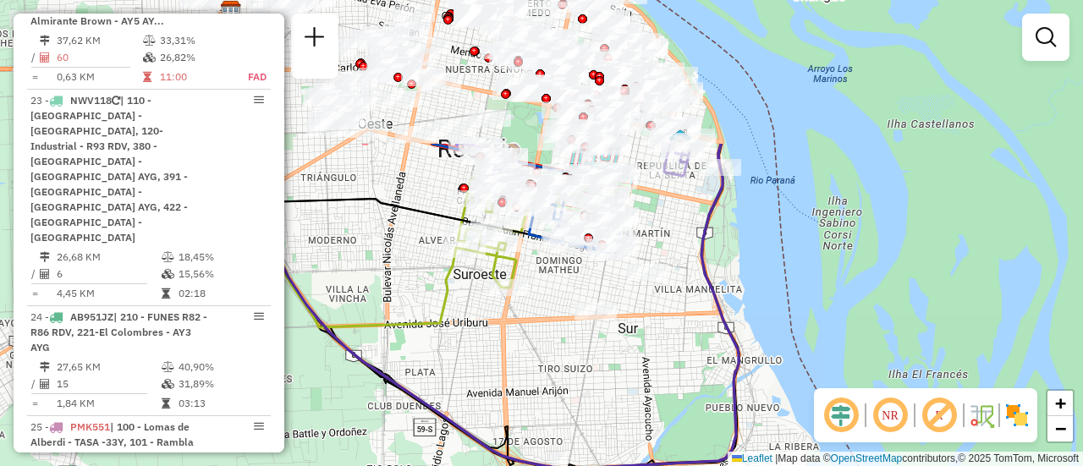
drag, startPoint x: 636, startPoint y: 227, endPoint x: 653, endPoint y: 276, distance: 51.9
click at [656, 353] on div "Janela de atendimento Grade de atendimento Capacidade Transportadoras Veículos …" at bounding box center [541, 233] width 1083 height 466
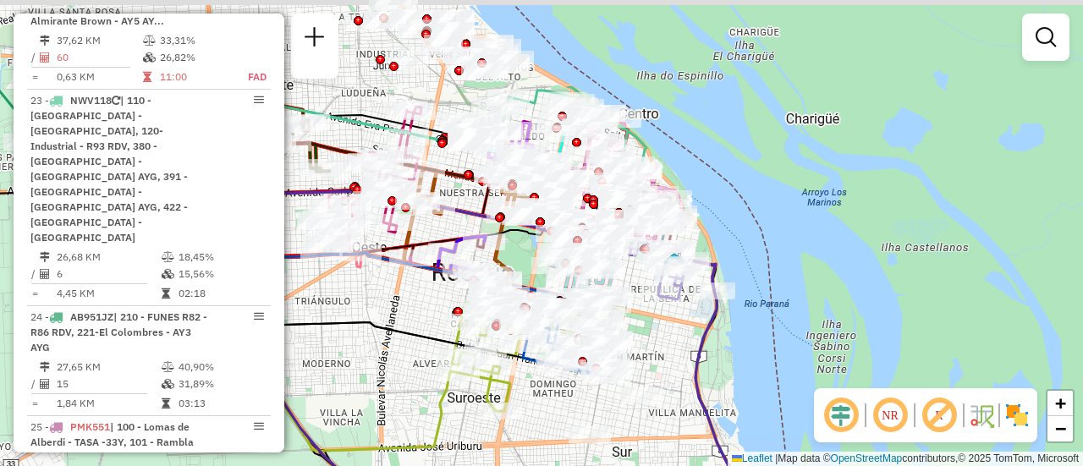
drag, startPoint x: 661, startPoint y: 215, endPoint x: 655, endPoint y: 348, distance: 132.9
click at [655, 348] on div "Janela de atendimento Grade de atendimento Capacidade Transportadoras Veículos …" at bounding box center [541, 233] width 1083 height 466
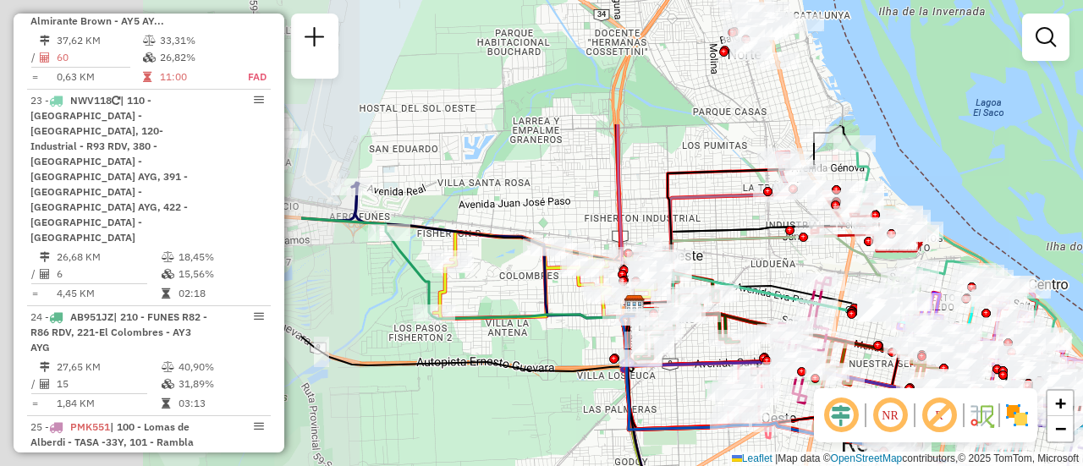
drag, startPoint x: 328, startPoint y: 85, endPoint x: 754, endPoint y: 266, distance: 462.3
click at [754, 266] on div "Janela de atendimento Grade de atendimento Capacidade Transportadoras Veículos …" at bounding box center [541, 233] width 1083 height 466
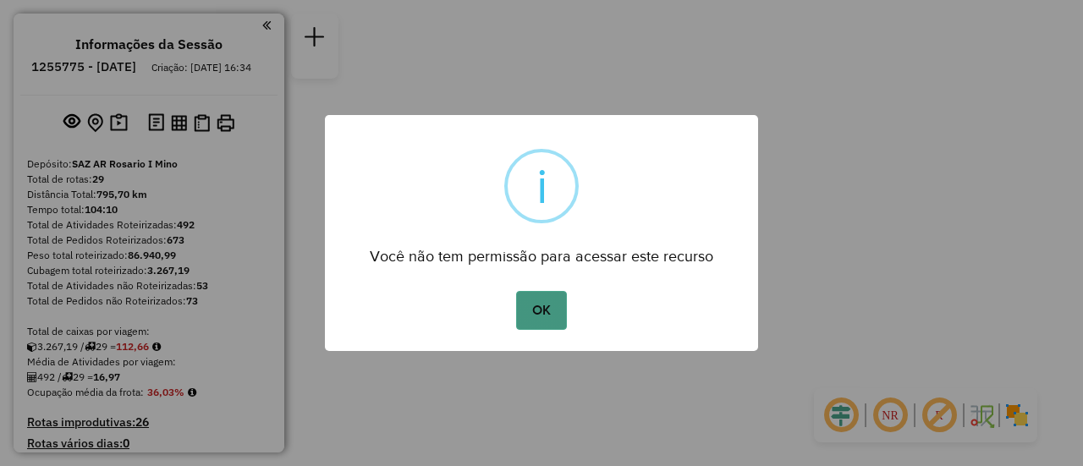
click at [538, 310] on button "OK" at bounding box center [541, 310] width 50 height 39
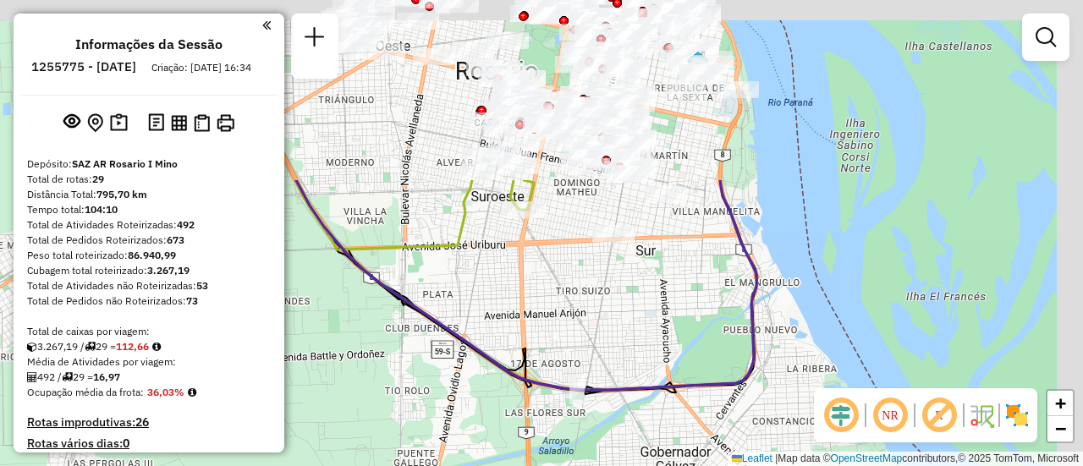
drag, startPoint x: 676, startPoint y: 109, endPoint x: 575, endPoint y: 336, distance: 248.0
click at [575, 336] on div "Janela de atendimento Grade de atendimento Capacidade Transportadoras Veículos …" at bounding box center [541, 233] width 1083 height 466
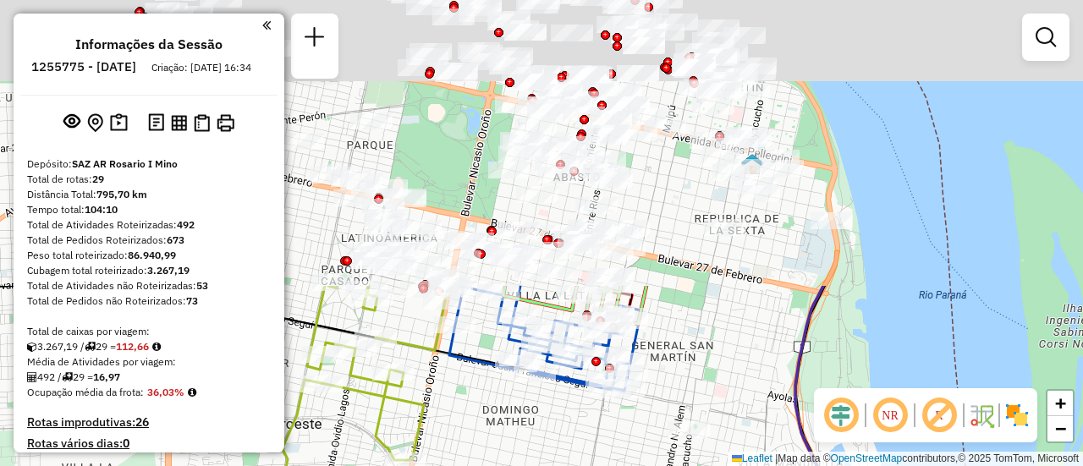
drag, startPoint x: 700, startPoint y: 63, endPoint x: 705, endPoint y: 386, distance: 323.1
click at [691, 396] on div "Janela de atendimento Grade de atendimento Capacidade Transportadoras Veículos …" at bounding box center [541, 233] width 1083 height 466
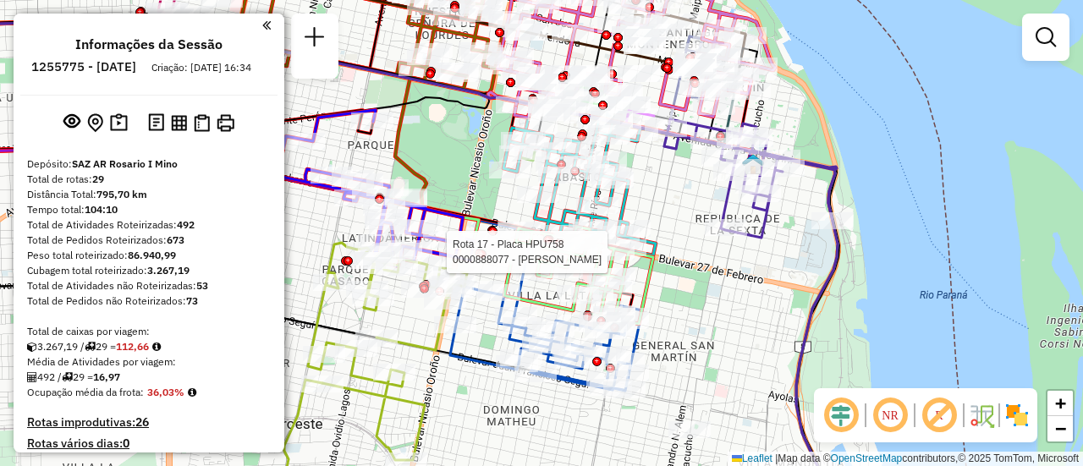
select select "**********"
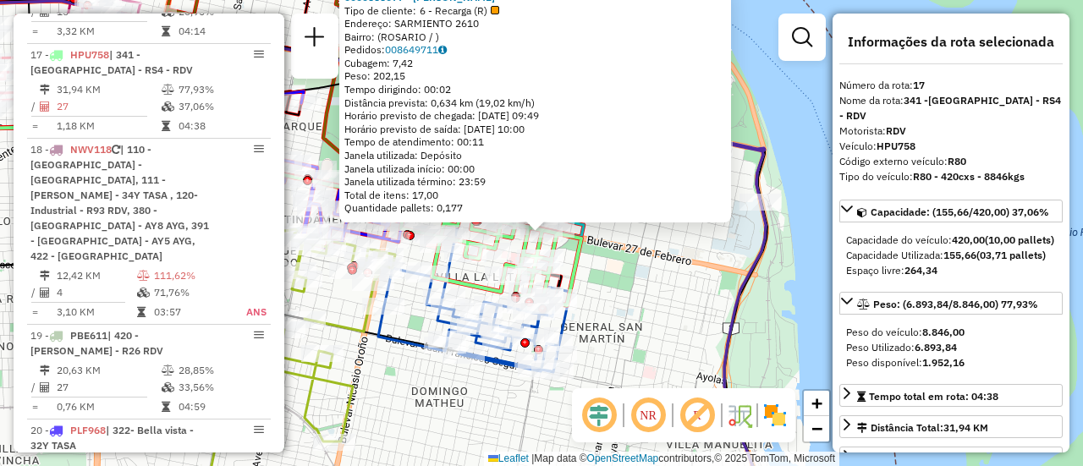
scroll to position [85, 0]
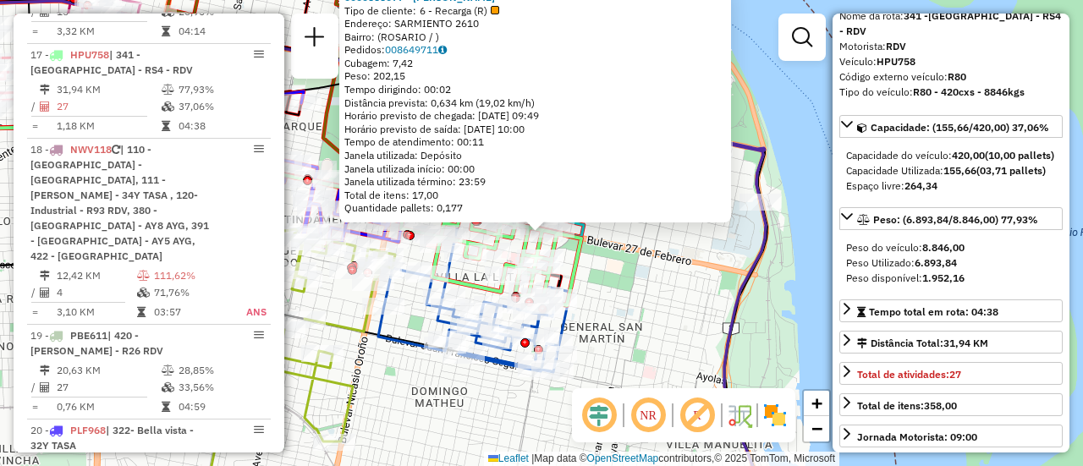
click at [650, 318] on div "0000888077 - BRUZONI ELIANA Tipo de cliente: 6 - Recarga (R) Endereço: SARMIENT…" at bounding box center [541, 233] width 1083 height 466
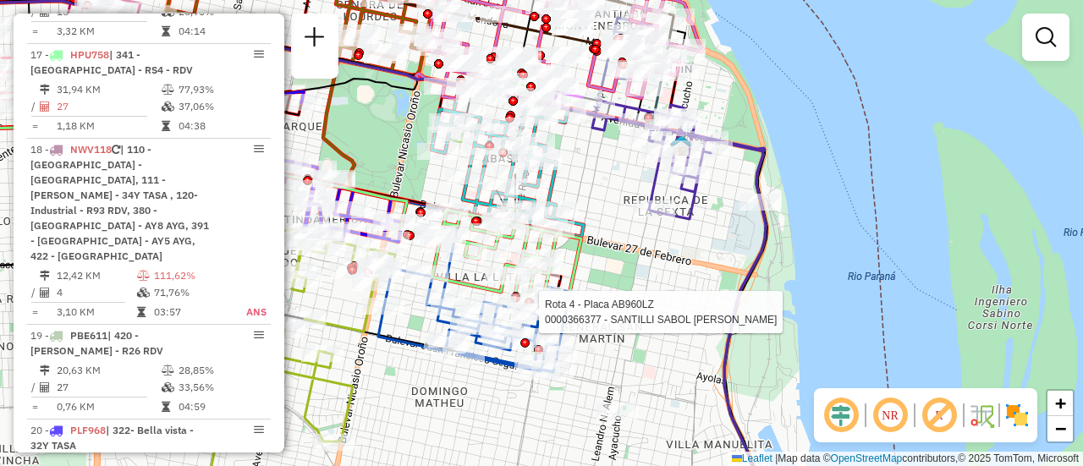
select select "**********"
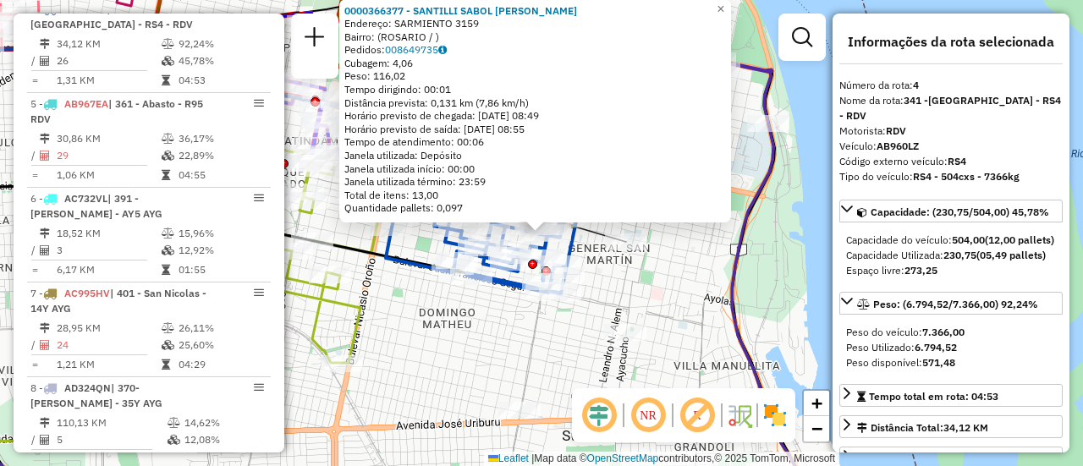
scroll to position [254, 0]
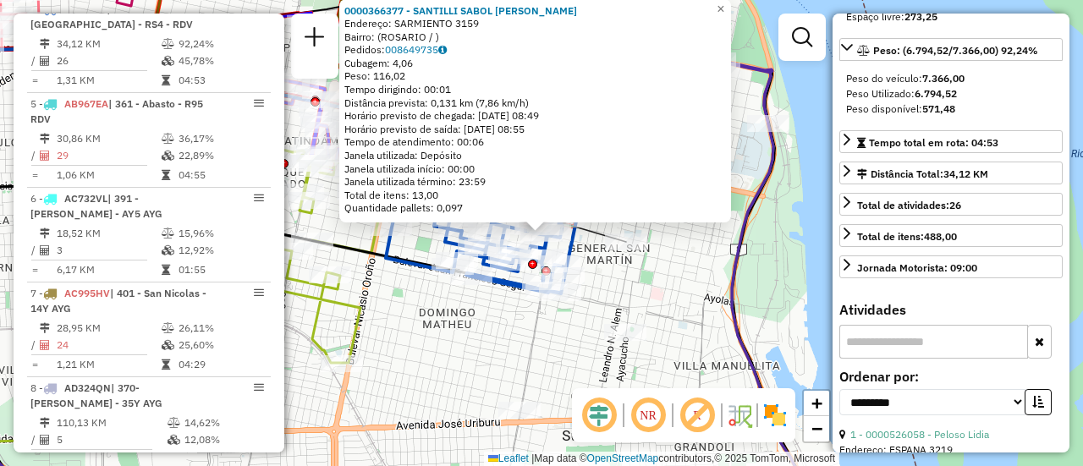
click at [687, 282] on div "0000366377 - SANTILLI SABOL [PERSON_NAME]: SARMIENTO 3159 Bairro: ([GEOGRAPHIC_…" at bounding box center [541, 233] width 1083 height 466
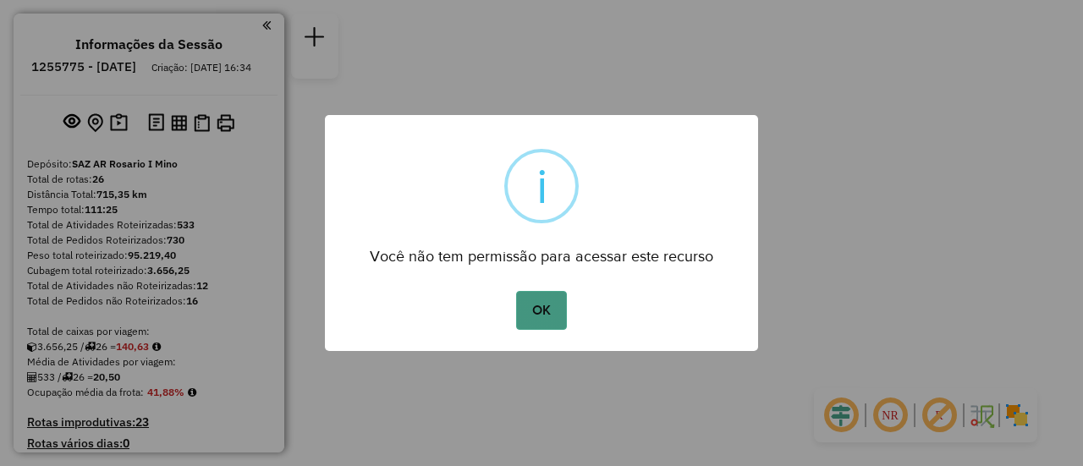
click at [541, 321] on button "OK" at bounding box center [541, 310] width 50 height 39
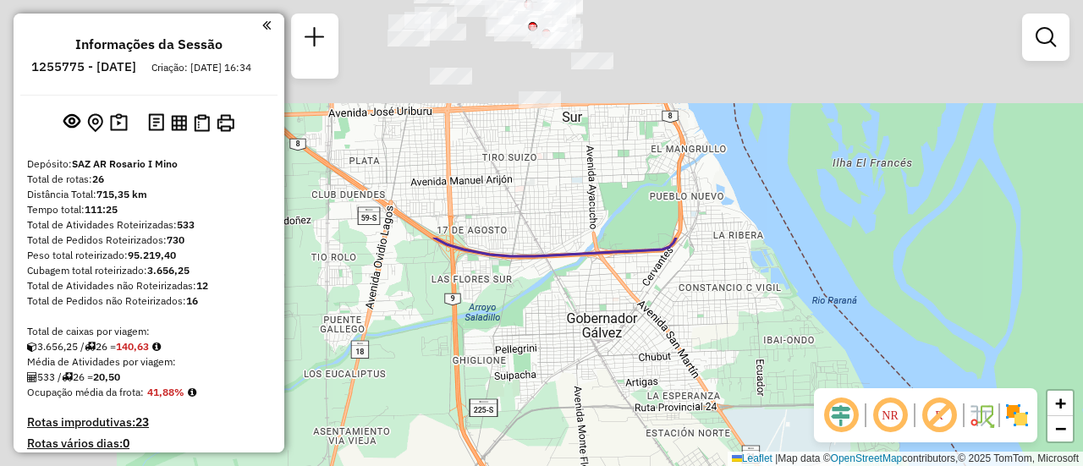
drag, startPoint x: 450, startPoint y: 189, endPoint x: 818, endPoint y: 403, distance: 425.2
click at [800, 408] on div "Janela de atendimento Grade de atendimento Capacidade Transportadoras Veículos …" at bounding box center [541, 233] width 1083 height 466
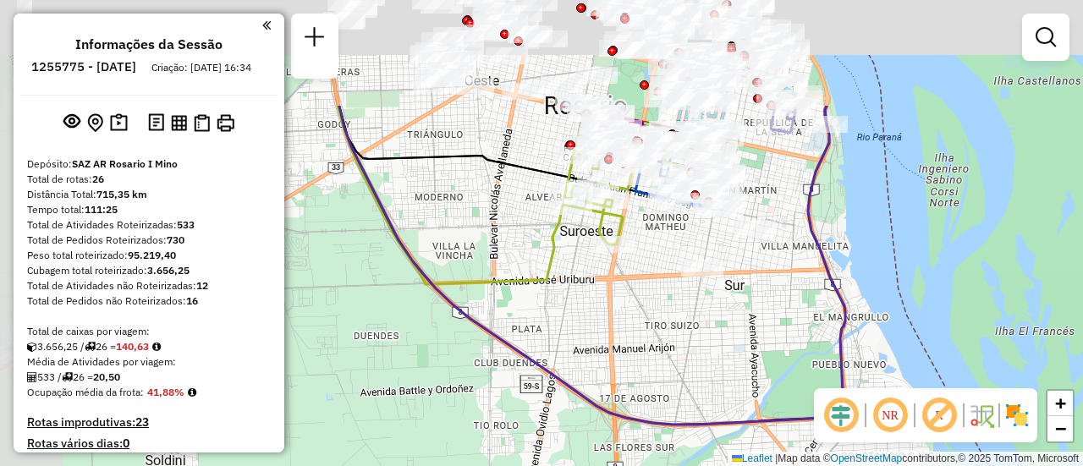
drag, startPoint x: 661, startPoint y: 184, endPoint x: 809, endPoint y: 358, distance: 229.1
click at [784, 352] on div "Janela de atendimento Grade de atendimento Capacidade Transportadoras Veículos …" at bounding box center [541, 233] width 1083 height 466
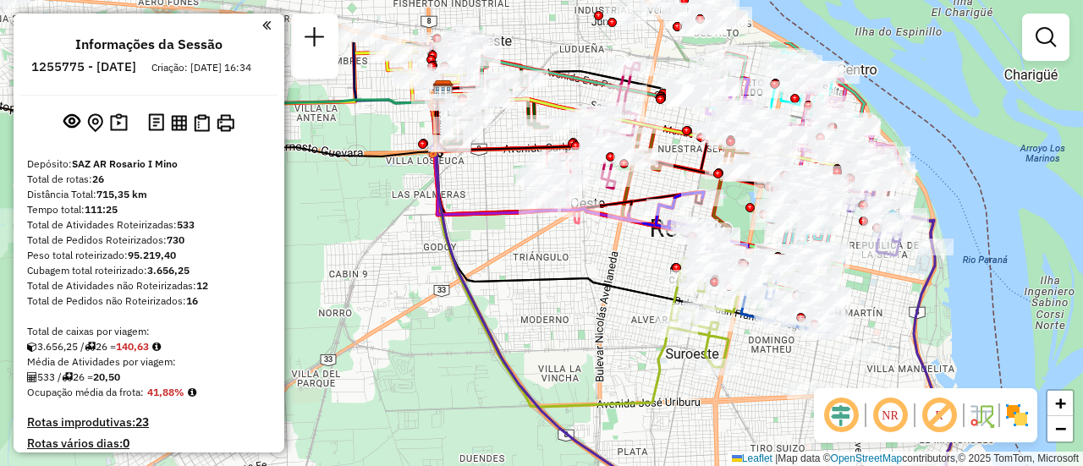
drag, startPoint x: 549, startPoint y: 249, endPoint x: 650, endPoint y: 369, distance: 156.7
click at [650, 369] on div "Janela de atendimento Grade de atendimento Capacidade Transportadoras Veículos …" at bounding box center [541, 233] width 1083 height 466
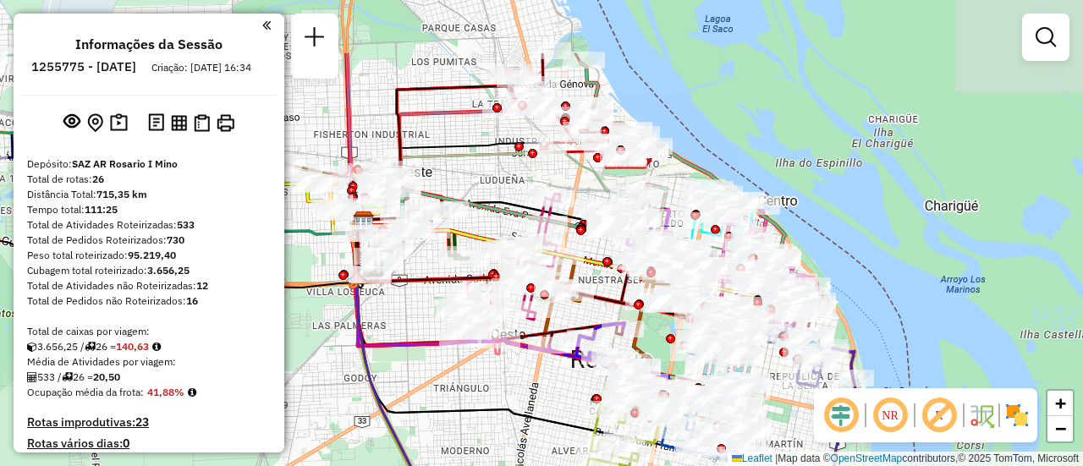
drag, startPoint x: 570, startPoint y: 300, endPoint x: 553, endPoint y: 380, distance: 81.3
click at [444, 400] on div "Janela de atendimento Grade de atendimento Capacidade Transportadoras Veículos …" at bounding box center [541, 233] width 1083 height 466
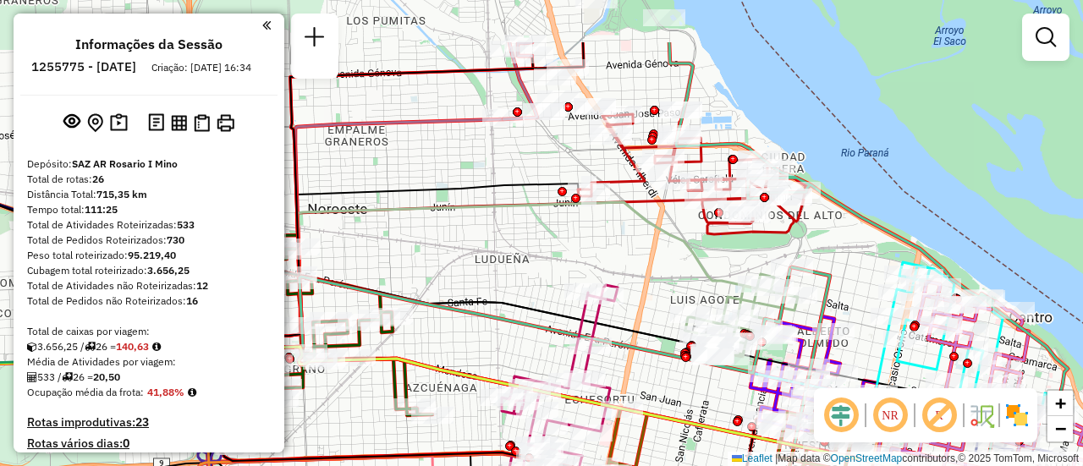
drag, startPoint x: 622, startPoint y: 173, endPoint x: 621, endPoint y: 227, distance: 53.3
click at [622, 273] on div "Janela de atendimento Grade de atendimento Capacidade Transportadoras Veículos …" at bounding box center [541, 233] width 1083 height 466
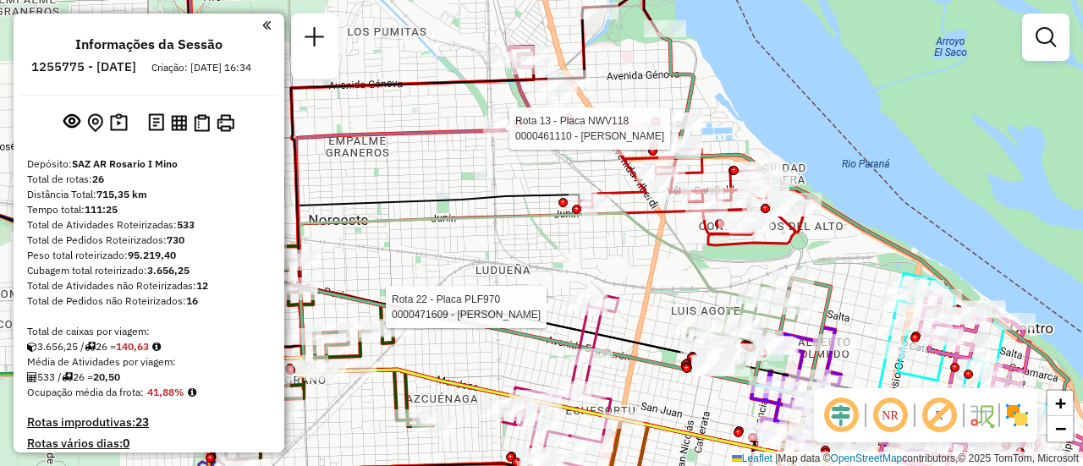
select select "**********"
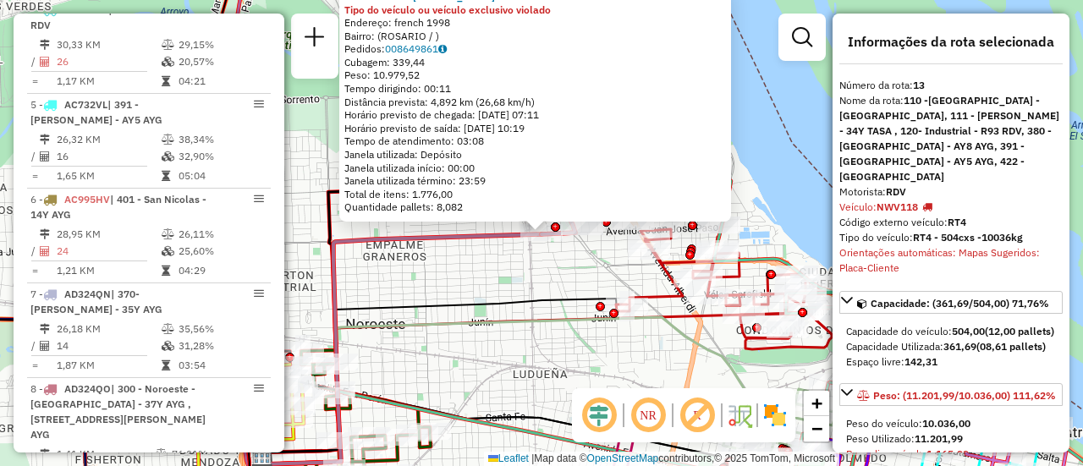
scroll to position [1769, 0]
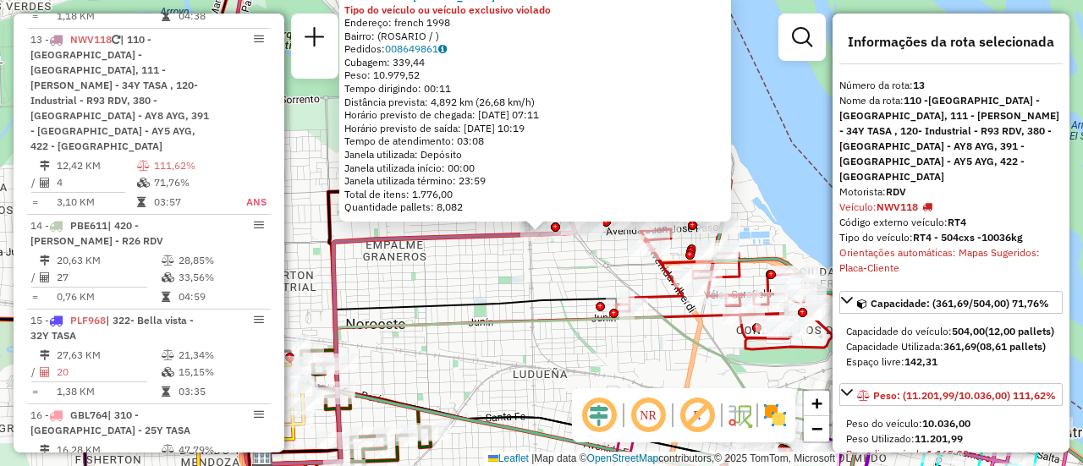
click at [548, 281] on div "0000461110 - [PERSON_NAME] - RDV Tipo do veículo ou veículo exclusivo violado E…" at bounding box center [541, 233] width 1083 height 466
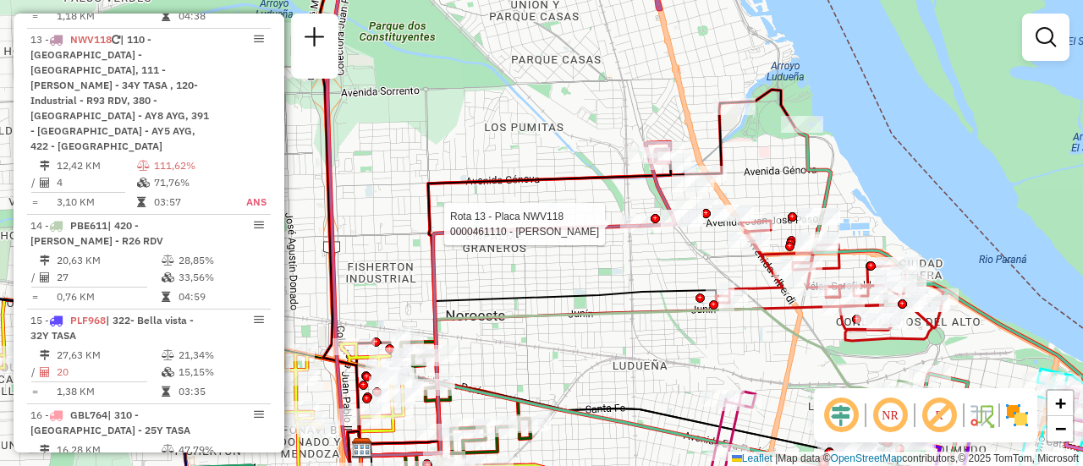
select select "**********"
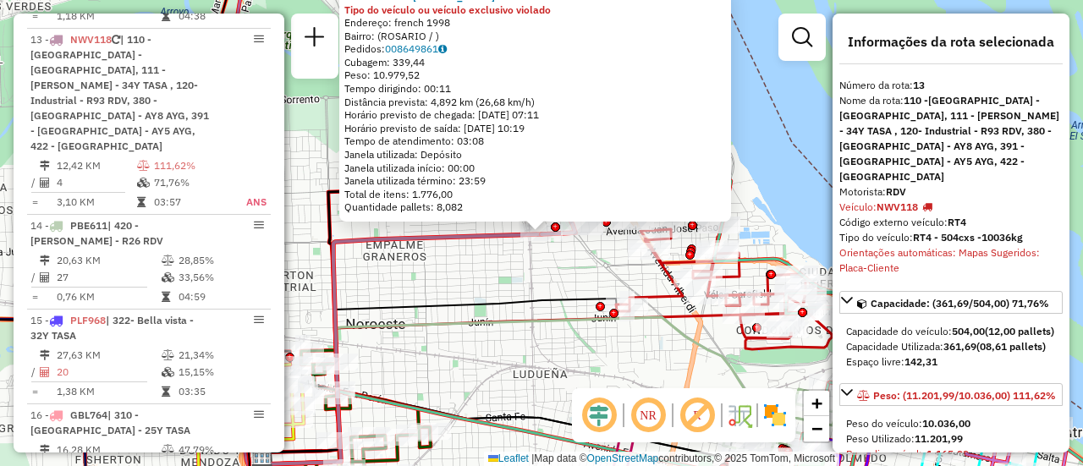
click at [473, 277] on div "0000461110 - [PERSON_NAME] - RDV Tipo do veículo ou veículo exclusivo violado E…" at bounding box center [541, 233] width 1083 height 466
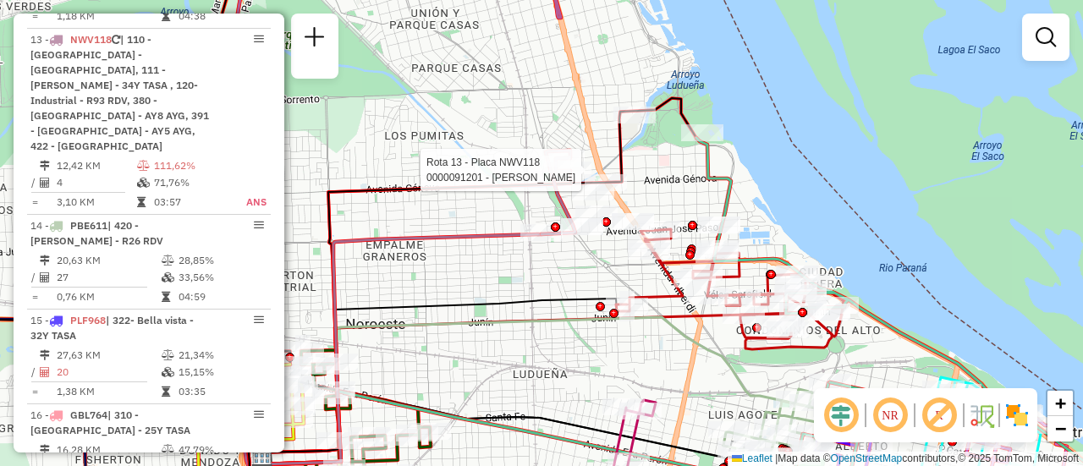
select select "**********"
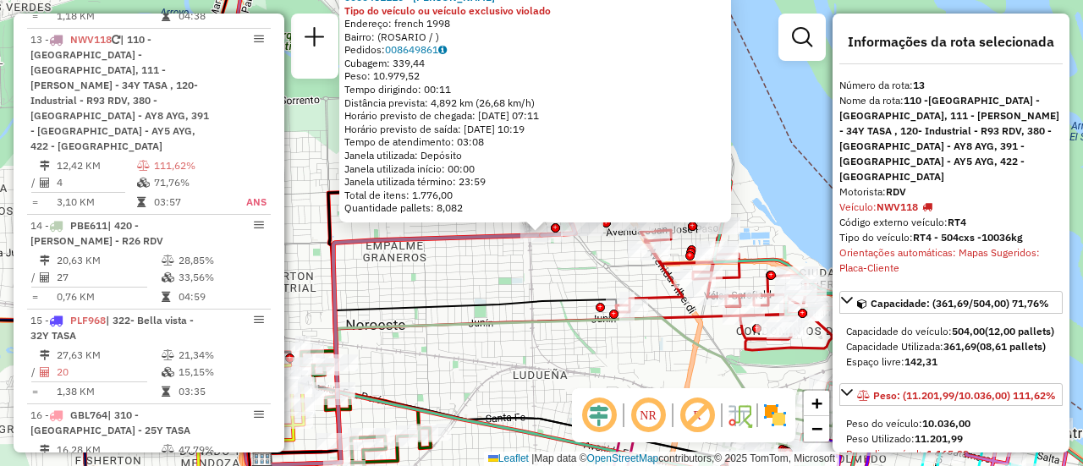
click at [497, 268] on div "0000461110 - Gonzales Emanuel - RDV Tipo do veículo ou veículo exclusivo violad…" at bounding box center [541, 233] width 1083 height 466
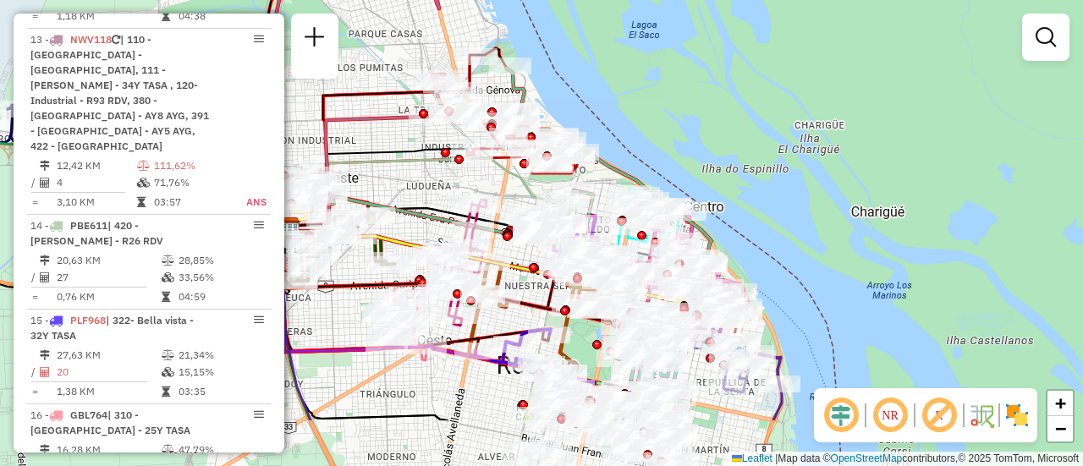
drag, startPoint x: 825, startPoint y: 273, endPoint x: 505, endPoint y: 181, distance: 332.7
click at [505, 181] on icon at bounding box center [432, 195] width 287 height 74
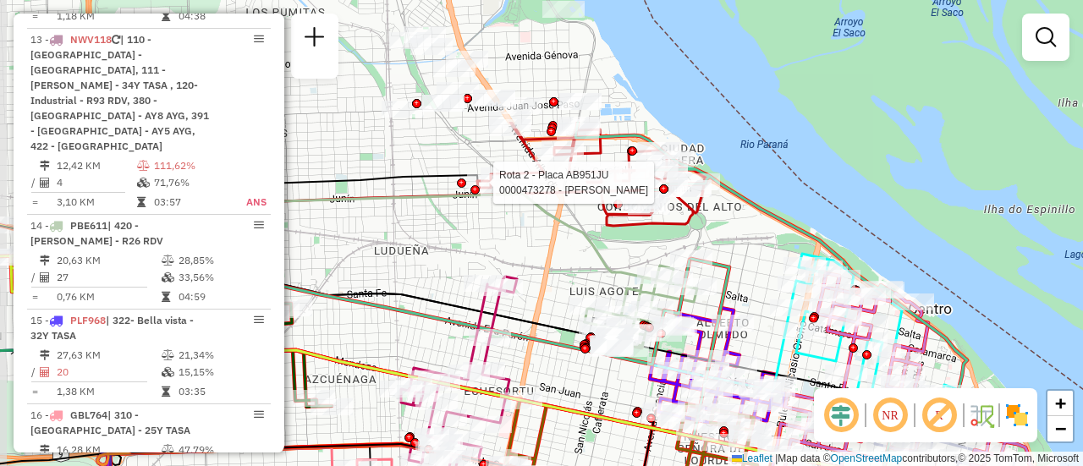
drag, startPoint x: 500, startPoint y: 112, endPoint x: 577, endPoint y: 280, distance: 185.1
click at [577, 280] on div "Rota 2 - Placa AB951JU 0000473278 - LEDESMA ANTONELLA MILAGROS Janela de atendi…" at bounding box center [541, 233] width 1083 height 466
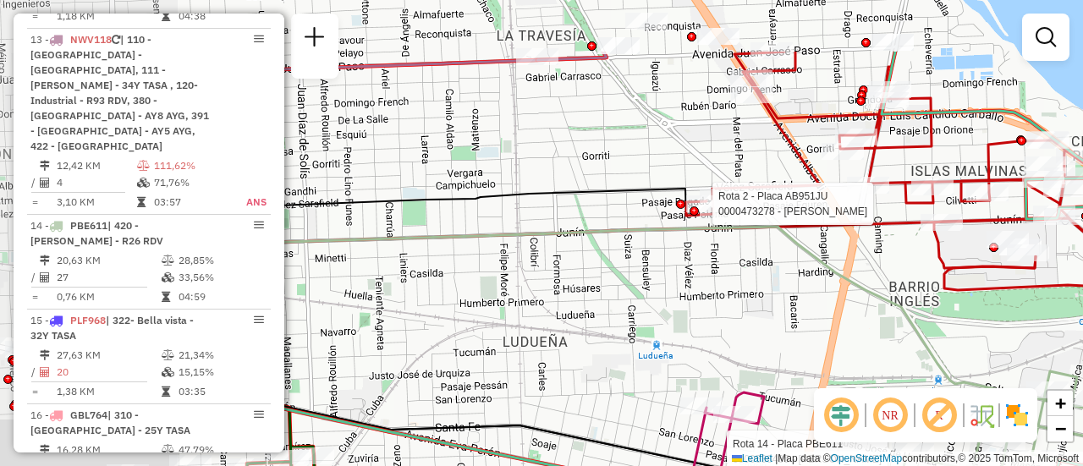
drag, startPoint x: 429, startPoint y: 206, endPoint x: 773, endPoint y: 304, distance: 357.9
click at [773, 304] on div "Rota 2 - Placa AB951JU 0000473278 - LEDESMA ANTONELLA MILAGROS Rota 14 - Placa …" at bounding box center [541, 233] width 1083 height 466
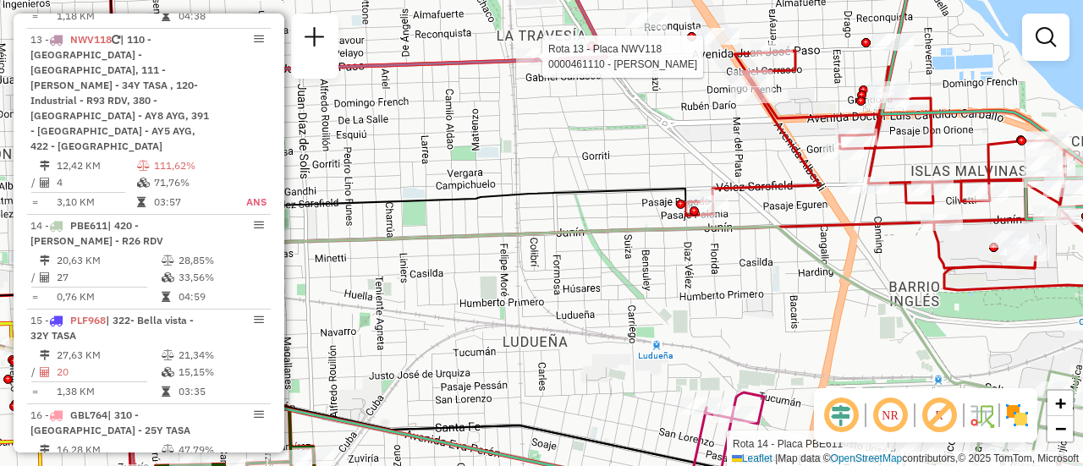
select select "**********"
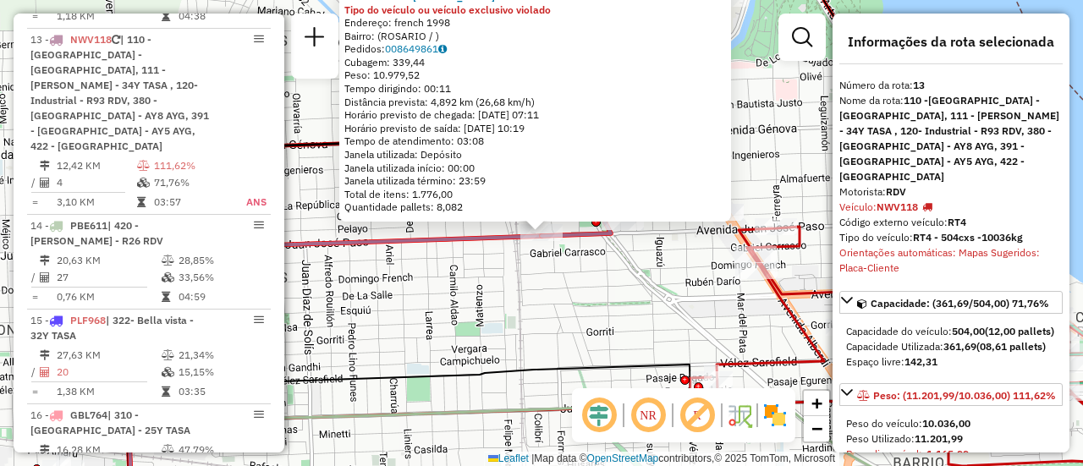
click at [551, 294] on div "0000461110 - Gonzales Emanuel - RDV Tipo do veículo ou veículo exclusivo violad…" at bounding box center [541, 233] width 1083 height 466
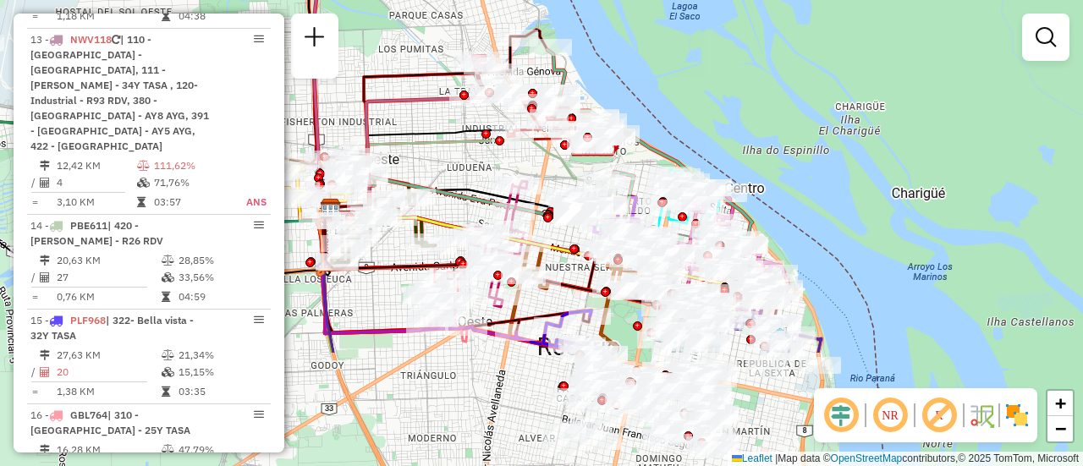
drag, startPoint x: 637, startPoint y: 312, endPoint x: 499, endPoint y: 122, distance: 235.0
click at [505, 118] on div at bounding box center [512, 133] width 15 height 30
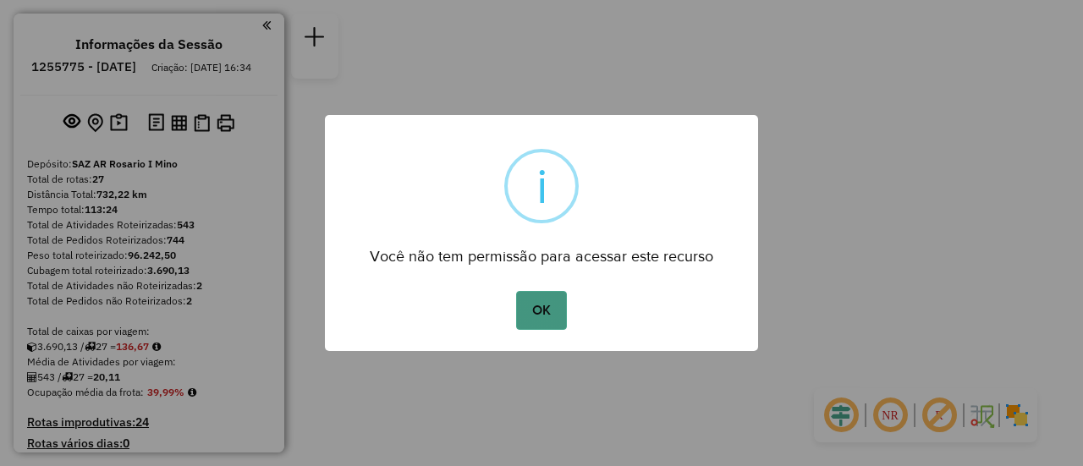
click at [539, 301] on button "OK" at bounding box center [541, 310] width 50 height 39
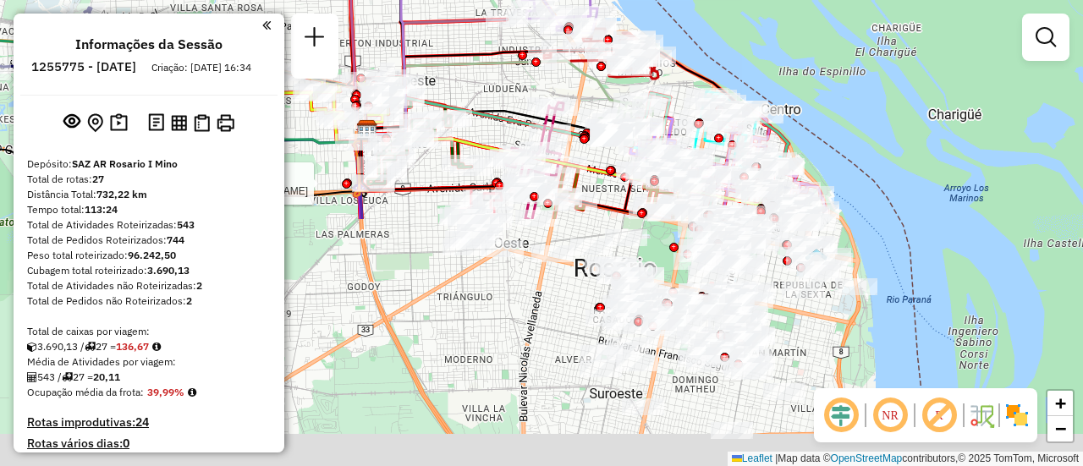
drag, startPoint x: 672, startPoint y: 362, endPoint x: 501, endPoint y: 70, distance: 338.5
click at [501, 65] on icon at bounding box center [509, 98] width 287 height 74
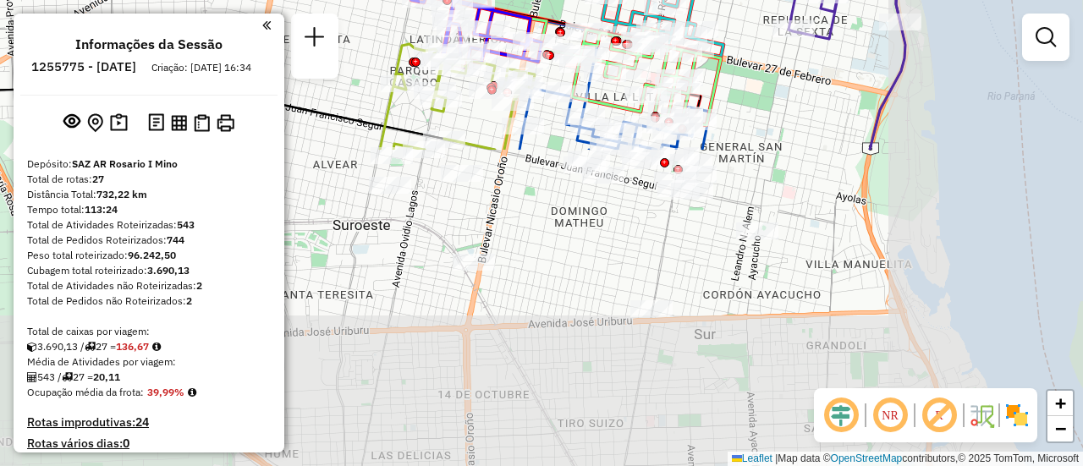
drag, startPoint x: 715, startPoint y: 309, endPoint x: 509, endPoint y: -54, distance: 417.4
click at [509, 0] on html "Aguarde... Pop-up bloqueado! Seu navegador bloqueou automáticamente a abertura …" at bounding box center [541, 233] width 1083 height 466
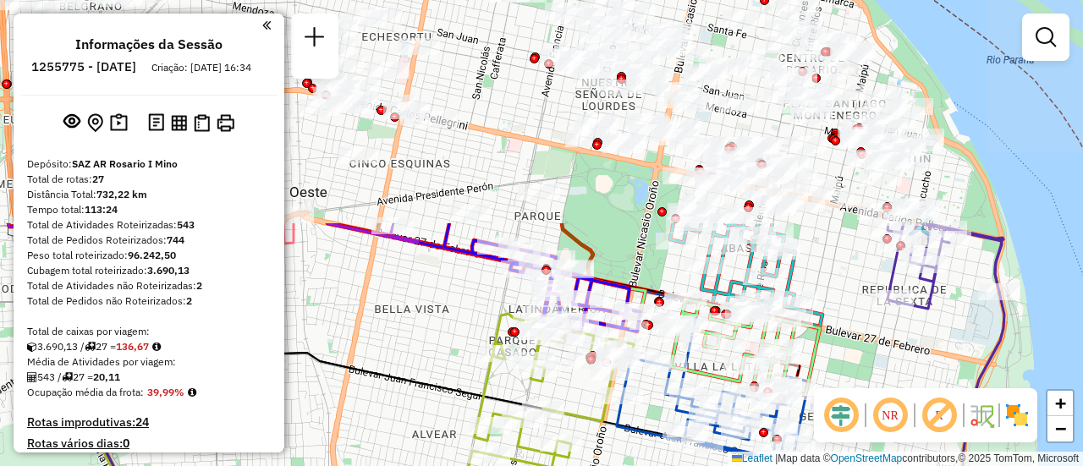
drag, startPoint x: 359, startPoint y: 90, endPoint x: 560, endPoint y: 302, distance: 291.3
click at [527, 382] on div "Rota 9 - Placa AD324QU 0000445629 - [PERSON_NAME] Janela de atendimento Grade d…" at bounding box center [541, 233] width 1083 height 466
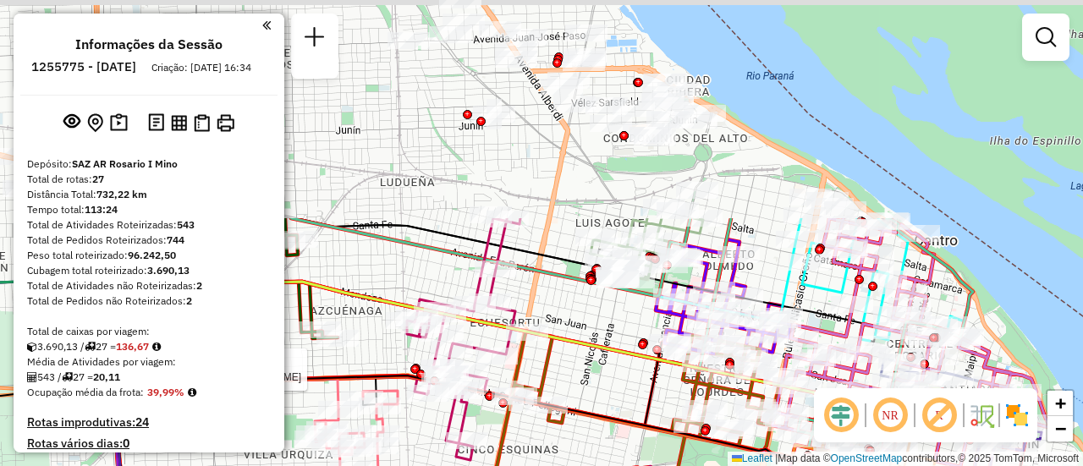
drag, startPoint x: 568, startPoint y: 170, endPoint x: 603, endPoint y: 383, distance: 215.9
click at [603, 383] on div "Rota 9 - Placa AD324QU 0000445629 - [PERSON_NAME] JAQUELINA Rota 21 - Placa PMK…" at bounding box center [541, 233] width 1083 height 466
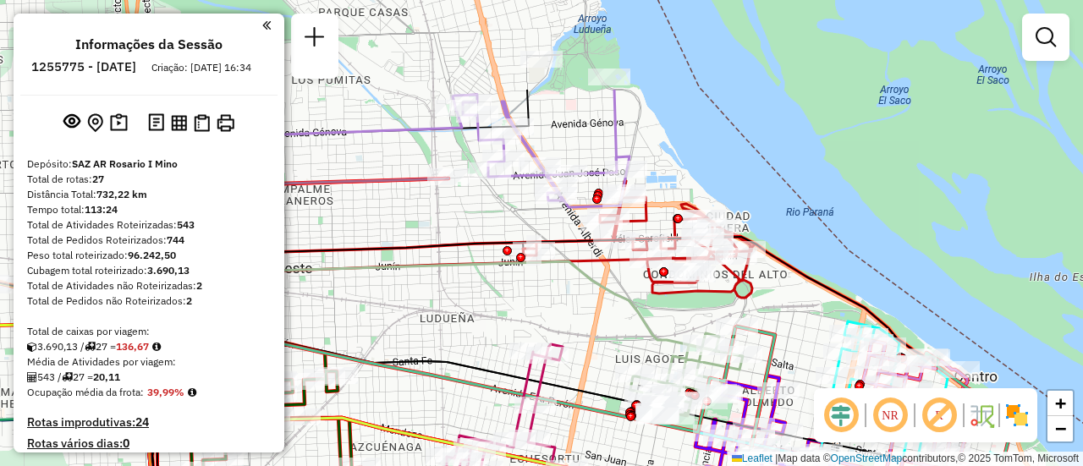
drag, startPoint x: 551, startPoint y: 171, endPoint x: 590, endPoint y: 307, distance: 141.8
click at [590, 307] on div "Rota 9 - Placa AD324QU 0000445629 - [PERSON_NAME] JAQUELINA Rota 21 - Placa PMK…" at bounding box center [541, 233] width 1083 height 466
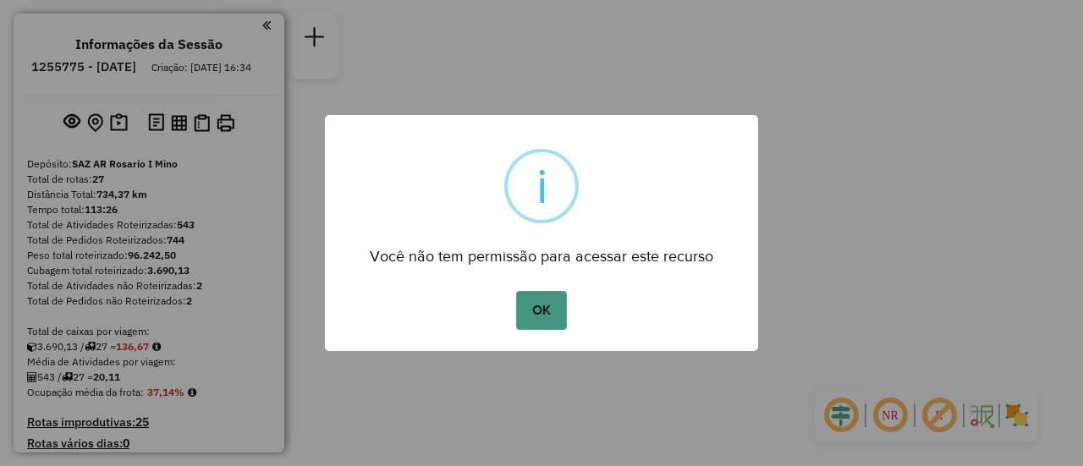
click at [549, 314] on button "OK" at bounding box center [541, 310] width 50 height 39
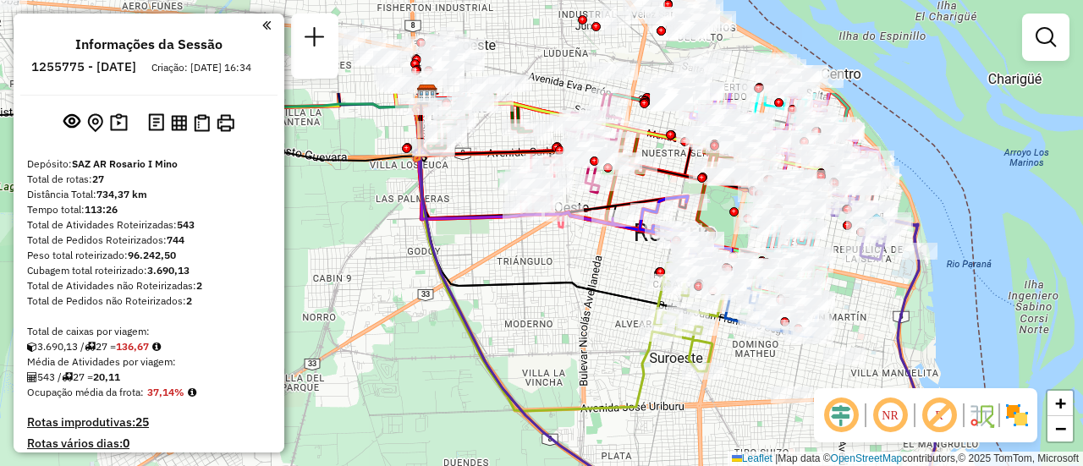
drag, startPoint x: 488, startPoint y: 100, endPoint x: 664, endPoint y: 381, distance: 332.1
click at [660, 397] on div "Janela de atendimento Grade de atendimento Capacidade Transportadoras Veículos …" at bounding box center [541, 233] width 1083 height 466
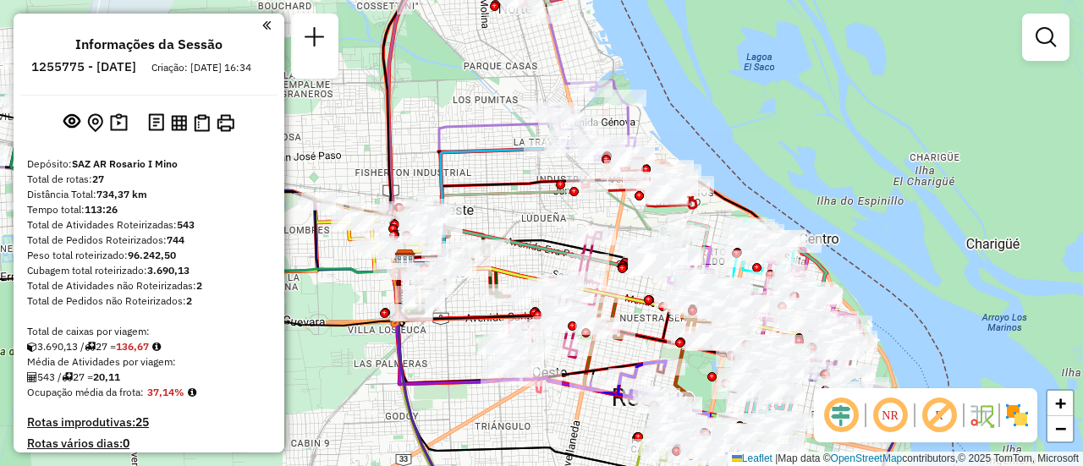
drag, startPoint x: 668, startPoint y: 191, endPoint x: 526, endPoint y: 198, distance: 142.2
click at [522, 198] on icon at bounding box center [547, 227] width 287 height 74
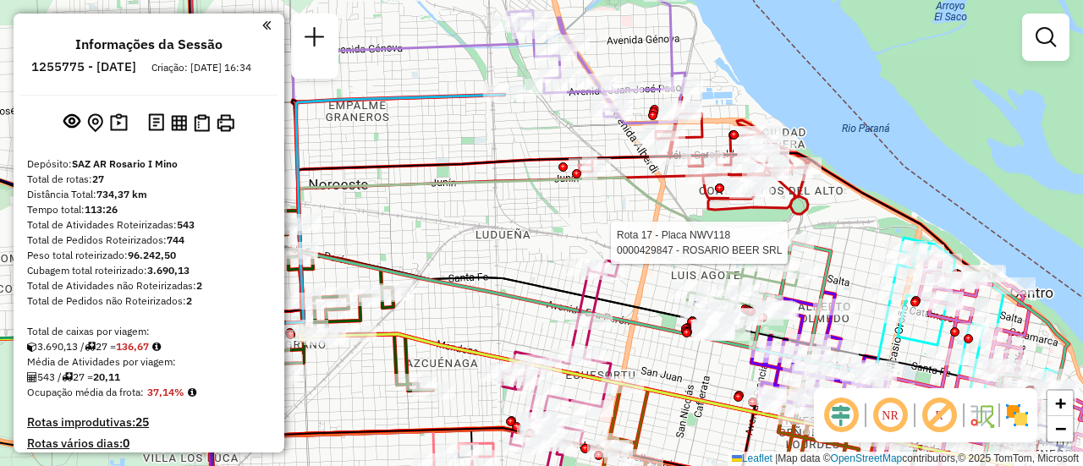
select select "**********"
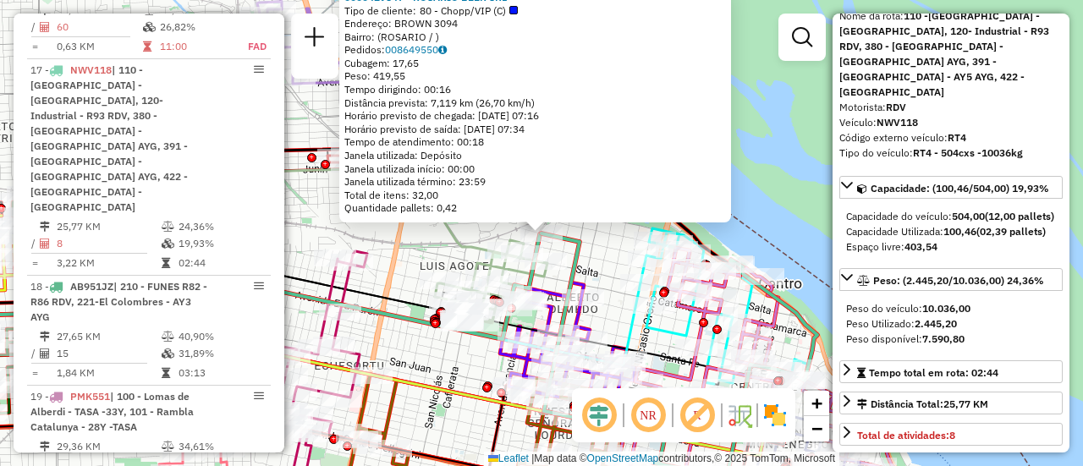
scroll to position [169, 0]
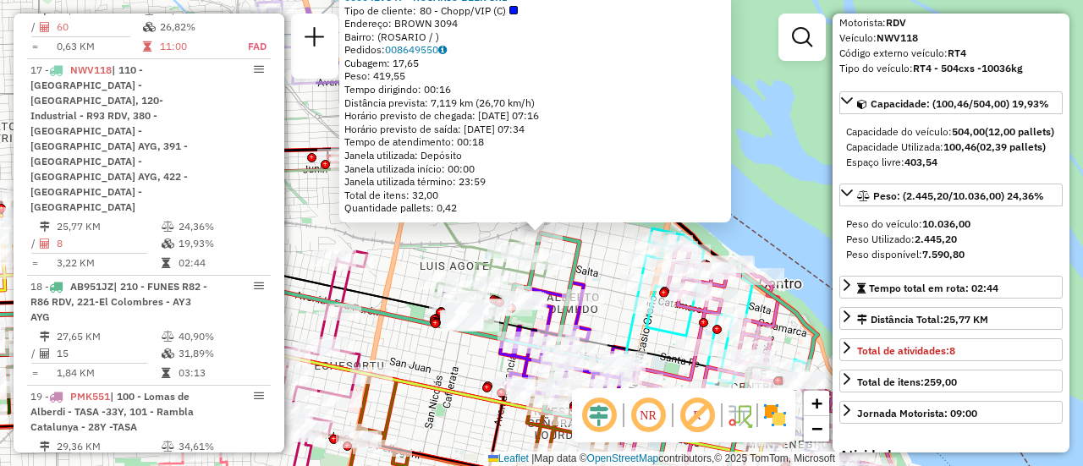
click at [419, 364] on div "0000429847 - ROSARIO BEER SRL Tipo de cliente: 80 - Chopp/VIP (C) Endereço: BRO…" at bounding box center [541, 233] width 1083 height 466
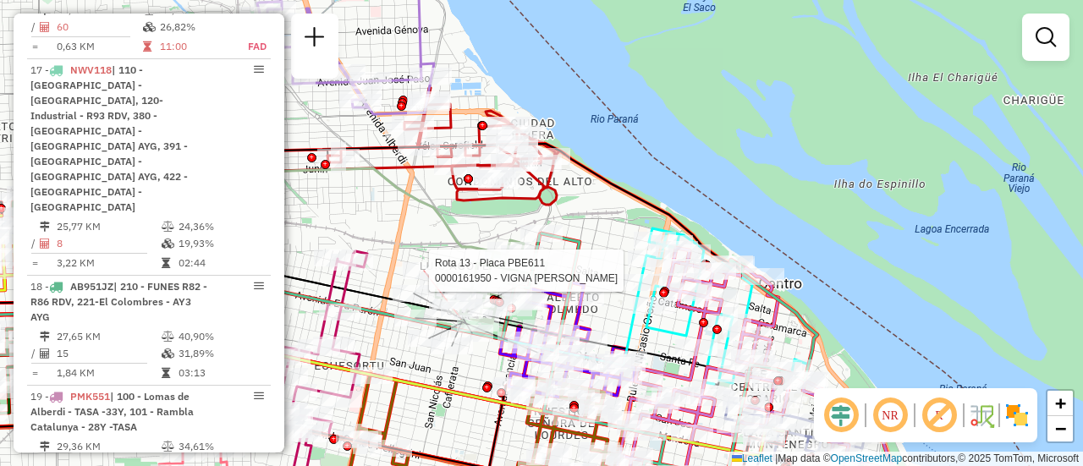
select select "**********"
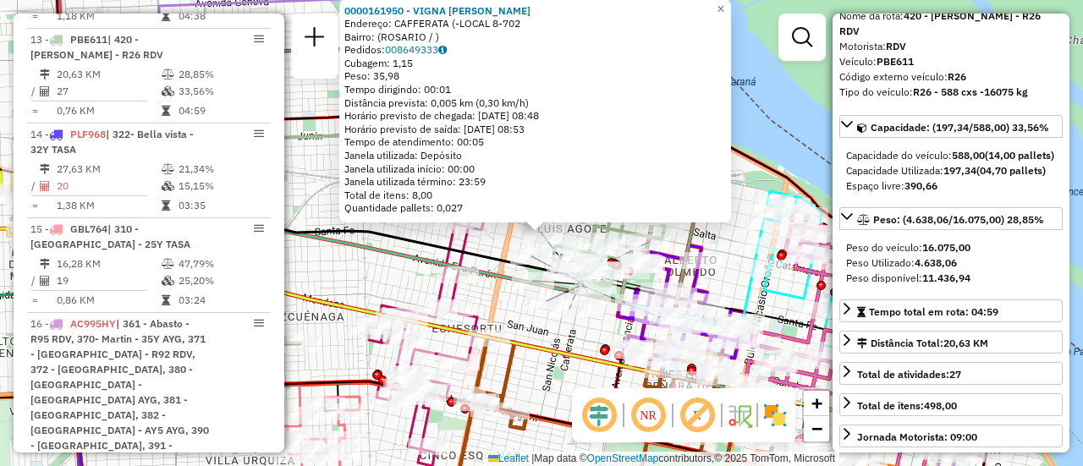
scroll to position [0, 0]
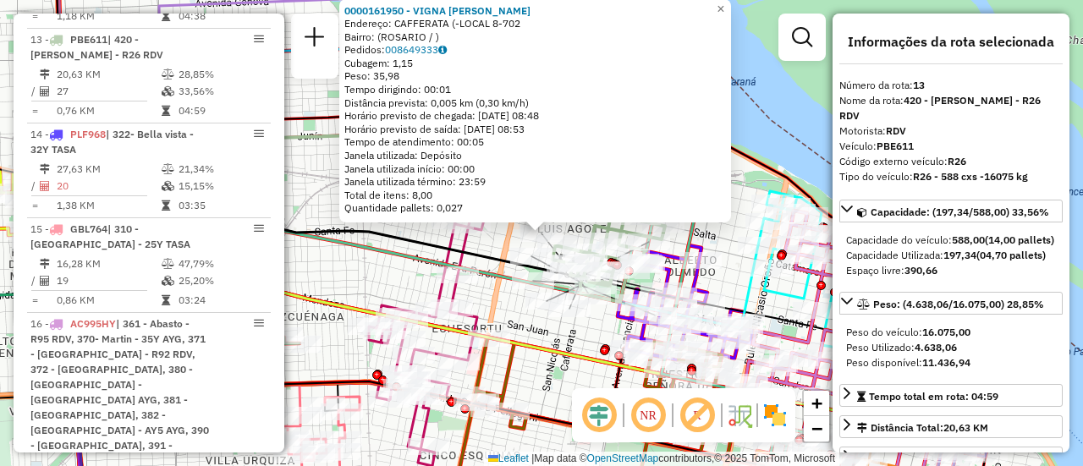
click at [551, 328] on div "0000161950 - VIGNA SERGIO Endereço: CAFFERATA (-LOCAL 8-702 Bairro: (ROSARIO / …" at bounding box center [541, 233] width 1083 height 466
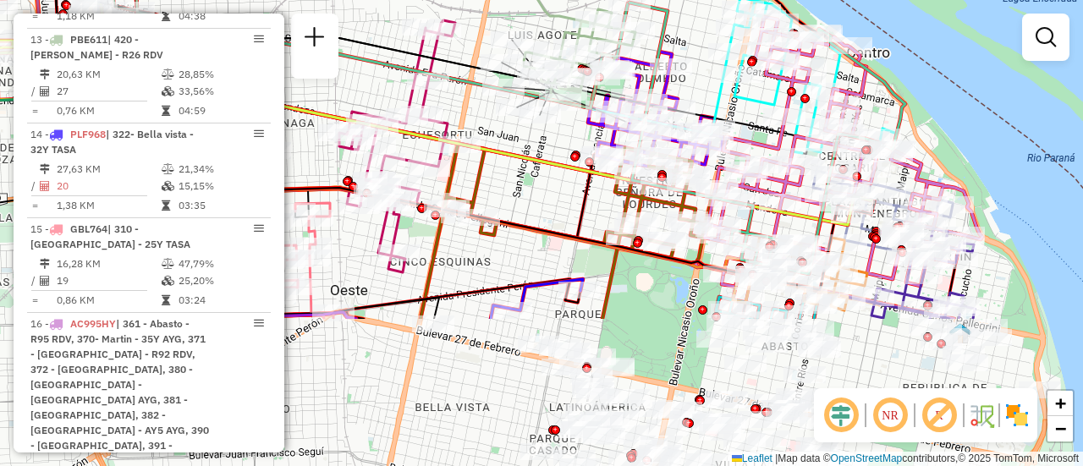
drag, startPoint x: 757, startPoint y: 292, endPoint x: 727, endPoint y: 97, distance: 196.8
click at [728, 97] on icon at bounding box center [812, 75] width 168 height 156
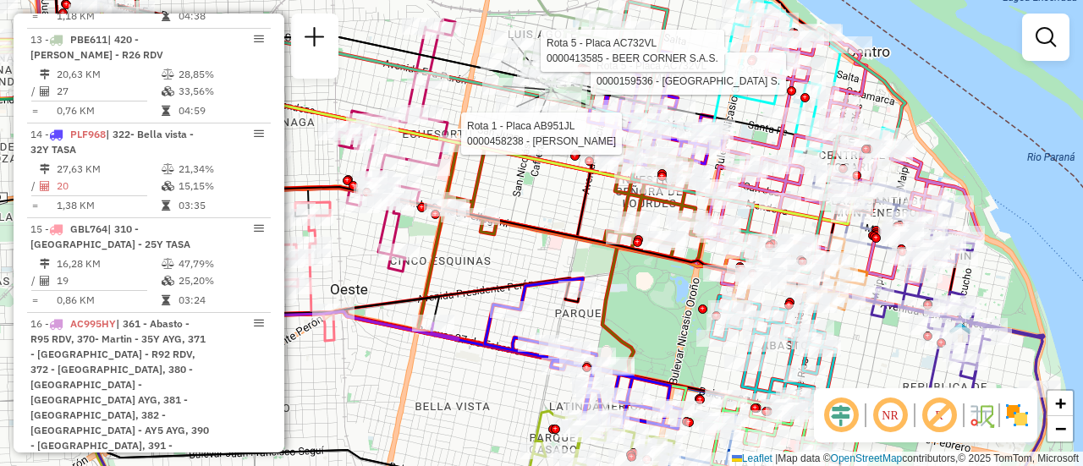
select select "**********"
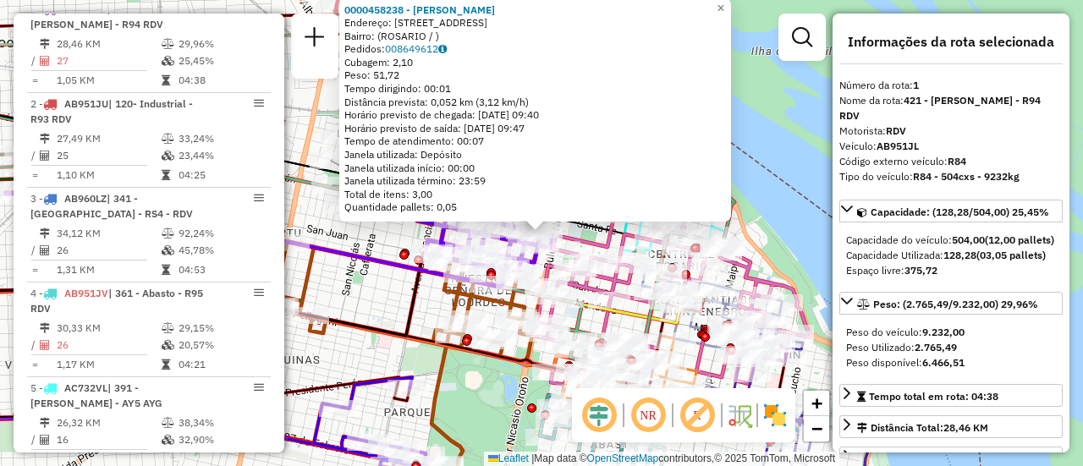
scroll to position [169, 0]
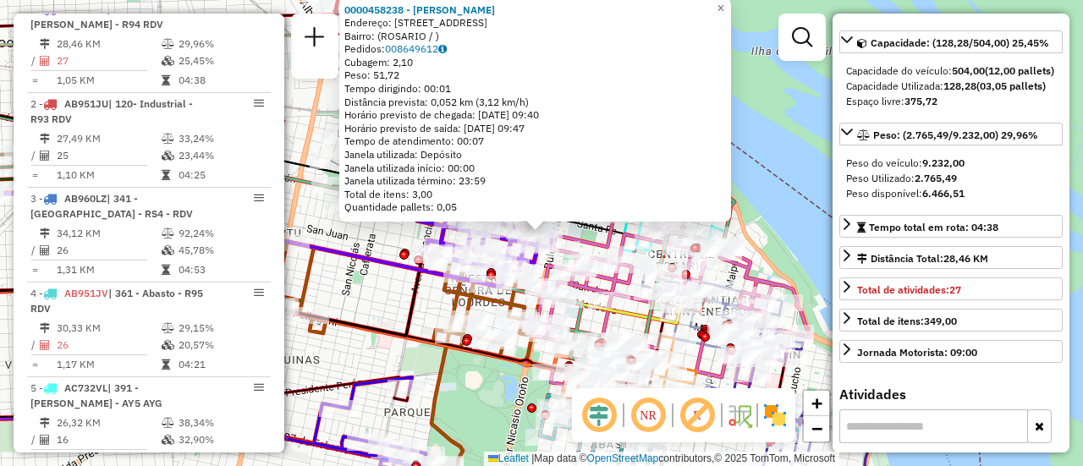
click at [364, 299] on div "0000458238 - OMCLA S.A.S. - SOUZA CLAUDIO R Endereço: AVDA CORDOBA 2298 Bairro:…" at bounding box center [541, 233] width 1083 height 466
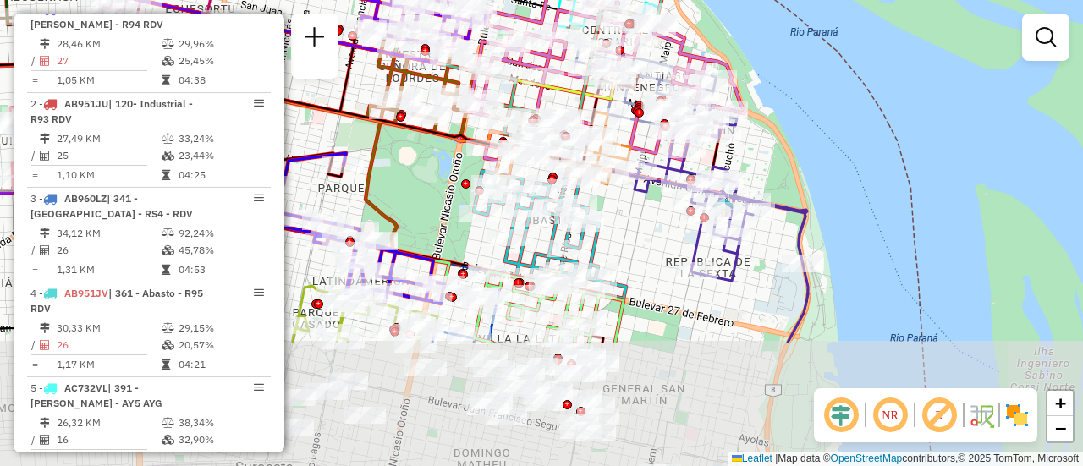
drag, startPoint x: 411, startPoint y: 260, endPoint x: 339, endPoint y: 89, distance: 185.3
click at [338, 89] on icon at bounding box center [93, 23] width 544 height 178
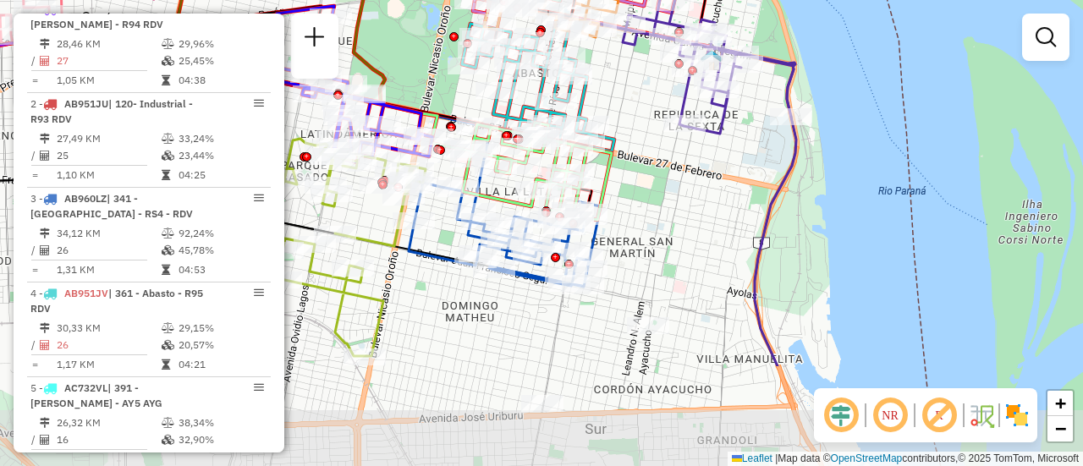
drag, startPoint x: 641, startPoint y: 338, endPoint x: 631, endPoint y: 178, distance: 160.2
click at [631, 184] on div "Janela de atendimento Grade de atendimento Capacidade Transportadoras Veículos …" at bounding box center [541, 233] width 1083 height 466
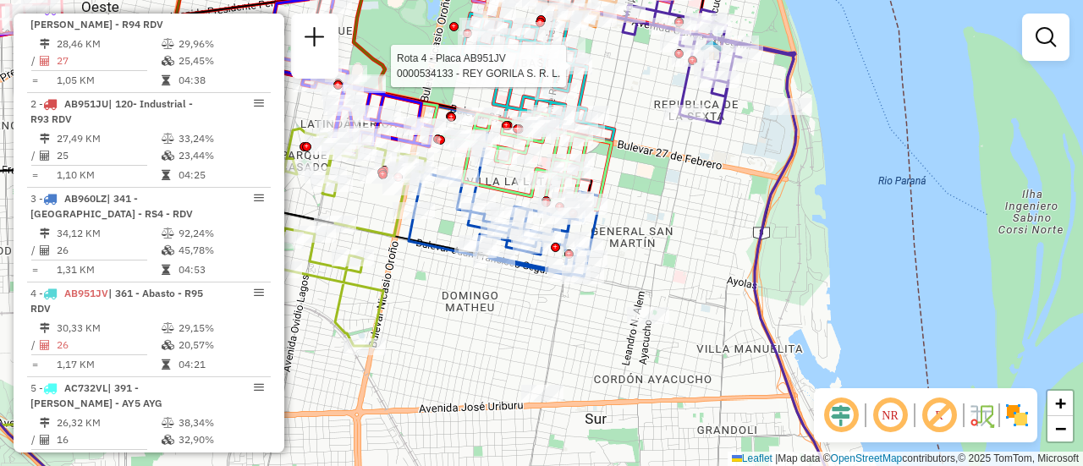
select select "**********"
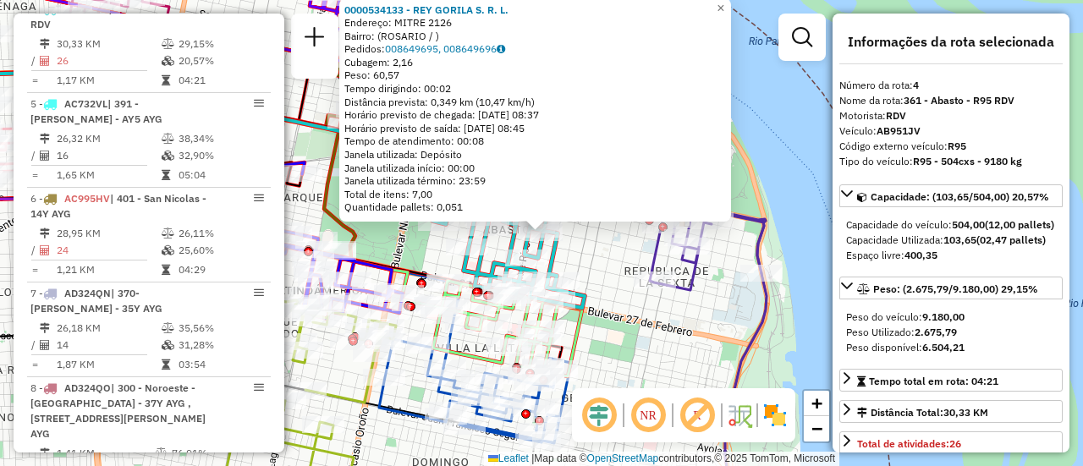
scroll to position [85, 0]
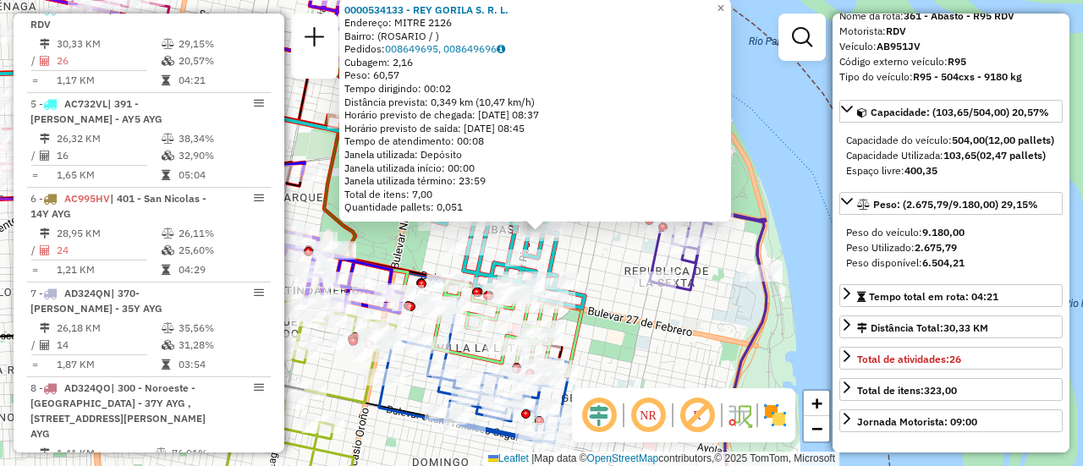
click at [606, 282] on div "0000534133 - REY GORILA S. R. L. Endereço: MITRE 2126 Bairro: (ROSARIO / ) Pedi…" at bounding box center [541, 233] width 1083 height 466
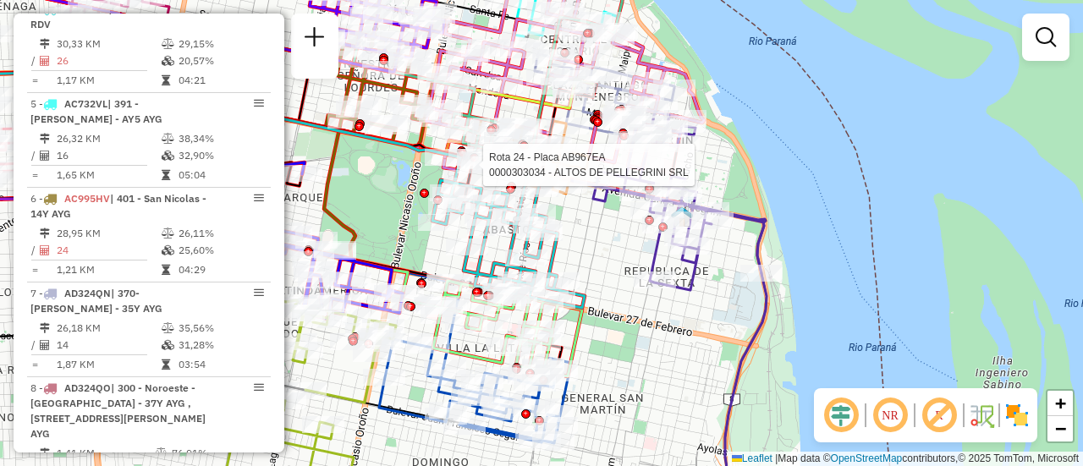
select select "**********"
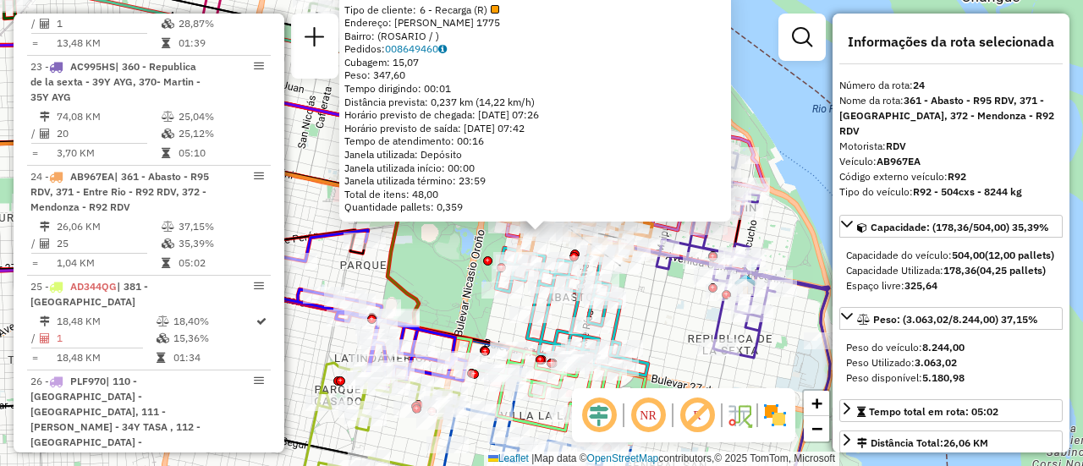
scroll to position [169, 0]
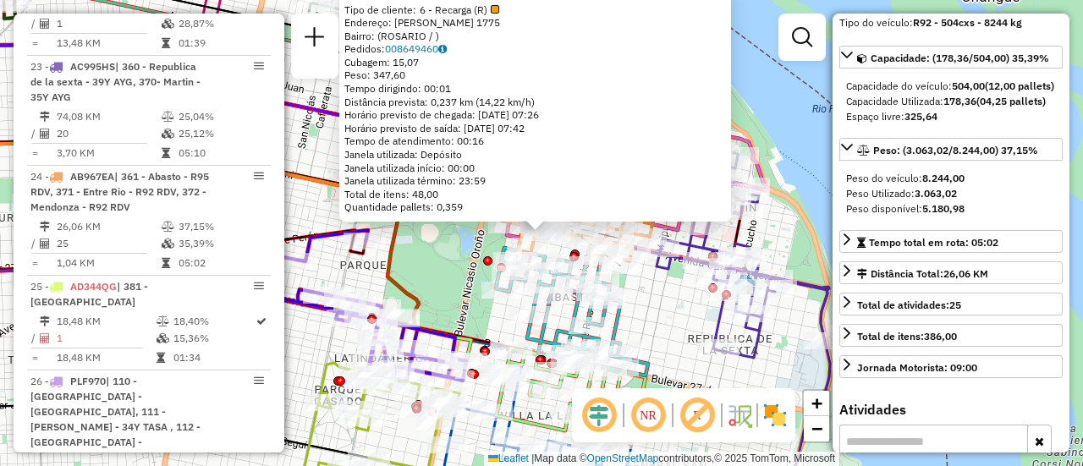
click at [436, 260] on div "0000303034 - ALTOS DE PELLEGRINI SRL Tipo de cliente: 6 - Recarga (R) Endereço:…" at bounding box center [541, 233] width 1083 height 466
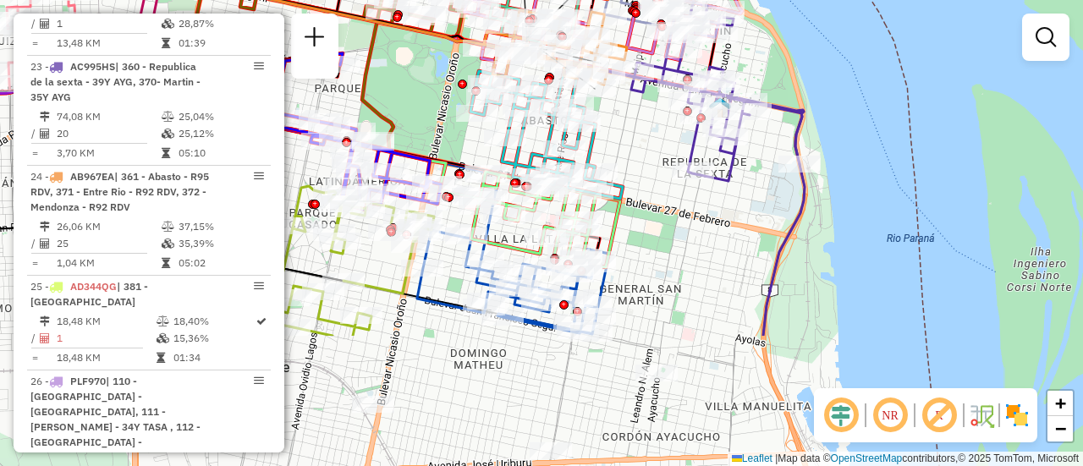
drag, startPoint x: 670, startPoint y: 326, endPoint x: 648, endPoint y: 145, distance: 183.2
click at [644, 145] on div "Janela de atendimento Grade de atendimento Capacidade Transportadoras Veículos …" at bounding box center [541, 233] width 1083 height 466
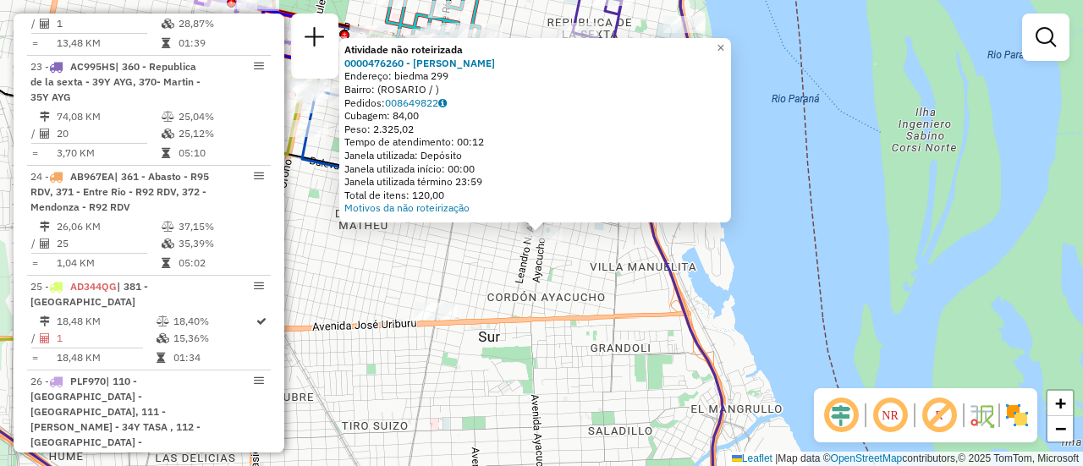
click at [475, 279] on div "Atividade não roteirizada 0000476260 - GAMARRA CLAUDIO ERNESTO Endereço: biedma…" at bounding box center [541, 233] width 1083 height 466
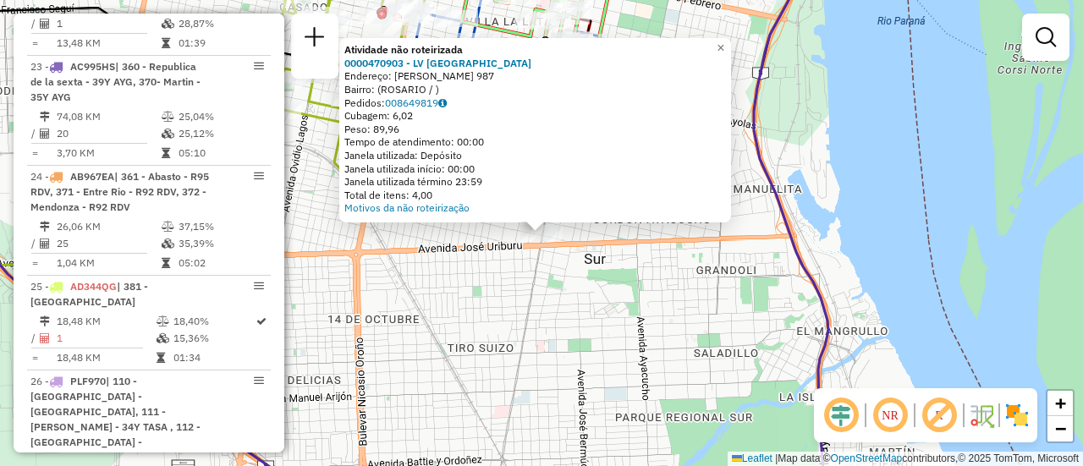
click at [655, 293] on div "Atividade não roteirizada 0000470903 - LV SAN MARTIN Endereço: JUAN CANALS 987 …" at bounding box center [541, 233] width 1083 height 466
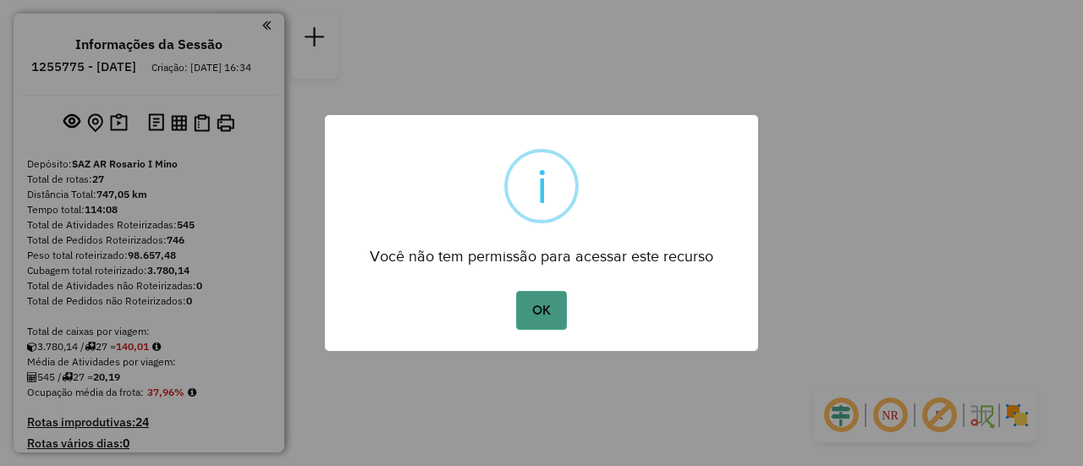
click at [543, 311] on button "OK" at bounding box center [541, 310] width 50 height 39
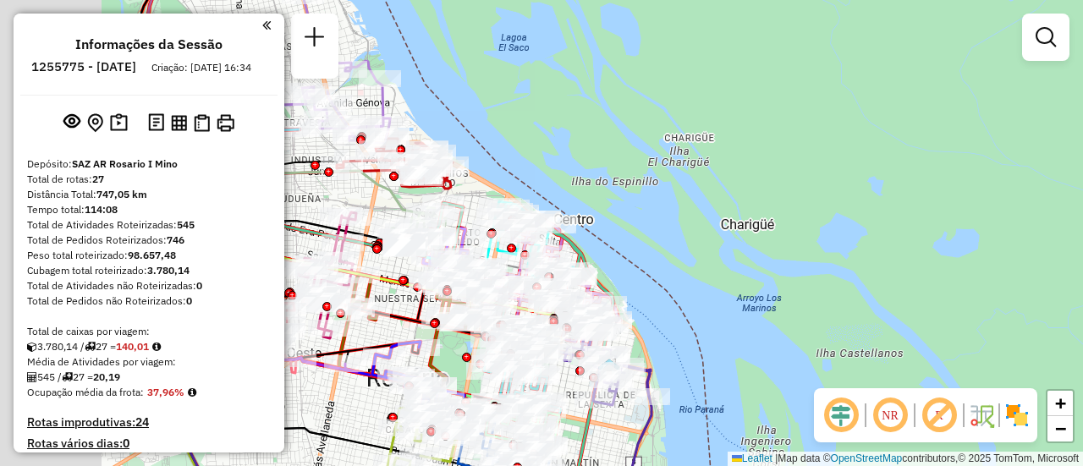
drag, startPoint x: 428, startPoint y: 189, endPoint x: 877, endPoint y: 235, distance: 451.4
click at [870, 235] on div "Janela de atendimento Grade de atendimento Capacidade Transportadoras Veículos …" at bounding box center [541, 233] width 1083 height 466
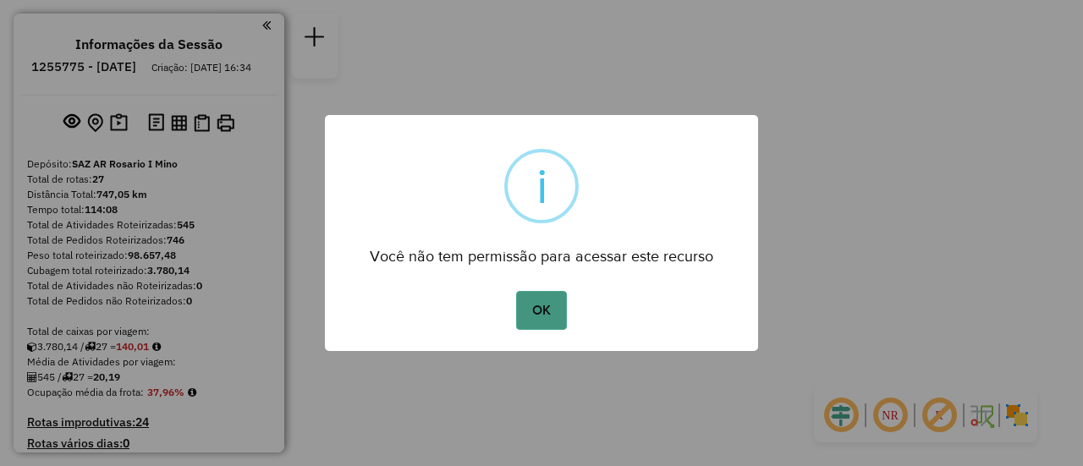
click at [548, 305] on button "OK" at bounding box center [541, 310] width 50 height 39
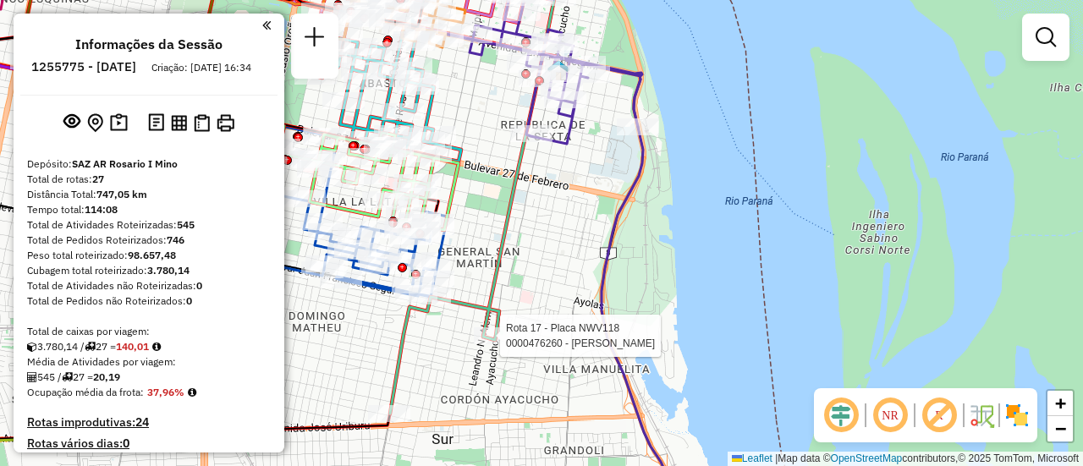
select select "**********"
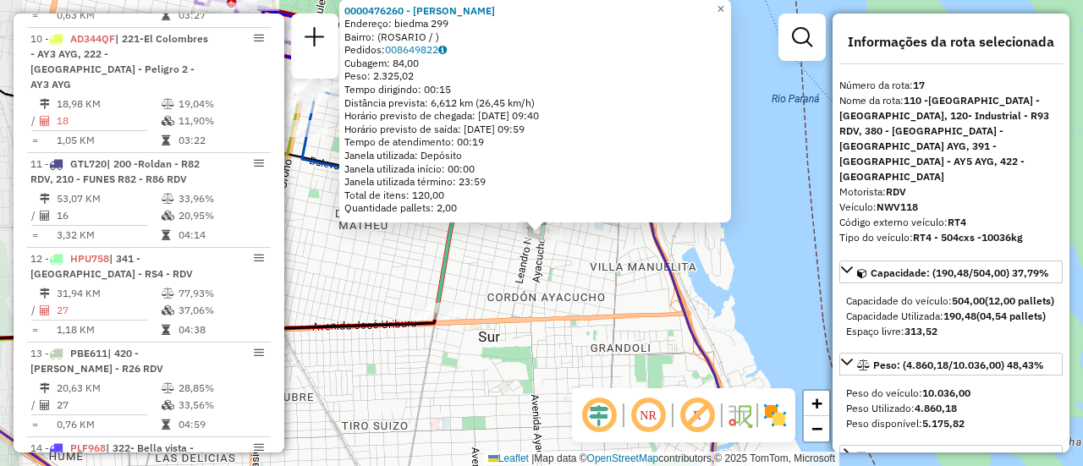
scroll to position [2239, 0]
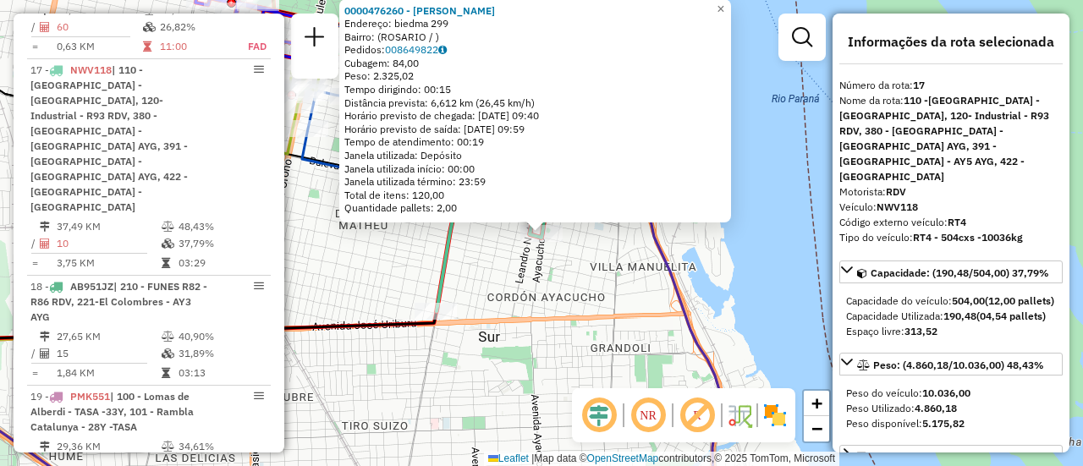
click at [589, 288] on div "0000476260 - [PERSON_NAME]: biedma 299 Bairro: ([GEOGRAPHIC_DATA] / ) Pedidos: …" at bounding box center [541, 233] width 1083 height 466
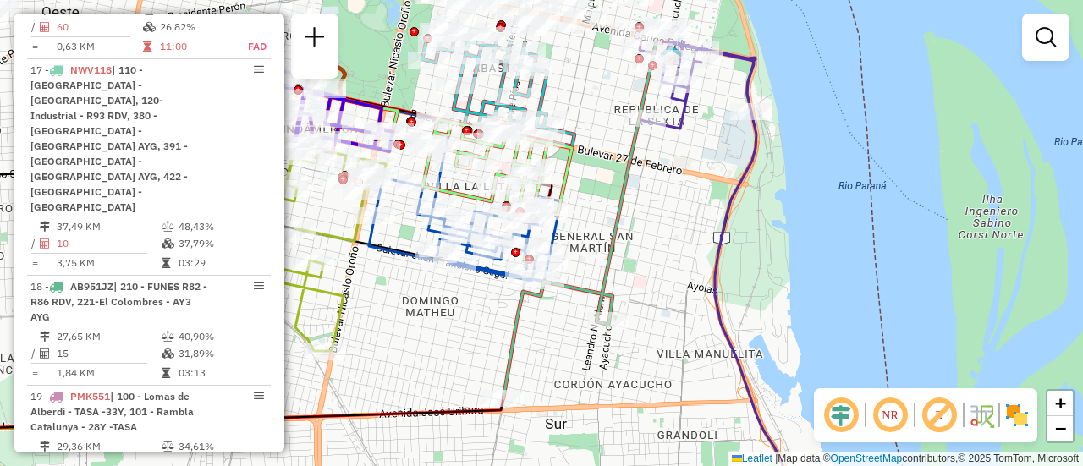
drag, startPoint x: 547, startPoint y: 136, endPoint x: 623, endPoint y: 236, distance: 125.5
click at [623, 236] on icon at bounding box center [579, 220] width 153 height 358
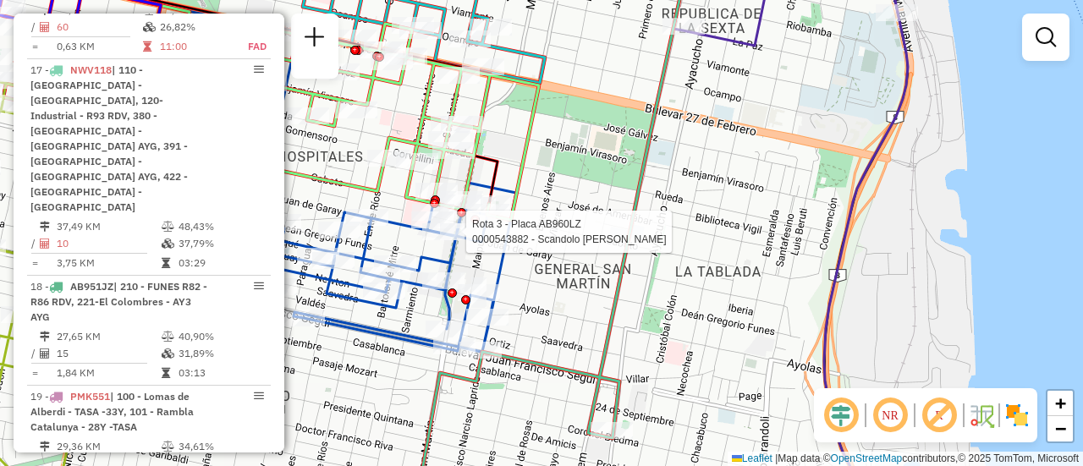
select select "**********"
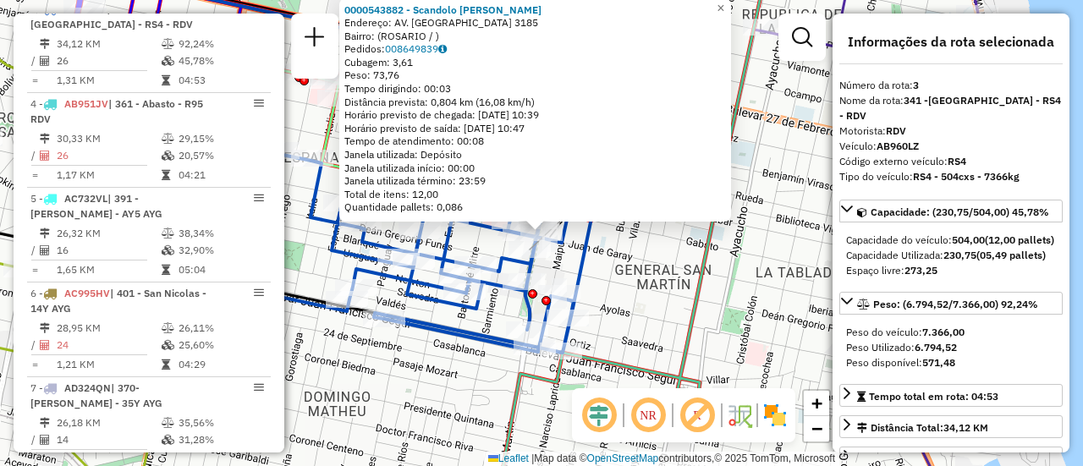
scroll to position [85, 0]
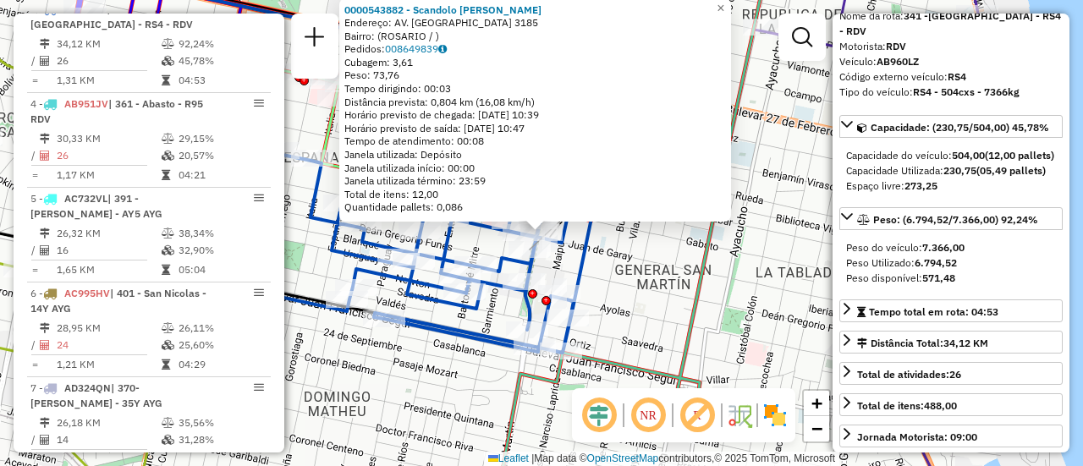
click at [644, 292] on div "0000543882 - Scandolo Santiago Bartolome Endereço: AV. SAN MARTIN 3185 Bairro: …" at bounding box center [541, 233] width 1083 height 466
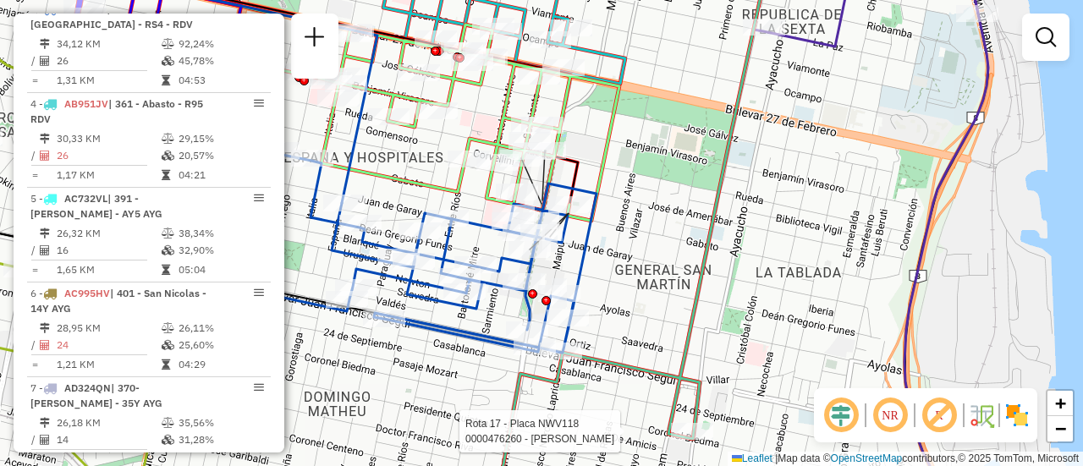
select select "**********"
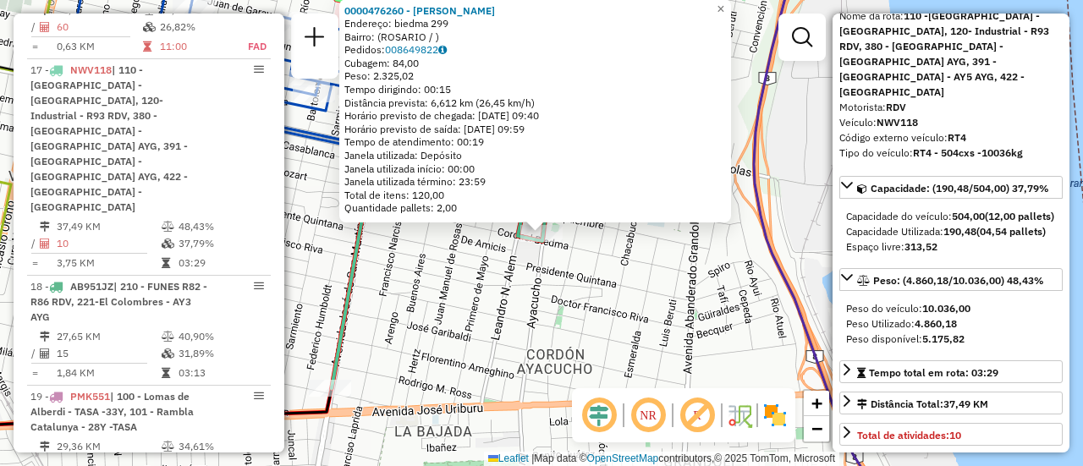
click at [625, 289] on div "0000476260 - [PERSON_NAME]: biedma 299 Bairro: ([GEOGRAPHIC_DATA] / ) Pedidos: …" at bounding box center [541, 233] width 1083 height 466
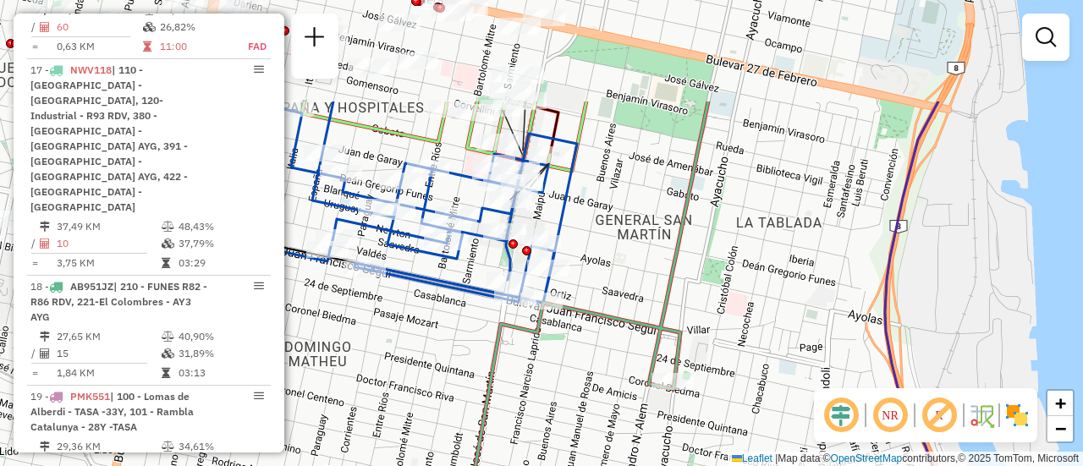
drag, startPoint x: 474, startPoint y: 151, endPoint x: 606, endPoint y: 299, distance: 197.7
click at [606, 299] on div "Janela de atendimento Grade de atendimento Capacidade Transportadoras Veículos …" at bounding box center [541, 233] width 1083 height 466
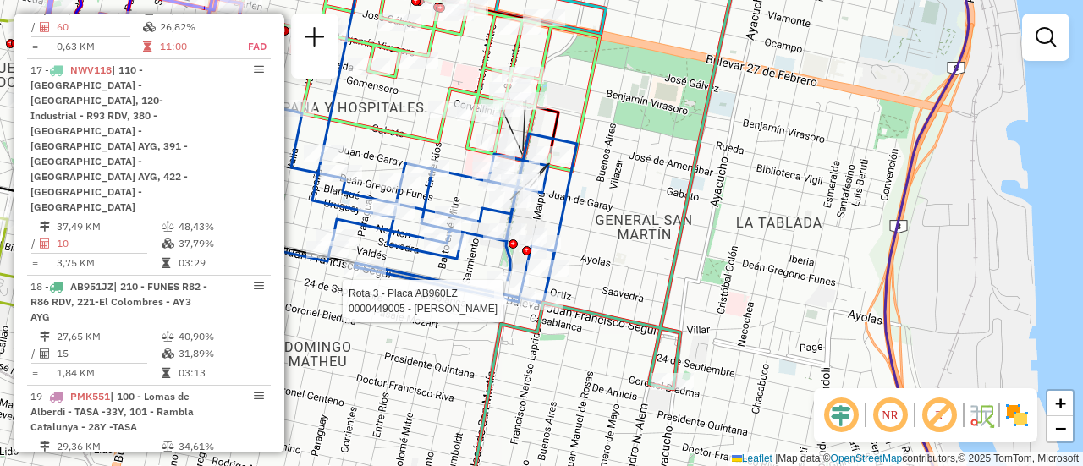
select select "**********"
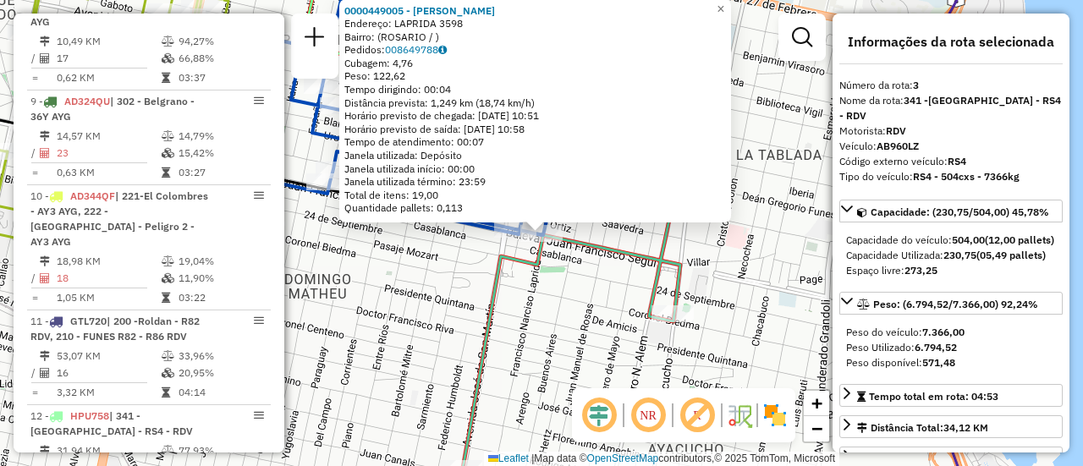
scroll to position [792, 0]
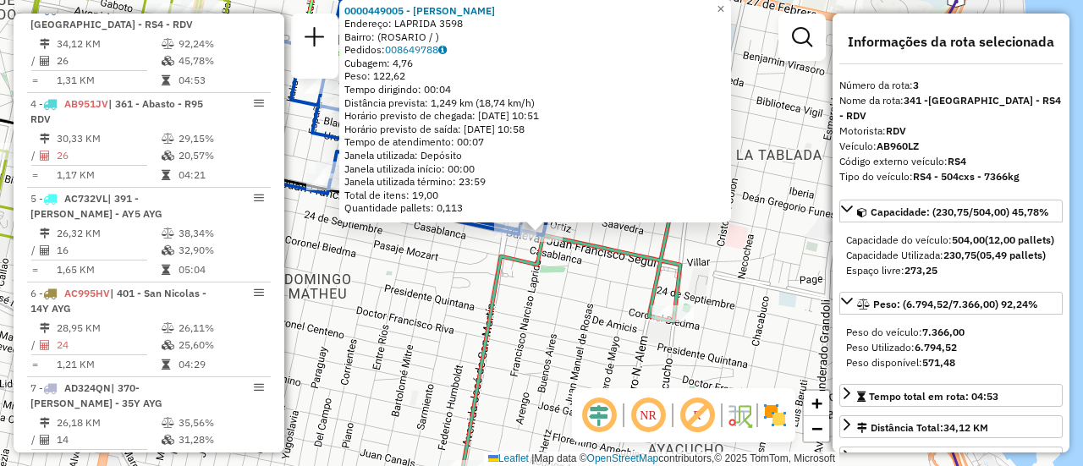
click at [694, 259] on div "0000449005 - GARCIA SONIA SUSANA Endereço: LAPRIDA 3598 Bairro: (ROSARIO / ) Pe…" at bounding box center [541, 233] width 1083 height 466
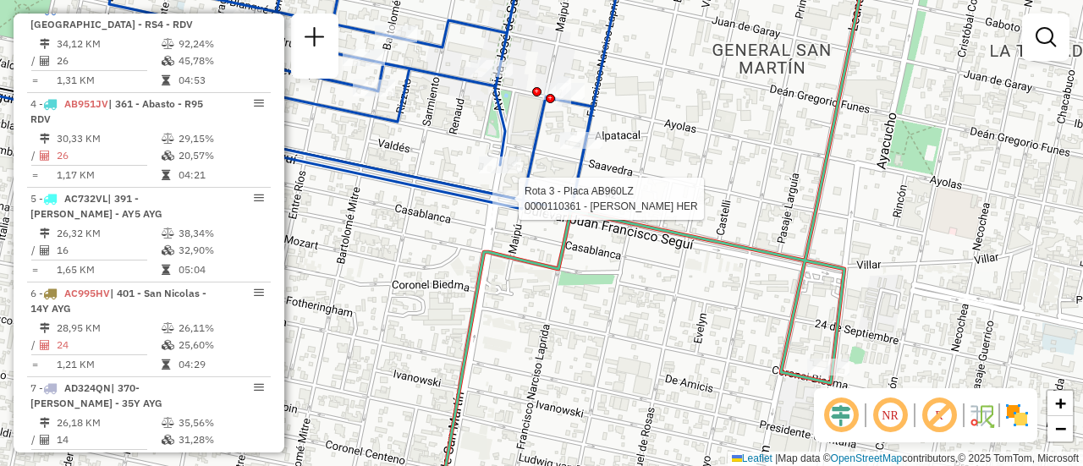
select select "**********"
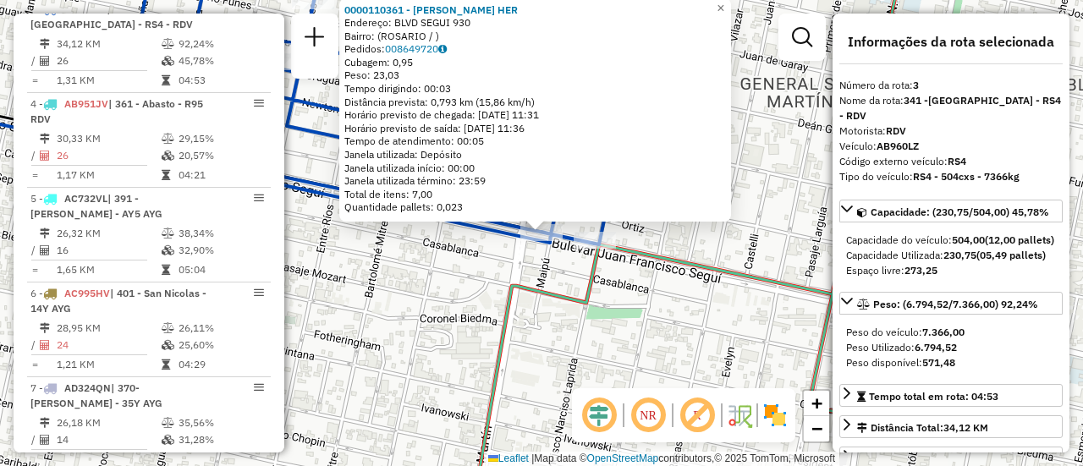
click at [450, 292] on div "0000110361 - LEFELMAN HER Endereço: BLVD SEGUI 930 Bairro: (ROSARIO / ) Pedidos…" at bounding box center [541, 233] width 1083 height 466
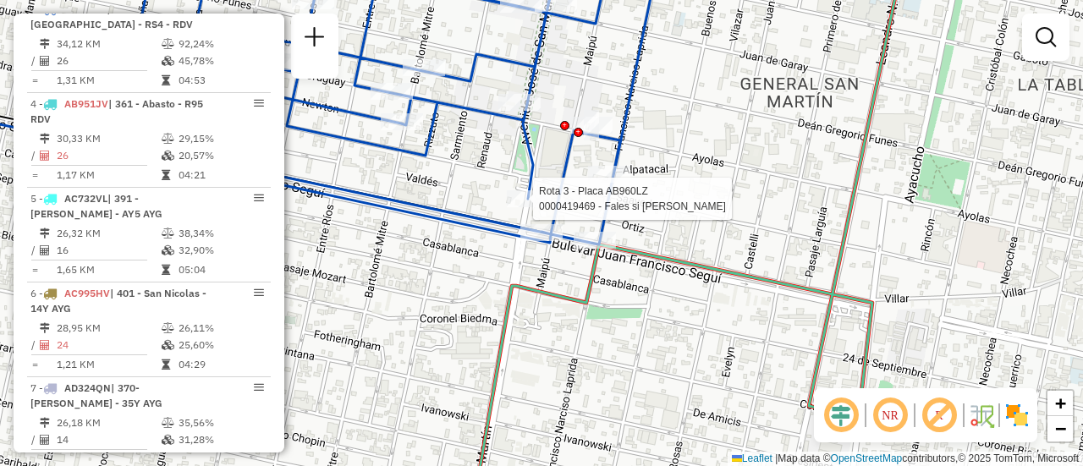
select select "**********"
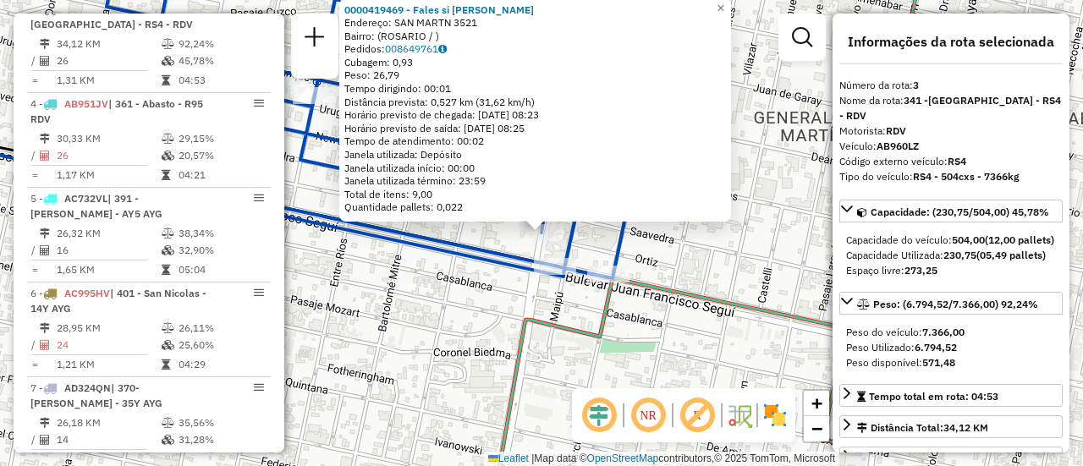
click at [405, 297] on div "0000419469 - Fales si silvia Endereço: SAN MART­N 3521 Bairro: (ROSARIO / ) Ped…" at bounding box center [541, 233] width 1083 height 466
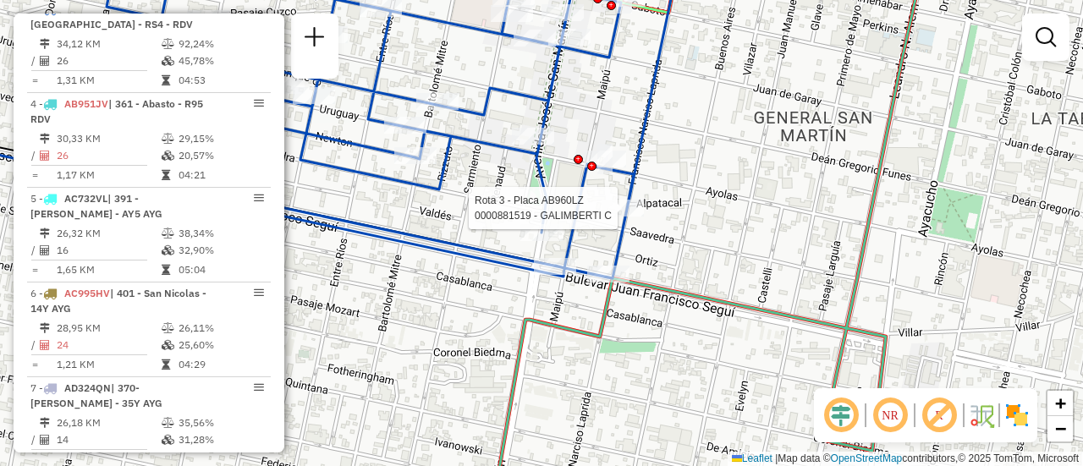
select select "**********"
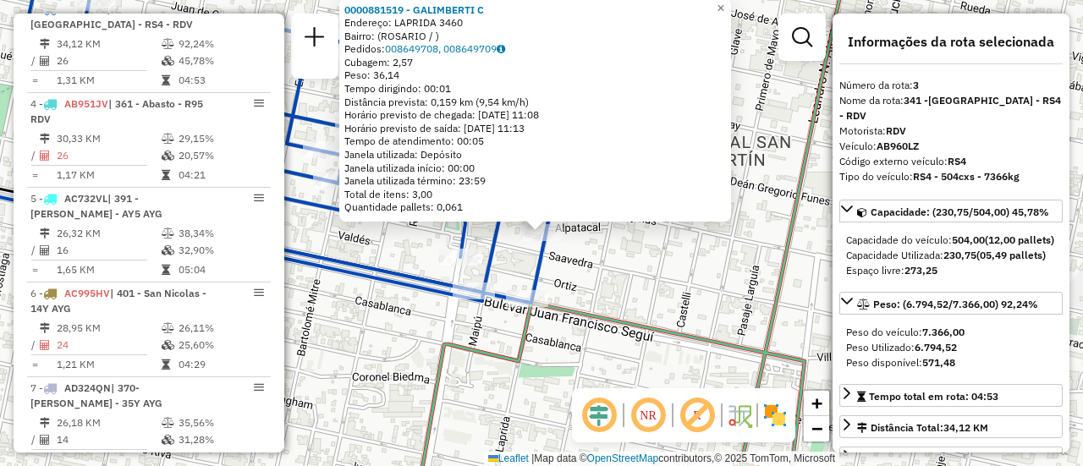
click at [417, 340] on div "0000881519 - GALIMBERTI C Endereço: LAPRIDA 3460 Bairro: (ROSARIO / ) Pedidos: …" at bounding box center [541, 233] width 1083 height 466
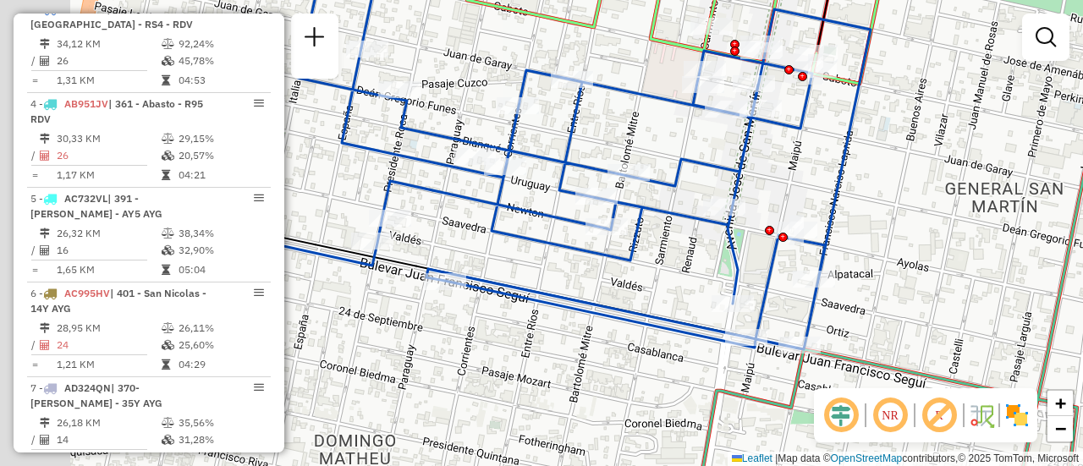
drag, startPoint x: 414, startPoint y: 229, endPoint x: 687, endPoint y: 276, distance: 276.3
click at [687, 276] on div "Janela de atendimento Grade de atendimento Capacidade Transportadoras Veículos …" at bounding box center [541, 233] width 1083 height 466
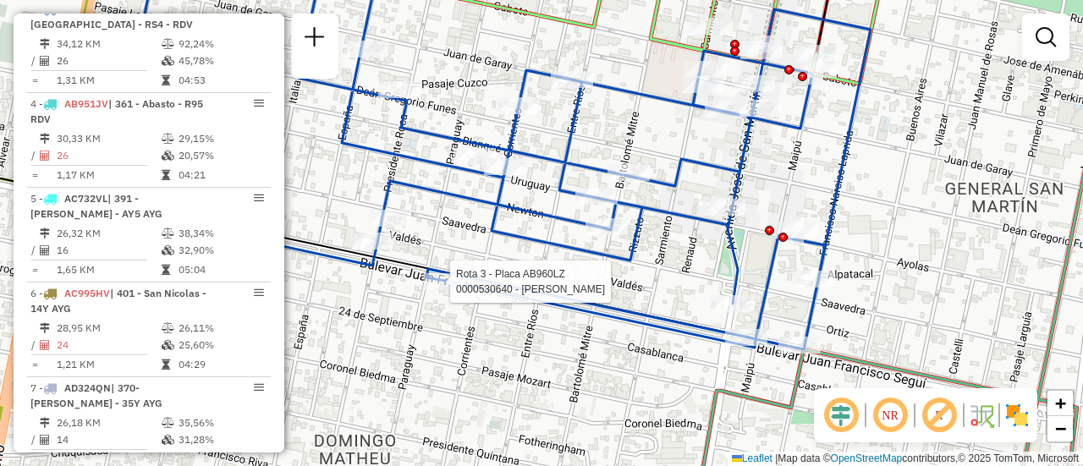
select select "**********"
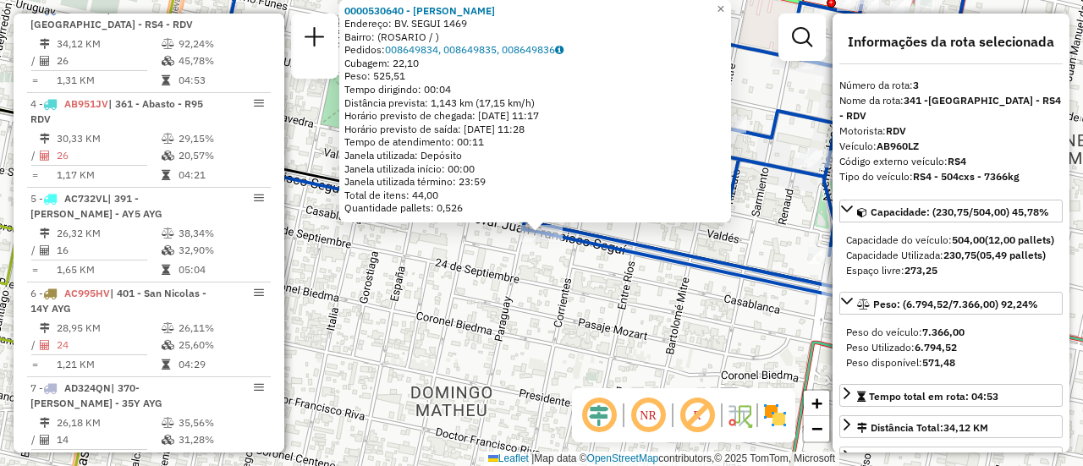
click at [468, 325] on div "0000530640 - Yang Qiwei Endereço: BV. SEGUI 1469 Bairro: (ROSARIO / ) Pedidos: …" at bounding box center [541, 233] width 1083 height 466
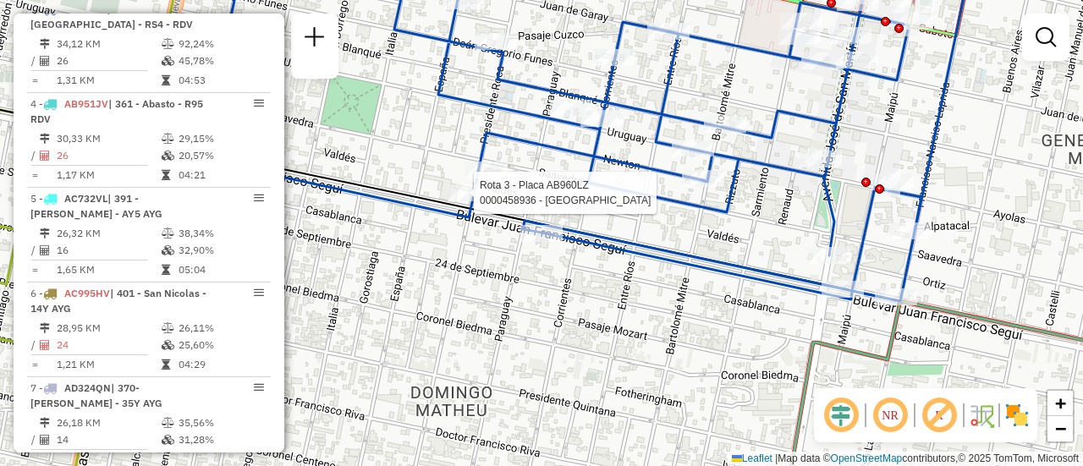
select select "**********"
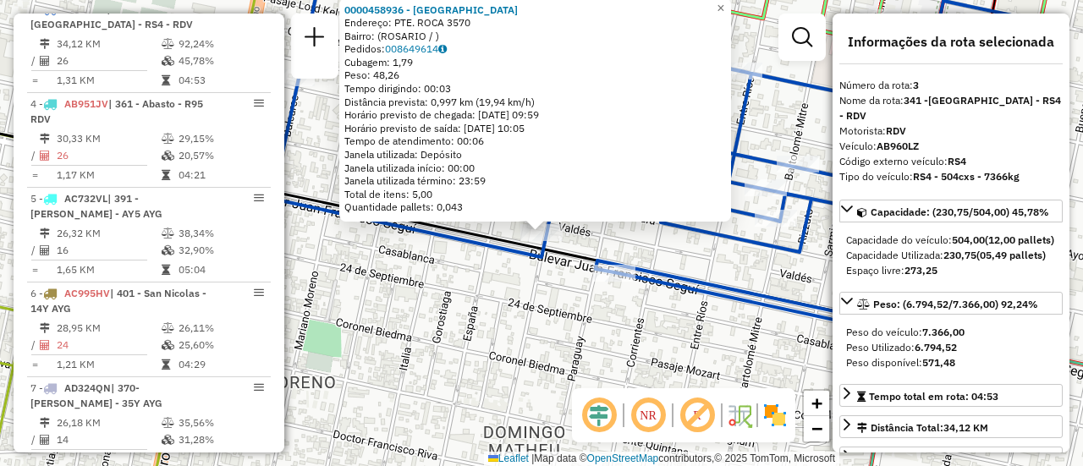
click at [474, 332] on div "0000458936 - PUNTANO ORLANDO Endereço: PTE. ROCA 3570 Bairro: (ROSARIO / ) Pedi…" at bounding box center [541, 233] width 1083 height 466
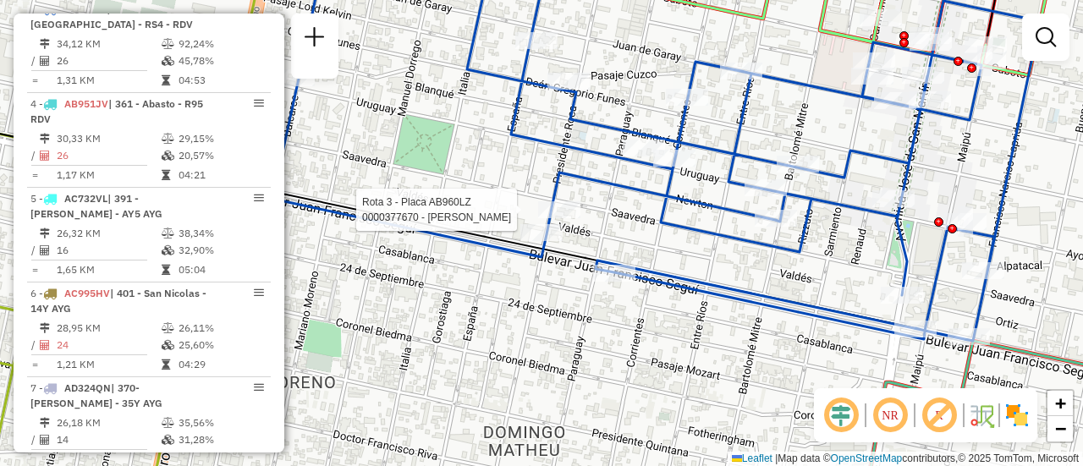
select select "**********"
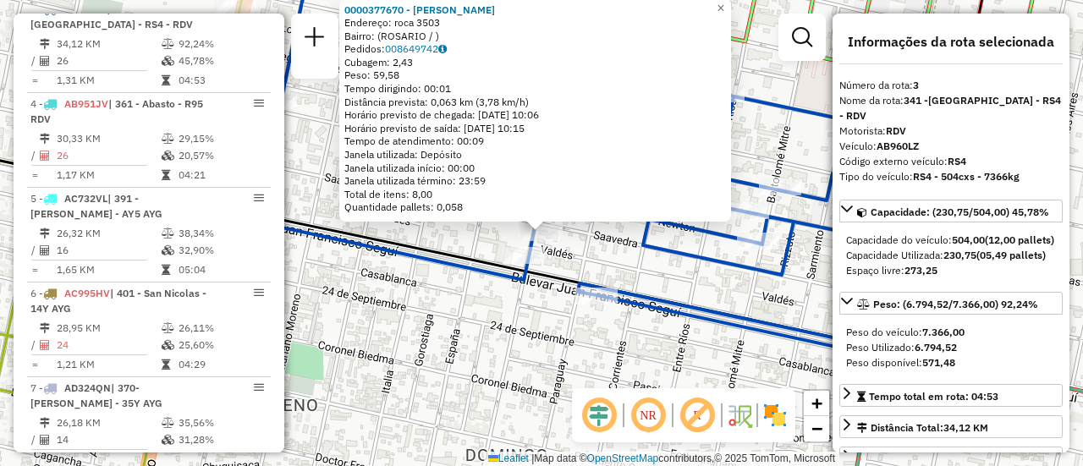
click at [503, 347] on div "0000377670 - ORTEGA ALICIA SUSANA Endereço: roca 3503 Bairro: (ROSARIO / ) Pedi…" at bounding box center [541, 233] width 1083 height 466
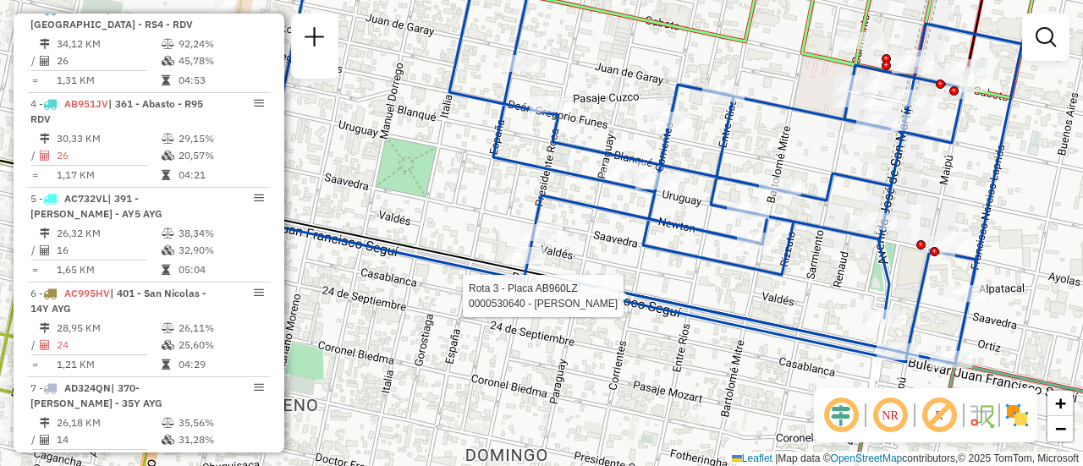
select select "**********"
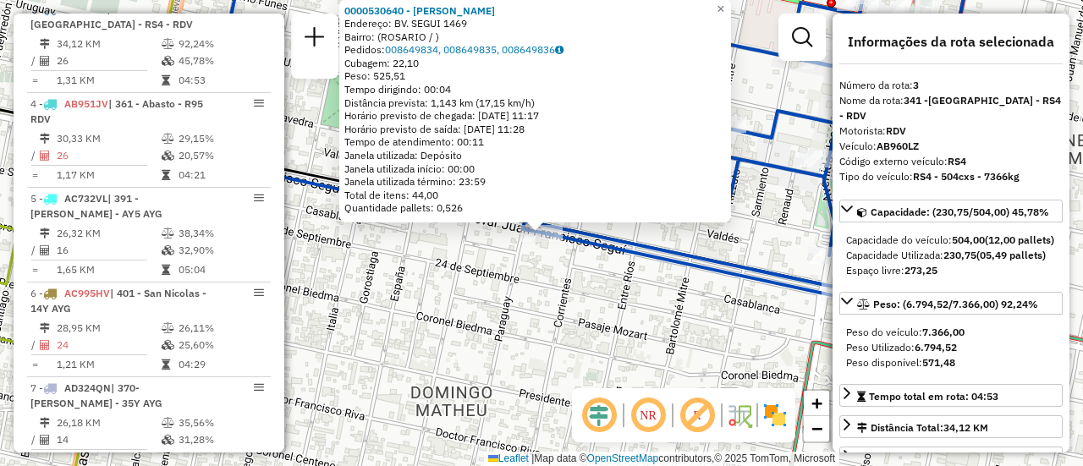
click at [577, 338] on div "0000530640 - Yang Qiwei Endereço: BV. SEGUI 1469 Bairro: (ROSARIO / ) Pedidos: …" at bounding box center [541, 233] width 1083 height 466
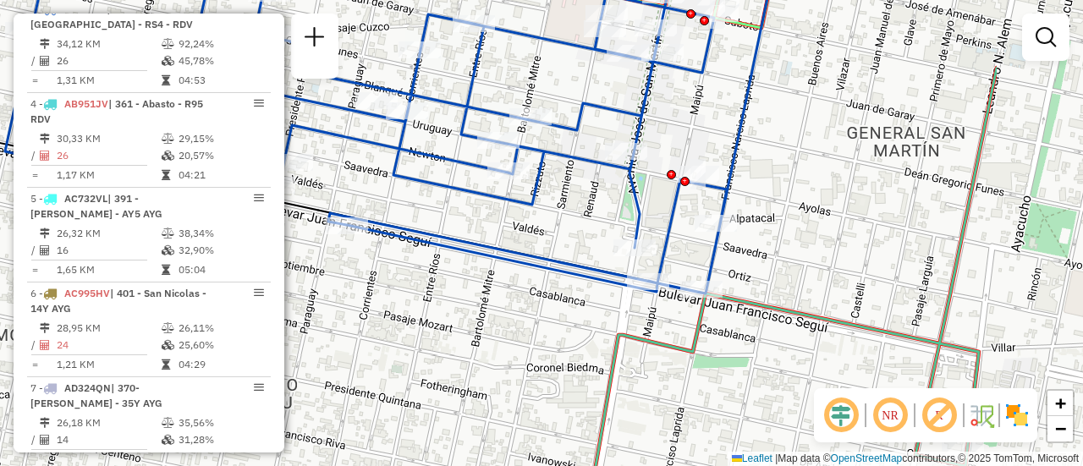
drag, startPoint x: 725, startPoint y: 328, endPoint x: 530, endPoint y: 321, distance: 194.7
click at [530, 321] on div "Janela de atendimento Grade de atendimento Capacidade Transportadoras Veículos …" at bounding box center [541, 233] width 1083 height 466
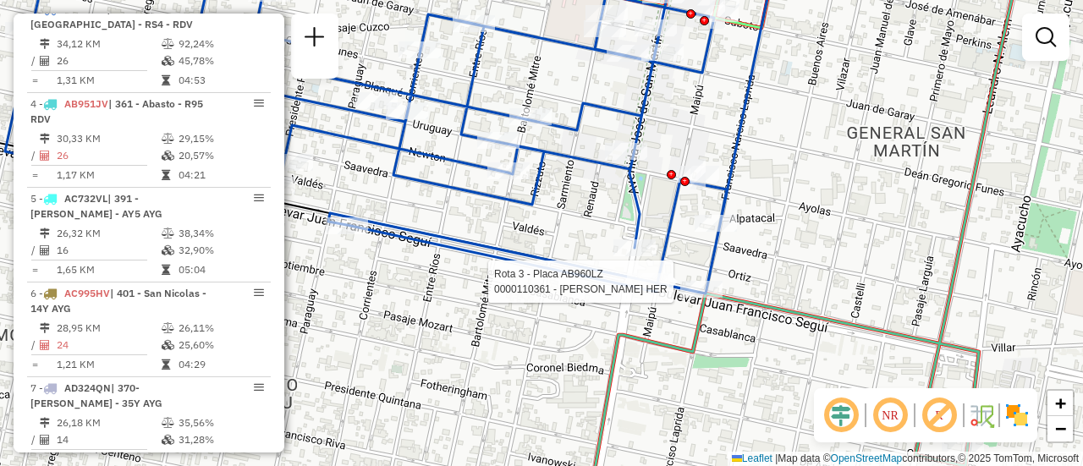
select select "**********"
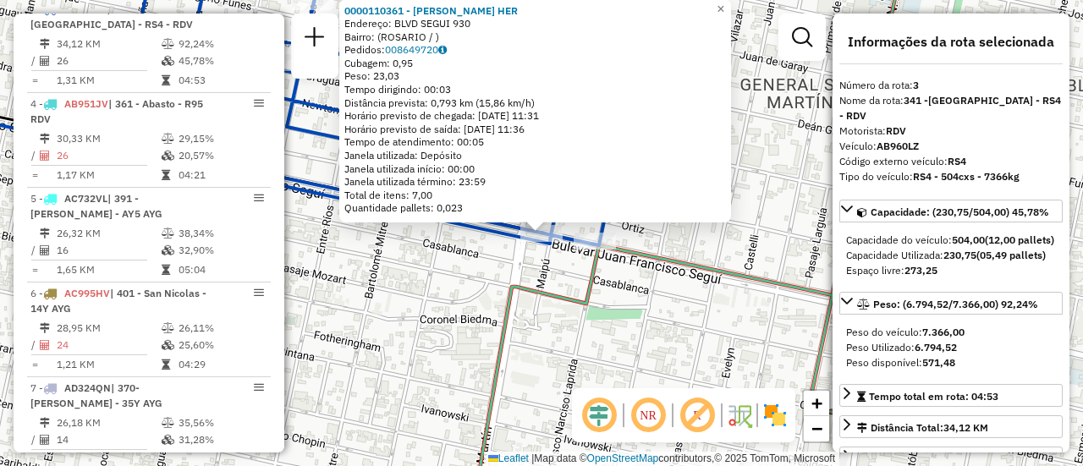
click at [462, 297] on div "0000110361 - LEFELMAN HER Endereço: BLVD SEGUI 930 Bairro: (ROSARIO / ) Pedidos…" at bounding box center [541, 233] width 1083 height 466
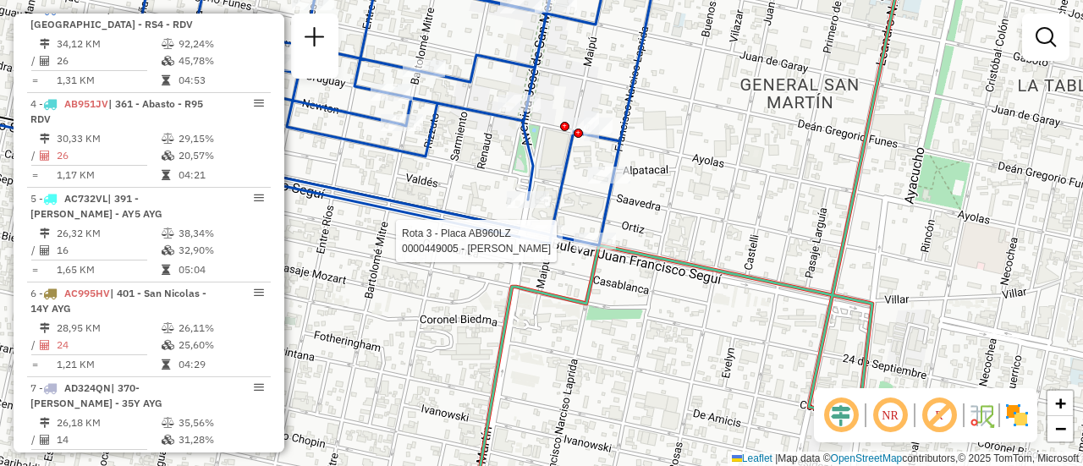
select select "**********"
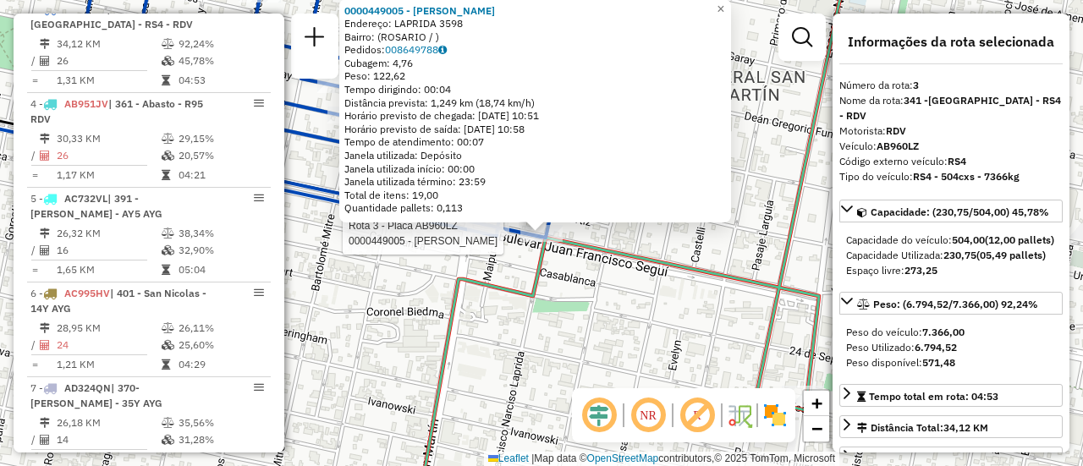
click at [577, 296] on div "Rota 3 - Placa AB960LZ 0000449005 - GARCIA SONIA SUSANA 0000449005 - GARCIA SON…" at bounding box center [541, 233] width 1083 height 466
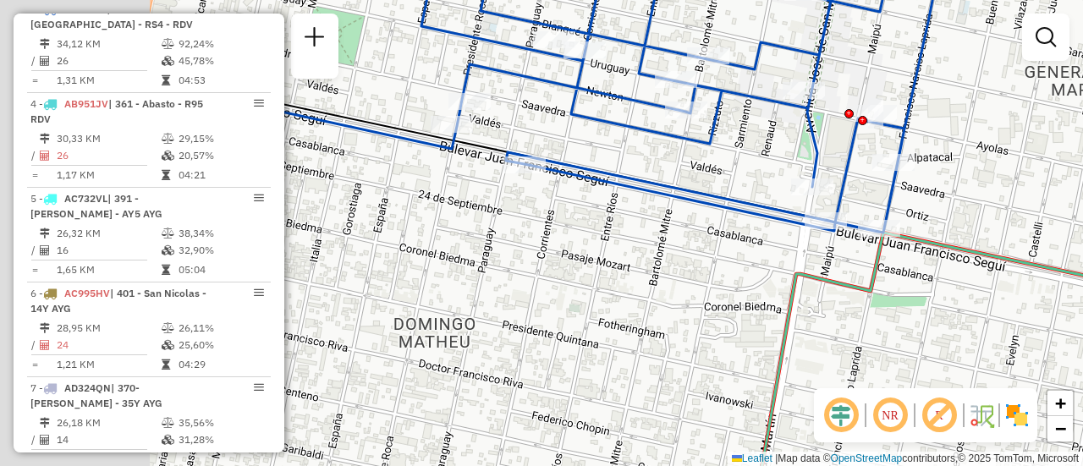
drag, startPoint x: 568, startPoint y: 240, endPoint x: 920, endPoint y: 202, distance: 353.9
click at [920, 202] on div "Janela de atendimento Grade de atendimento Capacidade Transportadoras Veículos …" at bounding box center [541, 233] width 1083 height 466
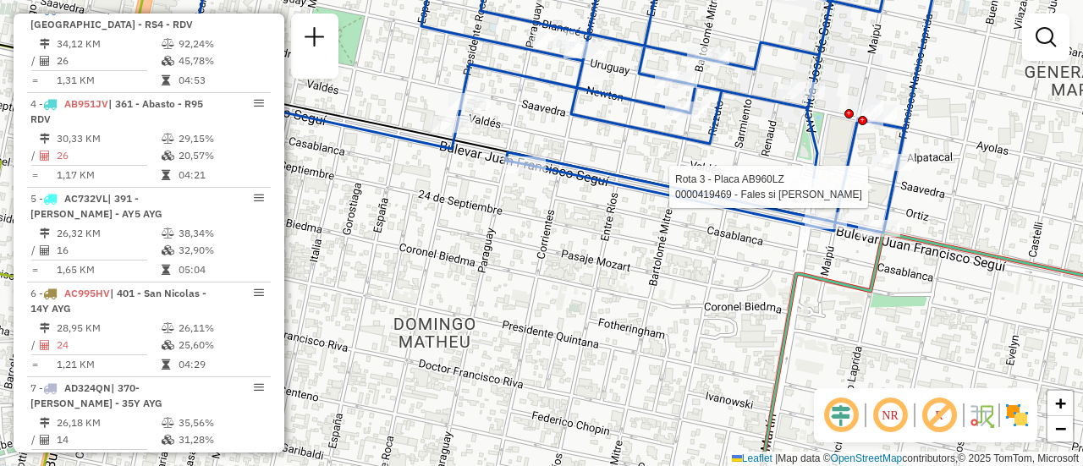
select select "**********"
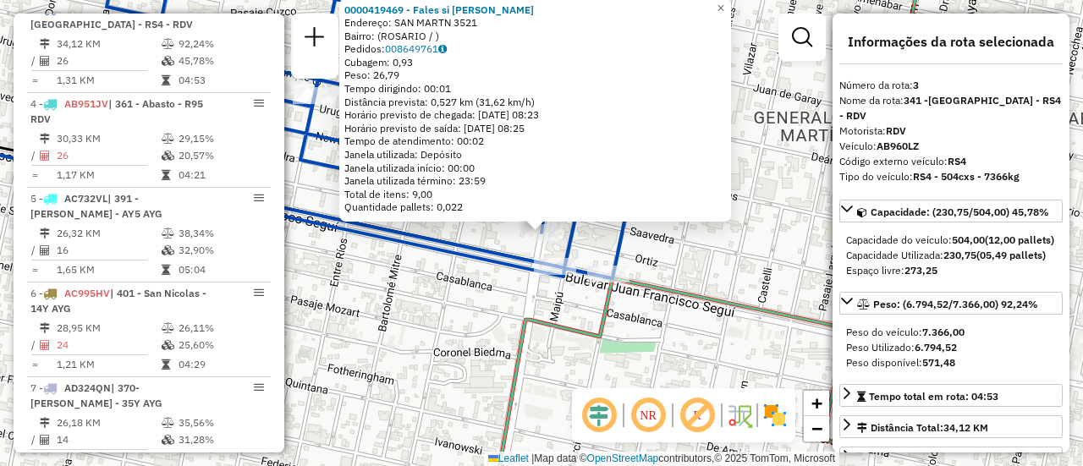
click at [463, 316] on div "0000419469 - Fales si silvia Endereço: SAN MART­N 3521 Bairro: (ROSARIO / ) Ped…" at bounding box center [541, 233] width 1083 height 466
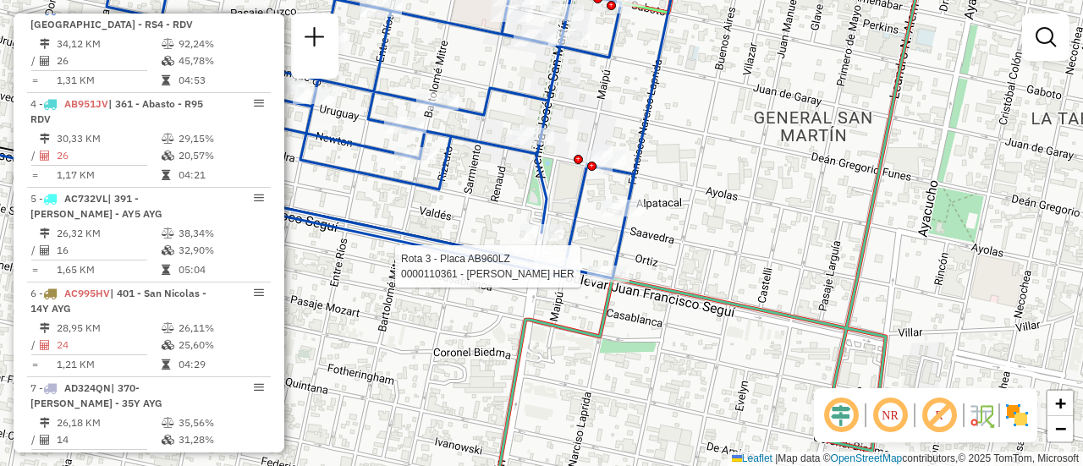
select select "**********"
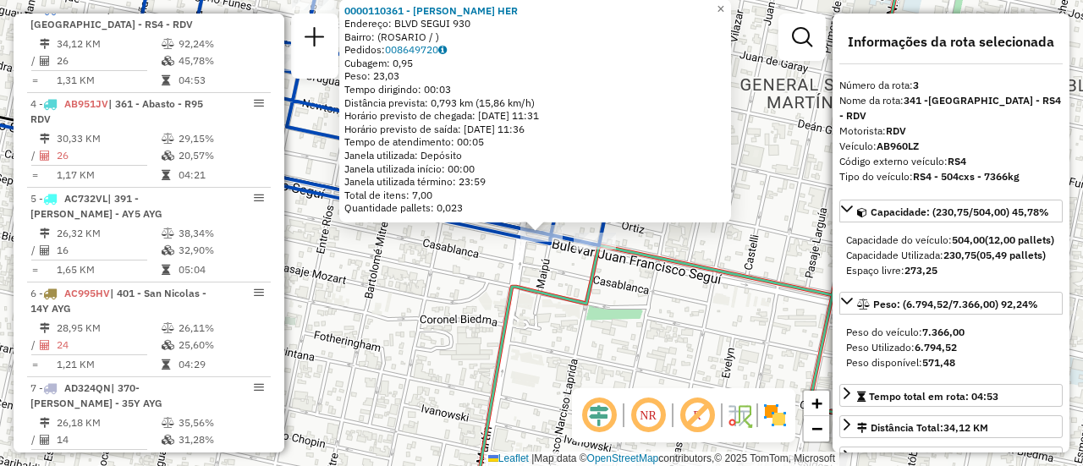
click at [452, 294] on div "0000110361 - LEFELMAN HER Endereço: BLVD SEGUI 930 Bairro: (ROSARIO / ) Pedidos…" at bounding box center [541, 233] width 1083 height 466
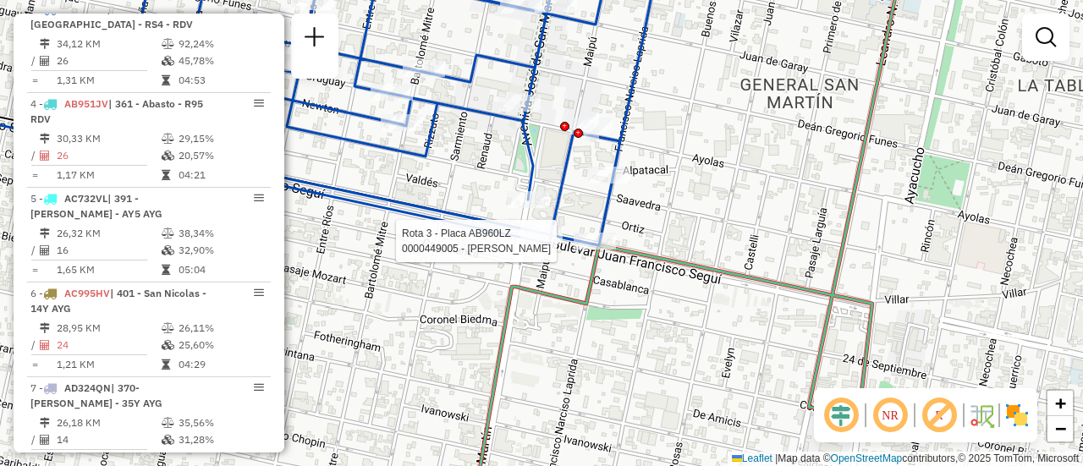
select select "**********"
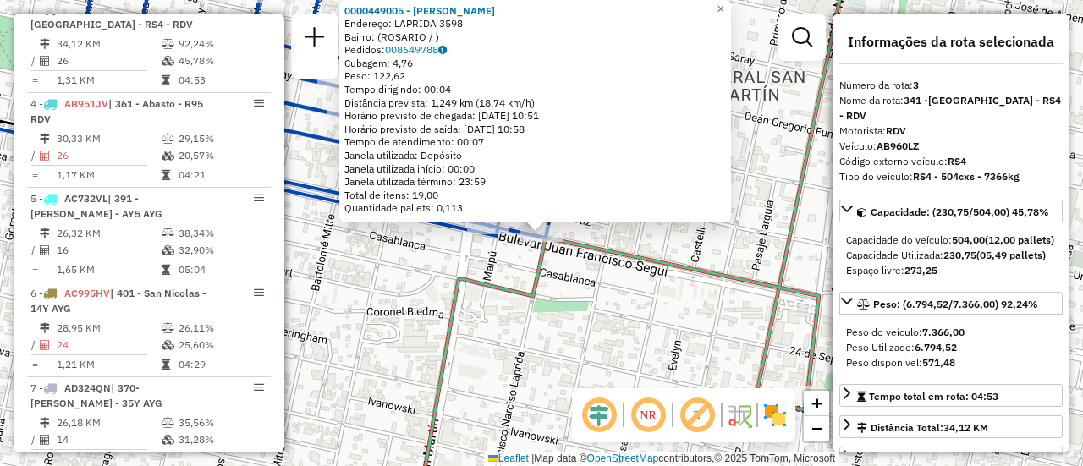
click at [386, 290] on div "0000449005 - GARCIA SONIA SUSANA Endereço: LAPRIDA 3598 Bairro: (ROSARIO / ) Pe…" at bounding box center [541, 233] width 1083 height 466
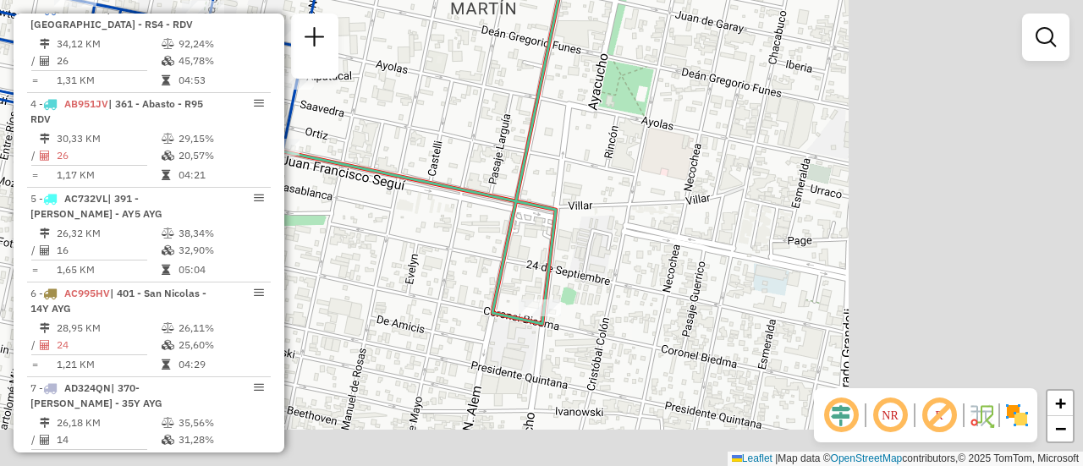
drag, startPoint x: 875, startPoint y: 268, endPoint x: 584, endPoint y: 178, distance: 305.2
click at [584, 178] on div "Janela de atendimento Grade de atendimento Capacidade Transportadoras Veículos …" at bounding box center [541, 233] width 1083 height 466
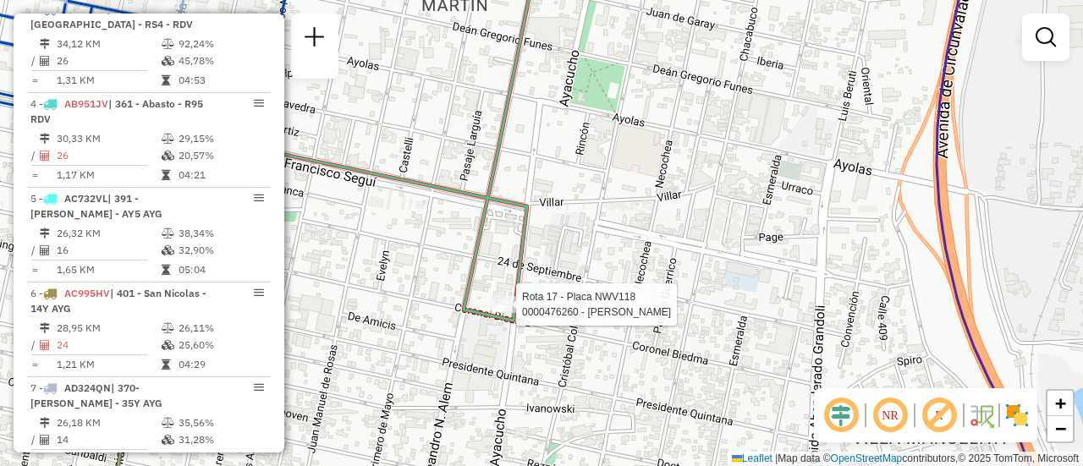
select select "**********"
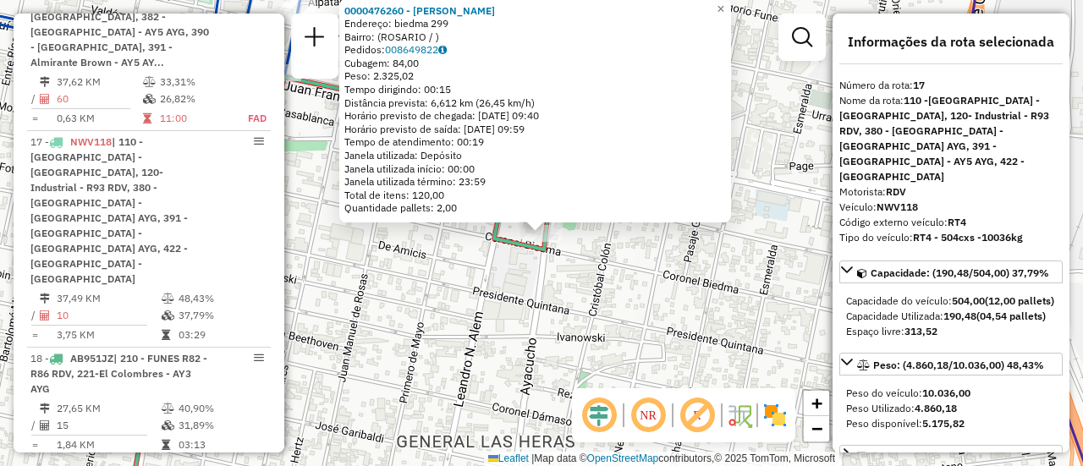
scroll to position [2239, 0]
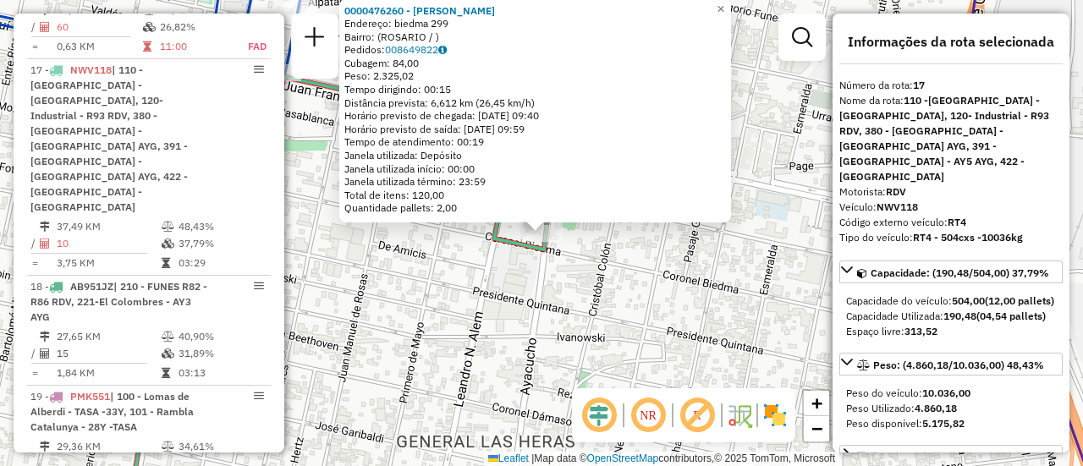
click at [417, 262] on div "0000476260 - [PERSON_NAME]: biedma 299 Bairro: ([GEOGRAPHIC_DATA] / ) Pedidos: …" at bounding box center [541, 233] width 1083 height 466
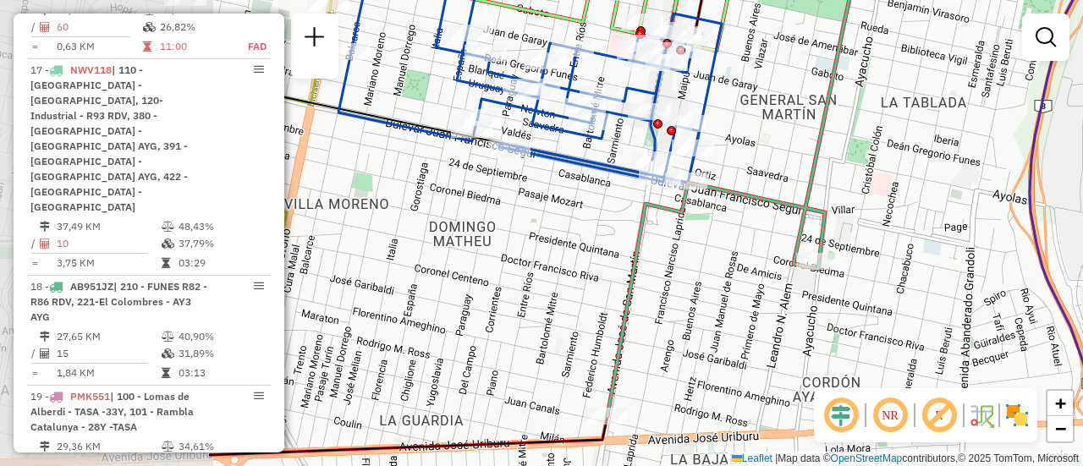
drag, startPoint x: 438, startPoint y: 184, endPoint x: 755, endPoint y: 212, distance: 318.4
click at [755, 212] on div "Janela de atendimento Grade de atendimento Capacidade Transportadoras Veículos …" at bounding box center [541, 233] width 1083 height 466
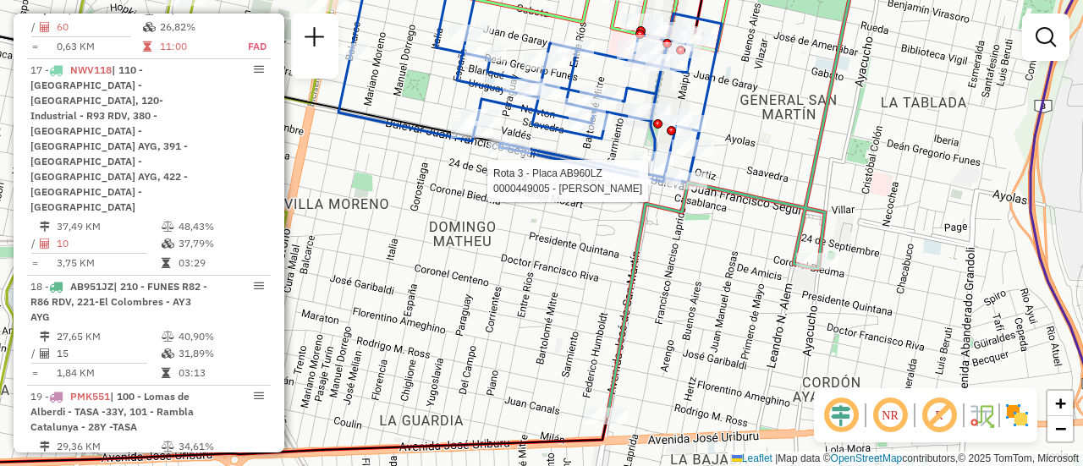
select select "**********"
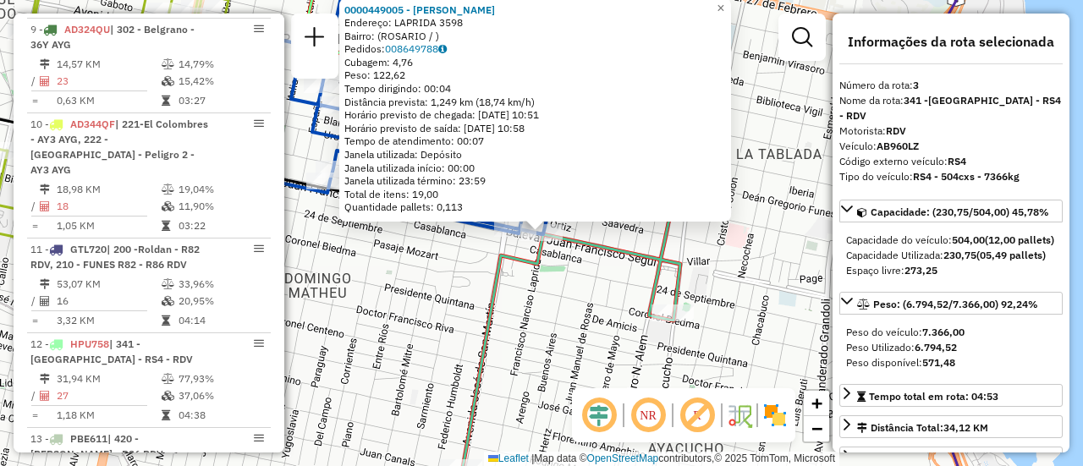
scroll to position [792, 0]
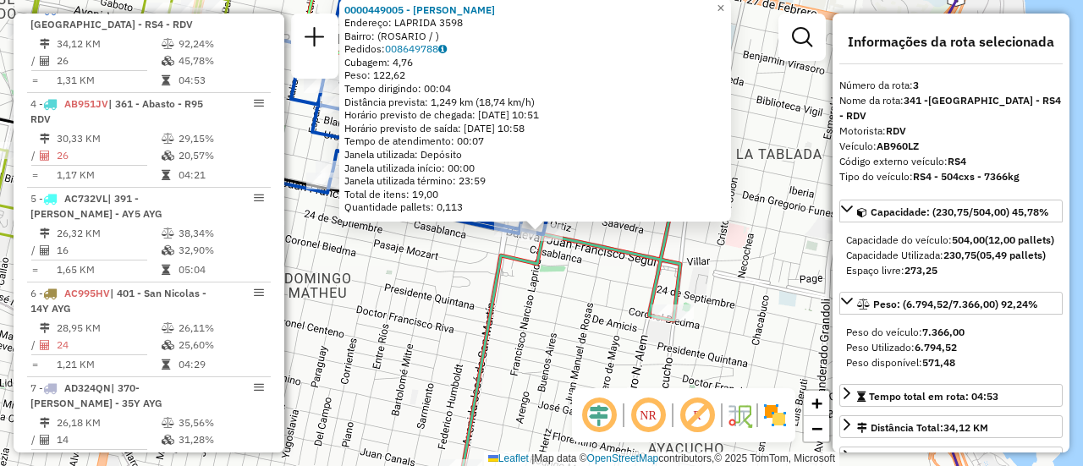
click at [552, 299] on div "0000449005 - GARCIA SONIA SUSANA Endereço: LAPRIDA 3598 Bairro: (ROSARIO / ) Pe…" at bounding box center [541, 233] width 1083 height 466
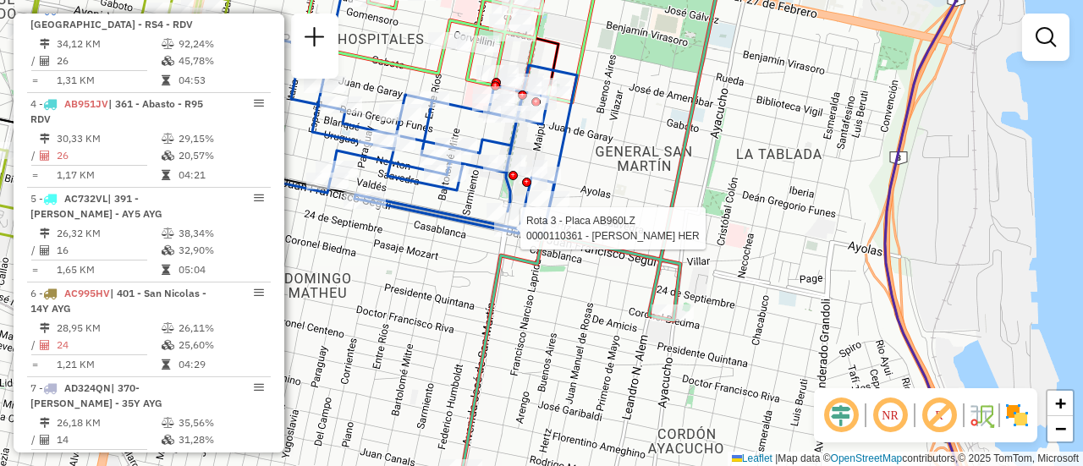
select select "**********"
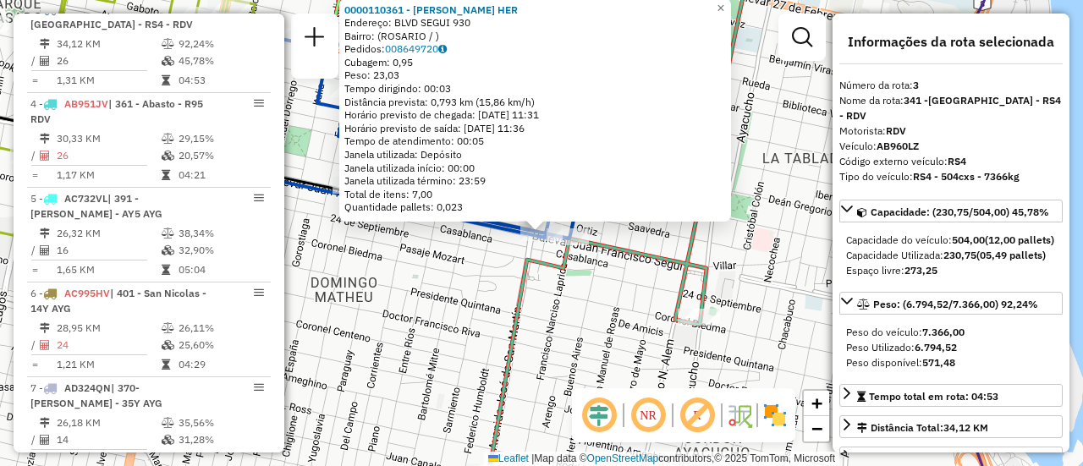
click at [425, 291] on div "0000110361 - LEFELMAN HER Endereço: BLVD SEGUI 930 Bairro: (ROSARIO / ) Pedidos…" at bounding box center [541, 233] width 1083 height 466
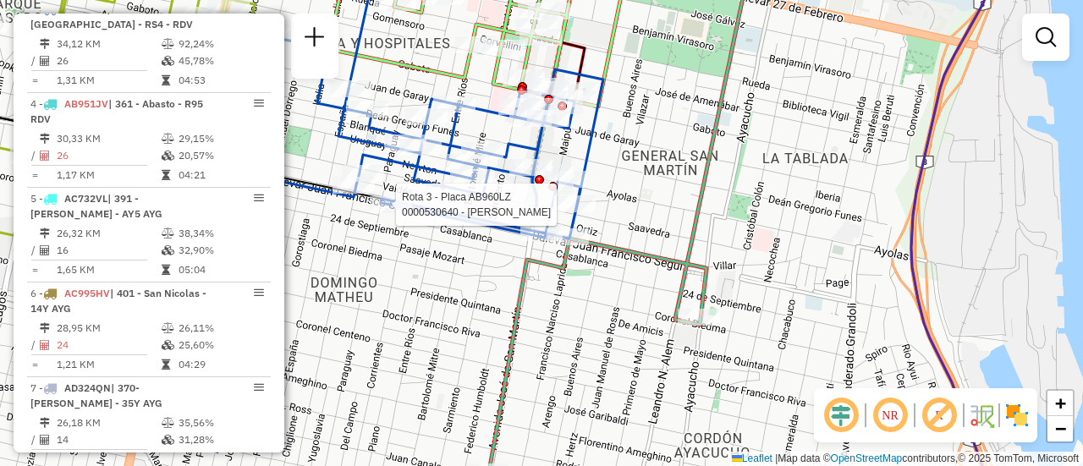
select select "**********"
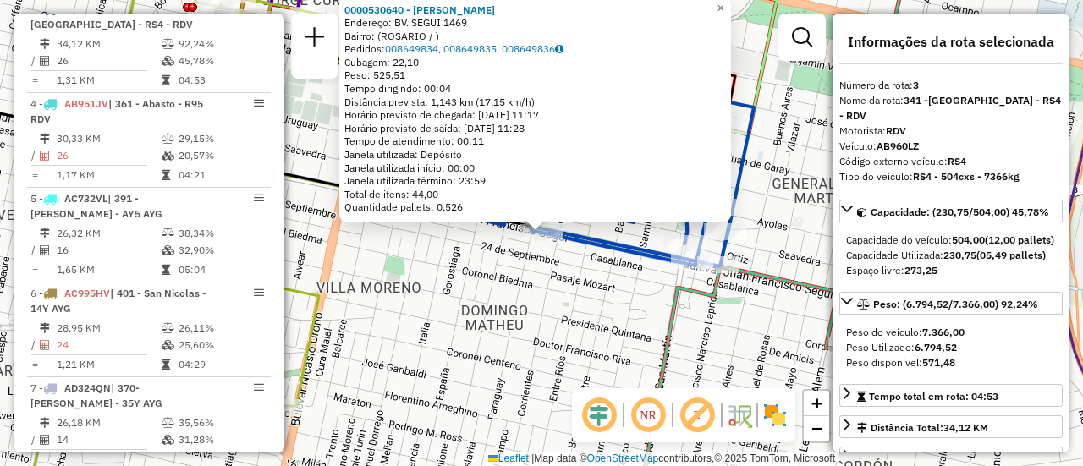
click at [596, 306] on div "0000530640 - Yang Qiwei Endereço: BV. SEGUI 1469 Bairro: (ROSARIO / ) Pedidos: …" at bounding box center [541, 233] width 1083 height 466
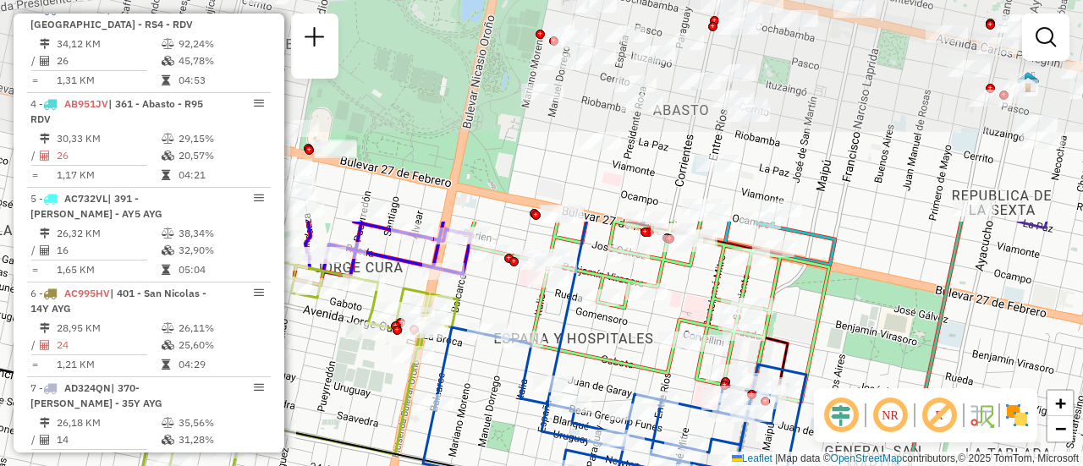
drag, startPoint x: 801, startPoint y: 103, endPoint x: 856, endPoint y: 381, distance: 282.8
click at [856, 381] on div "Janela de atendimento Grade de atendimento Capacidade Transportadoras Veículos …" at bounding box center [541, 233] width 1083 height 466
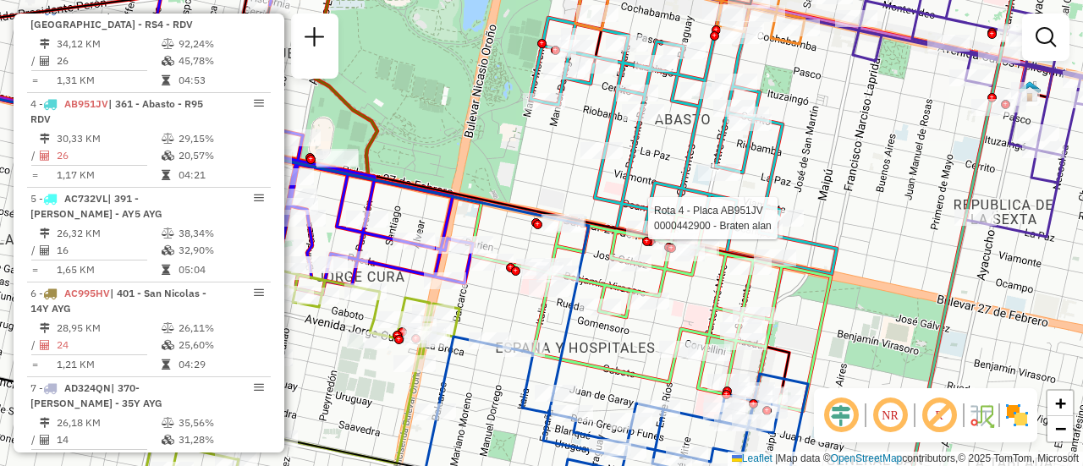
select select "**********"
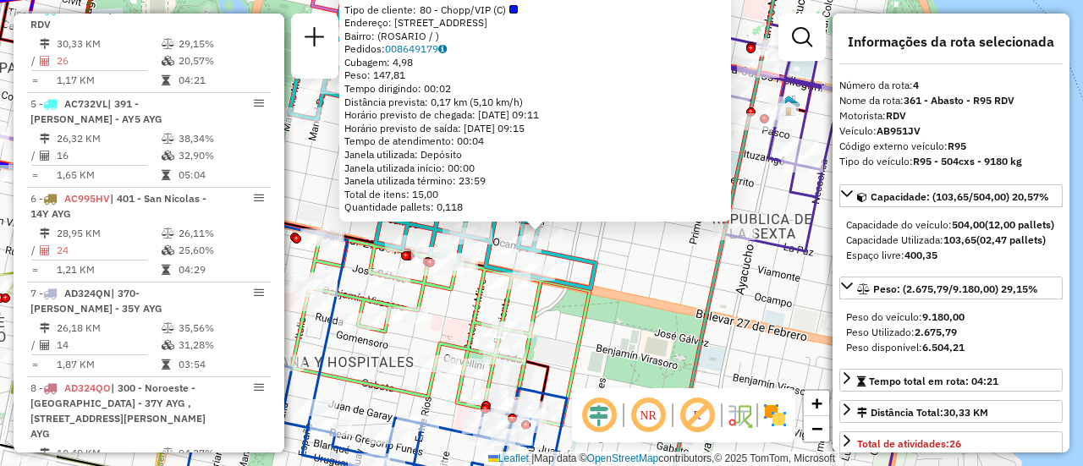
scroll to position [169, 0]
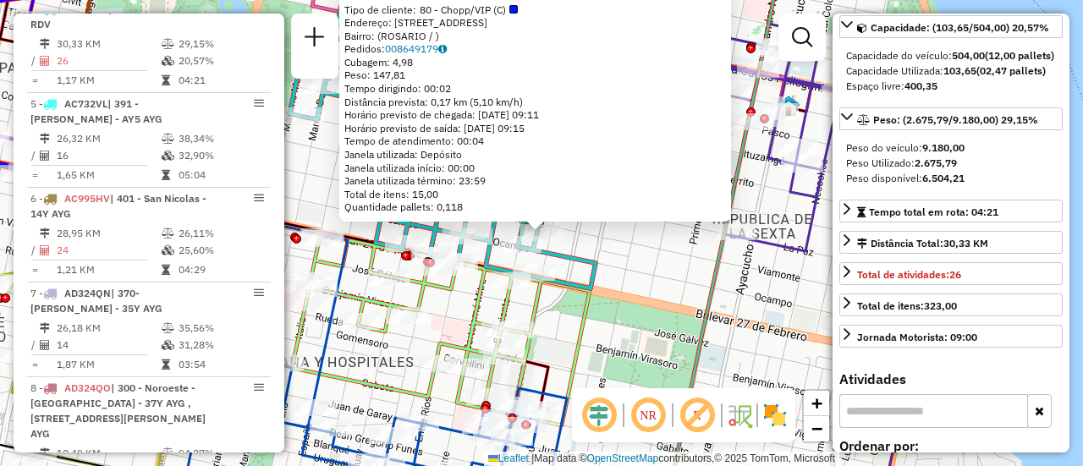
click at [650, 277] on div "0000442900 - Braten alan Tipo de cliente: 80 - Chopp/VIP (C) Endereço: viamonte…" at bounding box center [541, 233] width 1083 height 466
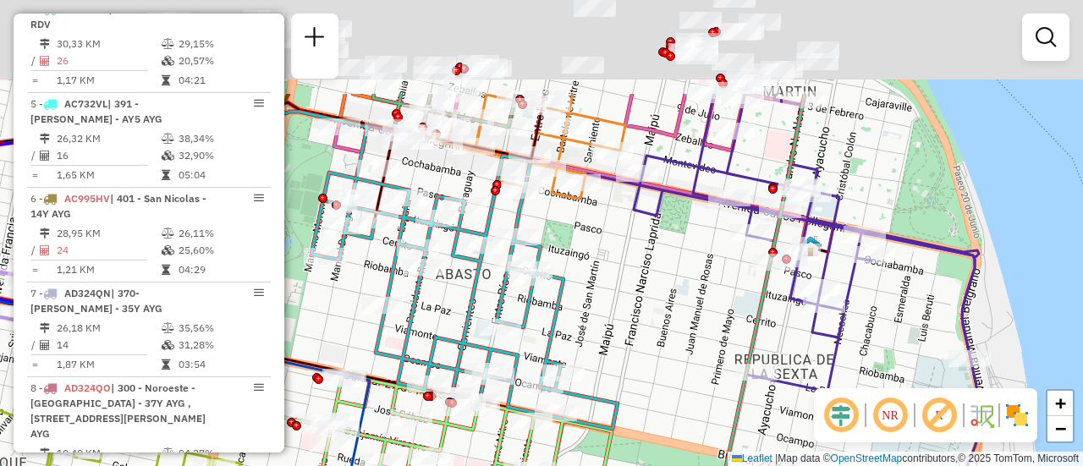
drag, startPoint x: 609, startPoint y: 139, endPoint x: 648, endPoint y: 315, distance: 181.0
click at [648, 315] on div "Janela de atendimento Grade de atendimento Capacidade Transportadoras Veículos …" at bounding box center [541, 233] width 1083 height 466
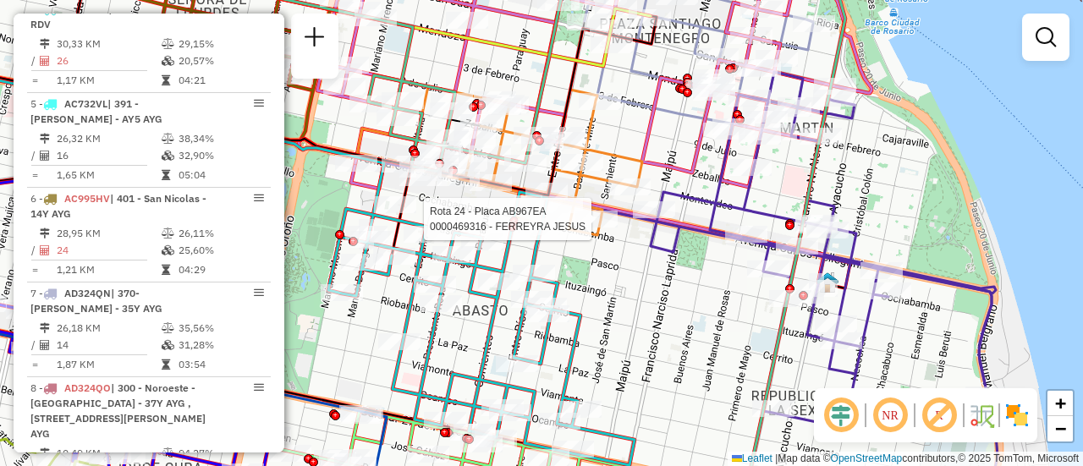
select select "**********"
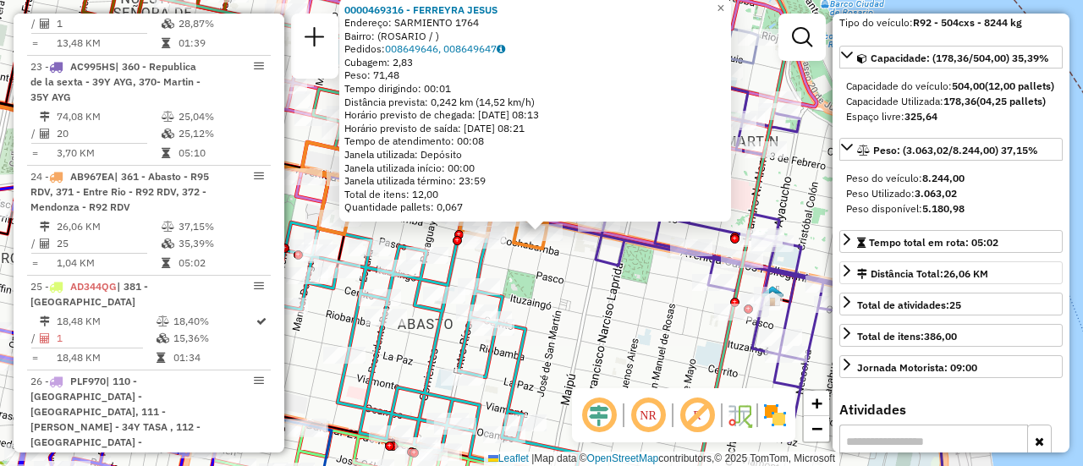
scroll to position [254, 0]
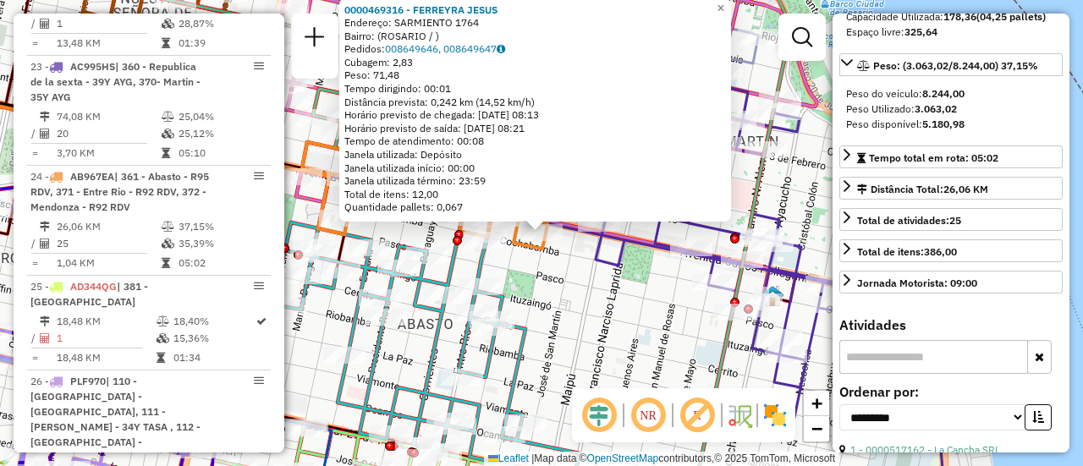
click at [619, 316] on div "0000469316 - FERREYRA JESUS Endereço: SARMIENTO 1764 Bairro: (ROSARIO / ) Pedid…" at bounding box center [541, 233] width 1083 height 466
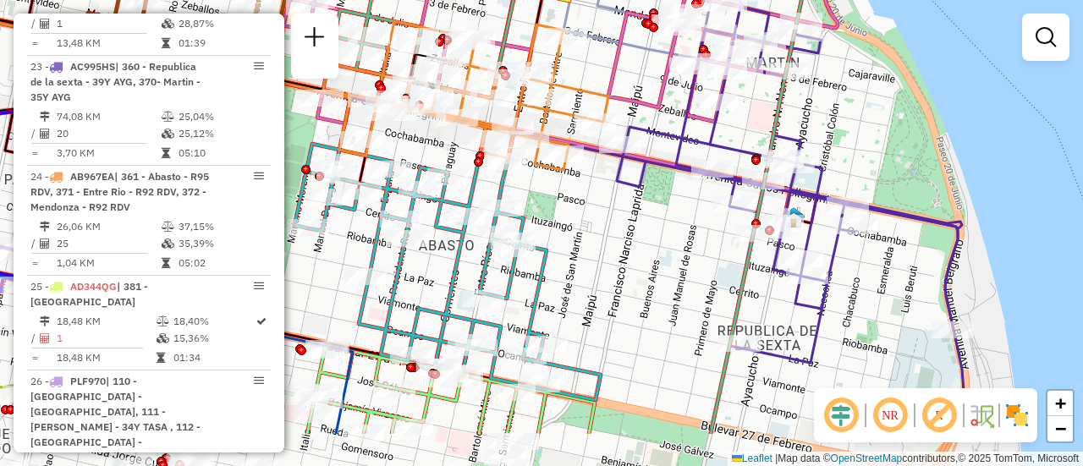
drag, startPoint x: 613, startPoint y: 359, endPoint x: 691, endPoint y: 187, distance: 189.3
click at [685, 189] on div "Janela de atendimento Grade de atendimento Capacidade Transportadoras Veículos …" at bounding box center [541, 233] width 1083 height 466
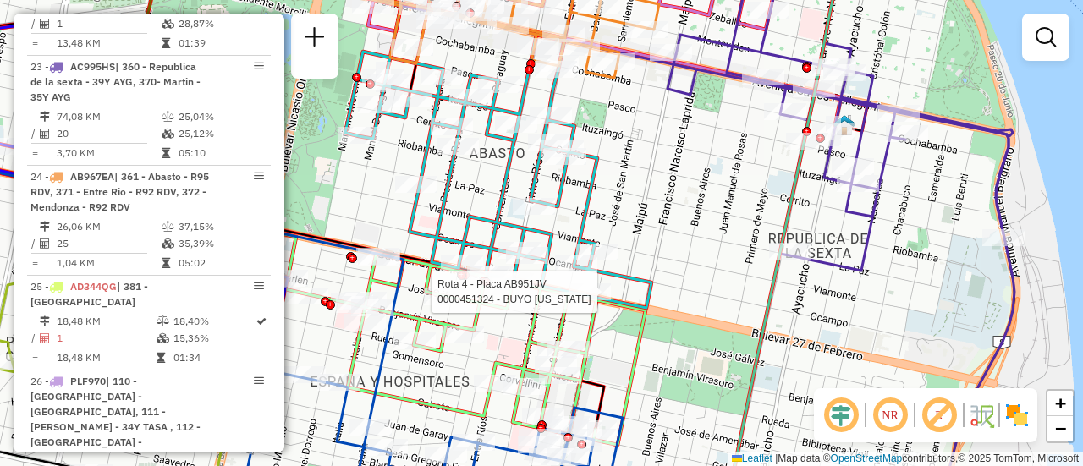
select select "**********"
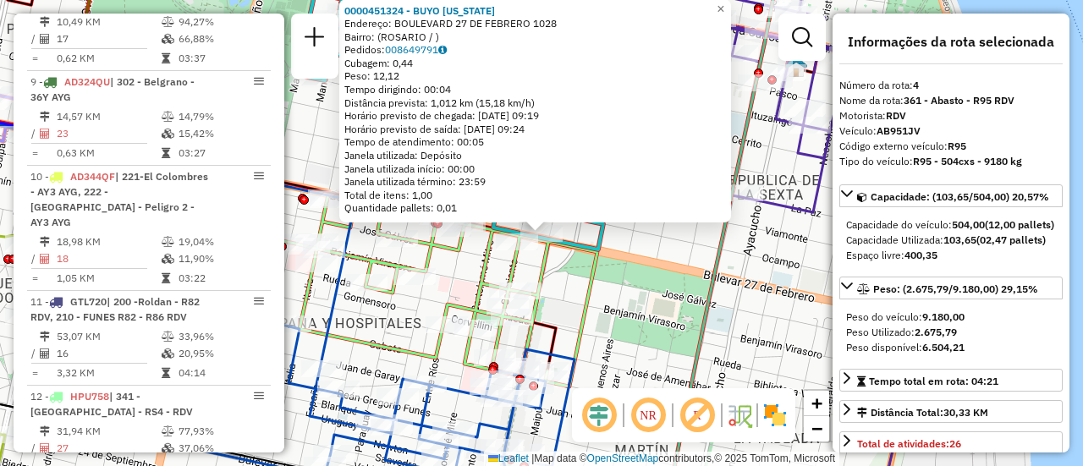
scroll to position [886, 0]
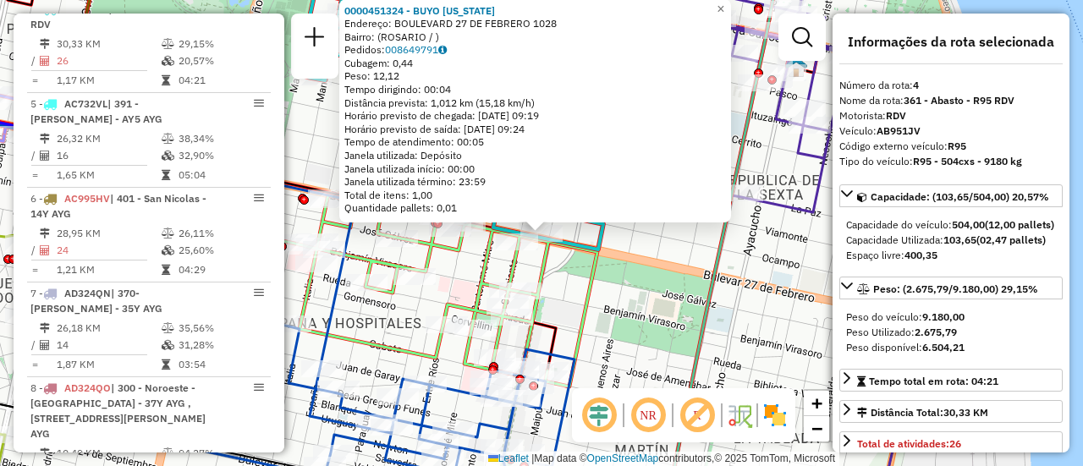
click at [687, 250] on div "0000451324 - BUYO VIRGINIA Endereço: BOULEVARD 27 DE FEBRERO 1028 Bairro: (ROSA…" at bounding box center [541, 233] width 1083 height 466
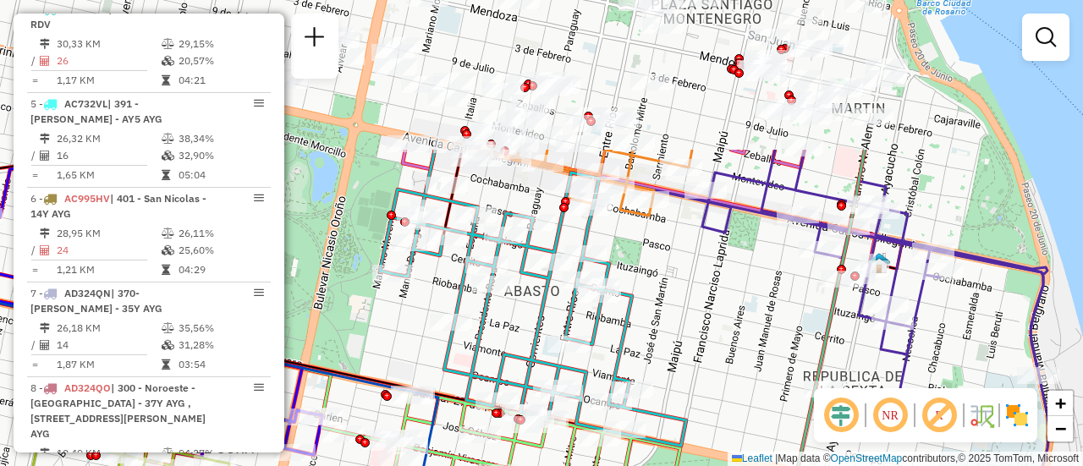
drag, startPoint x: 578, startPoint y: 132, endPoint x: 661, endPoint y: 328, distance: 213.0
click at [661, 328] on div "Janela de atendimento Grade de atendimento Capacidade Transportadoras Veículos …" at bounding box center [541, 233] width 1083 height 466
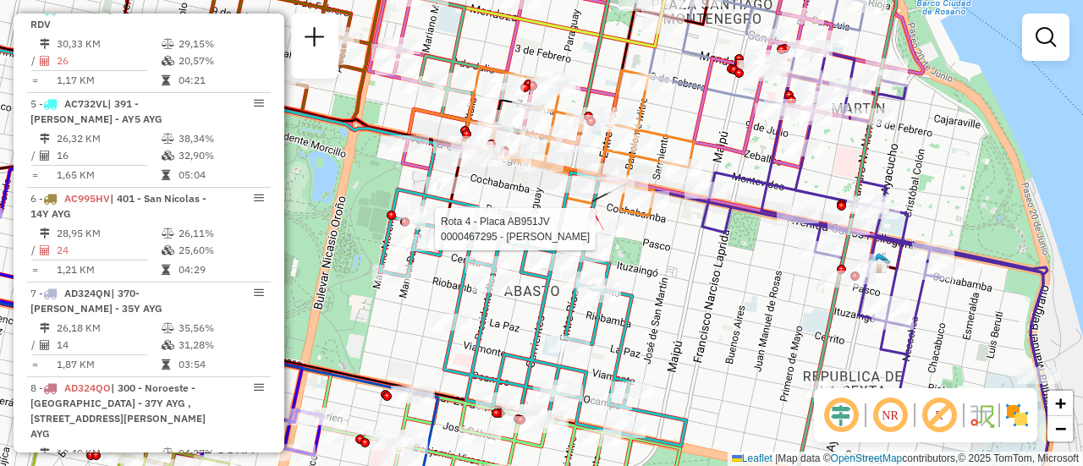
select select "**********"
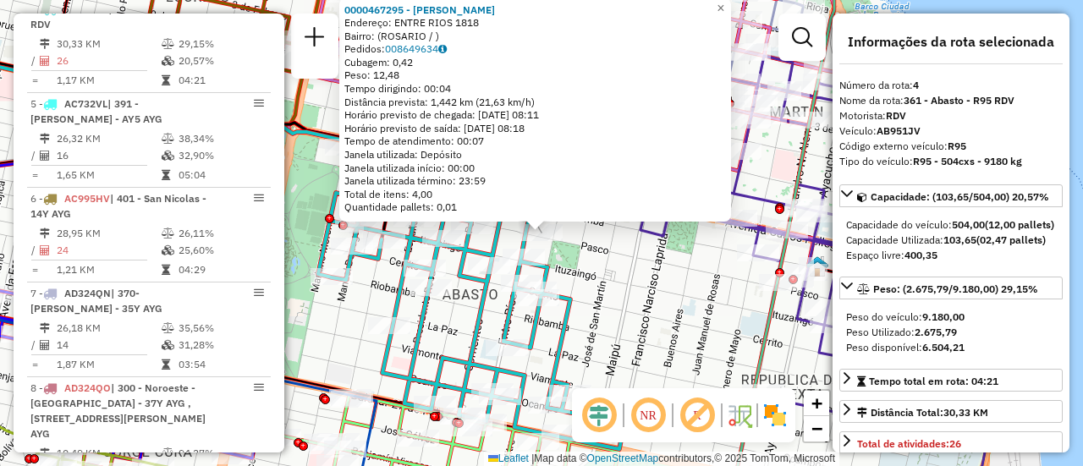
click at [613, 277] on div "0000467295 - MIRANDA MATIAS Endereço: ENTRE RIOS 1818 Bairro: (ROSARIO / ) Pedi…" at bounding box center [541, 233] width 1083 height 466
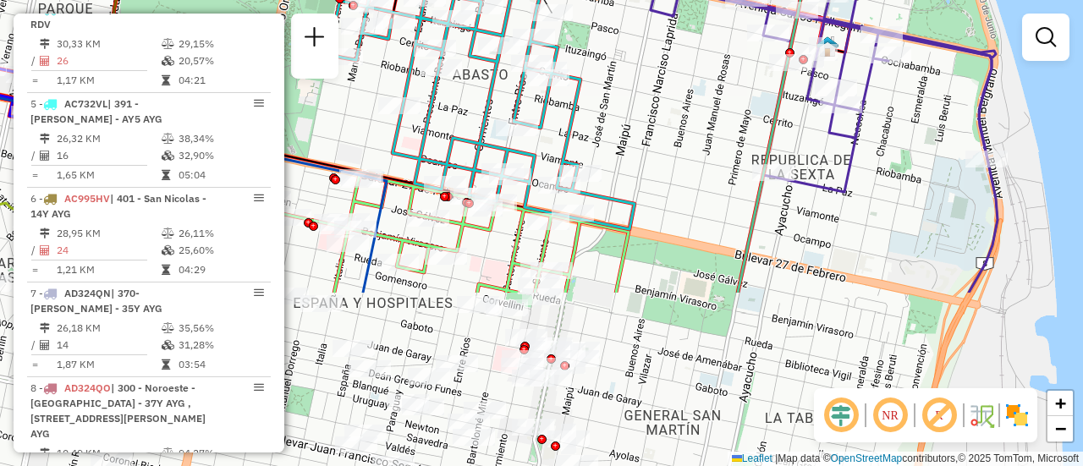
drag, startPoint x: 654, startPoint y: 384, endPoint x: 671, endPoint y: 93, distance: 291.4
click at [668, 96] on div "Janela de atendimento Grade de atendimento Capacidade Transportadoras Veículos …" at bounding box center [541, 233] width 1083 height 466
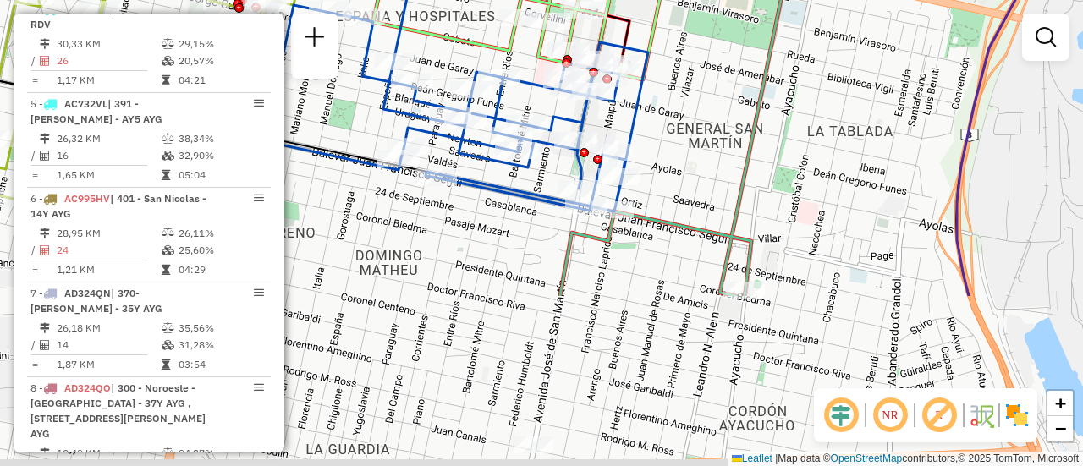
drag, startPoint x: 682, startPoint y: 337, endPoint x: 732, endPoint y: 90, distance: 251.9
click at [732, 90] on div "Janela de atendimento Grade de atendimento Capacidade Transportadoras Veículos …" at bounding box center [541, 233] width 1083 height 466
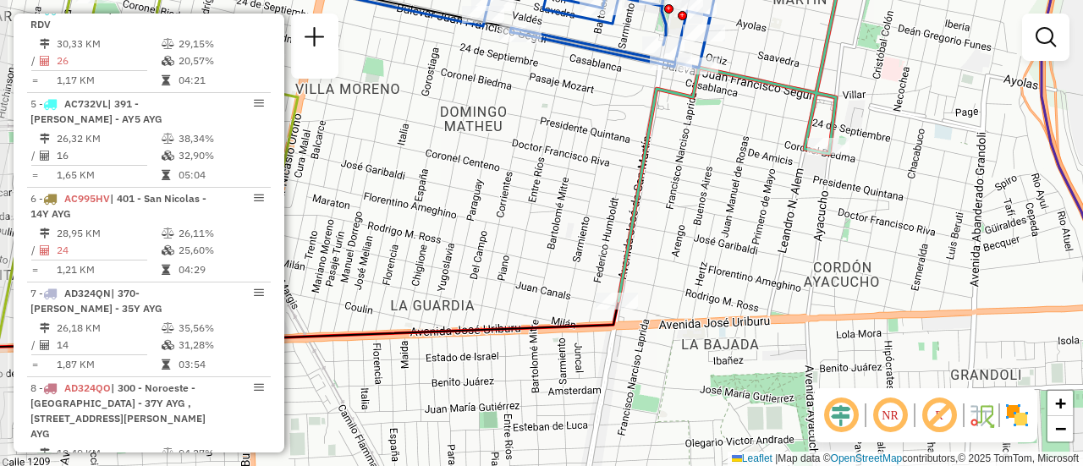
drag, startPoint x: 665, startPoint y: 288, endPoint x: 737, endPoint y: 174, distance: 134.2
click at [737, 174] on div "Janela de atendimento Grade de atendimento Capacidade Transportadoras Veículos …" at bounding box center [541, 233] width 1083 height 466
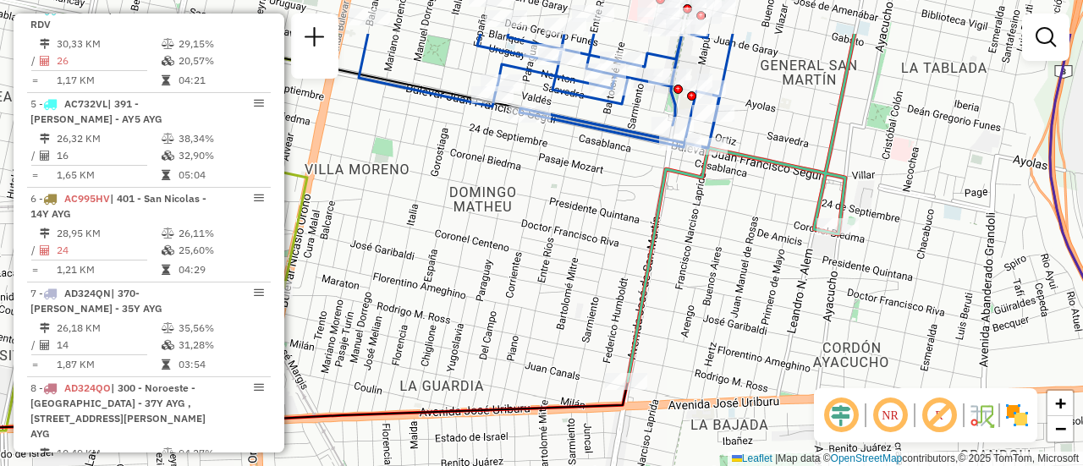
drag, startPoint x: 603, startPoint y: 127, endPoint x: 612, endPoint y: 207, distance: 80.9
click at [612, 207] on div "Janela de atendimento Grade de atendimento Capacidade Transportadoras Veículos …" at bounding box center [541, 233] width 1083 height 466
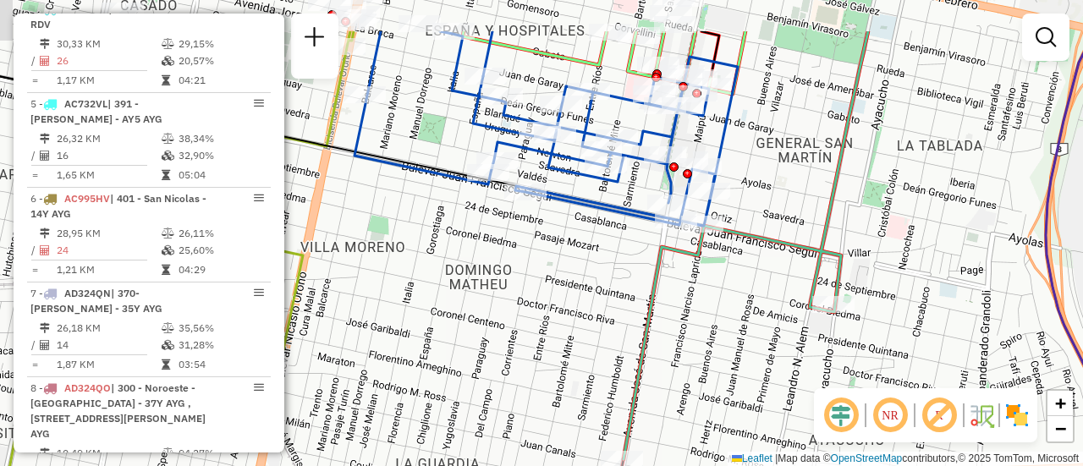
drag, startPoint x: 606, startPoint y: 205, endPoint x: 623, endPoint y: 217, distance: 21.8
click at [606, 257] on div "Janela de atendimento Grade de atendimento Capacidade Transportadoras Veículos …" at bounding box center [541, 233] width 1083 height 466
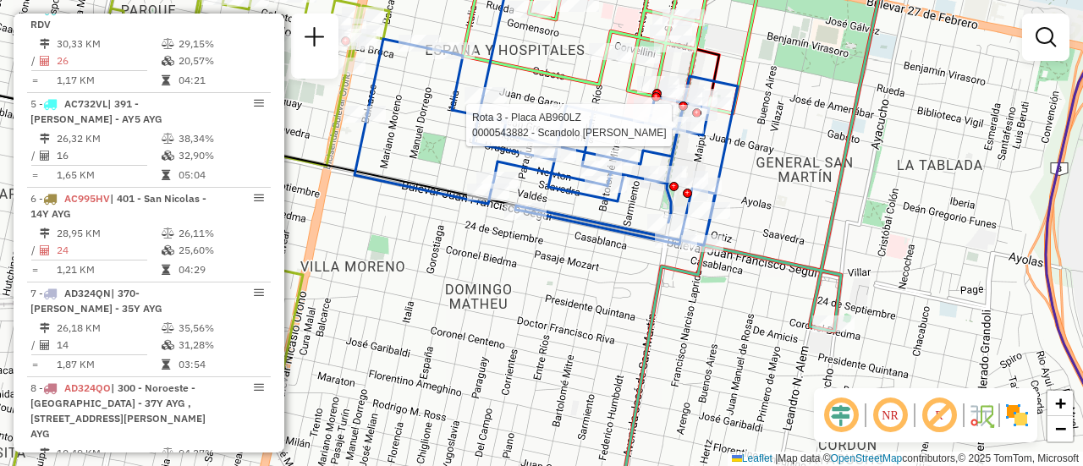
select select "**********"
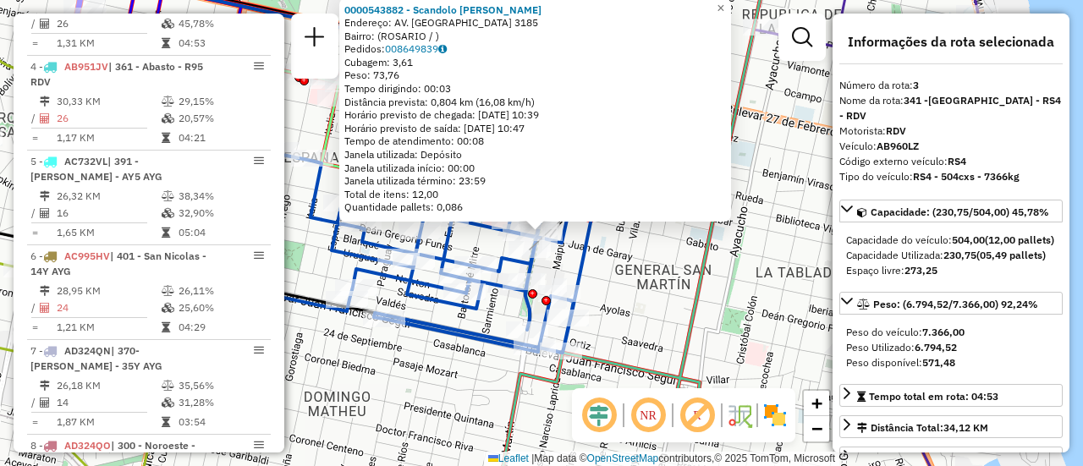
scroll to position [792, 0]
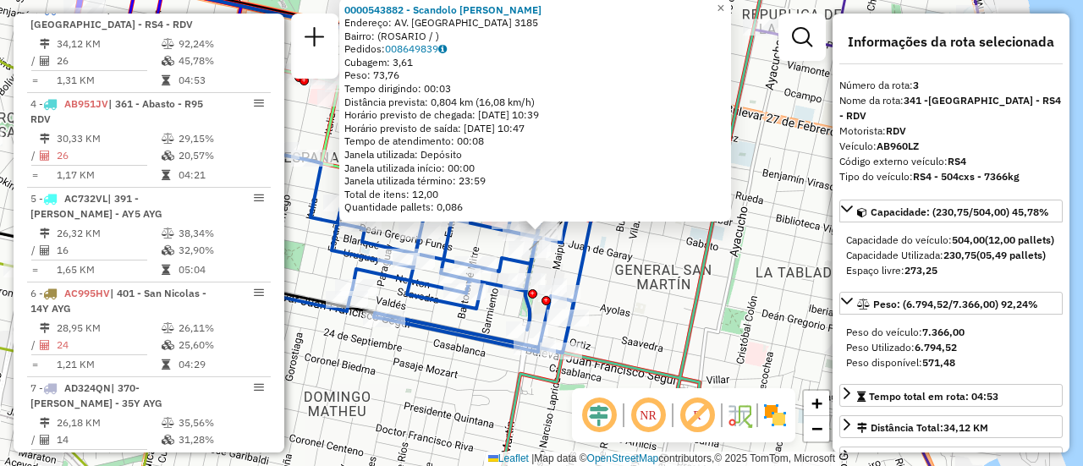
click at [666, 244] on div "0000543882 - Scandolo Santiago Bartolome Endereço: AV. SAN MARTIN 3185 Bairro: …" at bounding box center [541, 233] width 1083 height 466
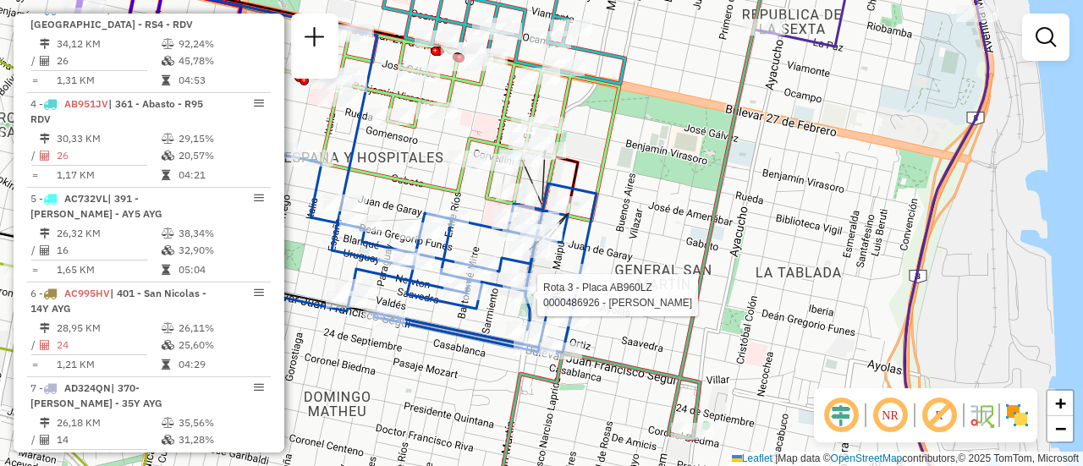
select select "**********"
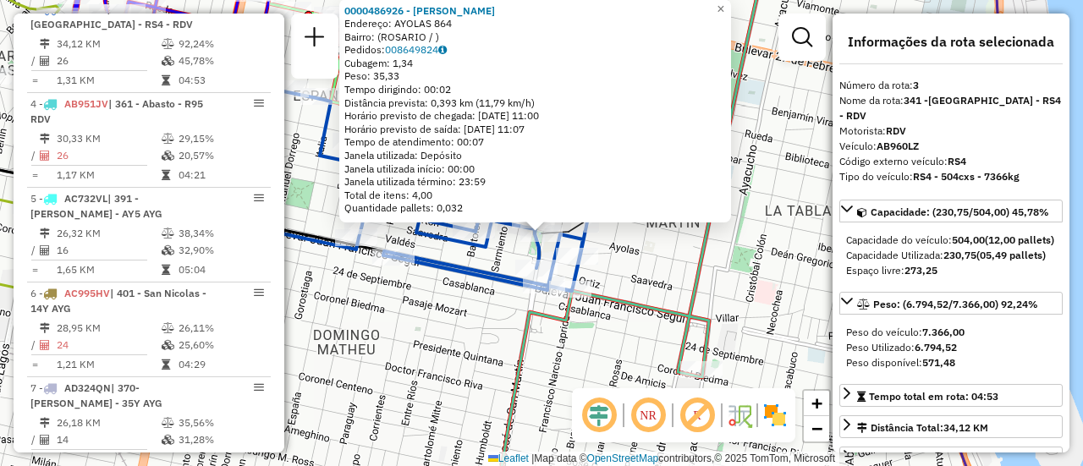
click at [672, 243] on div "0000486926 - BORSELLINO VALENTINO Endereço: AYOLAS 864 Bairro: (ROSARIO / ) Ped…" at bounding box center [541, 233] width 1083 height 466
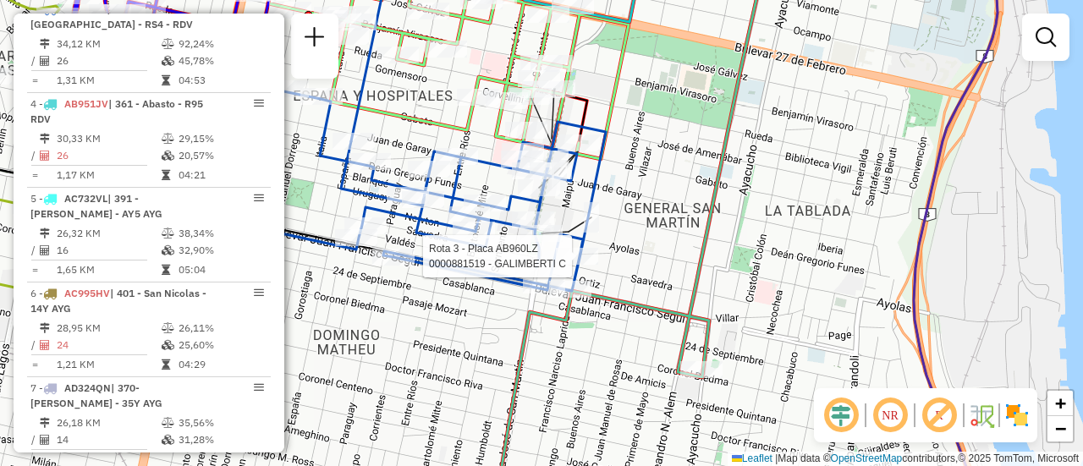
select select "**********"
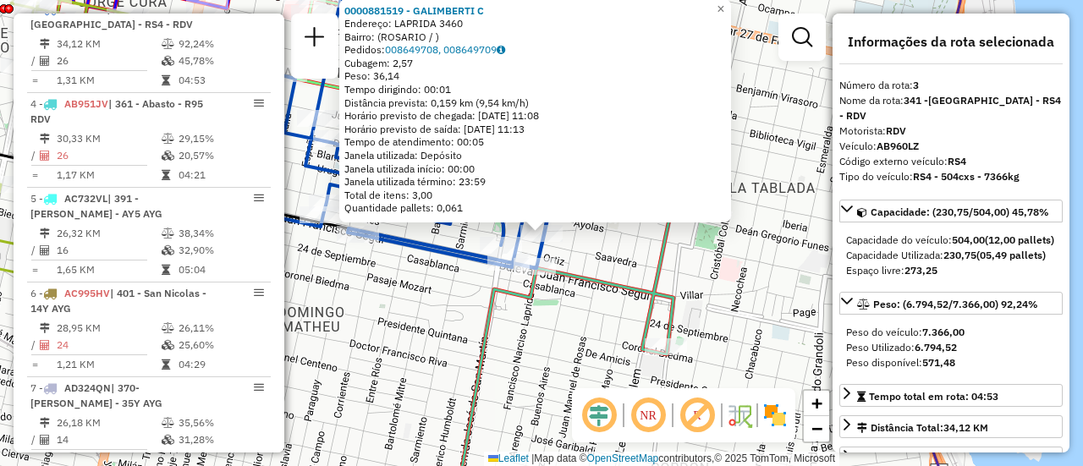
click at [633, 243] on div "0000881519 - GALIMBERTI C Endereço: LAPRIDA 3460 Bairro: (ROSARIO / ) Pedidos: …" at bounding box center [541, 233] width 1083 height 466
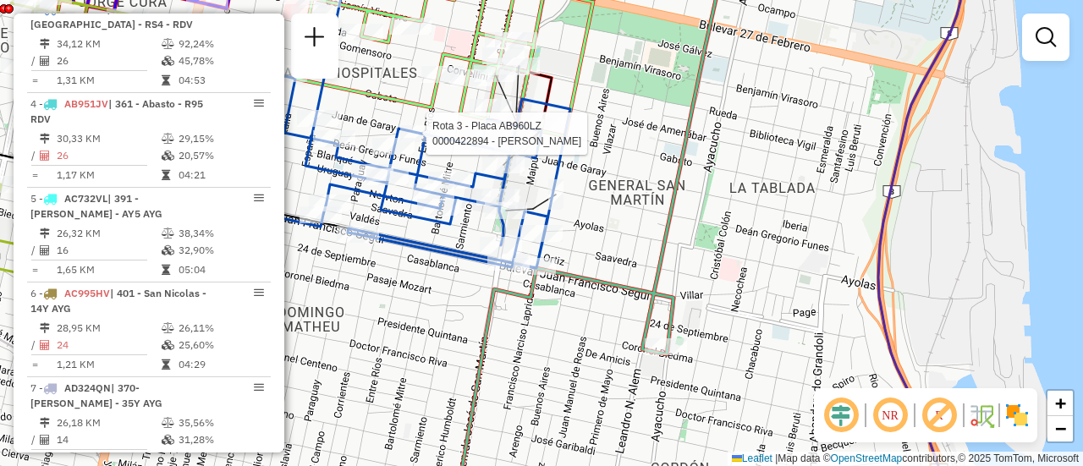
select select "**********"
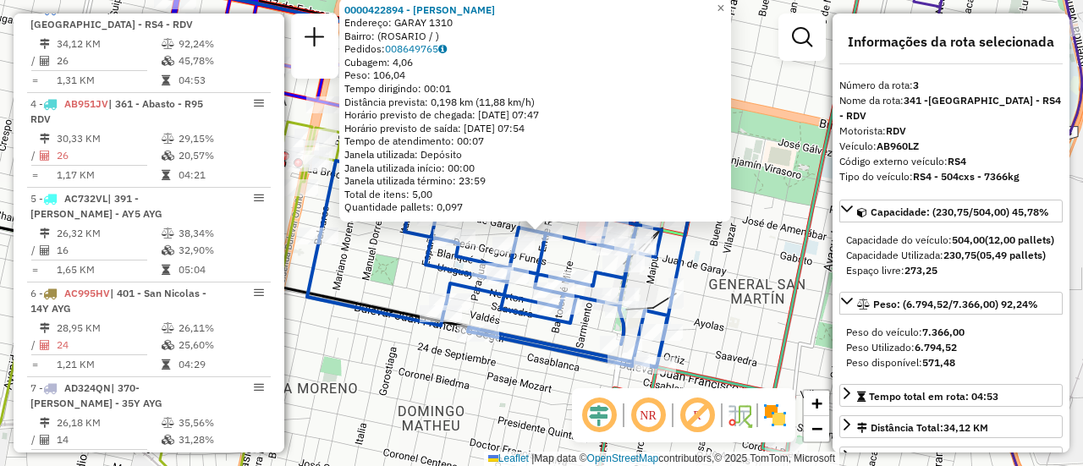
click at [780, 233] on div "0000422894 - CHIGNOLETTI LORENA BEATRIZ Endereço: GARAY 1310 Bairro: (ROSARIO /…" at bounding box center [541, 233] width 1083 height 466
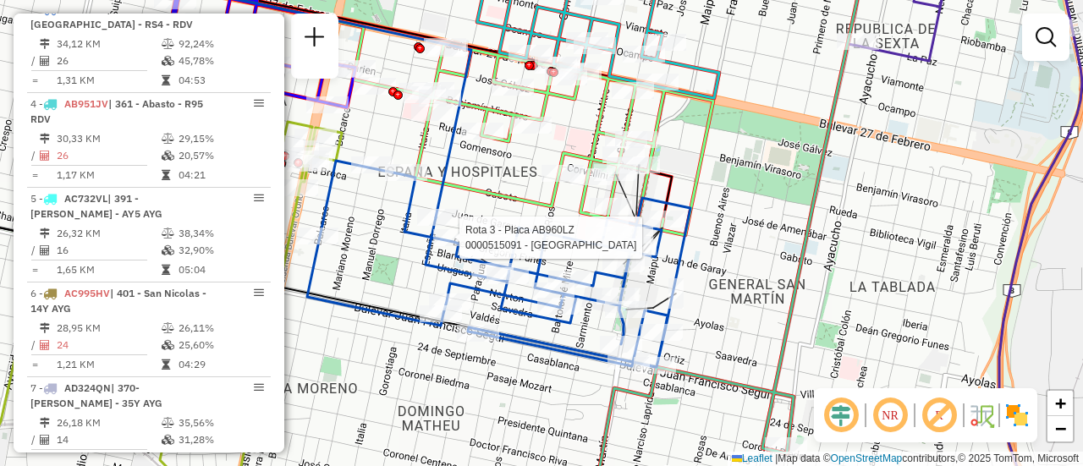
select select "**********"
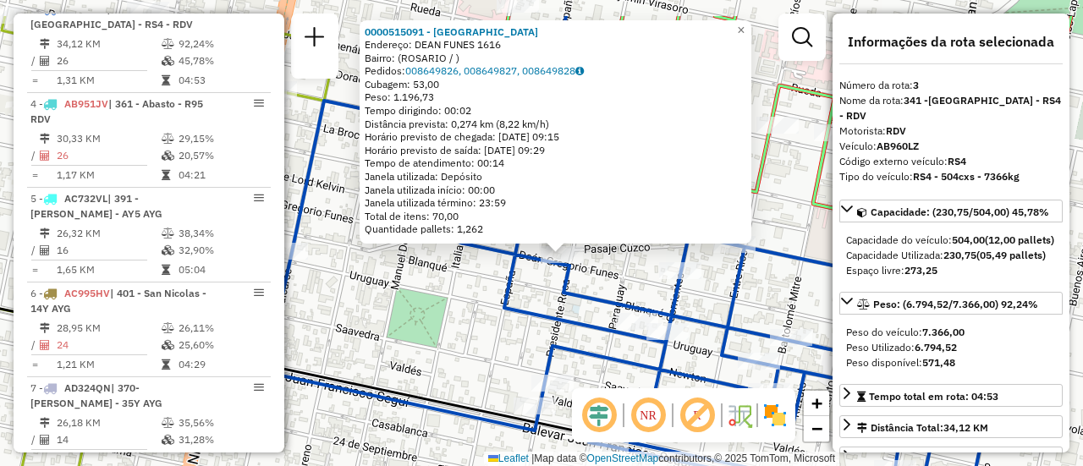
drag, startPoint x: 551, startPoint y: 221, endPoint x: 492, endPoint y: 283, distance: 86.1
click at [492, 283] on div "0000515091 - GUAN XIANGNAN Endereço: DEAN FUNES 1616 Bairro: (ROSARIO / ) Pedid…" at bounding box center [541, 233] width 1083 height 466
drag, startPoint x: 775, startPoint y: 213, endPoint x: 766, endPoint y: 211, distance: 8.6
click at [775, 213] on div "0000515091 - GUAN XIANGNAN Endereço: DEAN FUNES 1616 Bairro: (ROSARIO / ) Pedid…" at bounding box center [541, 233] width 1083 height 466
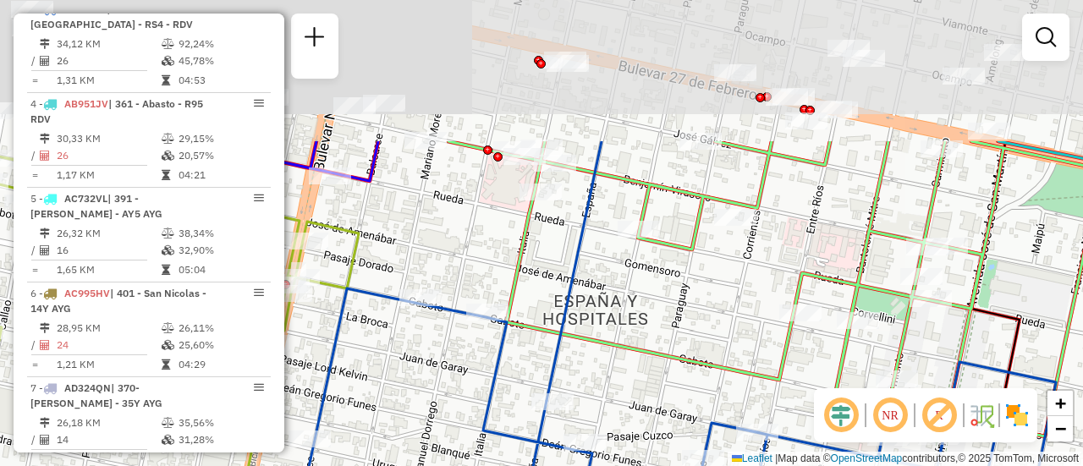
drag, startPoint x: 547, startPoint y: 109, endPoint x: 583, endPoint y: 331, distance: 224.4
click at [583, 370] on icon at bounding box center [573, 271] width 55 height 260
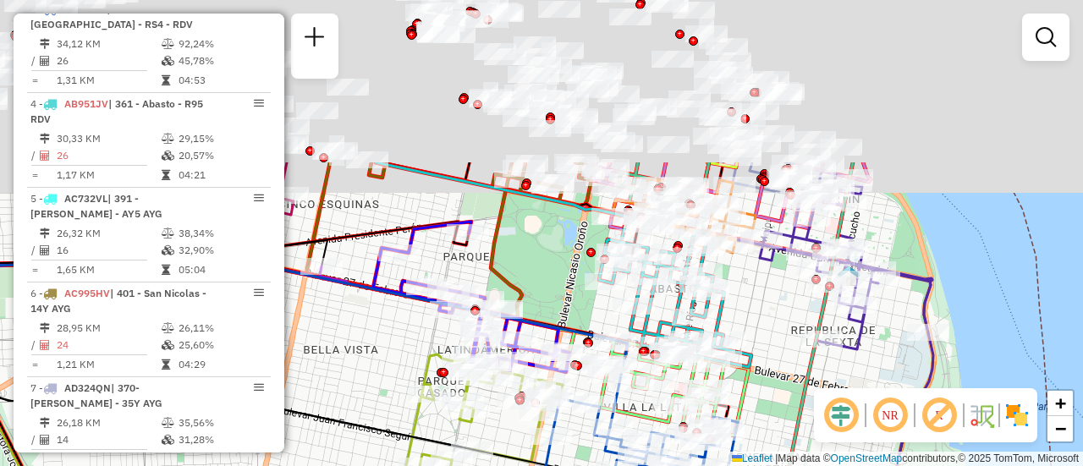
drag, startPoint x: 774, startPoint y: 166, endPoint x: 818, endPoint y: 409, distance: 247.5
click at [818, 409] on hb-router-mapa "Informações da Sessão 1255775 - 30/08/2025 Criação: 29/08/2025 16:34 Depósito: …" at bounding box center [541, 233] width 1083 height 466
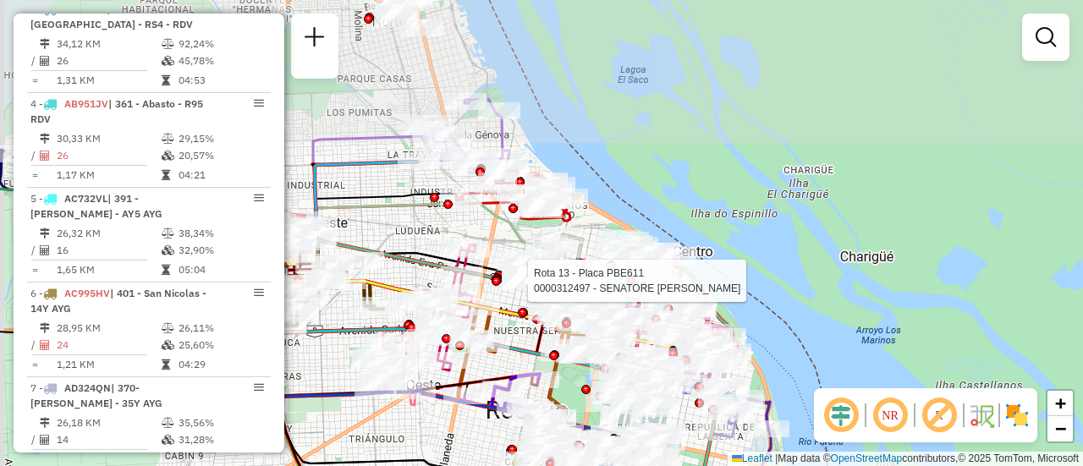
drag, startPoint x: 458, startPoint y: 146, endPoint x: 489, endPoint y: 255, distance: 112.5
click at [530, 289] on div at bounding box center [523, 280] width 42 height 17
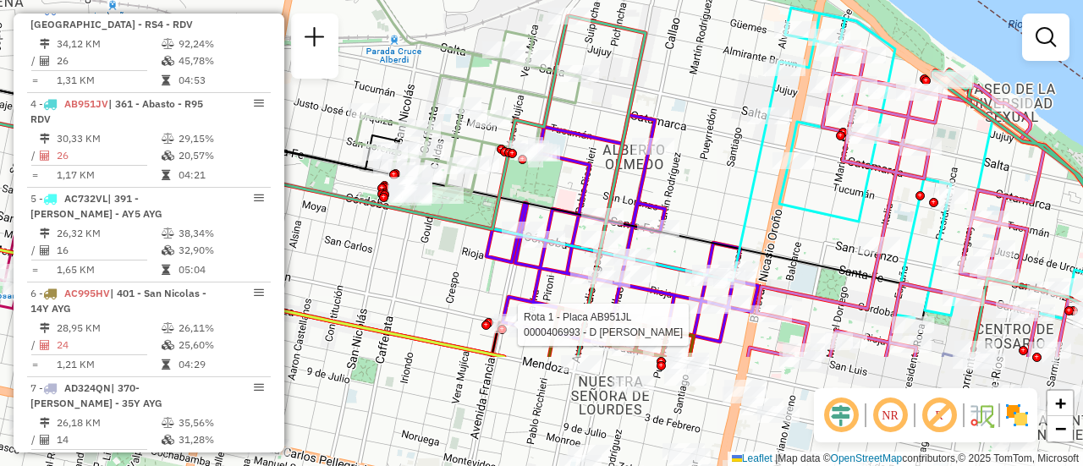
drag, startPoint x: 651, startPoint y: 264, endPoint x: 676, endPoint y: 106, distance: 160.0
click at [676, 106] on div "Rota 1 - Placa AB951JL 0000406993 - D AGOSTINO GUSTAVO ARIEL Janela de atendime…" at bounding box center [541, 233] width 1083 height 466
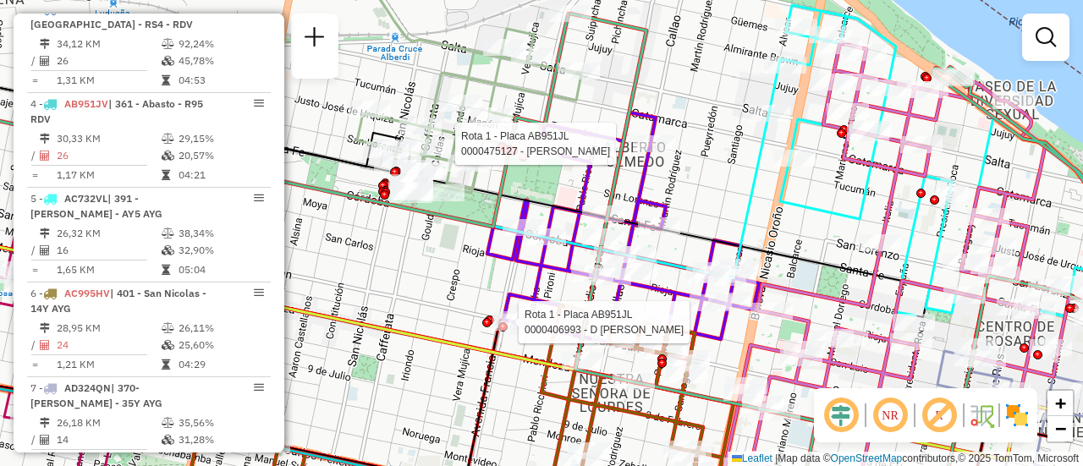
select select "**********"
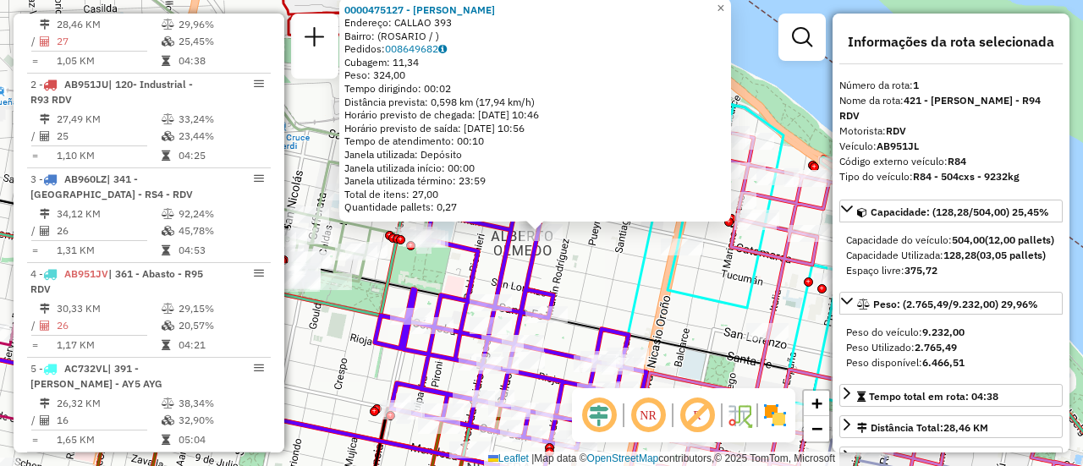
scroll to position [602, 0]
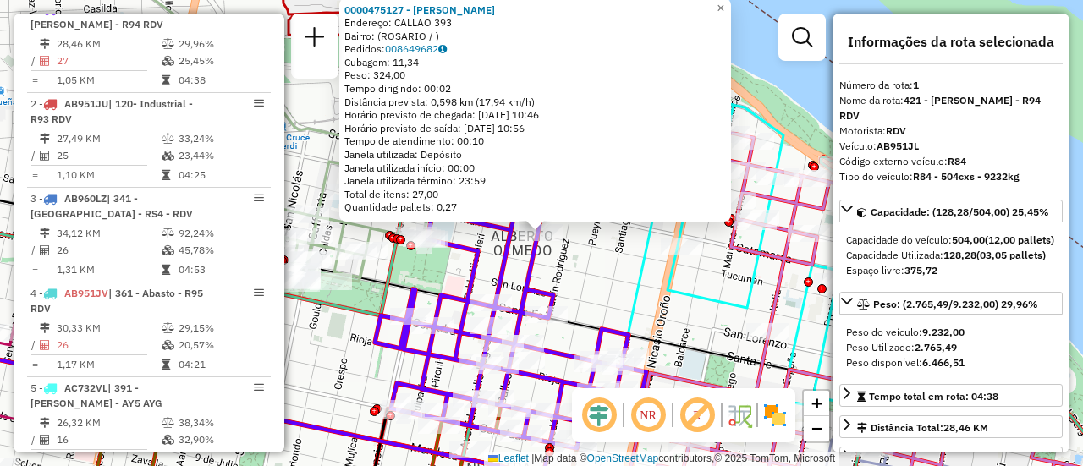
click at [584, 262] on div "0000475127 - RUIZ FRANCO NICOLAS Endereço: CALLAO 393 Bairro: (ROSARIO / ) Pedi…" at bounding box center [541, 233] width 1083 height 466
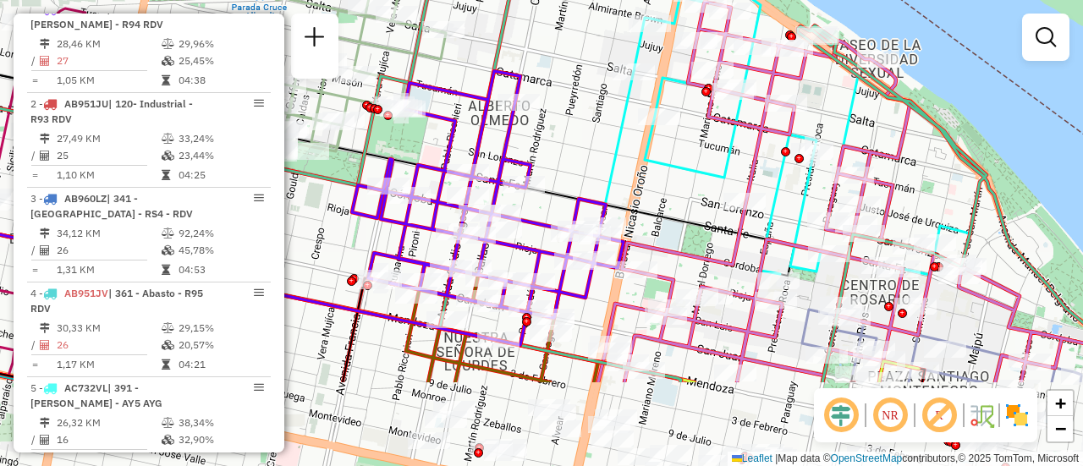
drag, startPoint x: 637, startPoint y: 304, endPoint x: 628, endPoint y: 153, distance: 151.7
click at [621, 153] on div "Janela de atendimento Grade de atendimento Capacidade Transportadoras Veículos …" at bounding box center [541, 233] width 1083 height 466
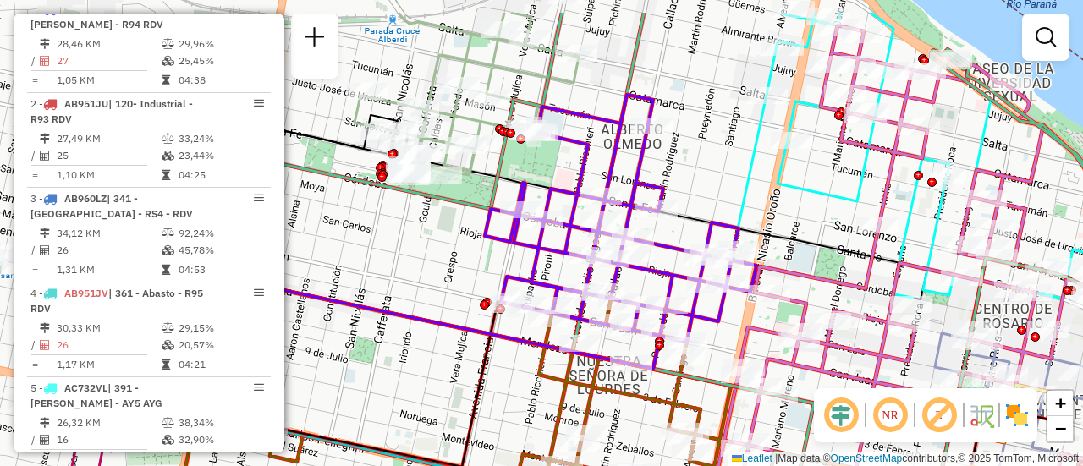
drag, startPoint x: 387, startPoint y: 104, endPoint x: 540, endPoint y: 172, distance: 166.6
click at [525, 144] on div at bounding box center [520, 138] width 9 height 9
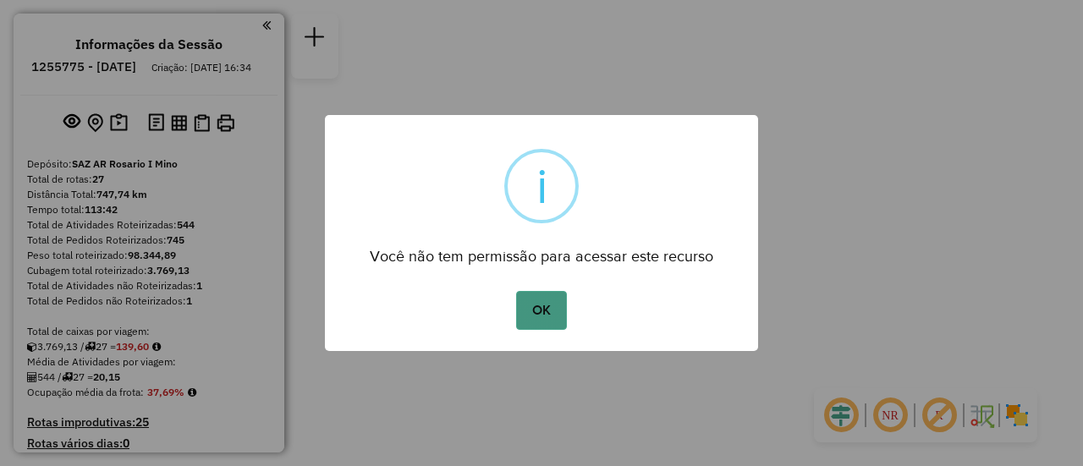
click at [538, 299] on button "OK" at bounding box center [541, 310] width 50 height 39
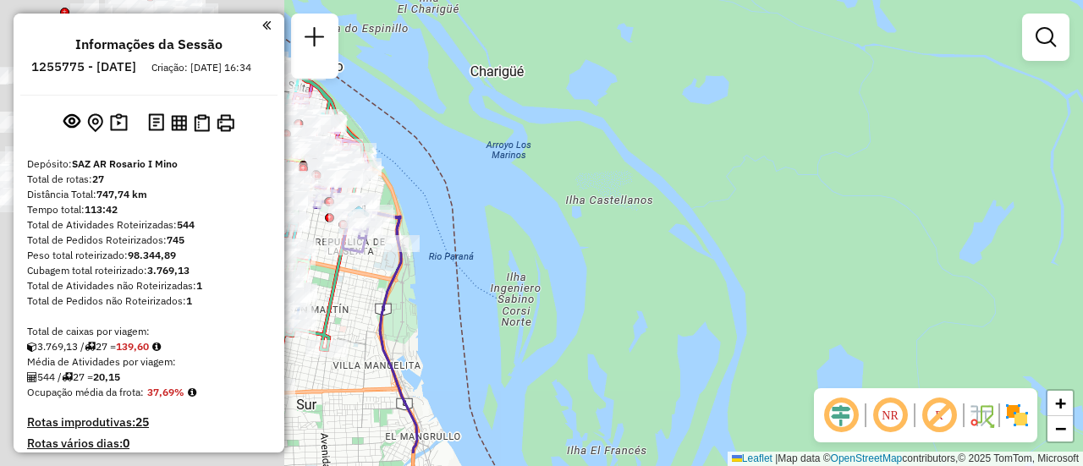
drag, startPoint x: 491, startPoint y: 283, endPoint x: 1082, endPoint y: 191, distance: 598.3
click at [1082, 193] on div "Janela de atendimento Grade de atendimento Capacidade Transportadoras Veículos …" at bounding box center [541, 233] width 1083 height 466
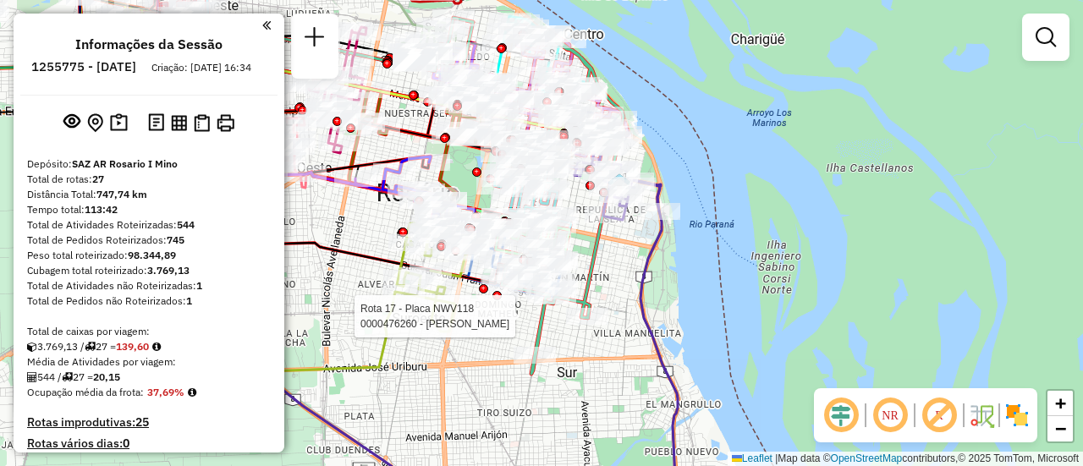
select select "**********"
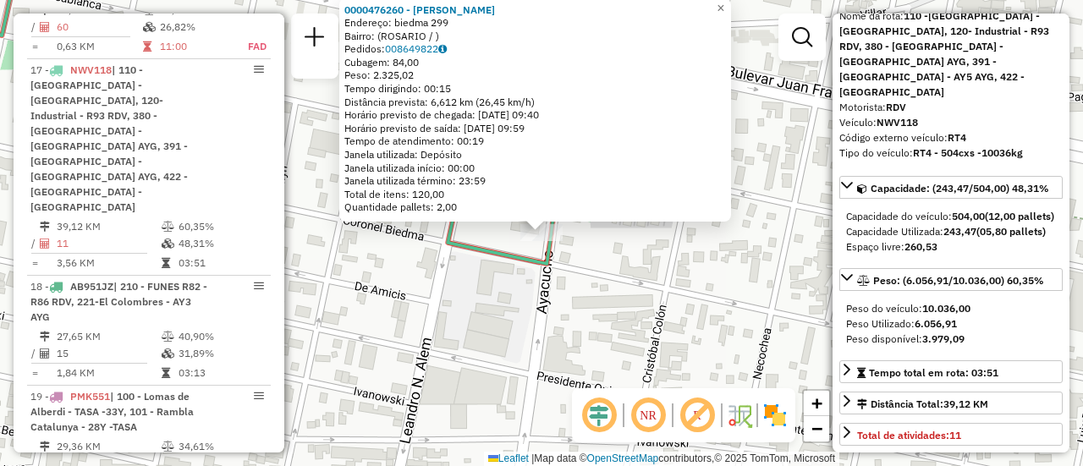
scroll to position [169, 0]
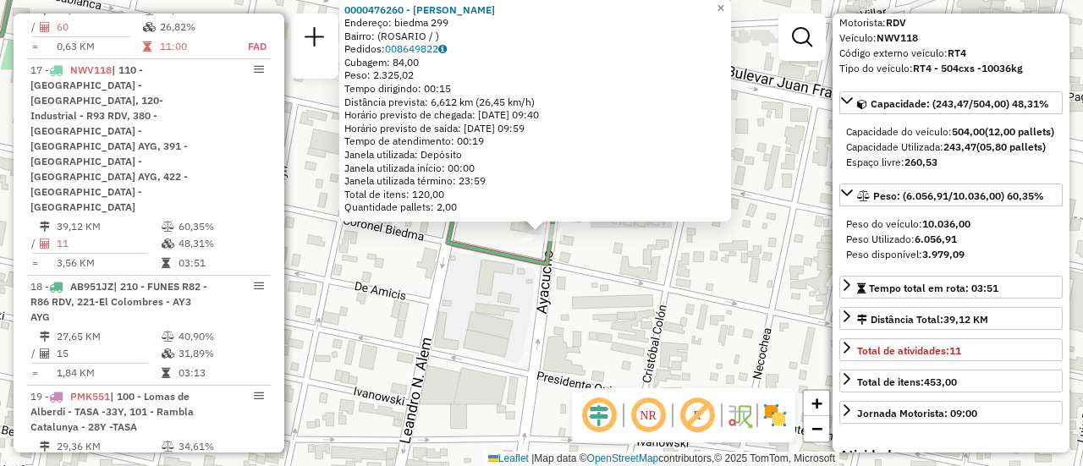
drag, startPoint x: 721, startPoint y: 313, endPoint x: 661, endPoint y: 270, distance: 74.6
click at [720, 313] on div "0000476260 - [PERSON_NAME]: biedma 299 Bairro: ([GEOGRAPHIC_DATA] / ) Pedidos: …" at bounding box center [541, 233] width 1083 height 466
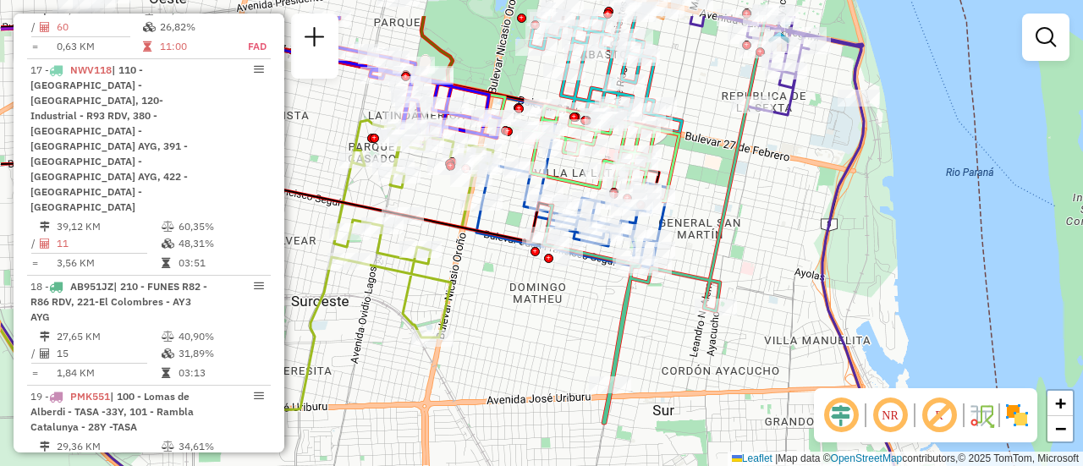
drag, startPoint x: 443, startPoint y: 244, endPoint x: 552, endPoint y: 306, distance: 125.8
click at [552, 306] on div "Janela de atendimento Grade de atendimento Capacidade Transportadoras Veículos …" at bounding box center [541, 233] width 1083 height 466
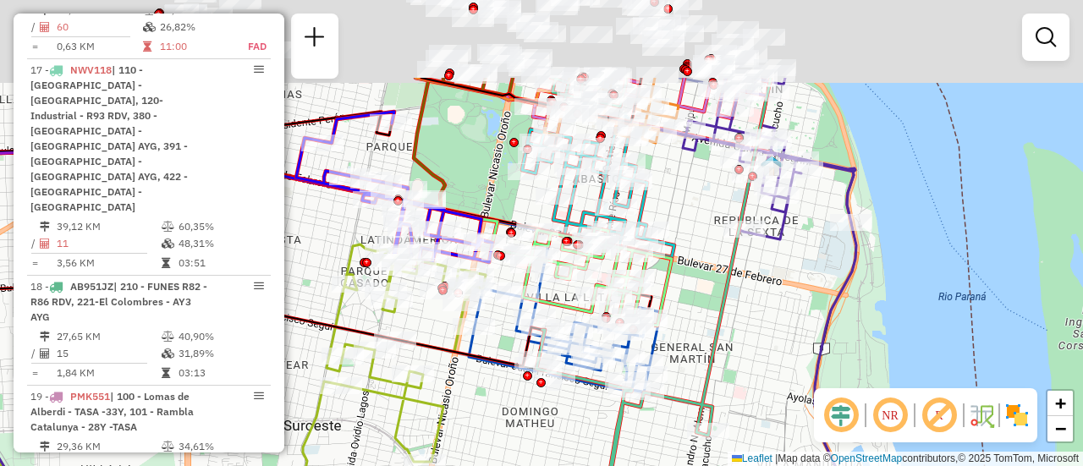
drag, startPoint x: 727, startPoint y: 197, endPoint x: 714, endPoint y: 365, distance: 168.0
click at [714, 365] on icon at bounding box center [653, 312] width 234 height 469
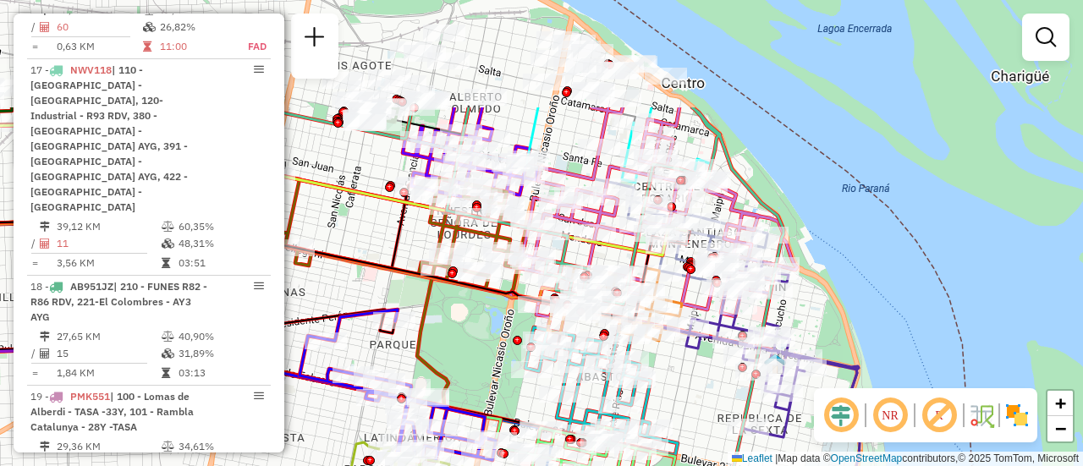
drag, startPoint x: 696, startPoint y: 223, endPoint x: 705, endPoint y: 377, distance: 154.2
click at [705, 377] on div "Janela de atendimento Grade de atendimento Capacidade Transportadoras Veículos …" at bounding box center [541, 233] width 1083 height 466
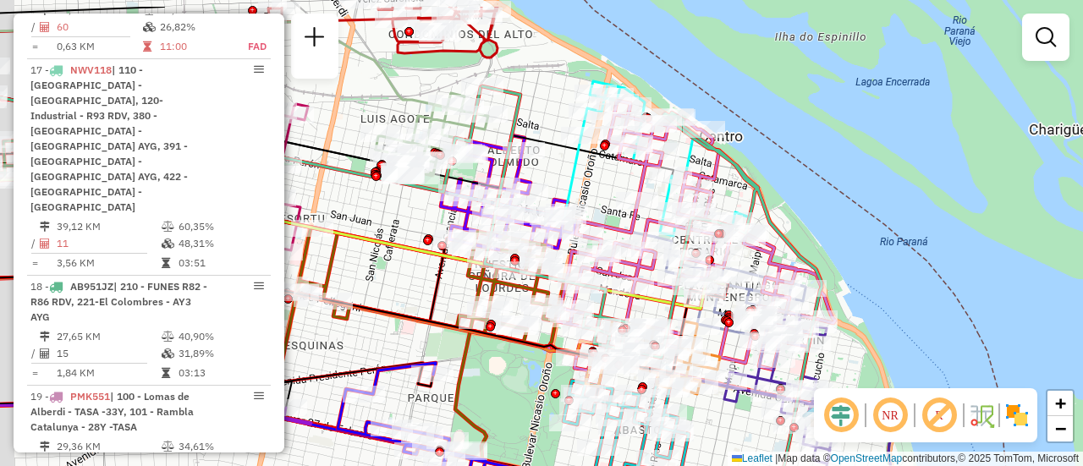
drag, startPoint x: 551, startPoint y: 125, endPoint x: 630, endPoint y: 205, distance: 111.8
click at [628, 208] on div "Janela de atendimento Grade de atendimento Capacidade Transportadoras Veículos …" at bounding box center [541, 233] width 1083 height 466
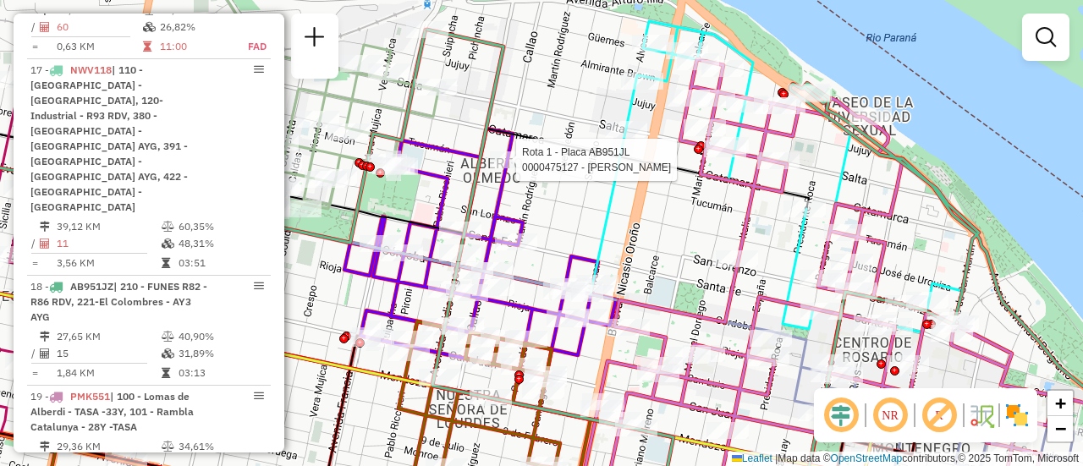
select select "**********"
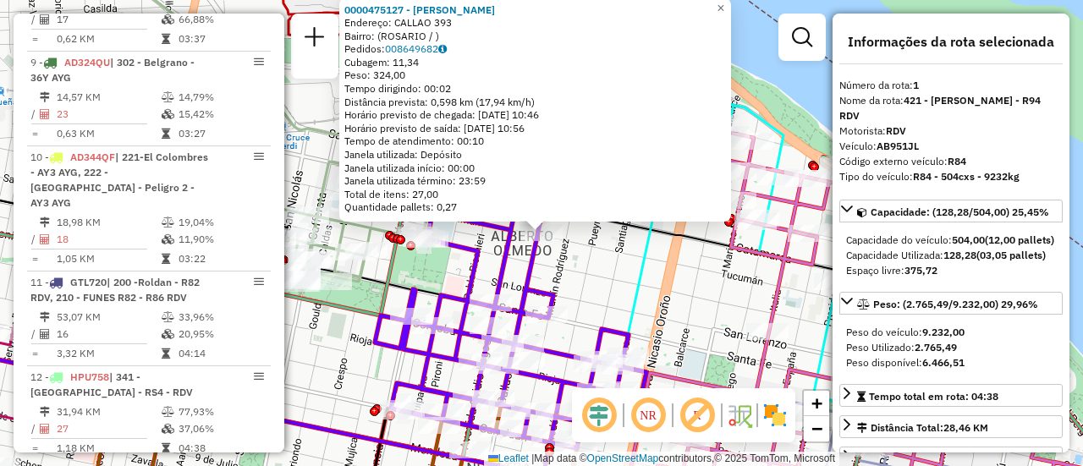
scroll to position [602, 0]
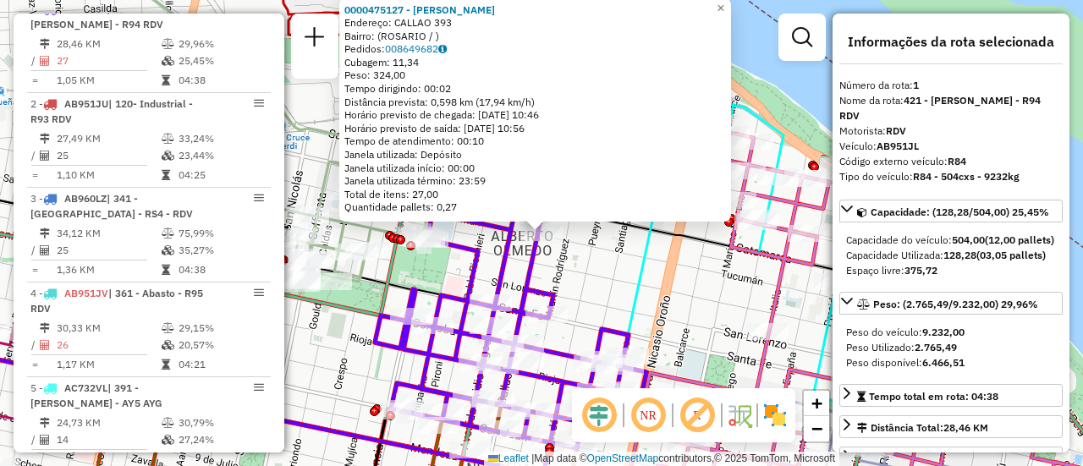
click at [630, 274] on icon at bounding box center [274, 284] width 765 height 166
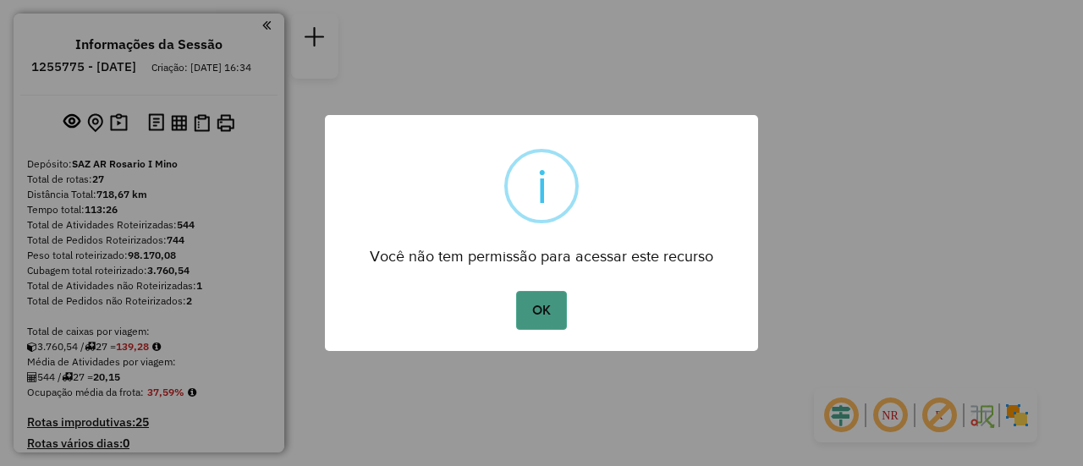
click at [541, 309] on button "OK" at bounding box center [541, 310] width 50 height 39
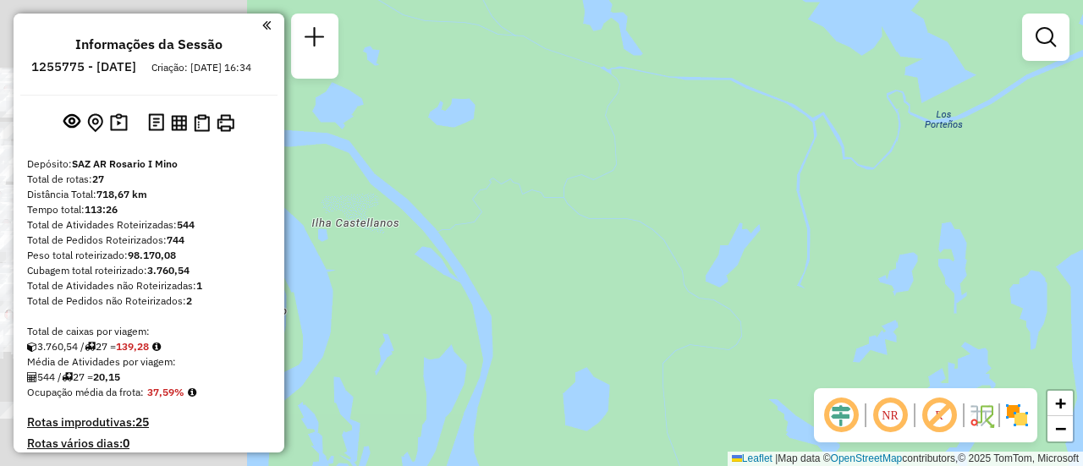
drag, startPoint x: 545, startPoint y: 206, endPoint x: 1008, endPoint y: 222, distance: 462.9
click at [1012, 224] on div "Janela de atendimento Grade de atendimento Capacidade Transportadoras Veículos …" at bounding box center [541, 233] width 1083 height 466
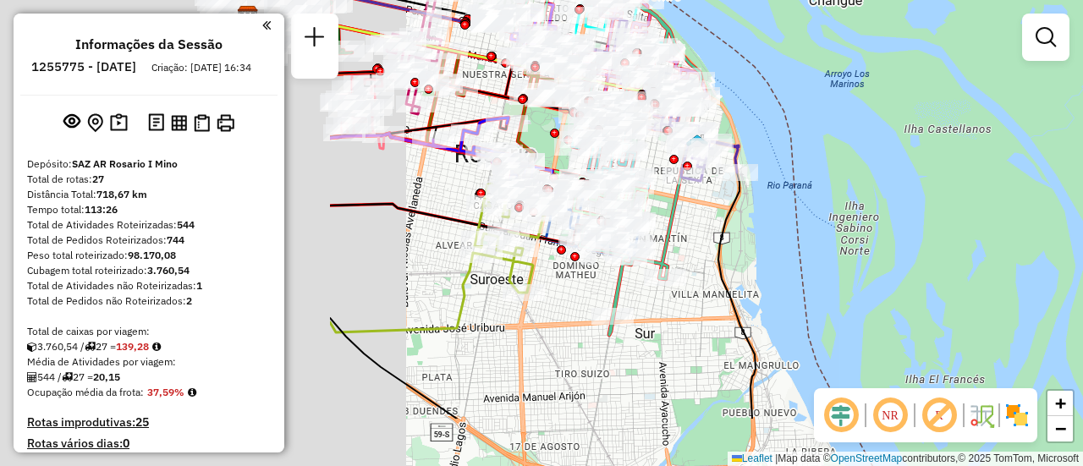
drag, startPoint x: 617, startPoint y: 244, endPoint x: 968, endPoint y: 179, distance: 356.8
click at [1082, 151] on div "Janela de atendimento Grade de atendimento Capacidade Transportadoras Veículos …" at bounding box center [541, 233] width 1083 height 466
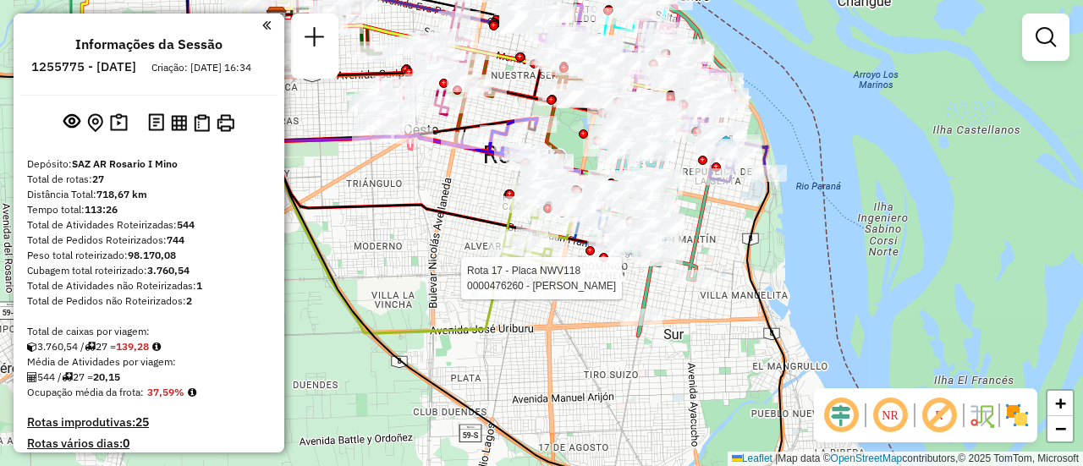
select select "**********"
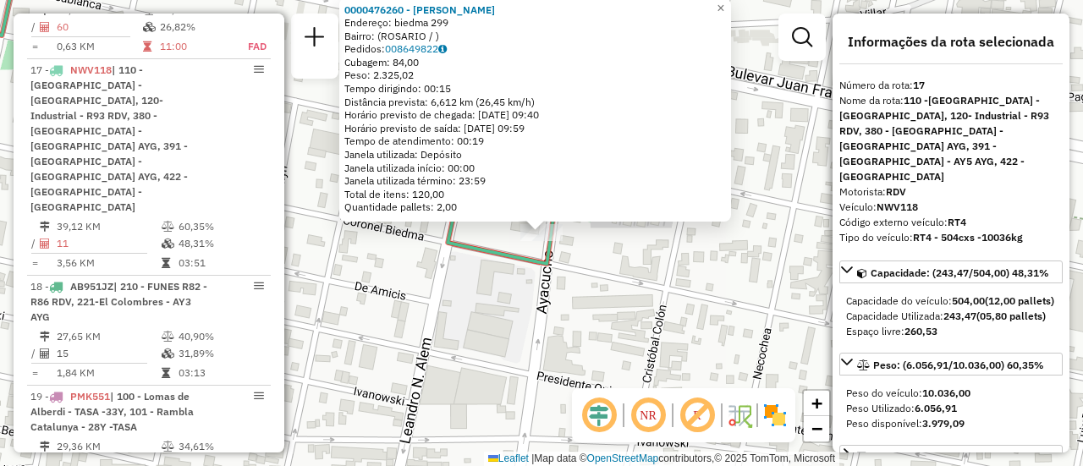
scroll to position [169, 0]
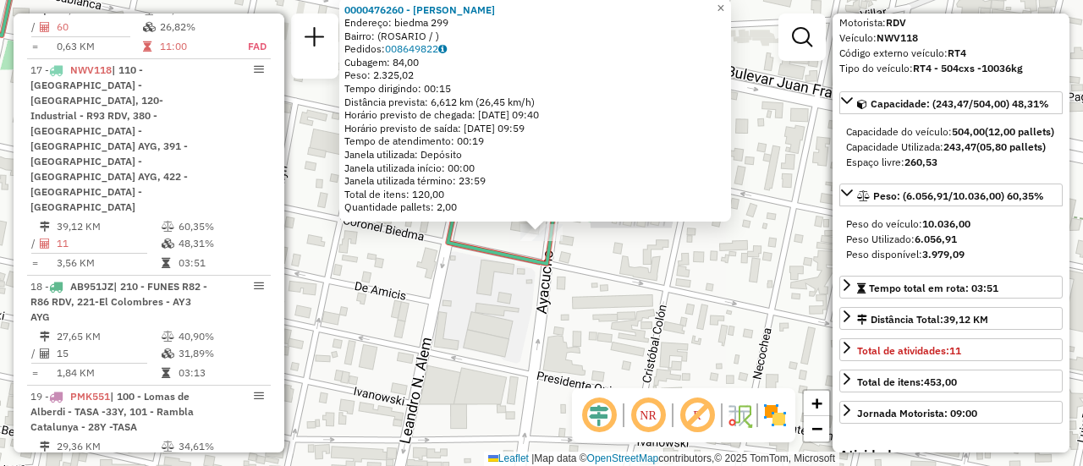
click at [644, 276] on div "0000476260 - [PERSON_NAME]: biedma 299 Bairro: ([GEOGRAPHIC_DATA] / ) Pedidos: …" at bounding box center [541, 233] width 1083 height 466
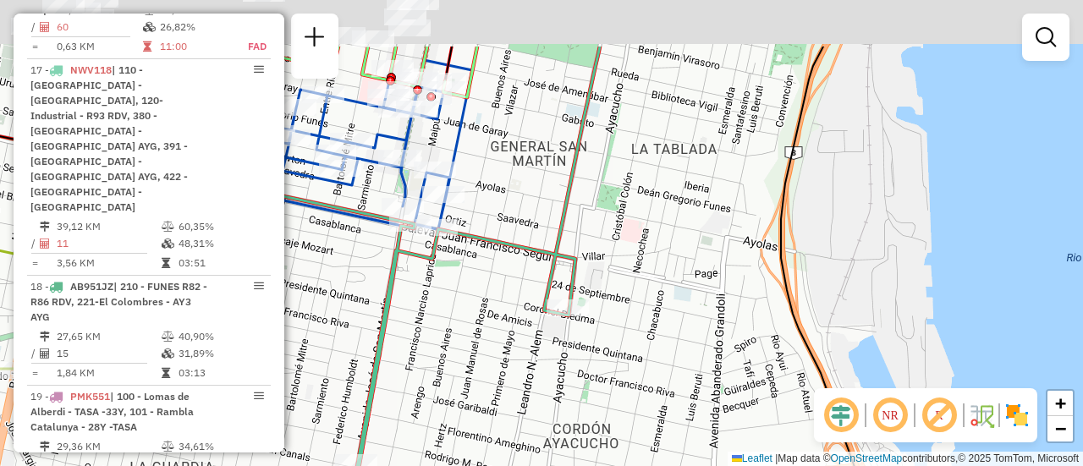
drag, startPoint x: 438, startPoint y: 129, endPoint x: 606, endPoint y: 282, distance: 226.9
click at [610, 293] on div "Janela de atendimento Grade de atendimento Capacidade Transportadoras Veículos …" at bounding box center [541, 233] width 1083 height 466
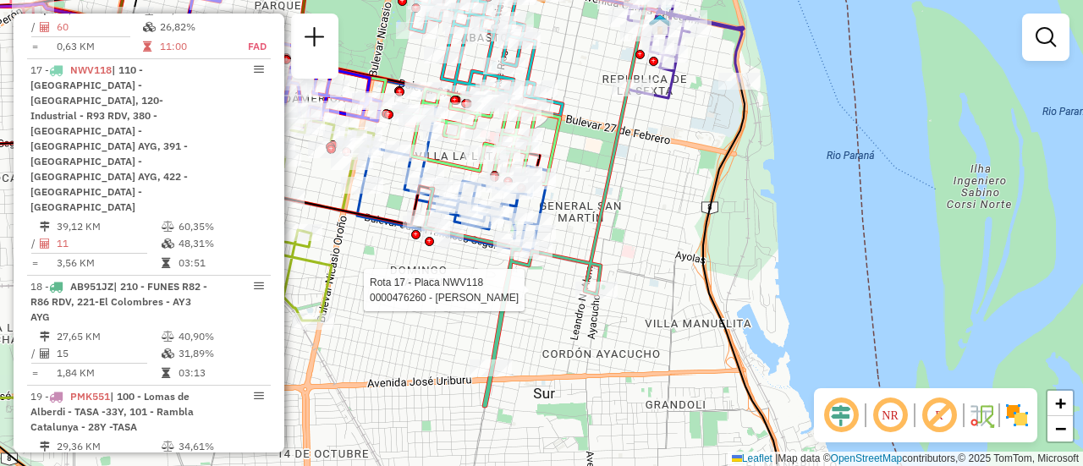
select select "**********"
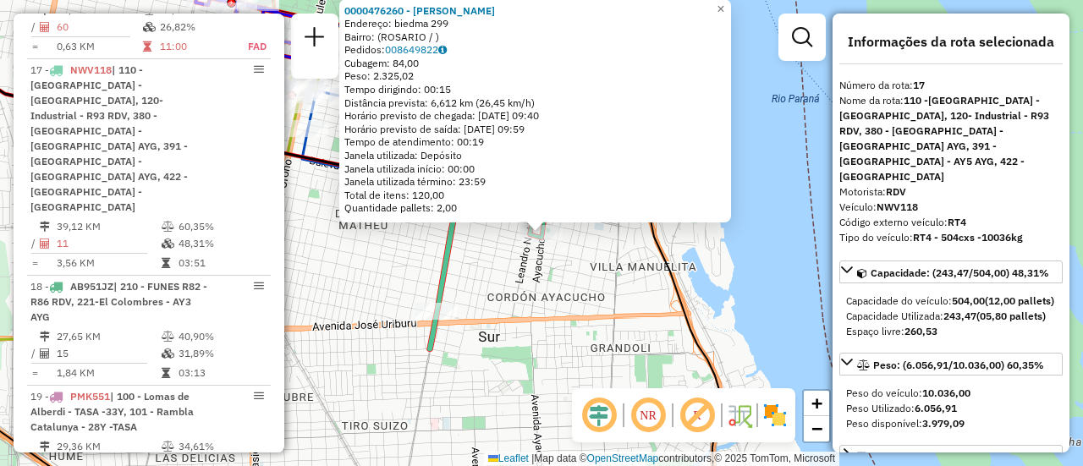
click at [581, 287] on div "0000476260 - [PERSON_NAME]: biedma 299 Bairro: ([GEOGRAPHIC_DATA] / ) Pedidos: …" at bounding box center [541, 233] width 1083 height 466
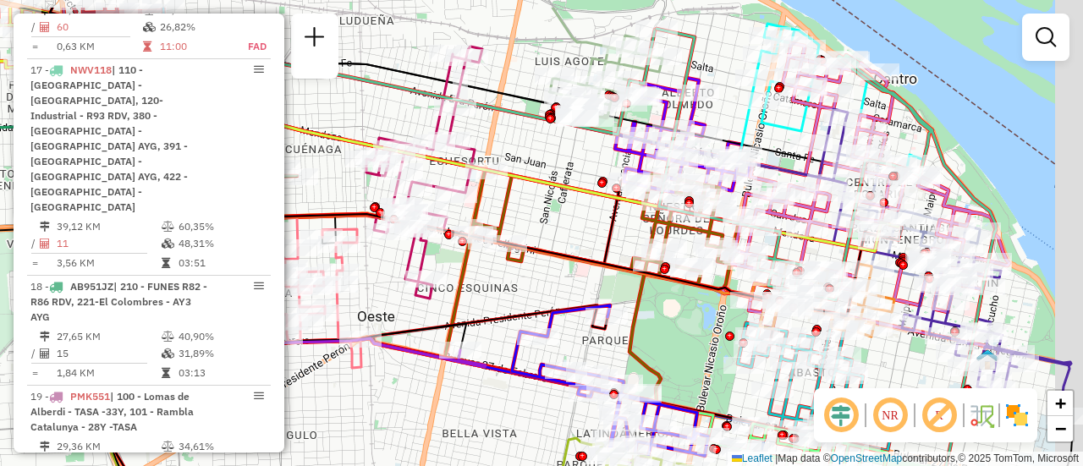
drag, startPoint x: 606, startPoint y: 78, endPoint x: 540, endPoint y: 167, distance: 110.1
click at [551, 112] on div at bounding box center [555, 107] width 9 height 9
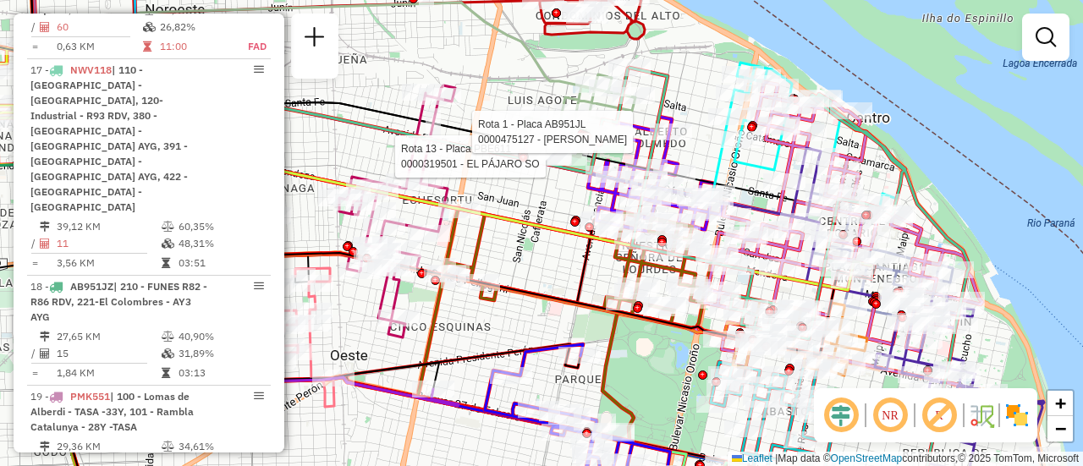
select select "**********"
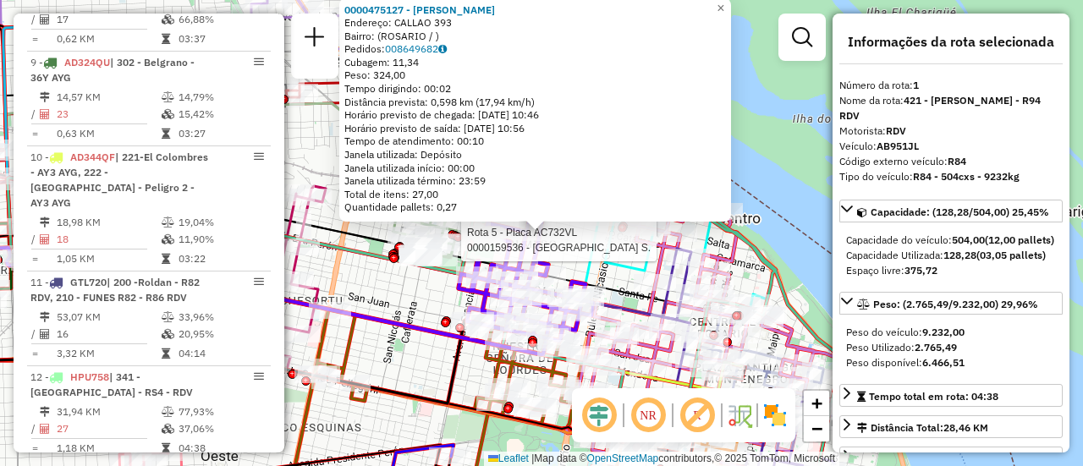
scroll to position [602, 0]
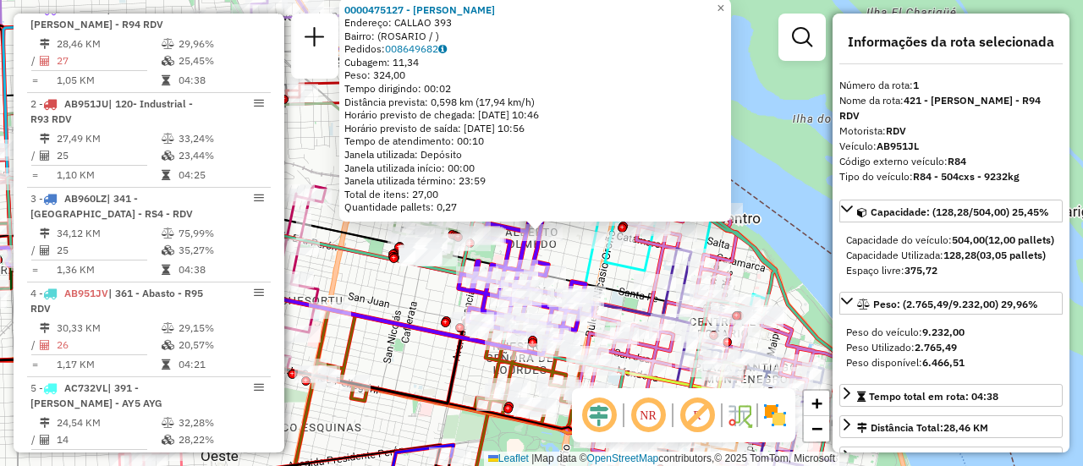
click at [424, 301] on div "0000475127 - RUIZ FRANCO NICOLAS Endereço: CALLAO 393 Bairro: (ROSARIO / ) Pedi…" at bounding box center [541, 233] width 1083 height 466
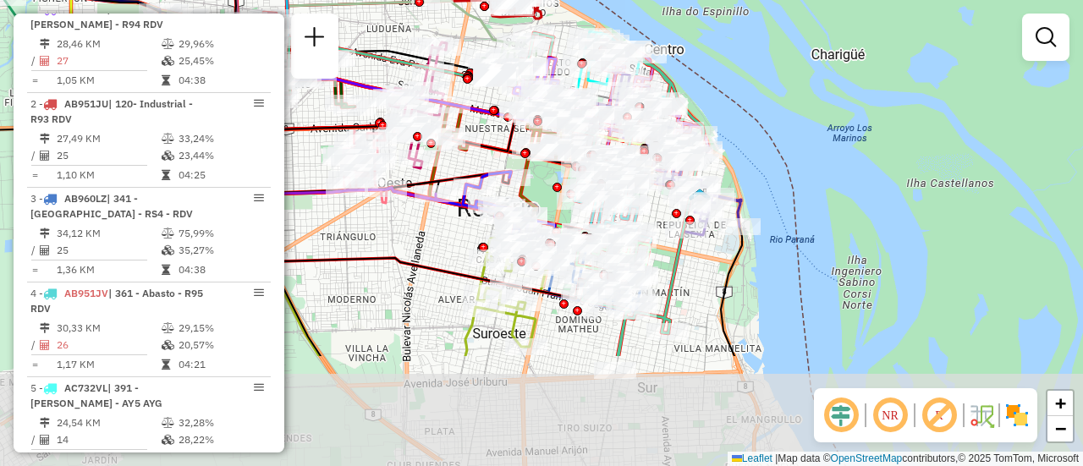
drag, startPoint x: 473, startPoint y: 298, endPoint x: 488, endPoint y: 140, distance: 158.9
click at [488, 140] on icon at bounding box center [381, 107] width 277 height 89
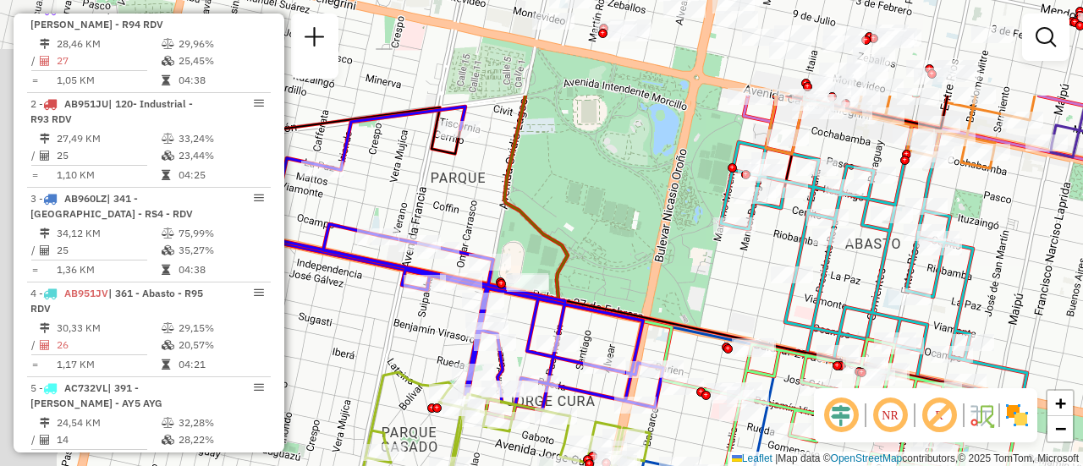
drag, startPoint x: 507, startPoint y: 135, endPoint x: 740, endPoint y: 277, distance: 272.5
click at [740, 277] on div "Rota 13 - Placa PBE611 0000161950 - VIGNA SERGIO Janela de atendimento Grade de…" at bounding box center [541, 233] width 1083 height 466
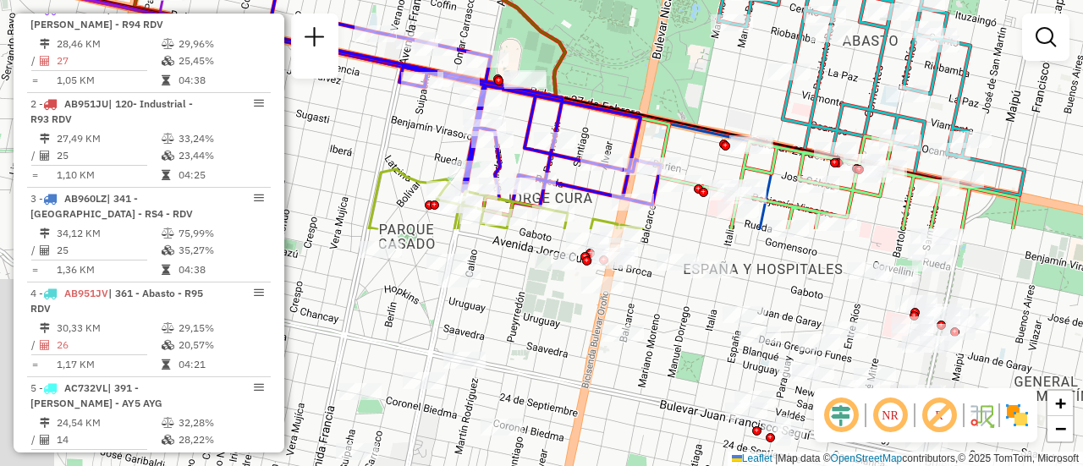
drag, startPoint x: 689, startPoint y: 365, endPoint x: 676, endPoint y: 55, distance: 310.7
click at [676, 56] on div "Rota 13 - Placa PBE611 0000161950 - VIGNA SERGIO Janela de atendimento Grade de…" at bounding box center [541, 233] width 1083 height 466
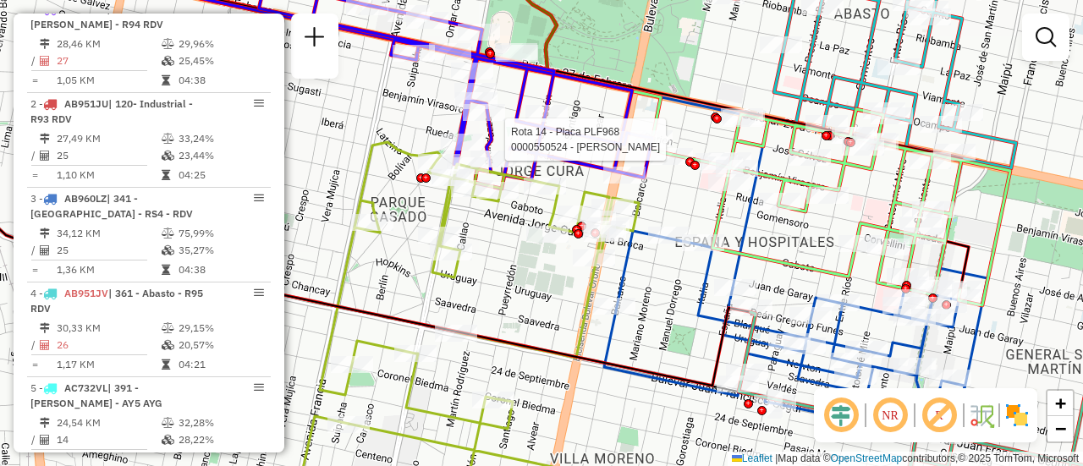
select select "**********"
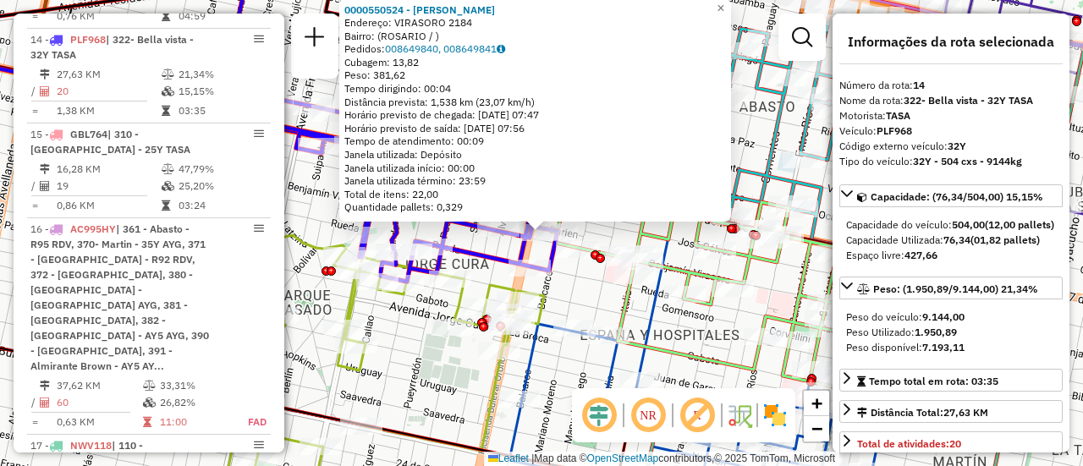
scroll to position [169, 0]
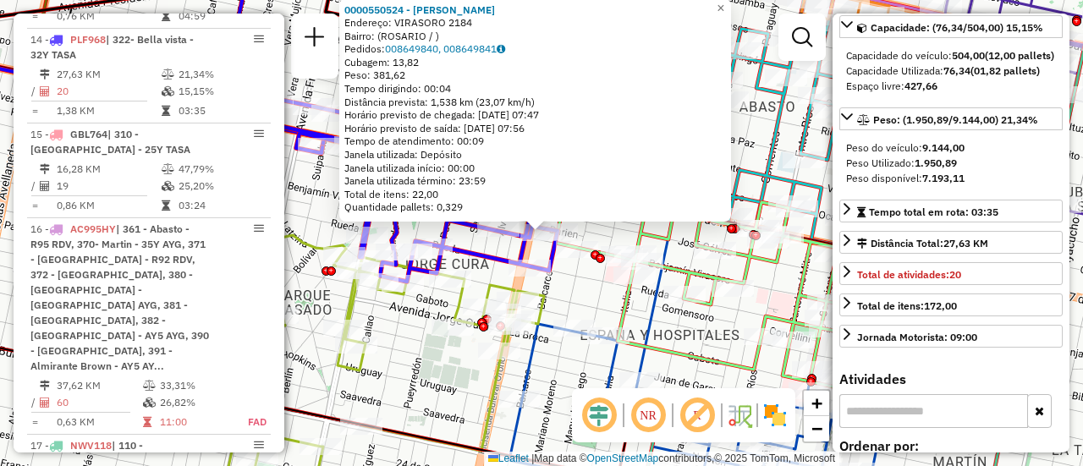
click at [406, 317] on div "0000550524 - Wu Huiling Endereço: VIRASORO 2184 Bairro: (ROSARIO / ) Pedidos: 0…" at bounding box center [541, 233] width 1083 height 466
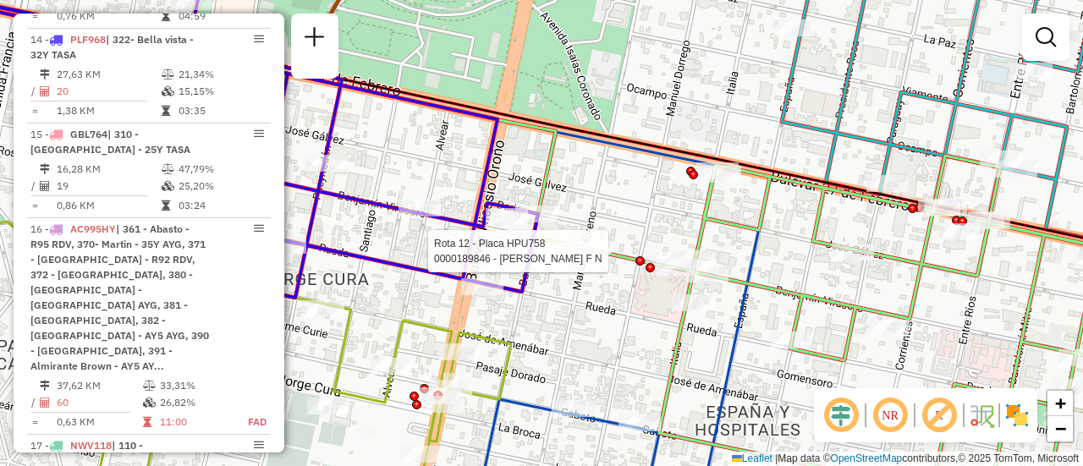
select select "**********"
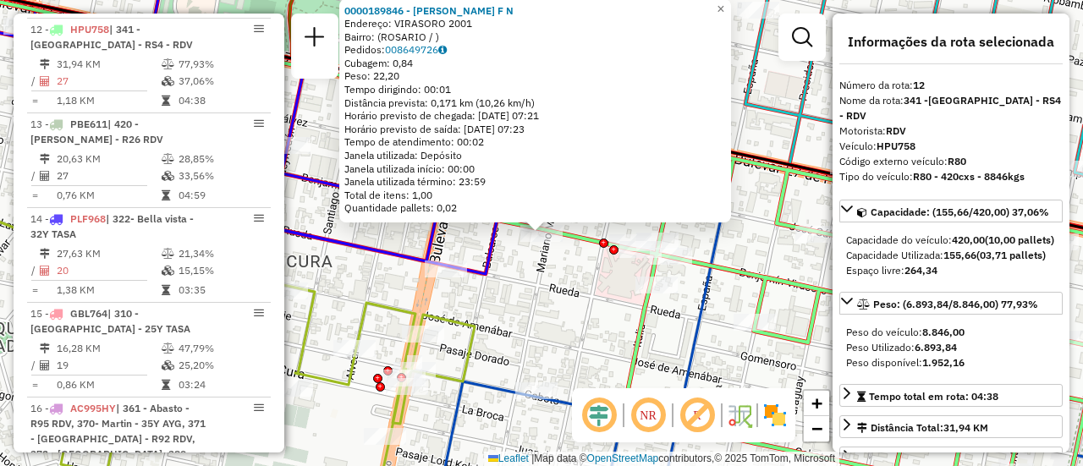
scroll to position [1675, 0]
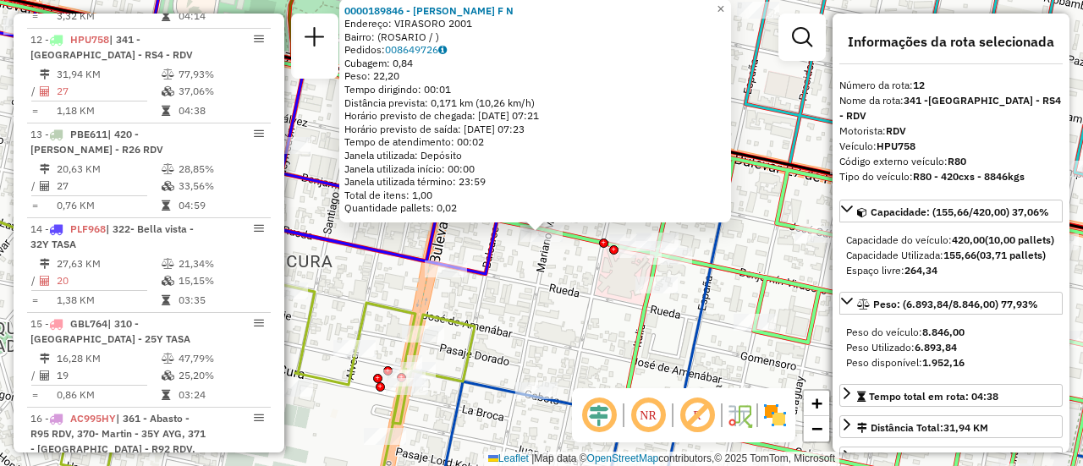
click at [545, 294] on div "0000189846 - GUISSANI F N Endereço: VIRASORO 2001 Bairro: (ROSARIO / ) Pedidos:…" at bounding box center [541, 233] width 1083 height 466
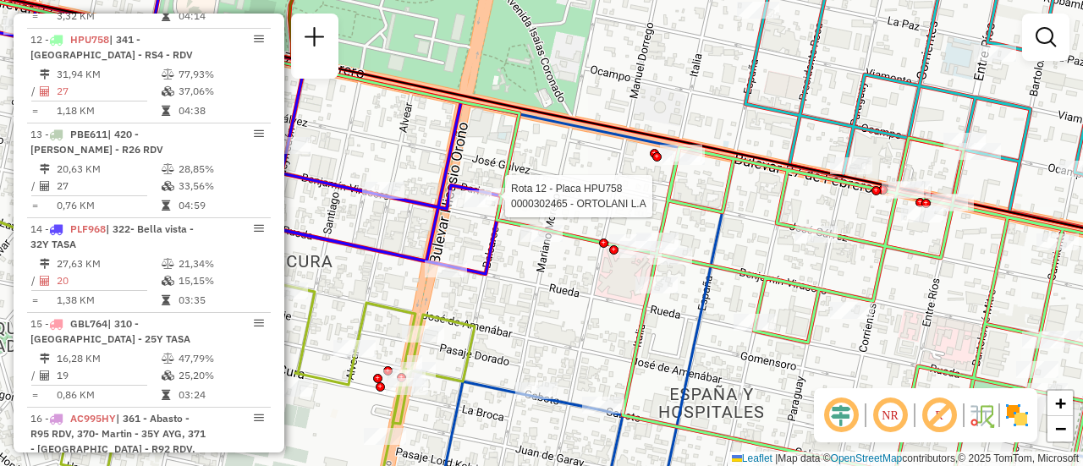
select select "**********"
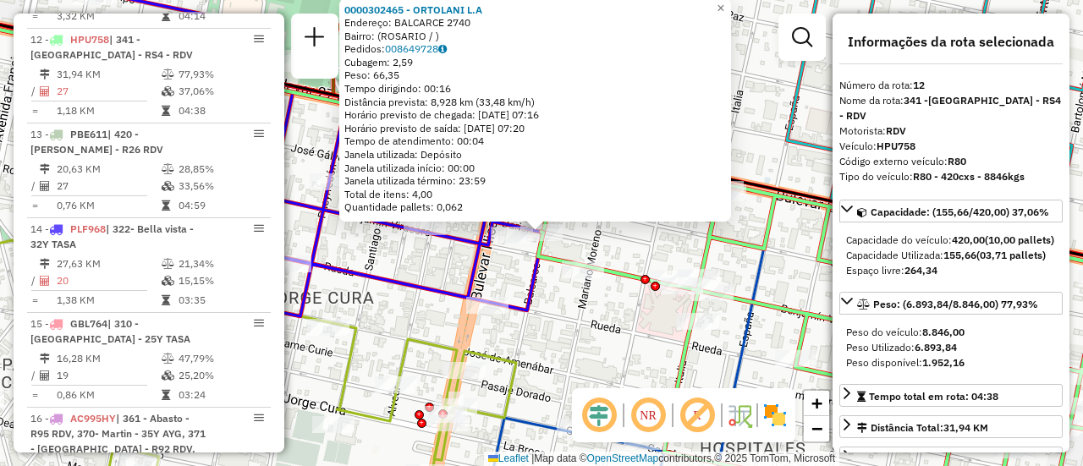
click at [563, 312] on div "0000302465 - ORTOLANI L.A Endereço: BALCARCE 2740 Bairro: (ROSARIO / ) Pedidos:…" at bounding box center [541, 233] width 1083 height 466
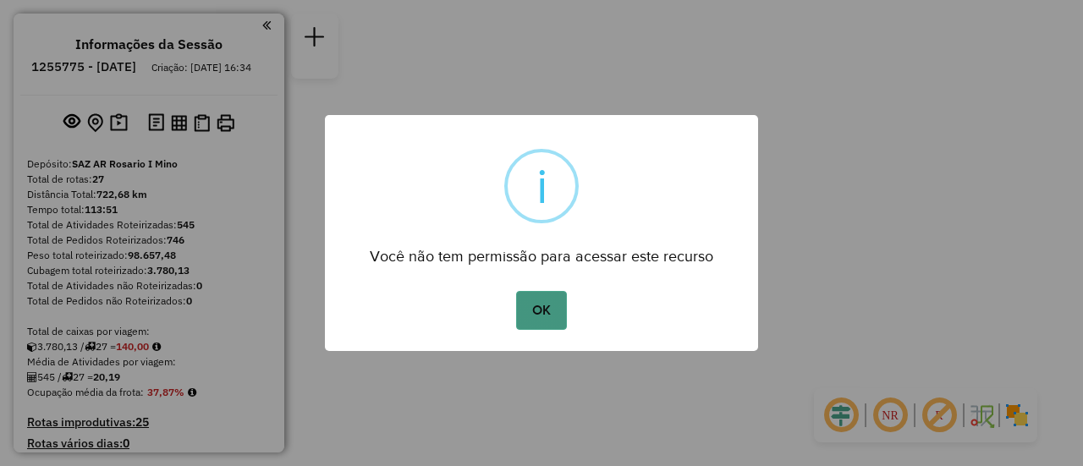
click at [543, 319] on button "OK" at bounding box center [541, 310] width 50 height 39
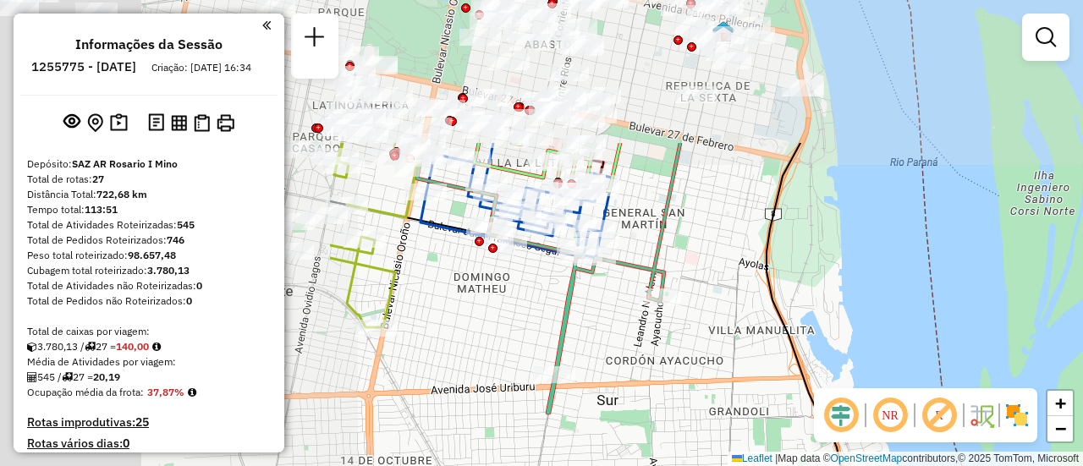
drag, startPoint x: 453, startPoint y: 147, endPoint x: 872, endPoint y: 311, distance: 449.6
click at [894, 337] on div "Janela de atendimento Grade de atendimento Capacidade Transportadoras Veículos …" at bounding box center [541, 233] width 1083 height 466
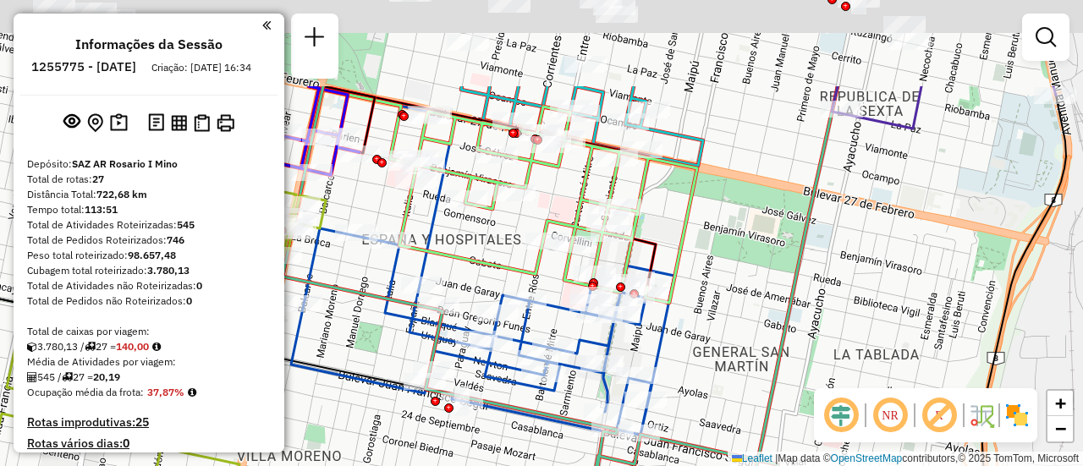
drag, startPoint x: 615, startPoint y: 85, endPoint x: 874, endPoint y: 287, distance: 327.9
click at [855, 286] on div "Janela de atendimento Grade de atendimento Capacidade Transportadoras Veículos …" at bounding box center [541, 233] width 1083 height 466
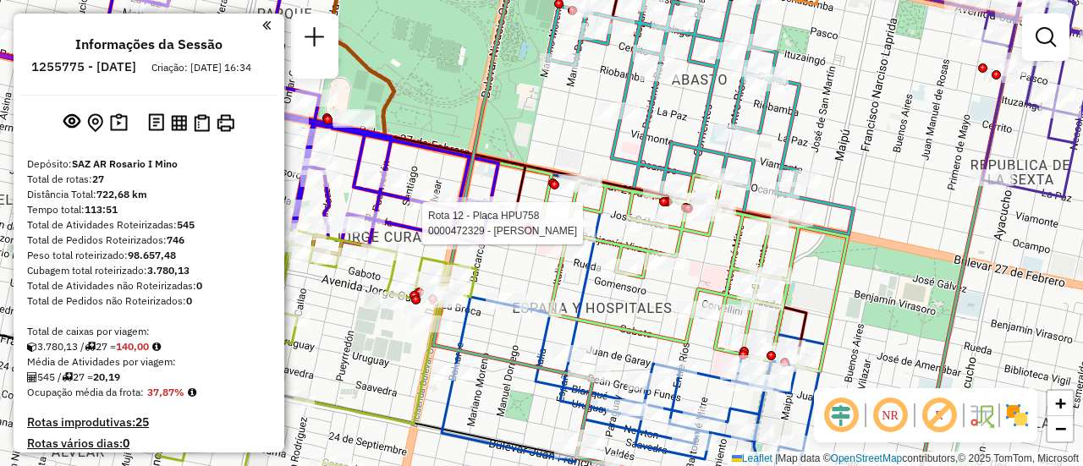
select select "**********"
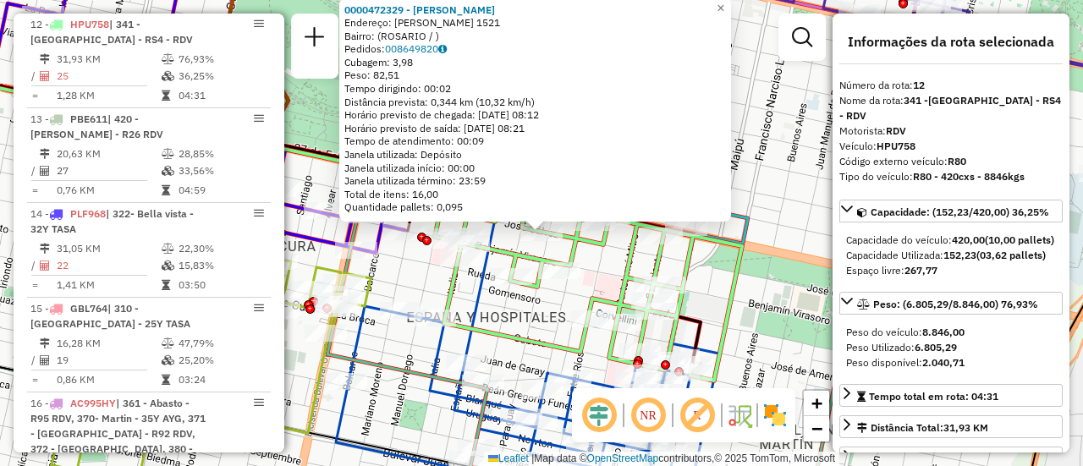
scroll to position [85, 0]
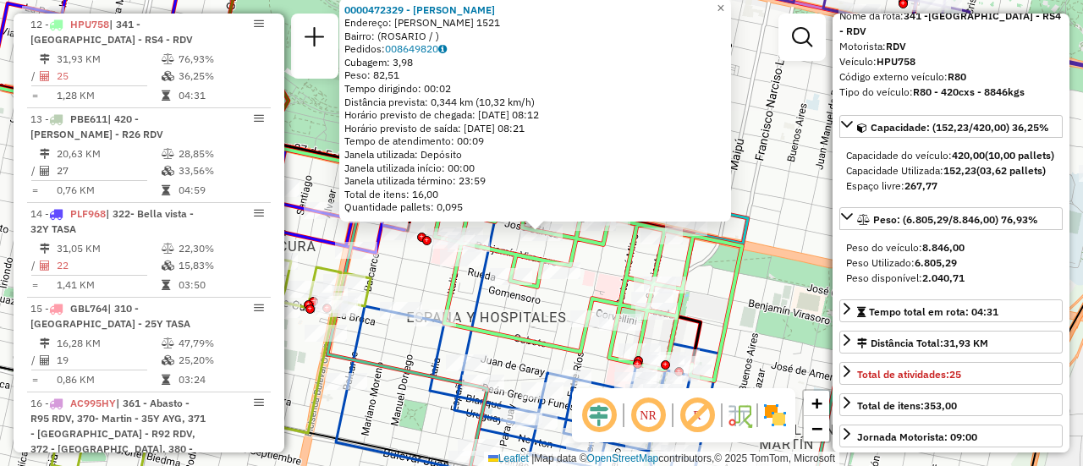
click at [746, 280] on div "0000472329 - [PERSON_NAME]: [PERSON_NAME] 1521 Bairro: ([GEOGRAPHIC_DATA] / ) P…" at bounding box center [541, 233] width 1083 height 466
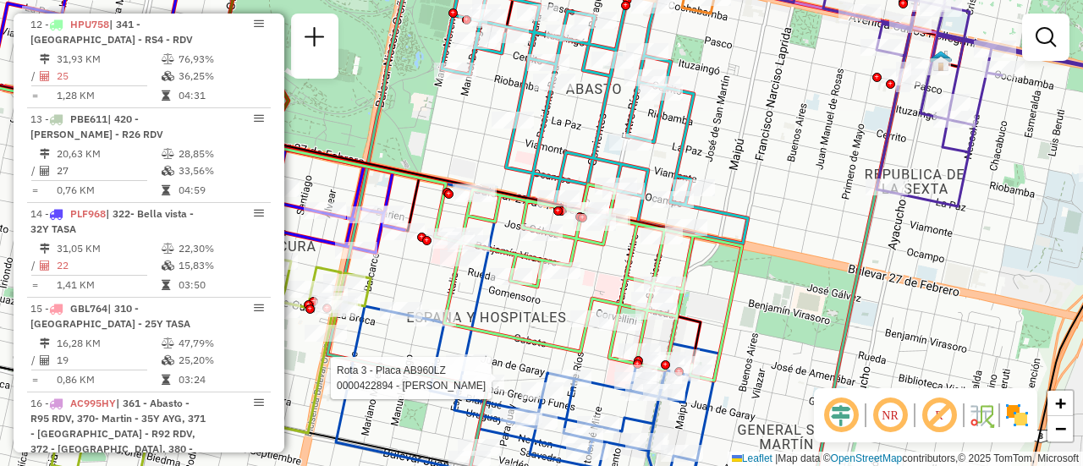
select select "**********"
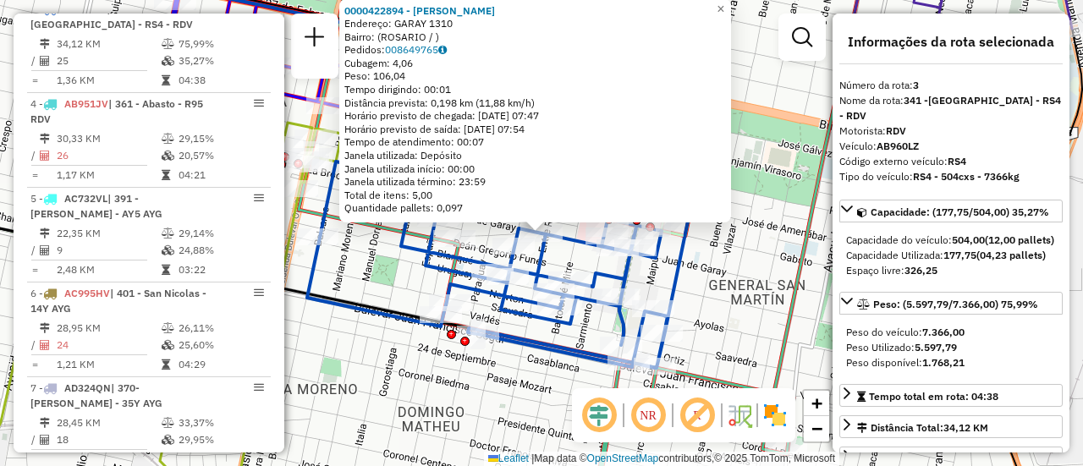
scroll to position [169, 0]
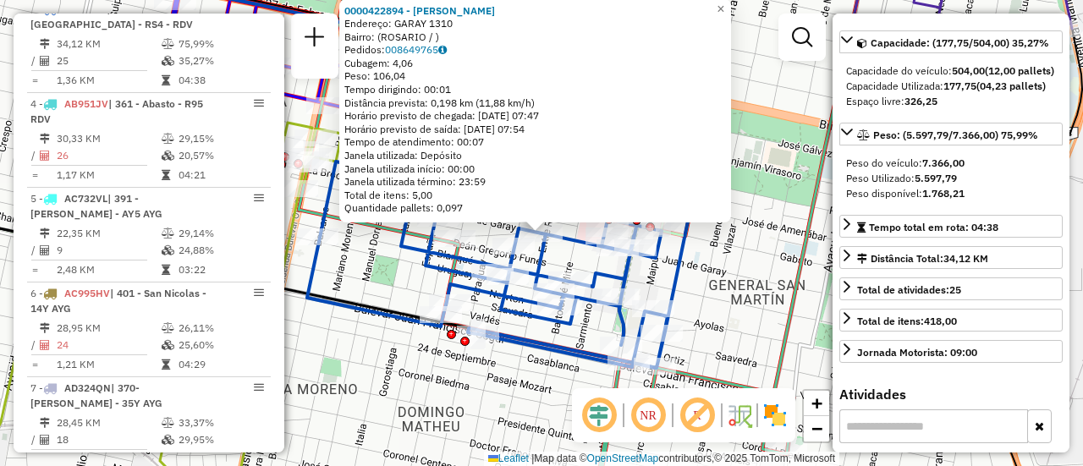
click at [702, 298] on div "0000422894 - CHIGNOLETTI [PERSON_NAME]: GARAY 1310 Bairro: ([GEOGRAPHIC_DATA] /…" at bounding box center [541, 233] width 1083 height 466
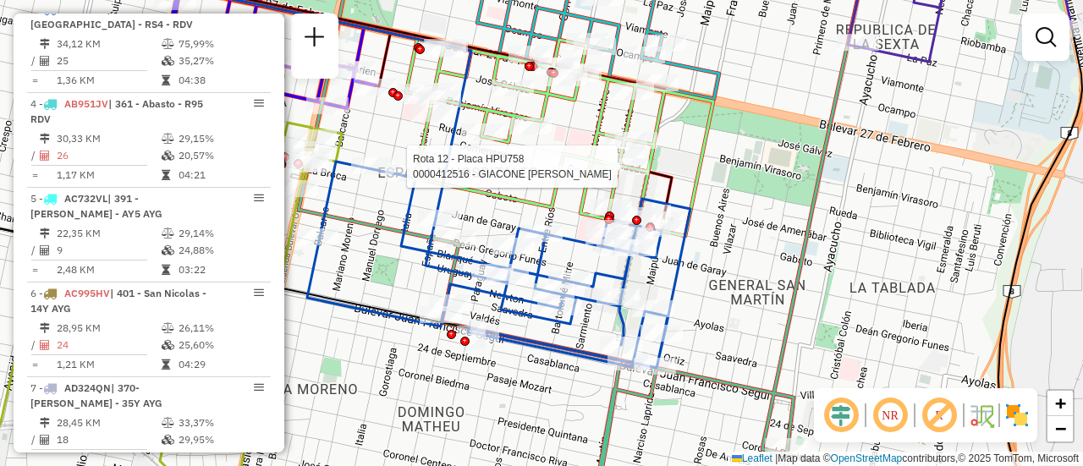
select select "**********"
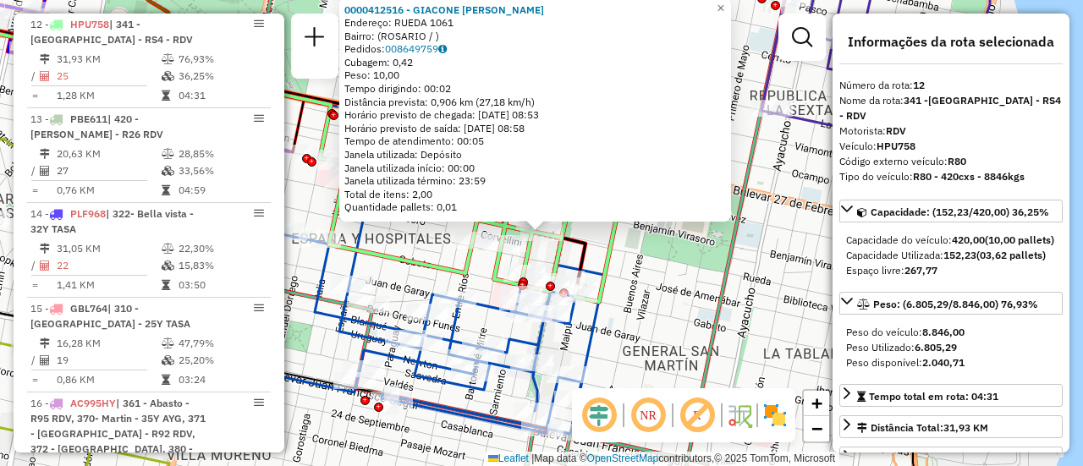
scroll to position [85, 0]
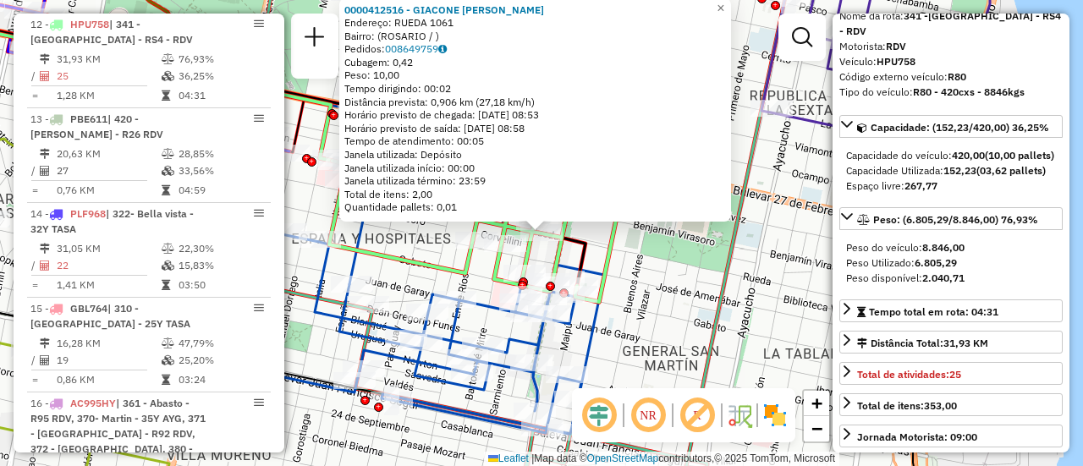
click at [663, 288] on div "0000412516 - GIACONE [PERSON_NAME] Endereço: RUEDA 1061 Bairro: ([GEOGRAPHIC_DA…" at bounding box center [541, 233] width 1083 height 466
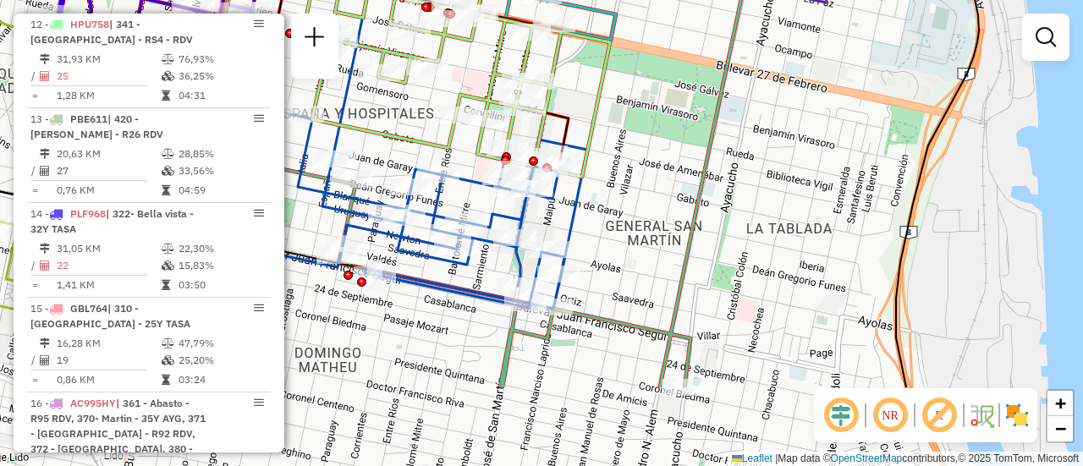
drag, startPoint x: 697, startPoint y: 308, endPoint x: 687, endPoint y: 111, distance: 197.3
click at [673, 112] on div "Janela de atendimento Grade de atendimento Capacidade Transportadoras Veículos …" at bounding box center [541, 233] width 1083 height 466
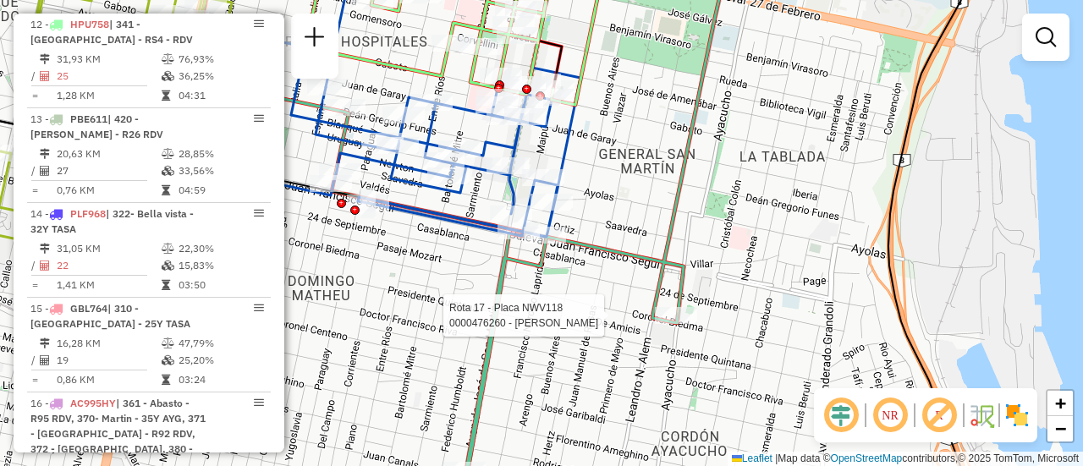
select select "**********"
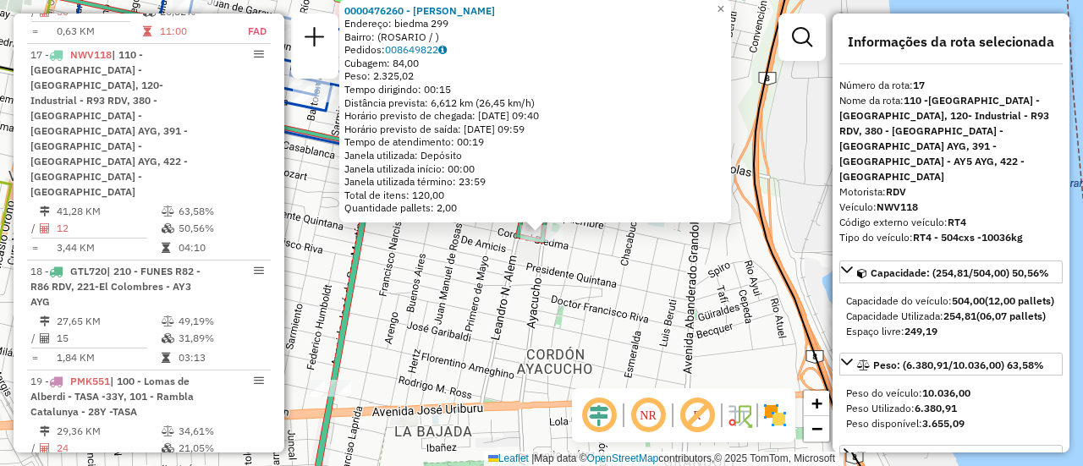
scroll to position [169, 0]
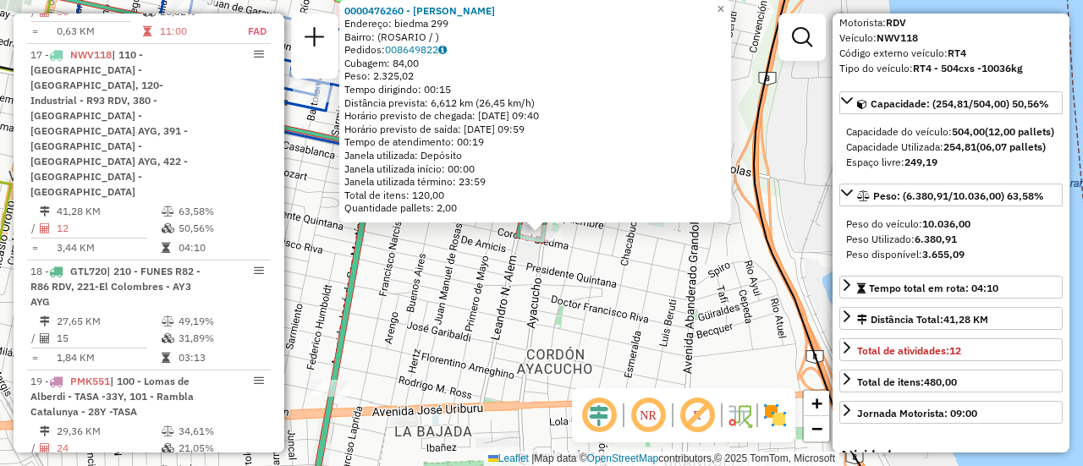
click at [659, 293] on div "0000476260 - [PERSON_NAME]: biedma 299 Bairro: ([GEOGRAPHIC_DATA] / ) Pedidos: …" at bounding box center [541, 233] width 1083 height 466
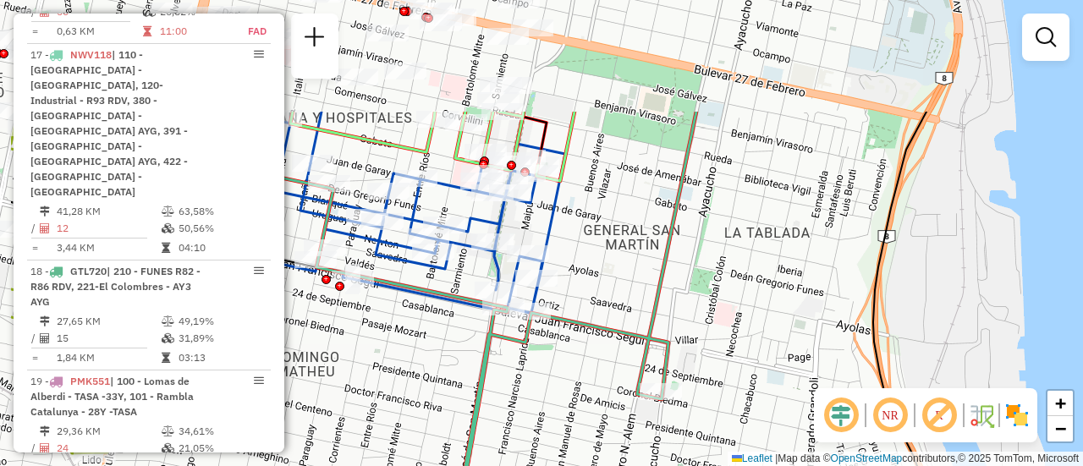
drag, startPoint x: 516, startPoint y: 174, endPoint x: 707, endPoint y: 427, distance: 317.0
click at [717, 465] on html "Aguarde... Pop-up bloqueado! Seu navegador bloqueou automáticamente a abertura …" at bounding box center [541, 233] width 1083 height 466
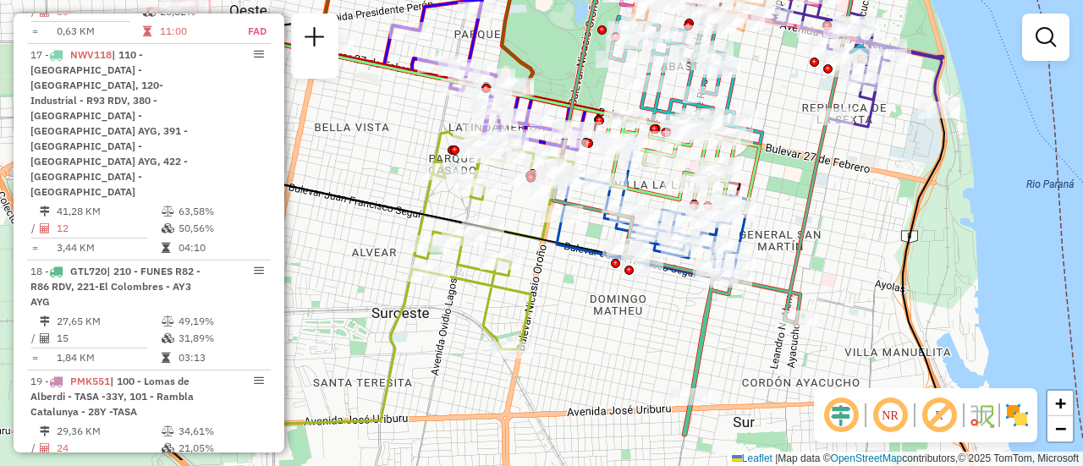
drag, startPoint x: 684, startPoint y: 256, endPoint x: 814, endPoint y: 255, distance: 129.4
click at [816, 264] on div "Janela de atendimento Grade de atendimento Capacidade Transportadoras Veículos …" at bounding box center [541, 233] width 1083 height 466
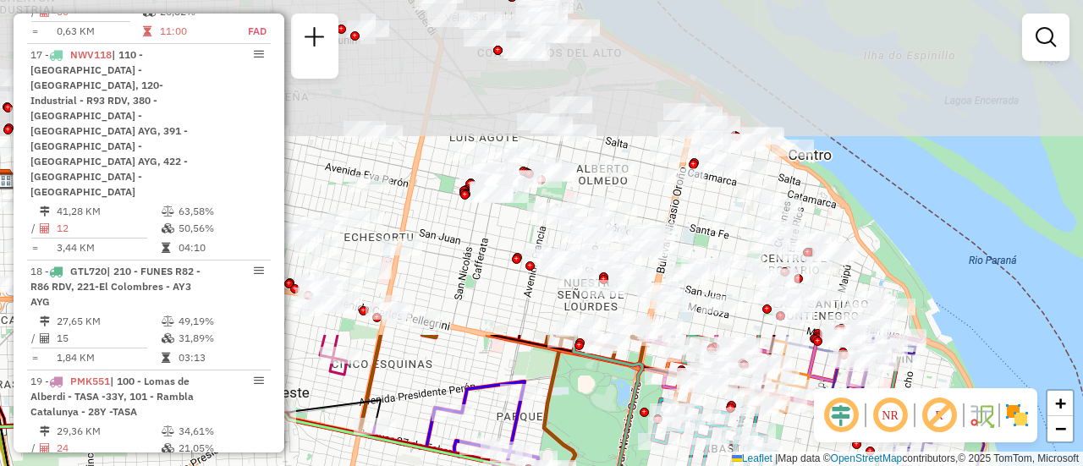
drag, startPoint x: 570, startPoint y: 56, endPoint x: 614, endPoint y: 416, distance: 363.0
click at [615, 453] on div "Janela de atendimento Grade de atendimento Capacidade Transportadoras Veículos …" at bounding box center [541, 233] width 1083 height 466
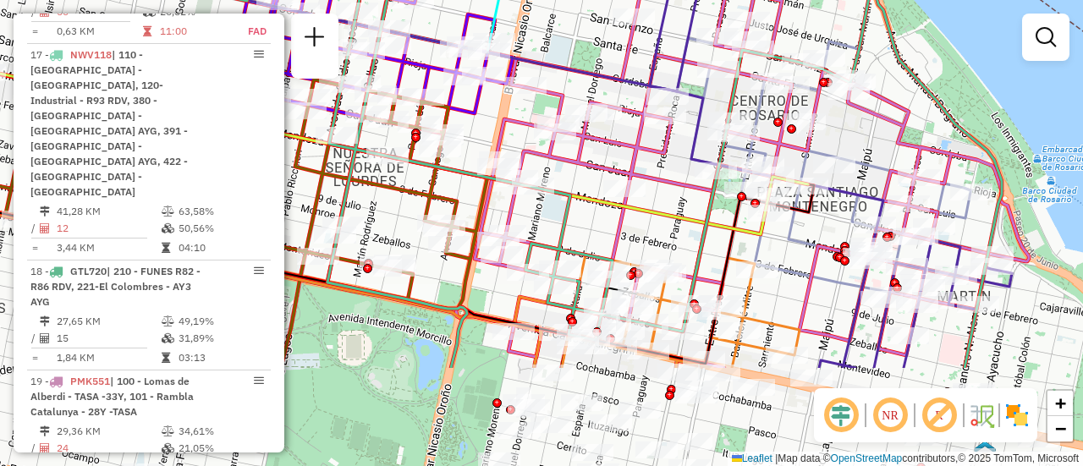
drag, startPoint x: 861, startPoint y: 282, endPoint x: 835, endPoint y: 112, distance: 172.0
click at [836, 114] on div "Janela de atendimento Grade de atendimento Capacidade Transportadoras Veículos …" at bounding box center [541, 233] width 1083 height 466
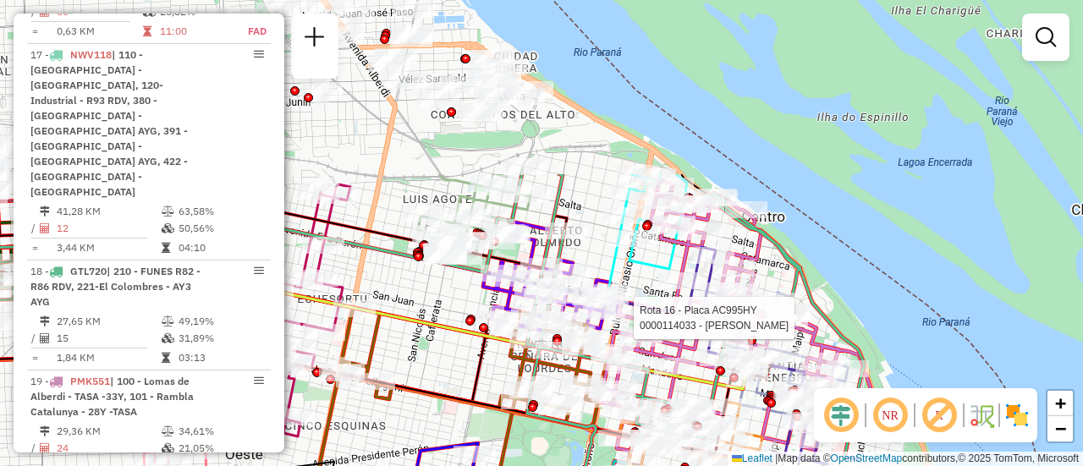
drag, startPoint x: 540, startPoint y: 42, endPoint x: 610, endPoint y: 263, distance: 231.6
click at [610, 263] on icon at bounding box center [292, 237] width 661 height 123
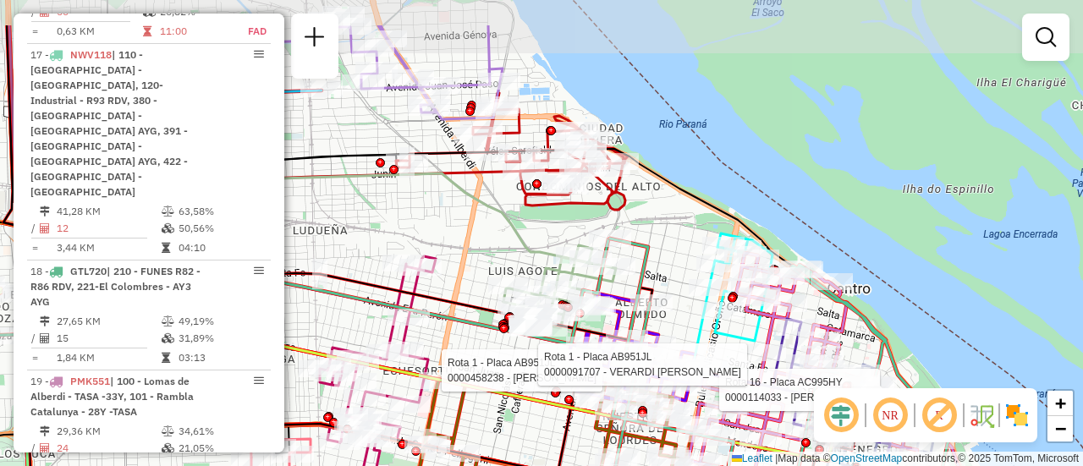
drag, startPoint x: 386, startPoint y: 162, endPoint x: 471, endPoint y: 234, distance: 111.6
click at [471, 234] on div "Rota 16 - Placa AC995HY 0000114033 - AMATO FLAVIA Rota 1 - Placa AB951JL 000045…" at bounding box center [541, 233] width 1083 height 466
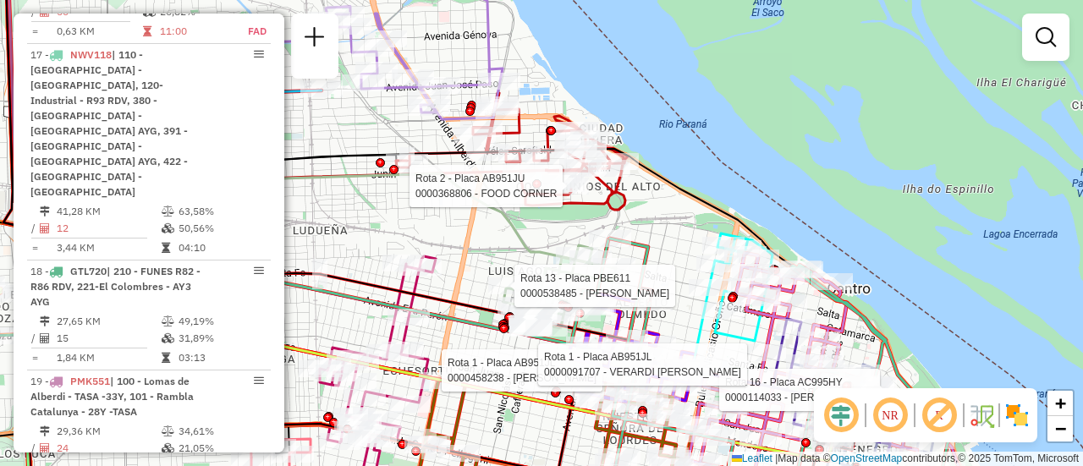
select select "**********"
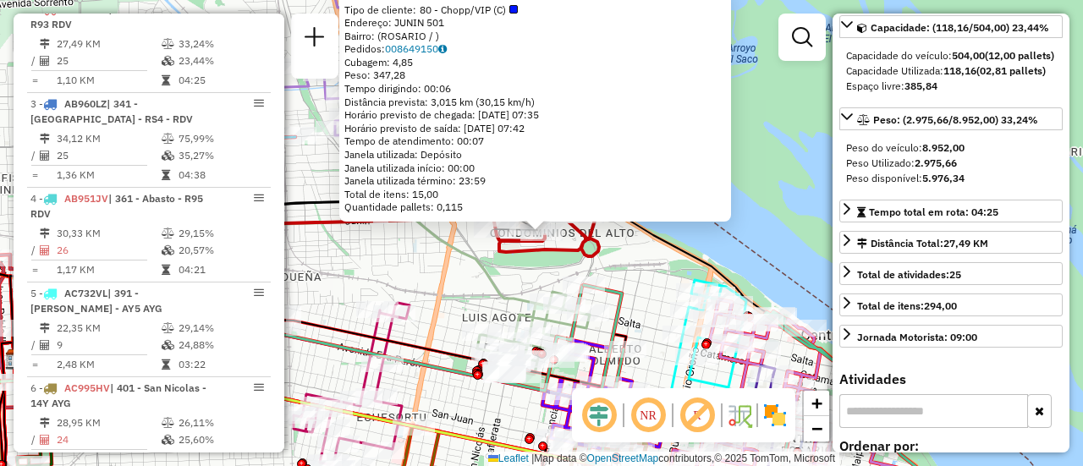
click at [414, 278] on div "0000368806 - FOOD CORNER Tipo de cliente: 80 - Chopp/VIP (C) Endereço: JUNIN 50…" at bounding box center [541, 233] width 1083 height 466
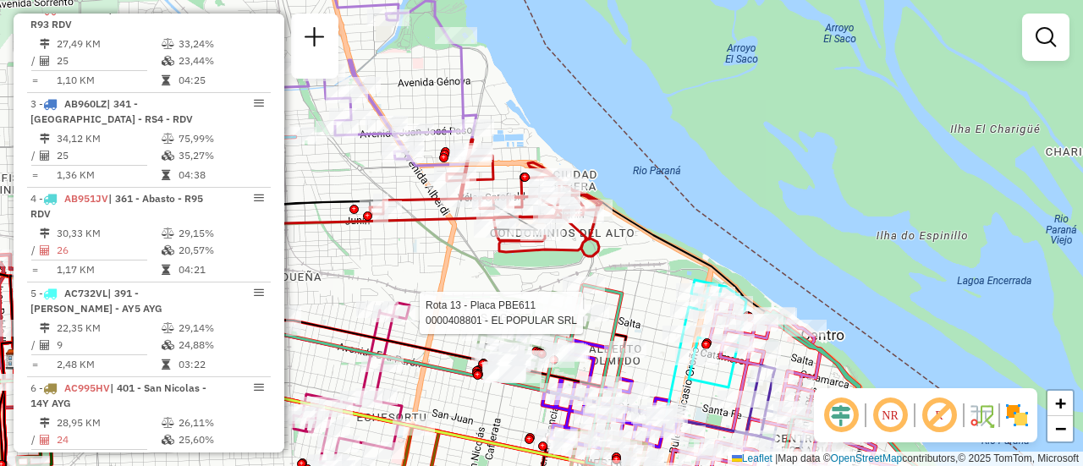
select select "**********"
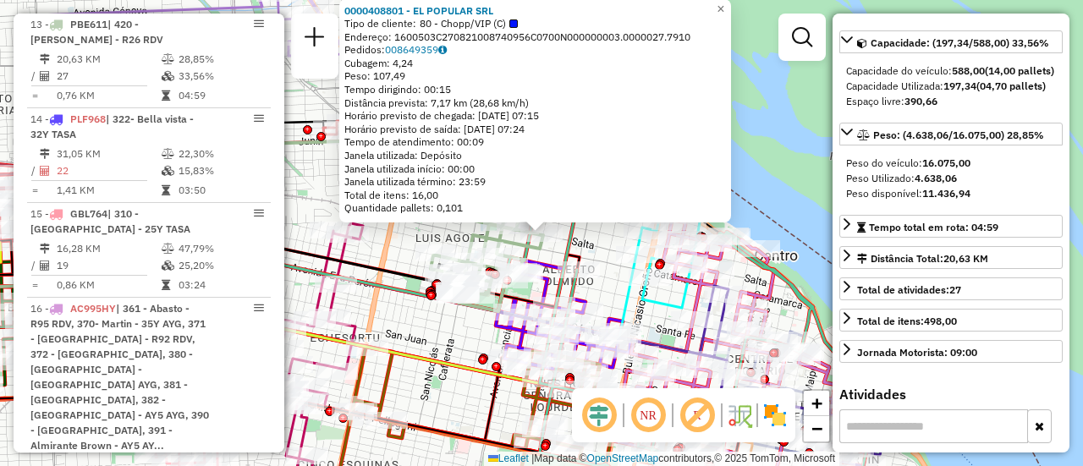
click at [430, 334] on div "0000408801 - EL POPULAR SRL Tipo de cliente: 80 - Chopp/VIP (C) Endereço: 16005…" at bounding box center [541, 233] width 1083 height 466
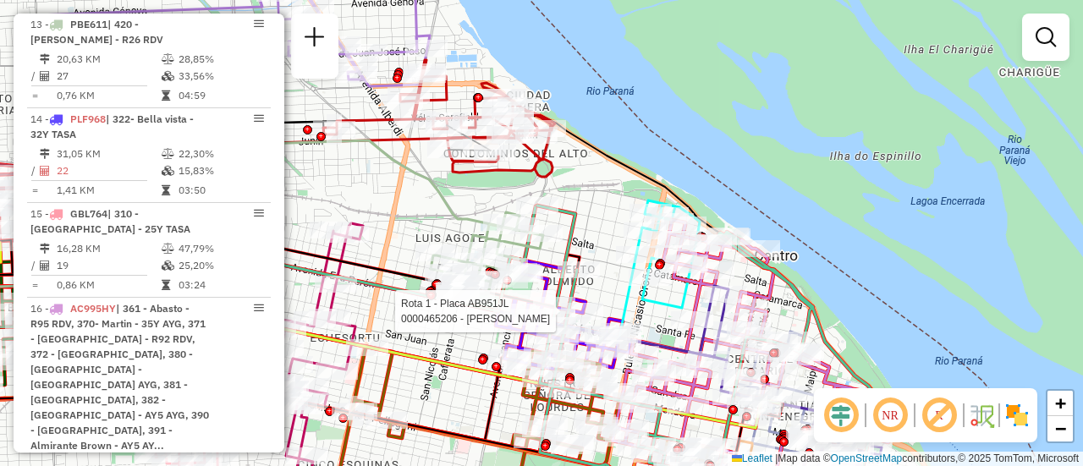
select select "**********"
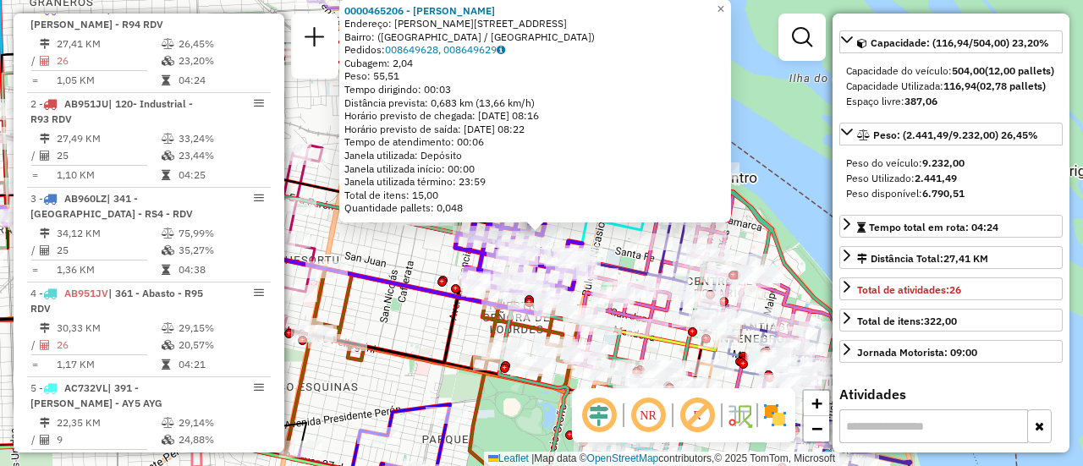
click at [404, 272] on div "0000465206 - MARTINEZ EZEQUIEL Endereço: Calle Martín Rodríguez, 676 Bairro: (R…" at bounding box center [541, 233] width 1083 height 466
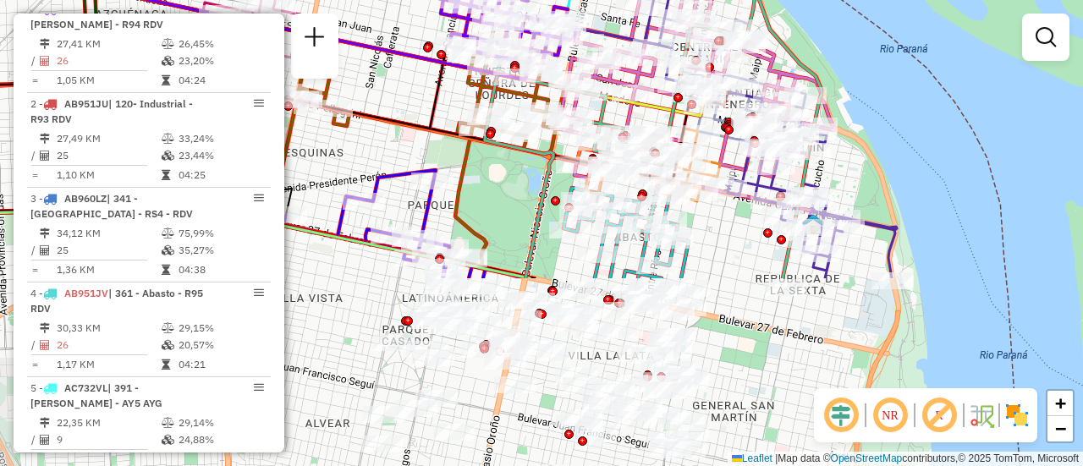
drag, startPoint x: 679, startPoint y: 349, endPoint x: 665, endPoint y: 115, distance: 234.7
click at [665, 115] on icon at bounding box center [651, 85] width 339 height 385
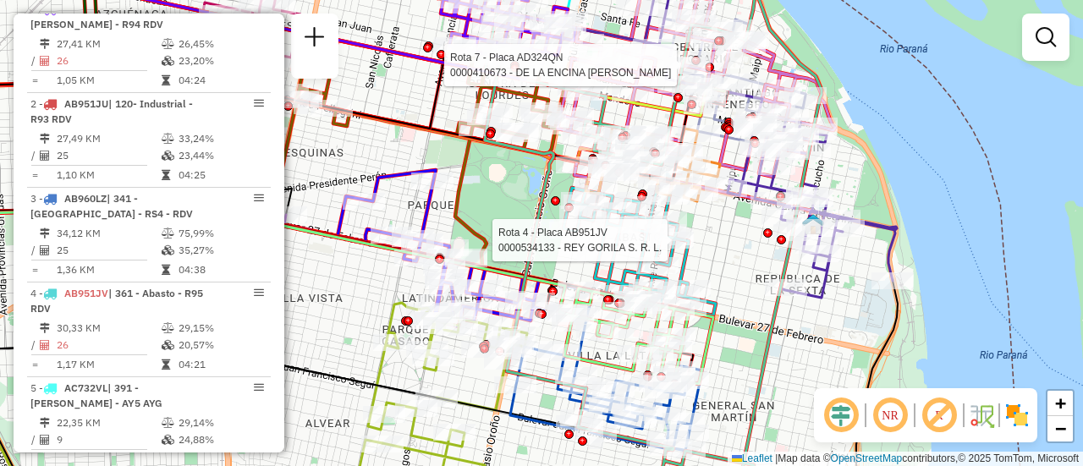
select select "**********"
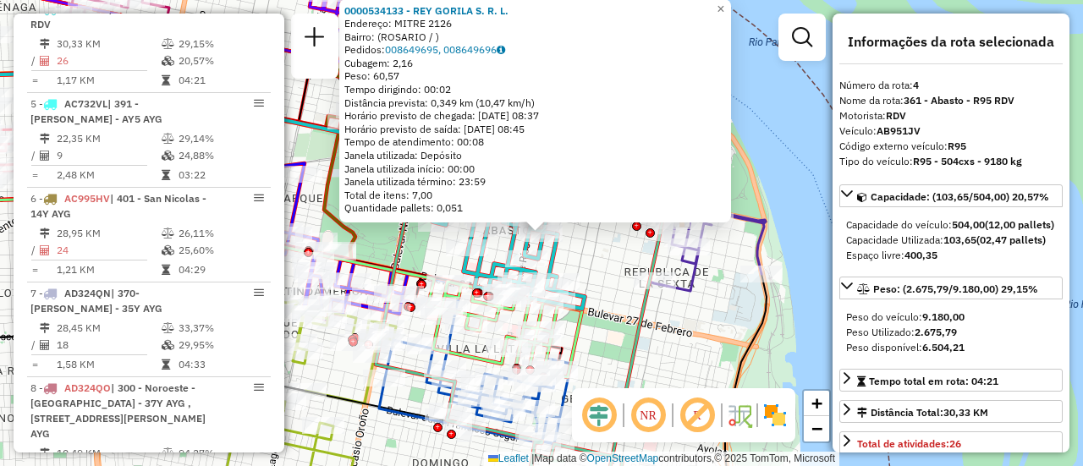
scroll to position [85, 0]
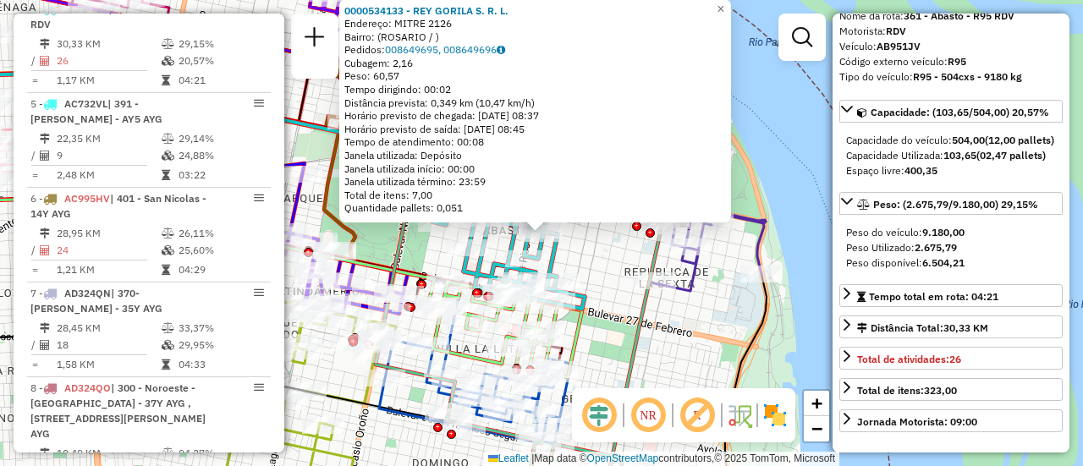
click at [688, 316] on div "0000534133 - REY GORILA S. R. L. Endereço: MITRE 2126 Bairro: (ROSARIO / ) Pedi…" at bounding box center [541, 233] width 1083 height 466
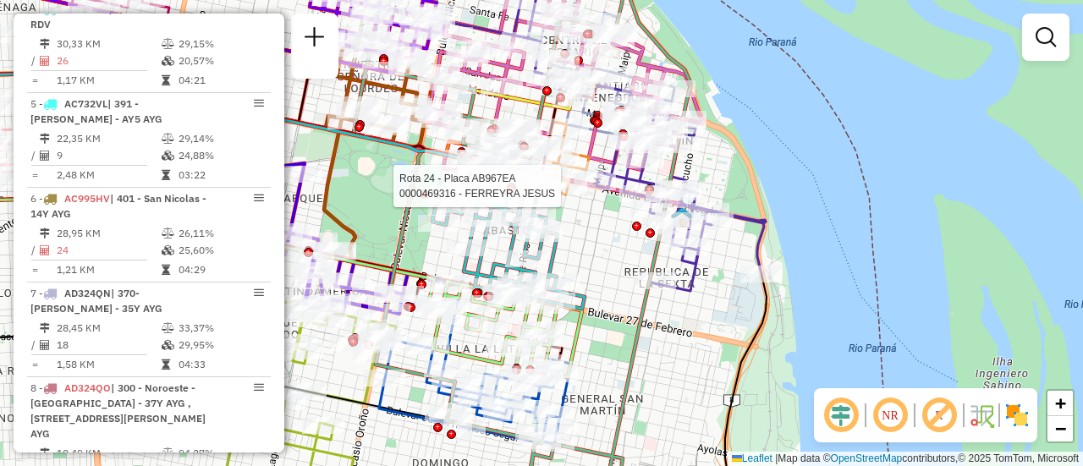
select select "**********"
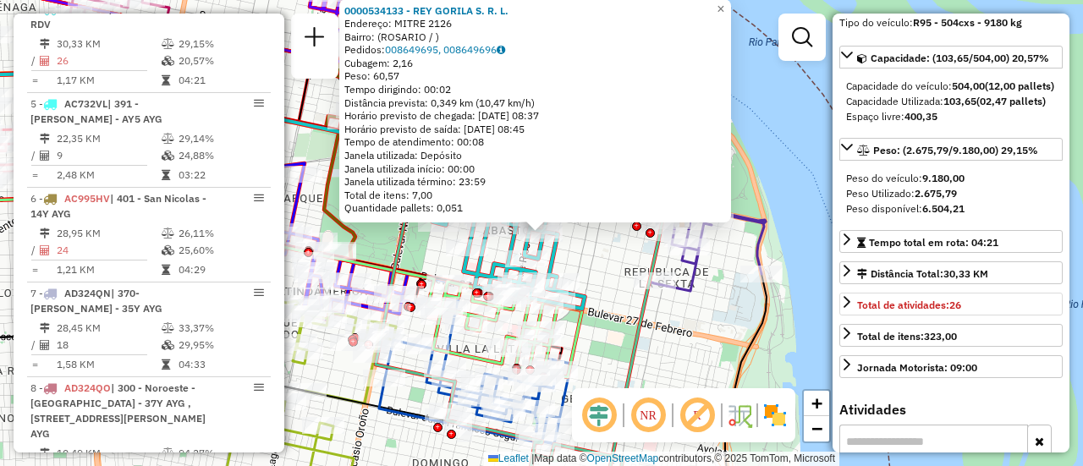
scroll to position [223, 0]
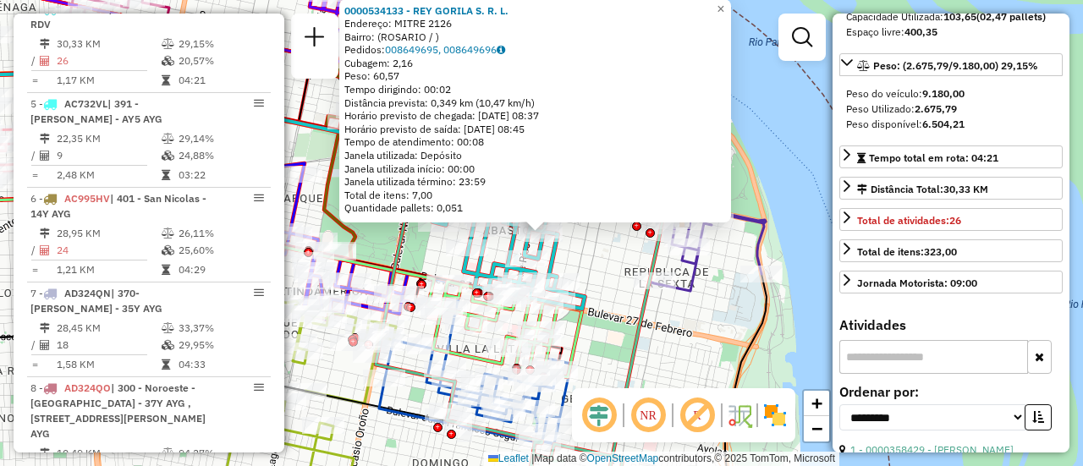
click at [598, 270] on div "0000534133 - REY GORILA S. R. L. Endereço: MITRE 2126 Bairro: (ROSARIO / ) Pedi…" at bounding box center [541, 233] width 1083 height 466
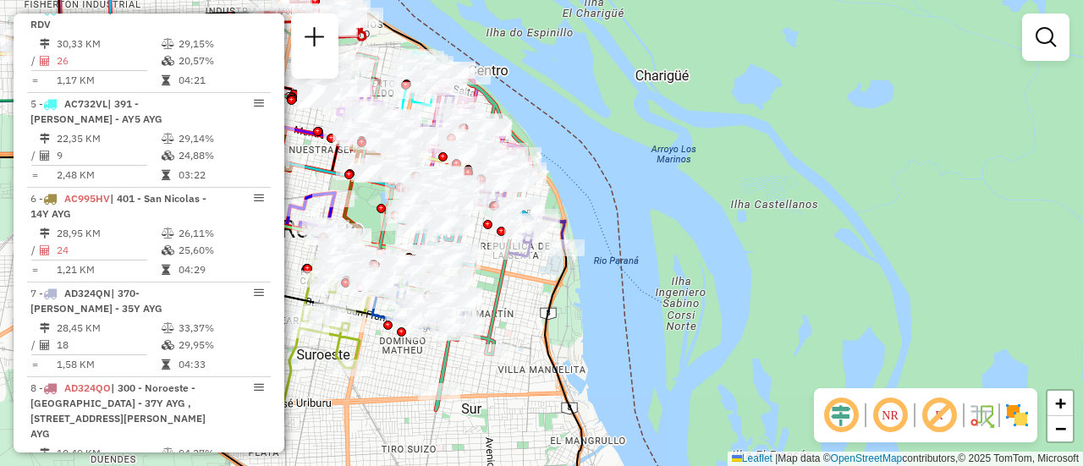
click at [513, 299] on div "Janela de atendimento Grade de atendimento Capacidade Transportadoras Veículos …" at bounding box center [541, 233] width 1083 height 466
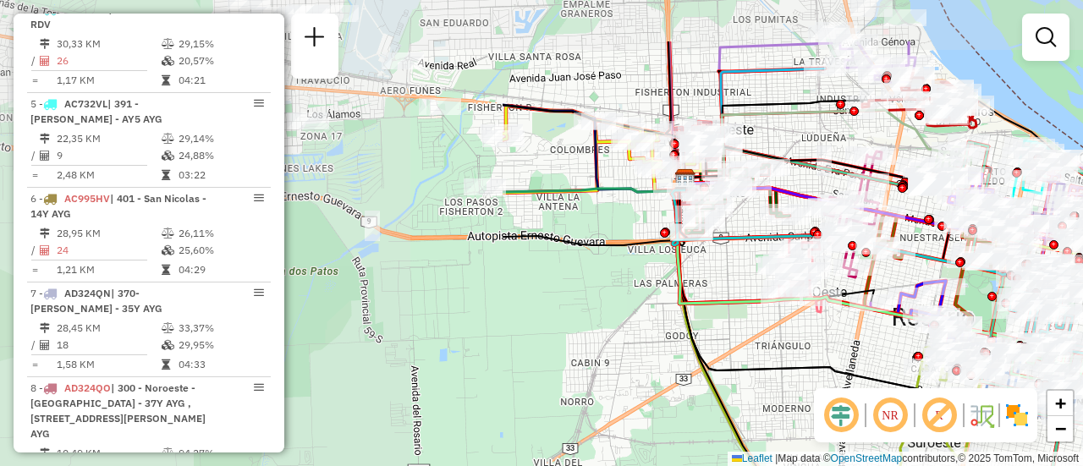
drag, startPoint x: 355, startPoint y: 202, endPoint x: 1082, endPoint y: 301, distance: 733.2
click at [1009, 301] on icon at bounding box center [936, 271] width 145 height 116
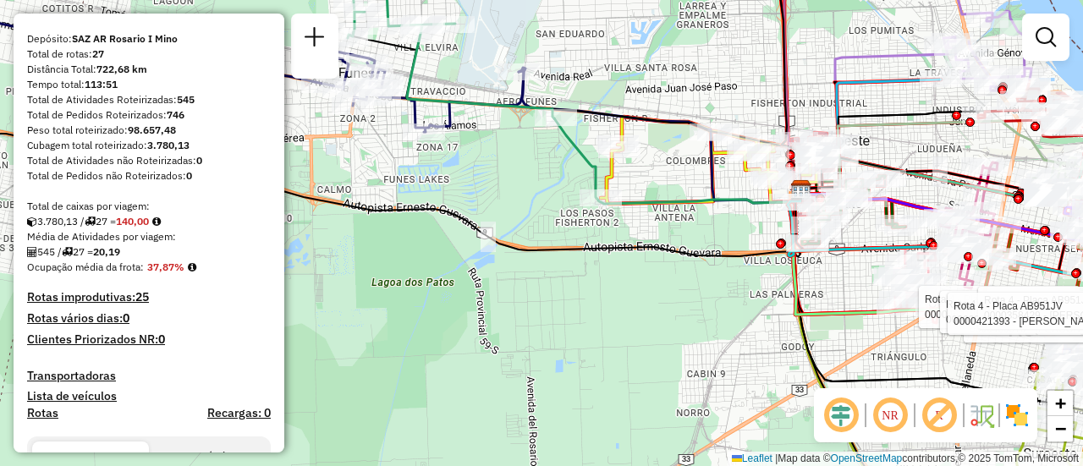
scroll to position [0, 0]
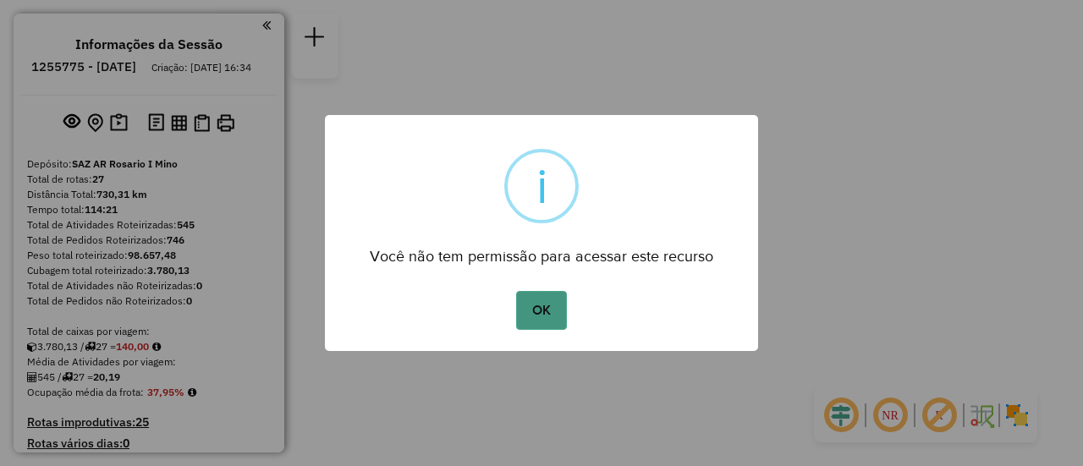
click at [540, 306] on button "OK" at bounding box center [541, 310] width 50 height 39
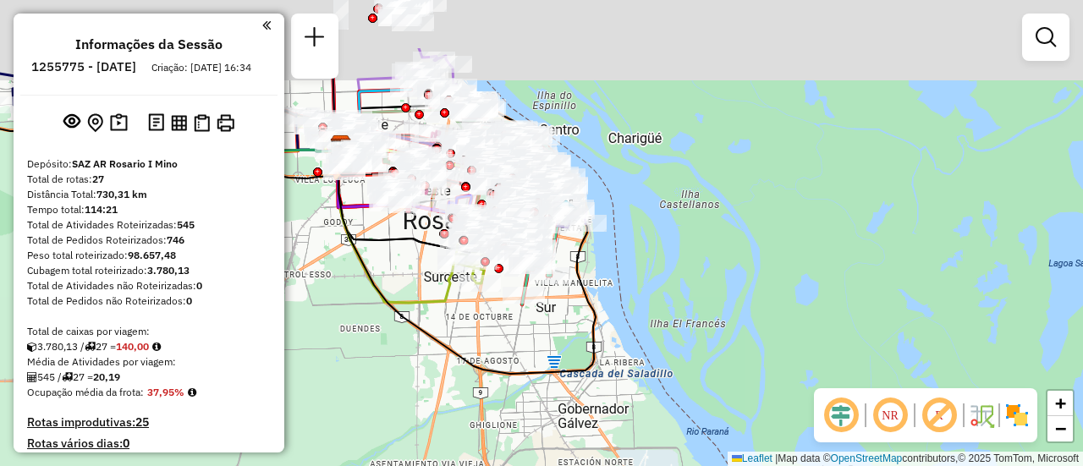
drag, startPoint x: 636, startPoint y: 169, endPoint x: 686, endPoint y: 257, distance: 101.1
click at [739, 277] on div "Janela de atendimento Grade de atendimento Capacidade Transportadoras Veículos …" at bounding box center [541, 233] width 1083 height 466
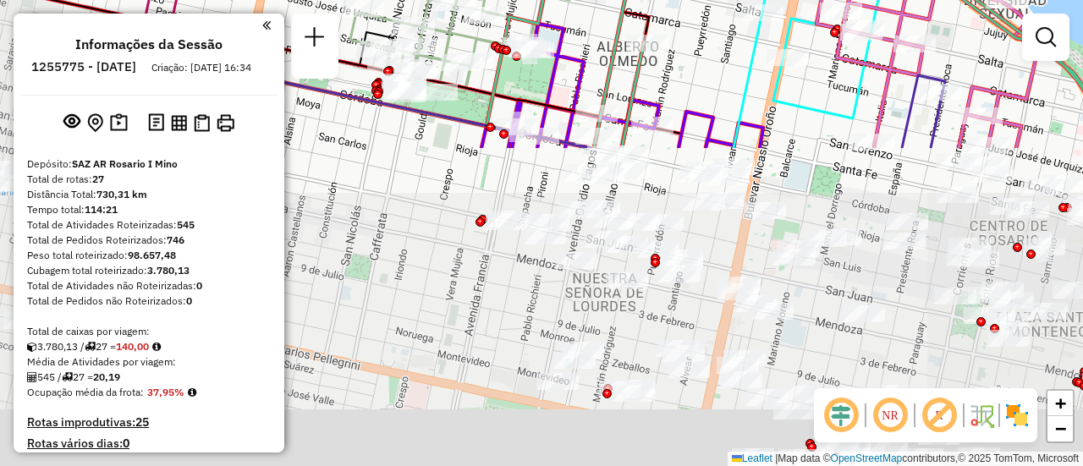
drag, startPoint x: 562, startPoint y: 326, endPoint x: 699, endPoint y: -38, distance: 389.4
click at [699, 0] on html "Aguarde... Pop-up bloqueado! Seu navegador bloqueou automáticamente a abertura …" at bounding box center [541, 233] width 1083 height 466
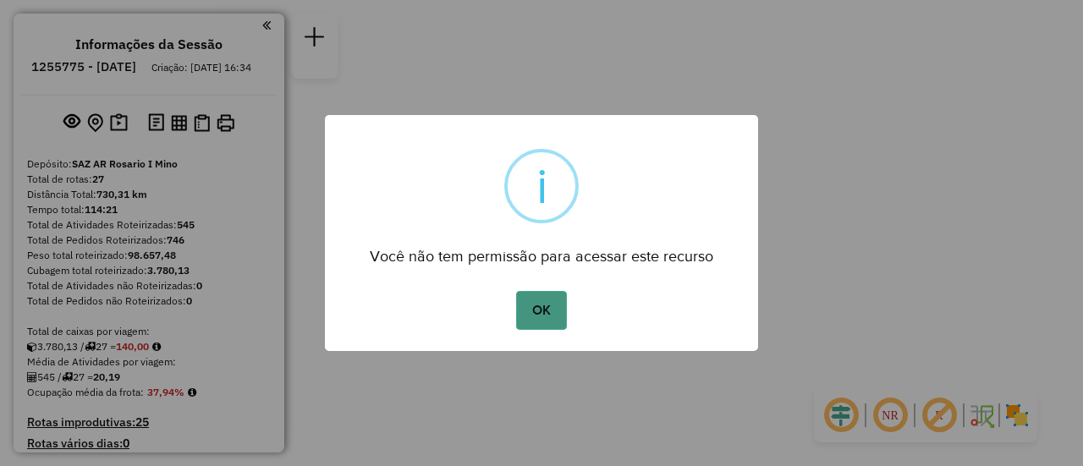
click at [546, 310] on button "OK" at bounding box center [541, 310] width 50 height 39
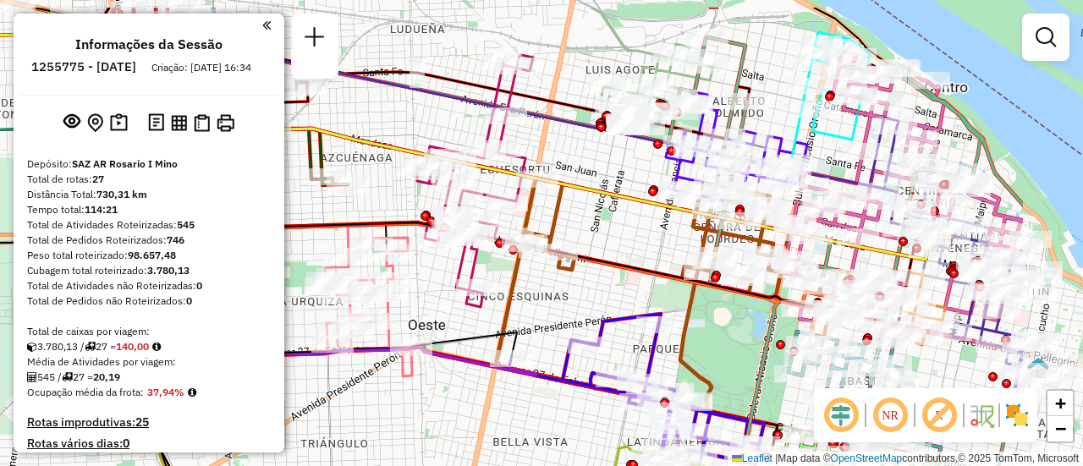
drag, startPoint x: 717, startPoint y: 106, endPoint x: 527, endPoint y: 167, distance: 199.8
click at [515, 166] on div "Janela de atendimento Grade de atendimento Capacidade Transportadoras Veículos …" at bounding box center [541, 233] width 1083 height 466
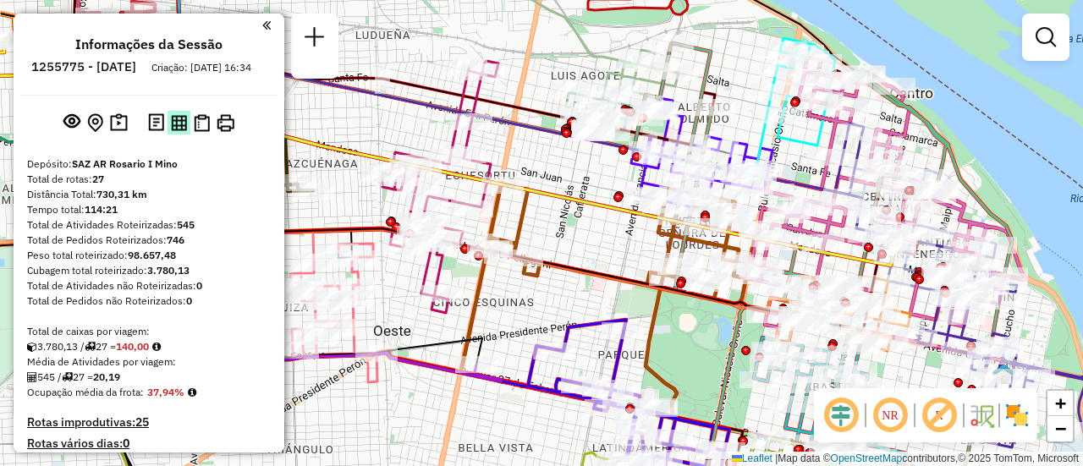
click at [177, 131] on img at bounding box center [179, 123] width 16 height 16
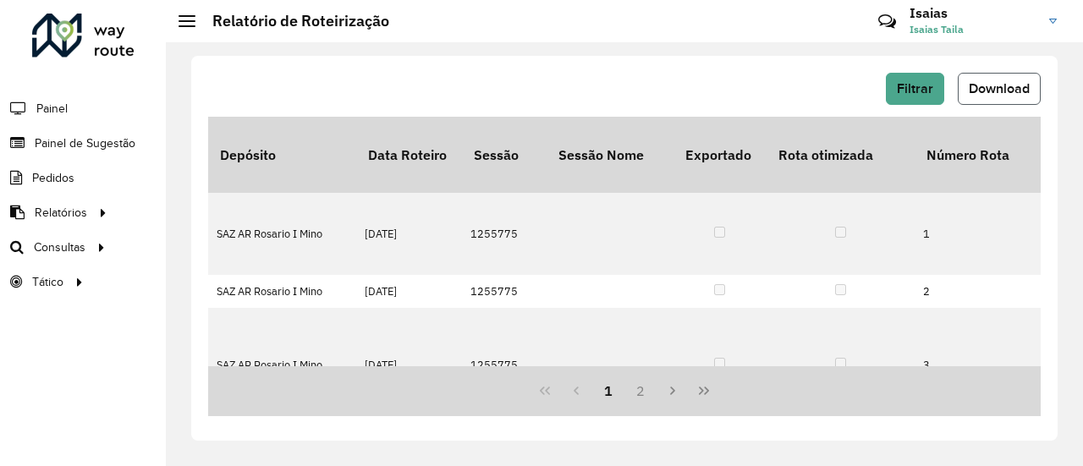
click at [990, 92] on span "Download" at bounding box center [998, 88] width 61 height 14
